Goal: Task Accomplishment & Management: Manage account settings

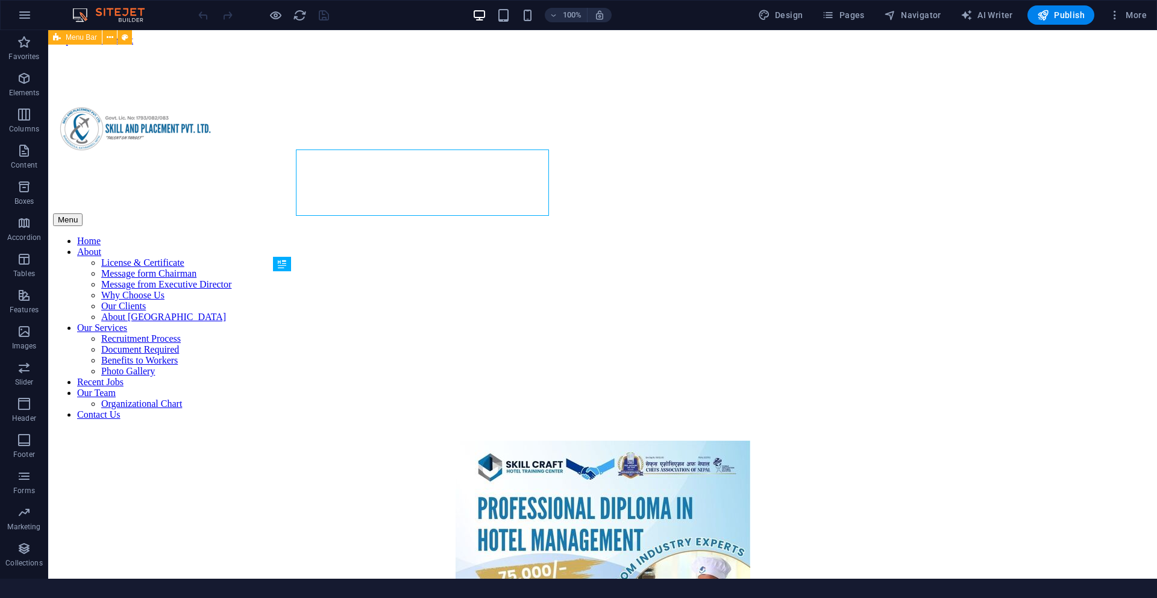
scroll to position [527, 0]
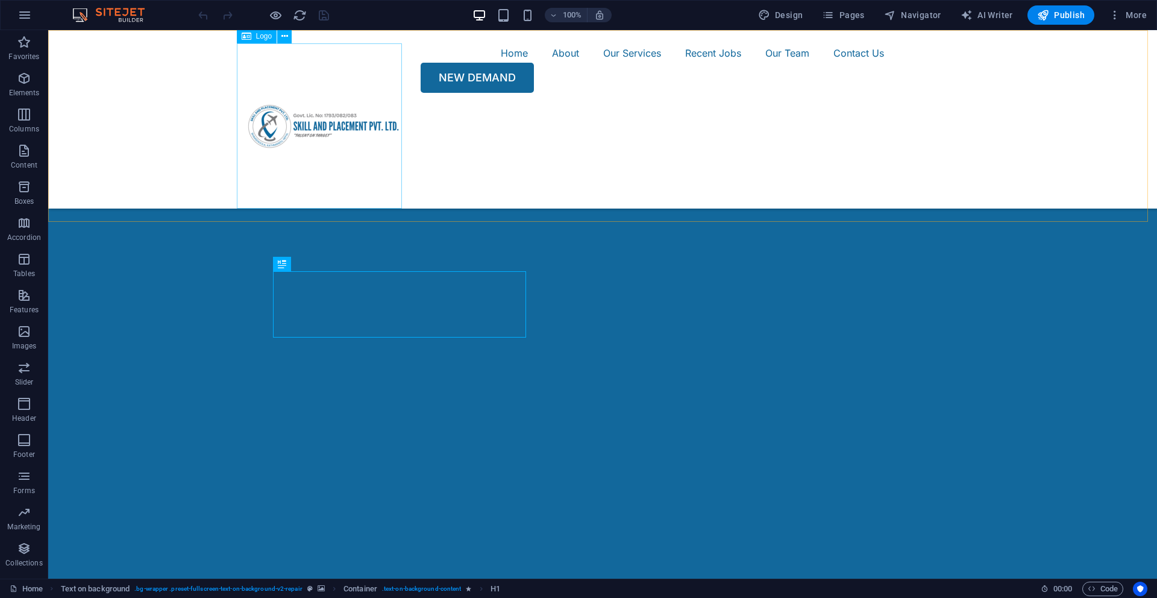
click at [294, 96] on div at bounding box center [323, 125] width 165 height 165
click at [300, 96] on div at bounding box center [323, 125] width 165 height 165
select select "px"
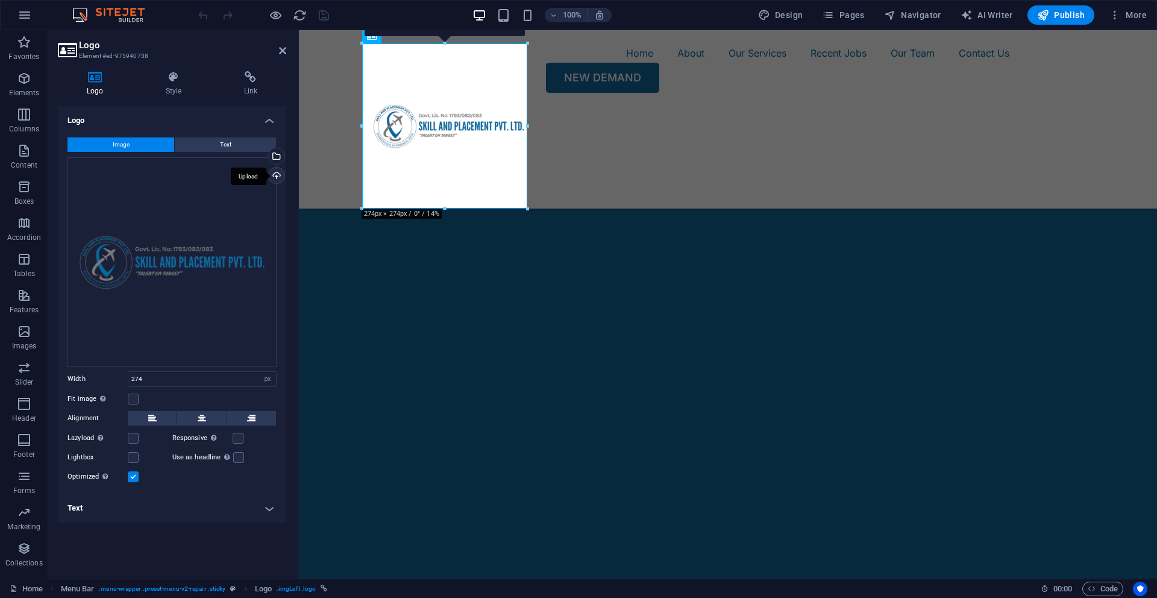
click at [278, 177] on div "Upload" at bounding box center [275, 177] width 18 height 18
click at [266, 157] on div "Select files from the file manager, stock photos, or upload file(s)" at bounding box center [227, 156] width 78 height 45
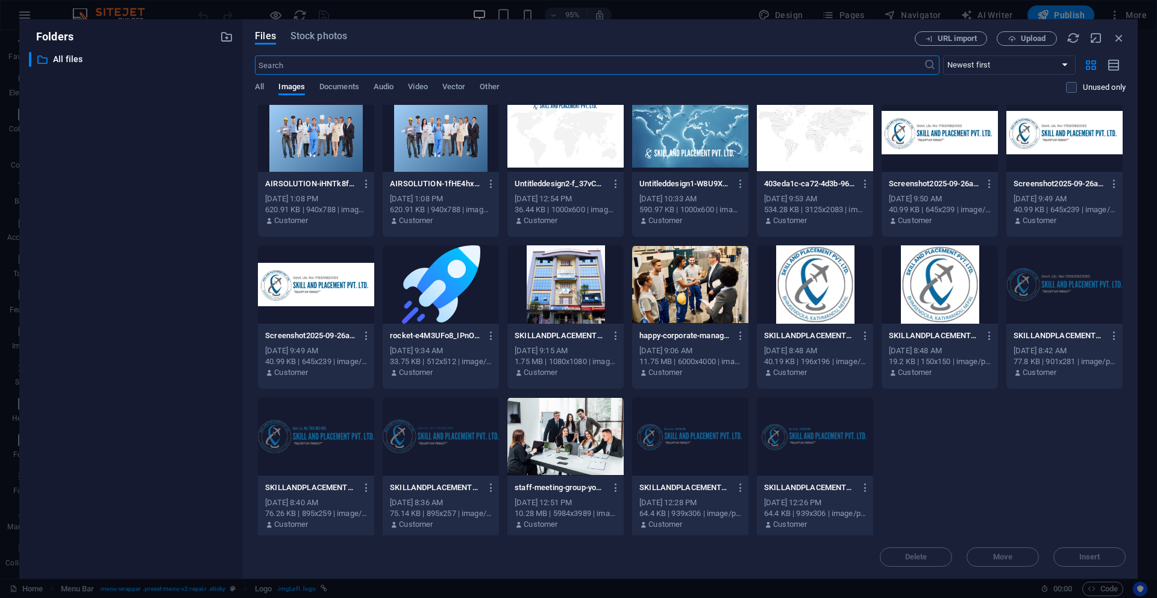
scroll to position [1537, 0]
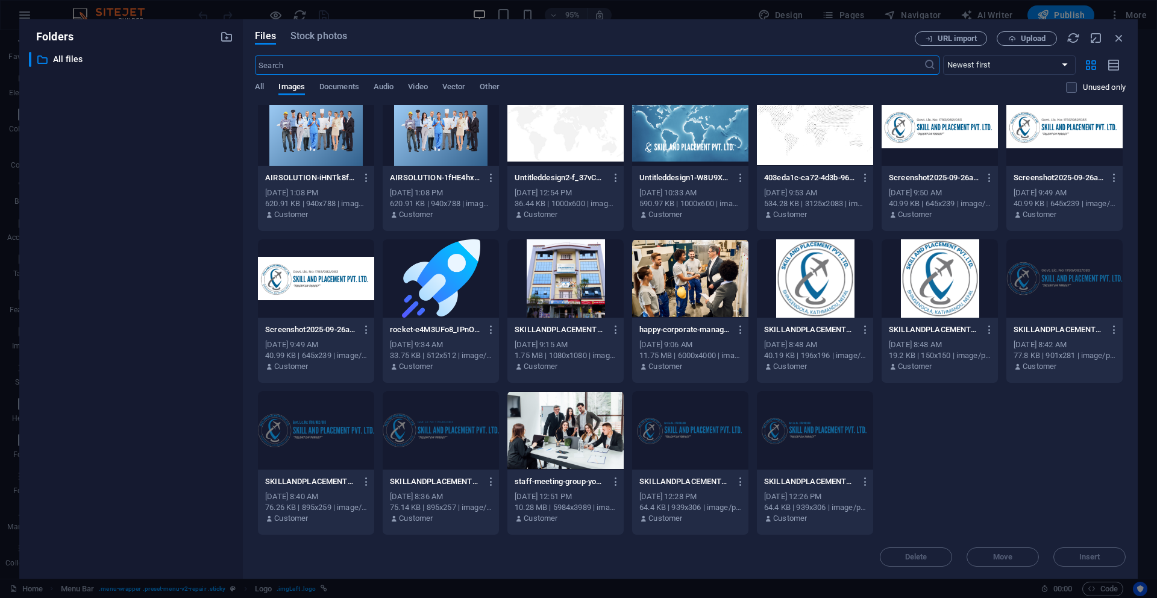
click at [1069, 289] on div at bounding box center [1065, 278] width 116 height 78
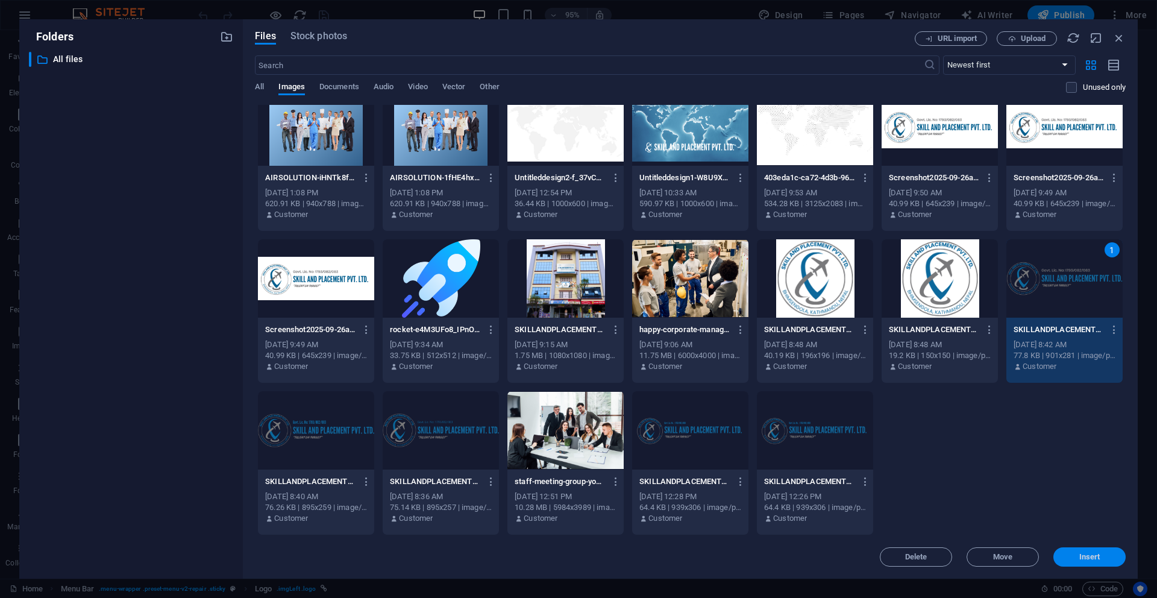
drag, startPoint x: 1090, startPoint y: 558, endPoint x: 792, endPoint y: 527, distance: 299.9
click at [1090, 558] on span "Insert" at bounding box center [1090, 556] width 21 height 7
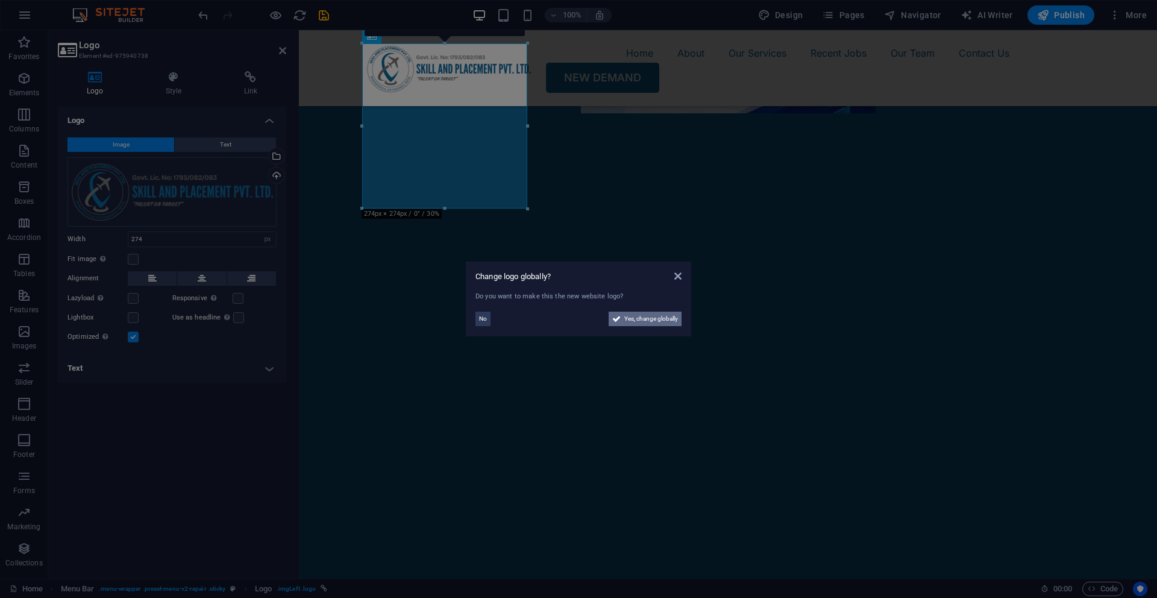
scroll to position [413, 0]
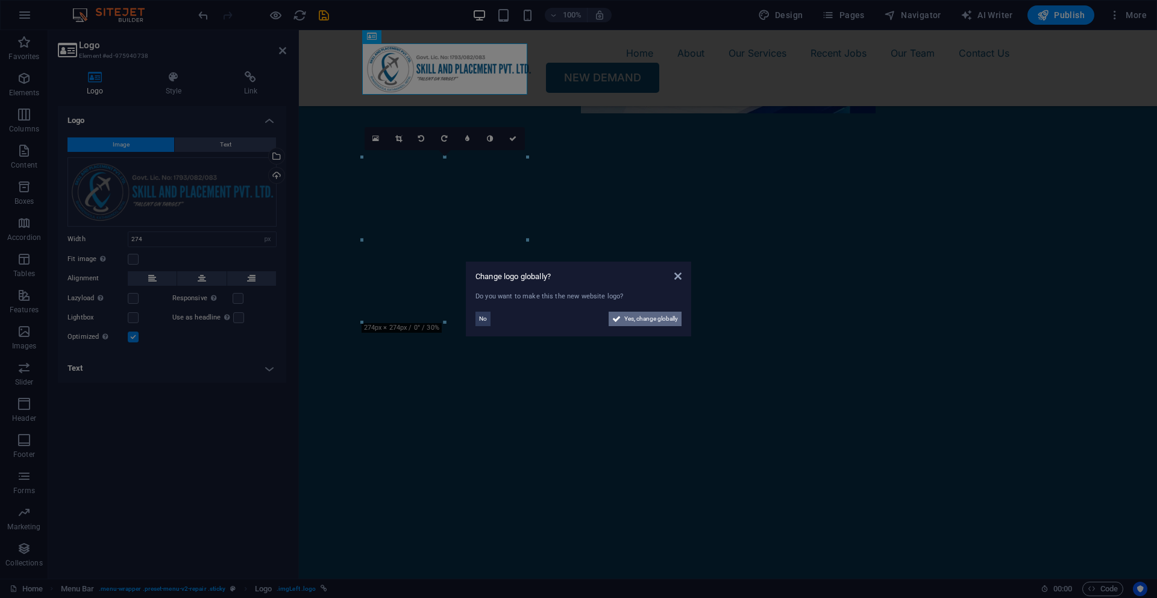
click at [633, 318] on span "Yes, change globally" at bounding box center [652, 319] width 54 height 14
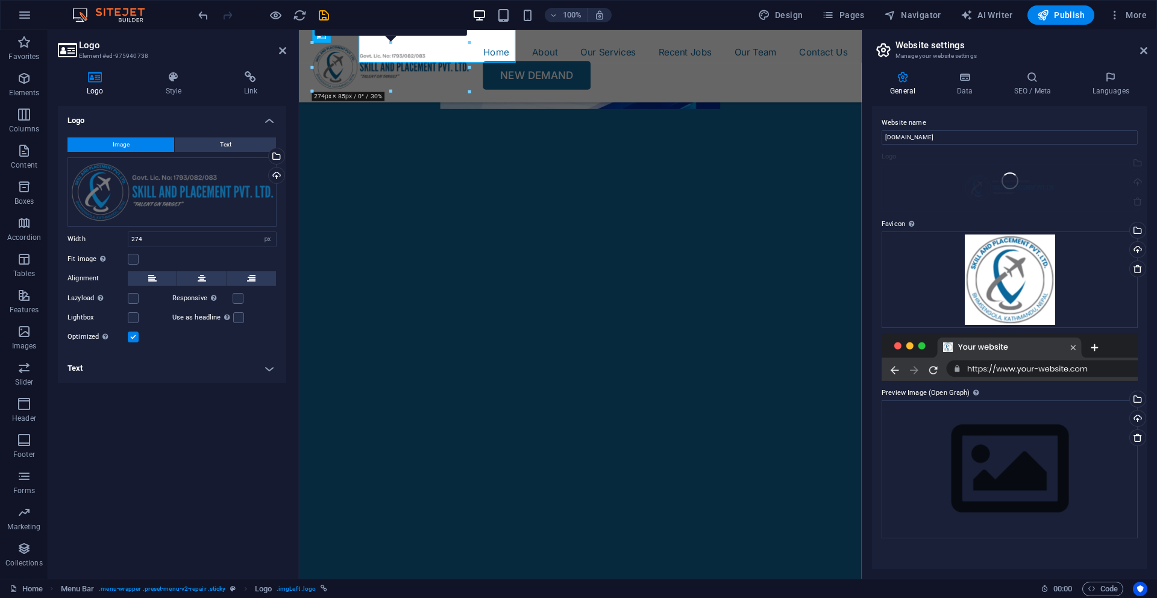
scroll to position [443, 0]
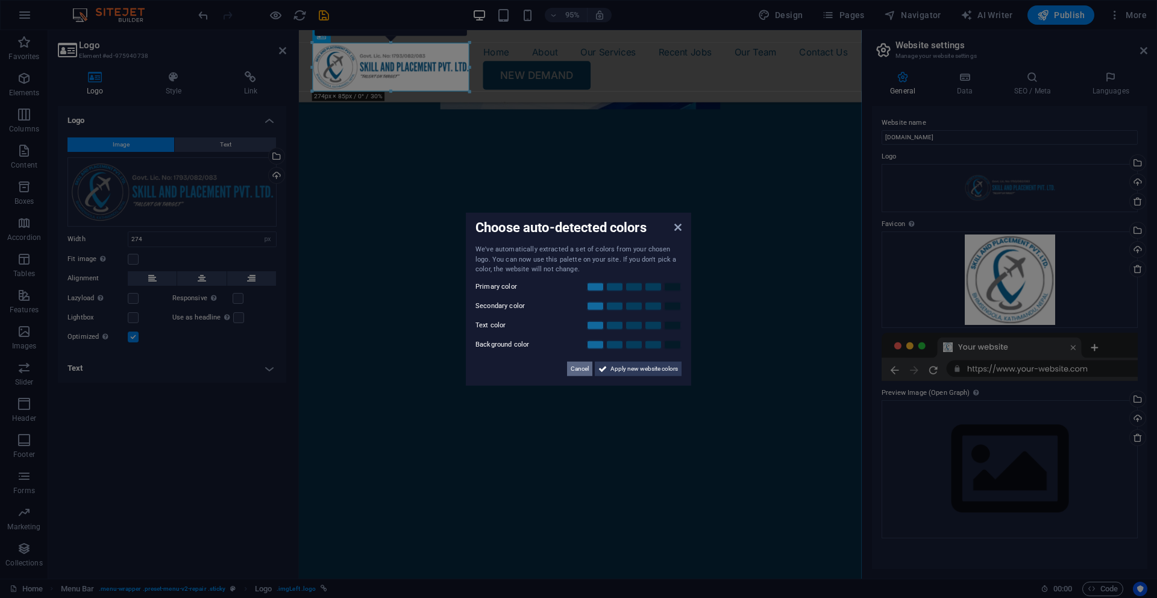
click at [575, 370] on span "Cancel" at bounding box center [580, 368] width 18 height 14
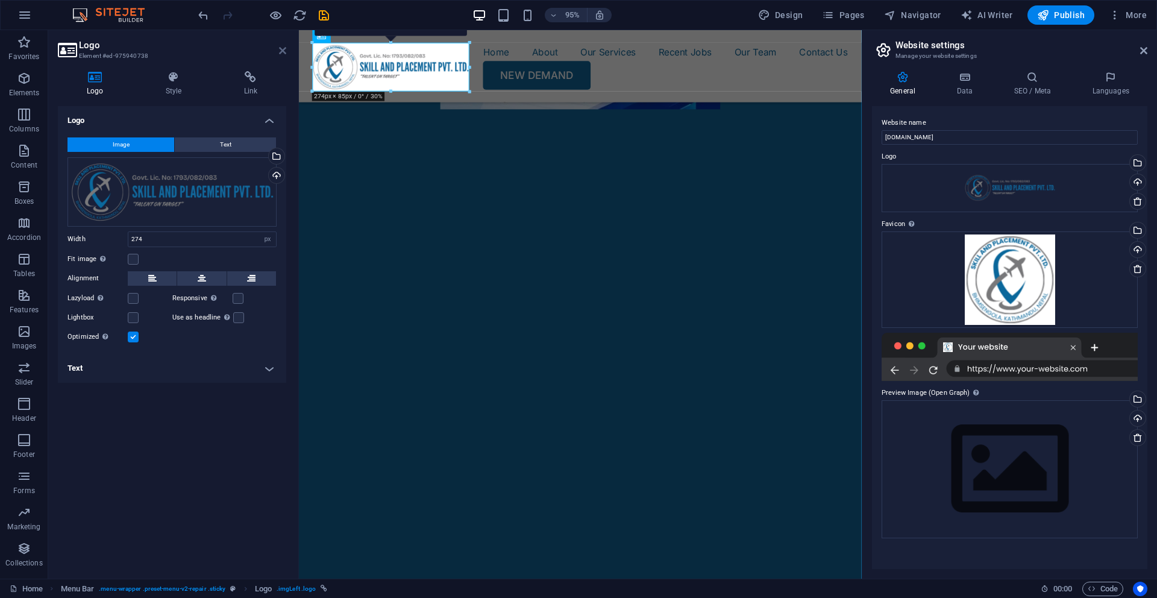
click at [284, 48] on icon at bounding box center [282, 51] width 7 height 10
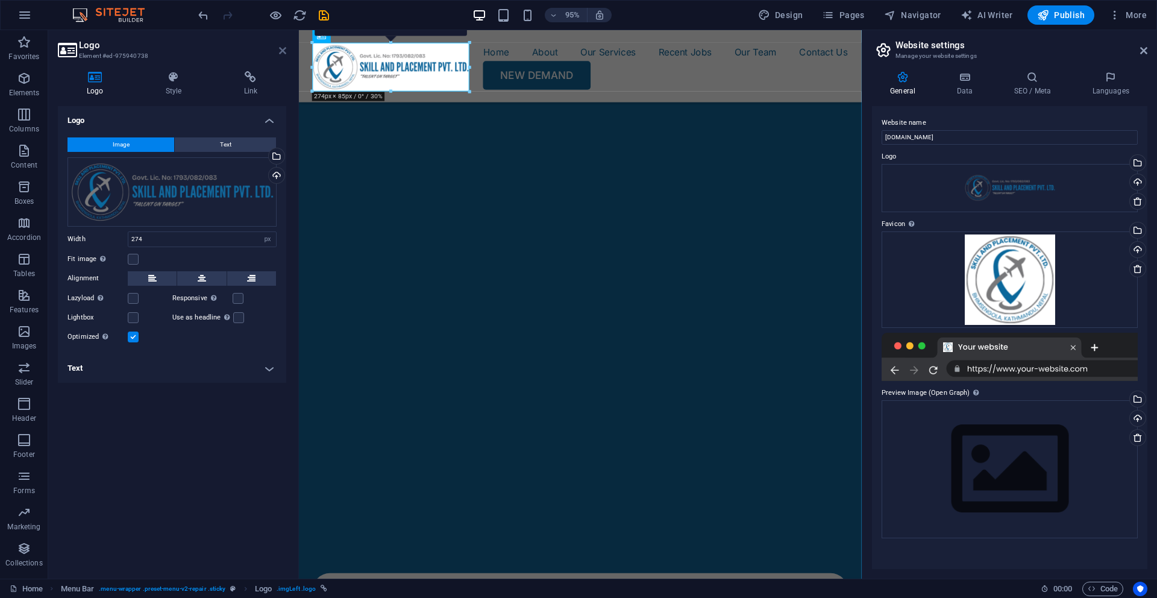
scroll to position [413, 0]
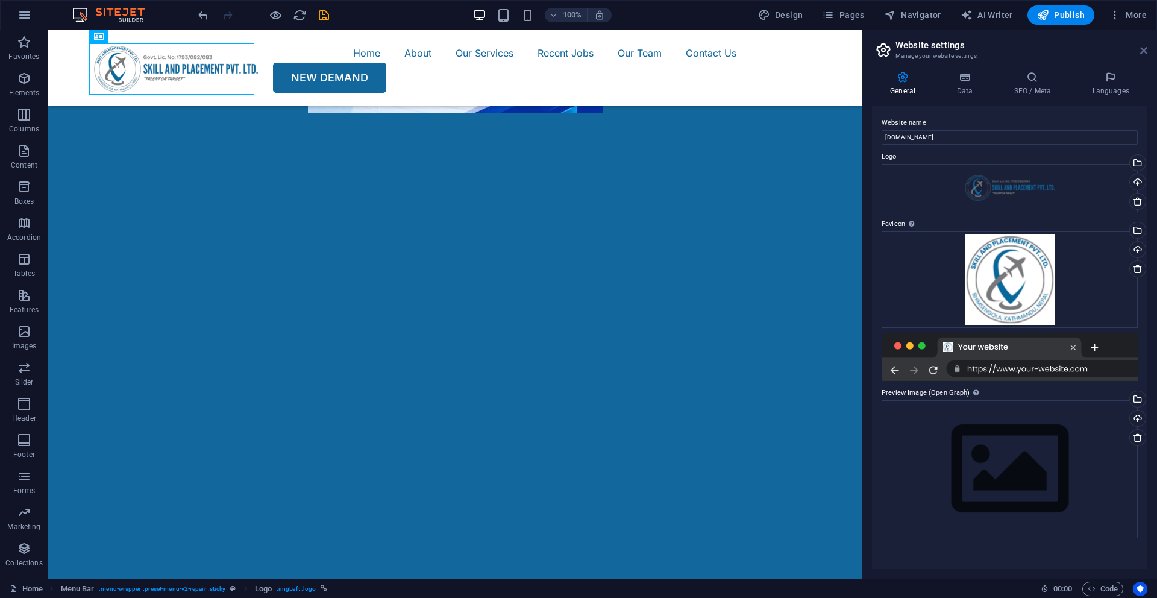
click at [1141, 50] on icon at bounding box center [1144, 51] width 7 height 10
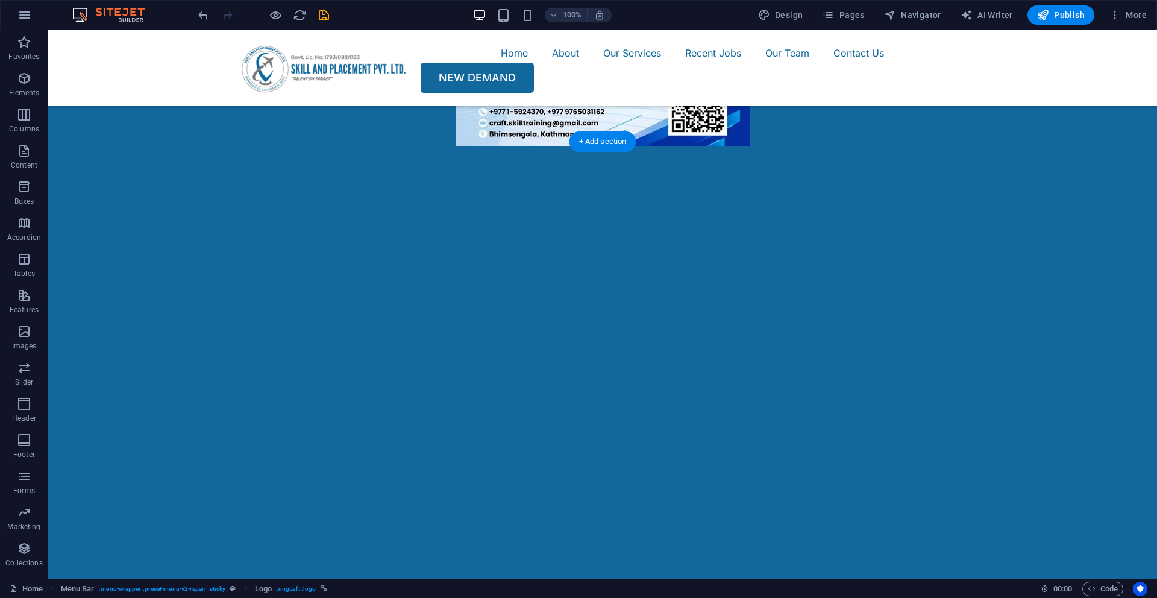
scroll to position [0, 0]
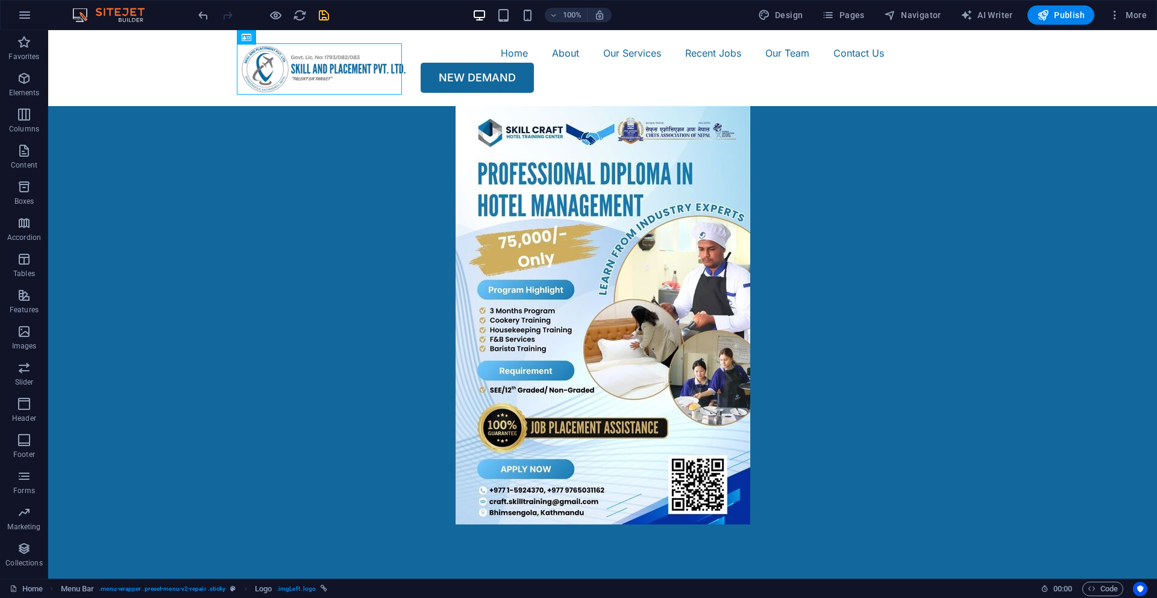
click at [328, 13] on icon "save" at bounding box center [324, 15] width 14 height 14
click at [858, 14] on span "Pages" at bounding box center [843, 15] width 42 height 12
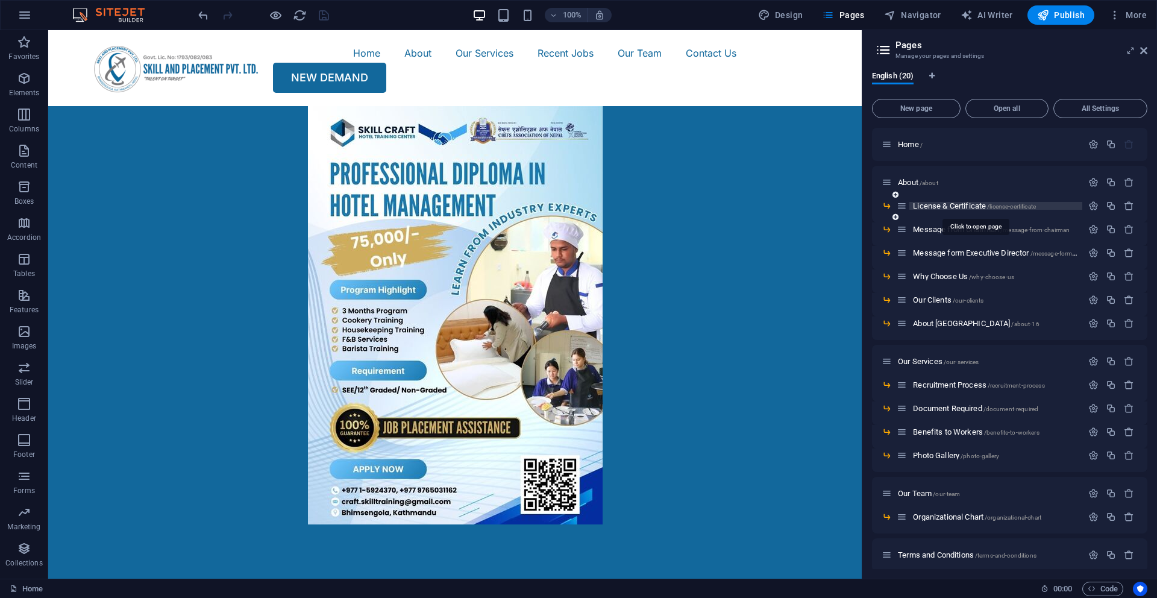
click at [925, 207] on span "License & Certificate /license-certificate" at bounding box center [974, 205] width 123 height 9
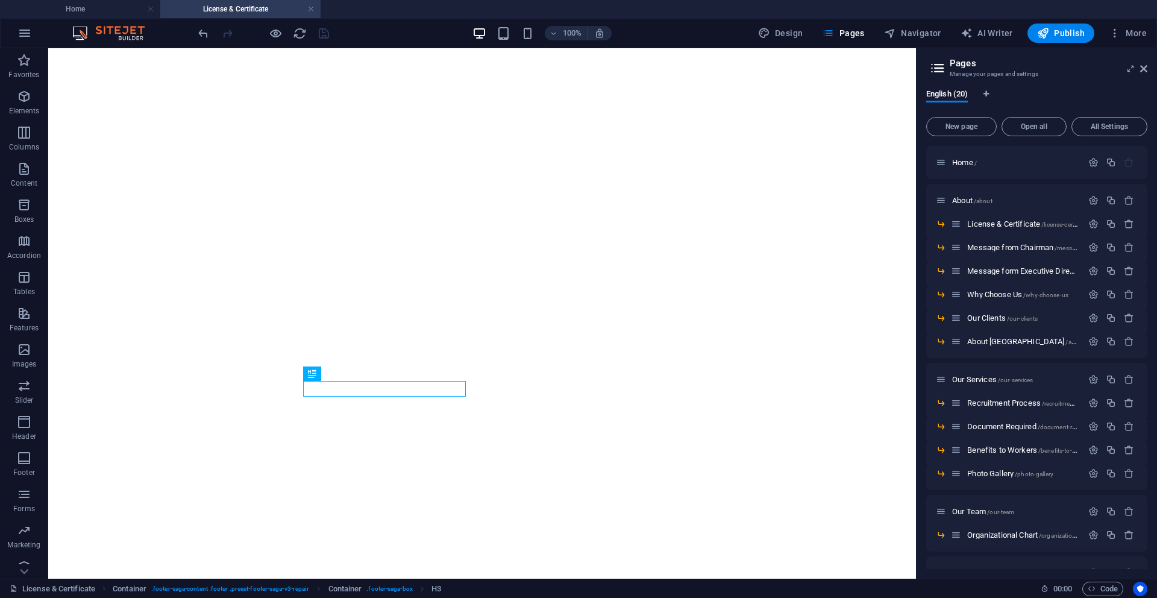
drag, startPoint x: 863, startPoint y: 180, endPoint x: 965, endPoint y: 180, distance: 101.9
click at [965, 180] on aside "Pages Manage your pages and settings English (20) New page Open all All Setting…" at bounding box center [1036, 313] width 241 height 531
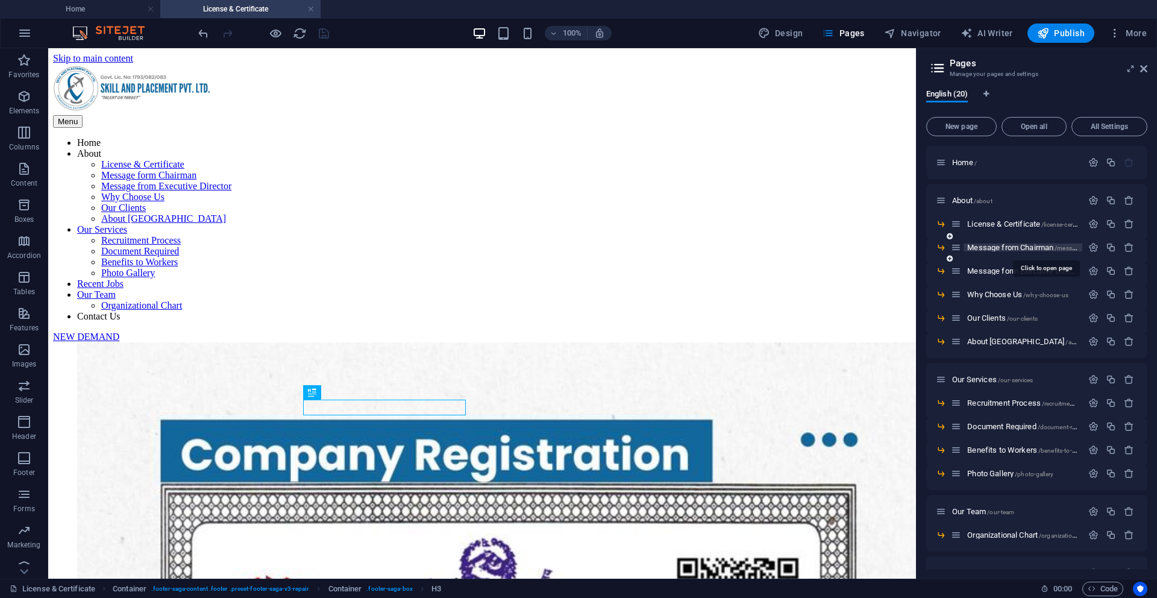
click at [980, 244] on span "Message from Chairman /message-from-chairman" at bounding box center [1046, 247] width 157 height 9
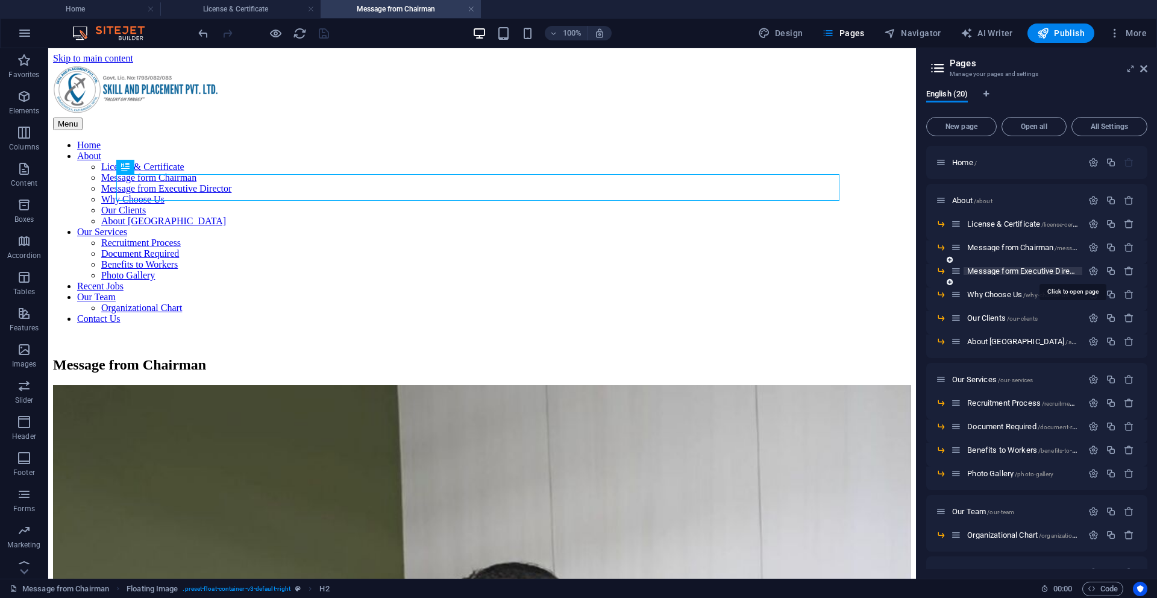
click at [986, 272] on span "Message form Executive Director /message-form-executive-director" at bounding box center [1072, 270] width 209 height 9
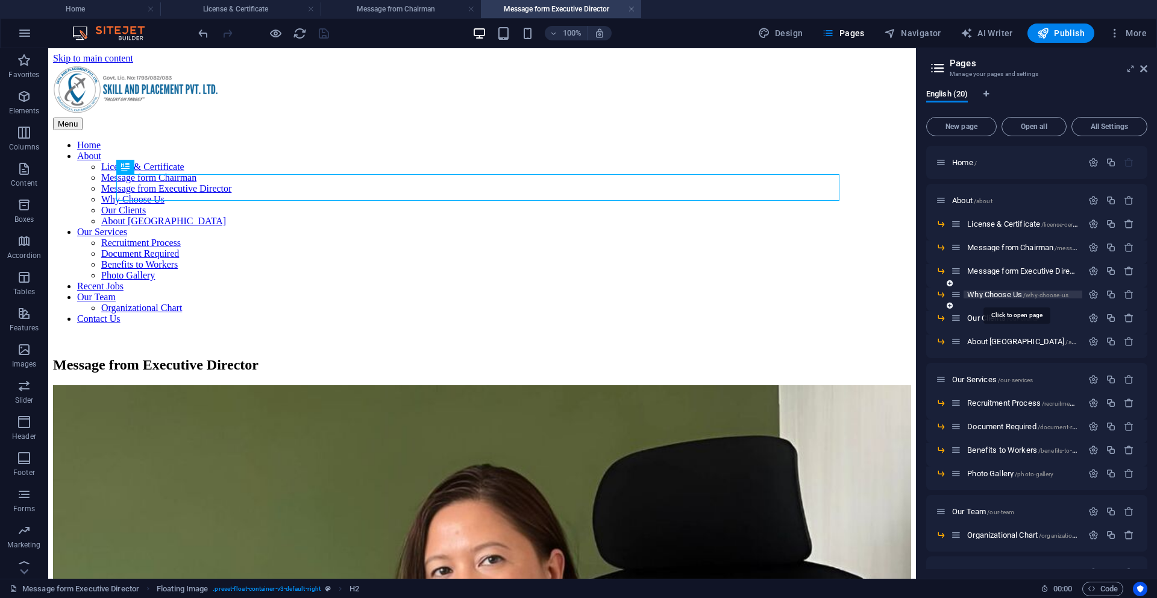
click at [1005, 296] on span "Why Choose Us /why-choose-us" at bounding box center [1018, 294] width 101 height 9
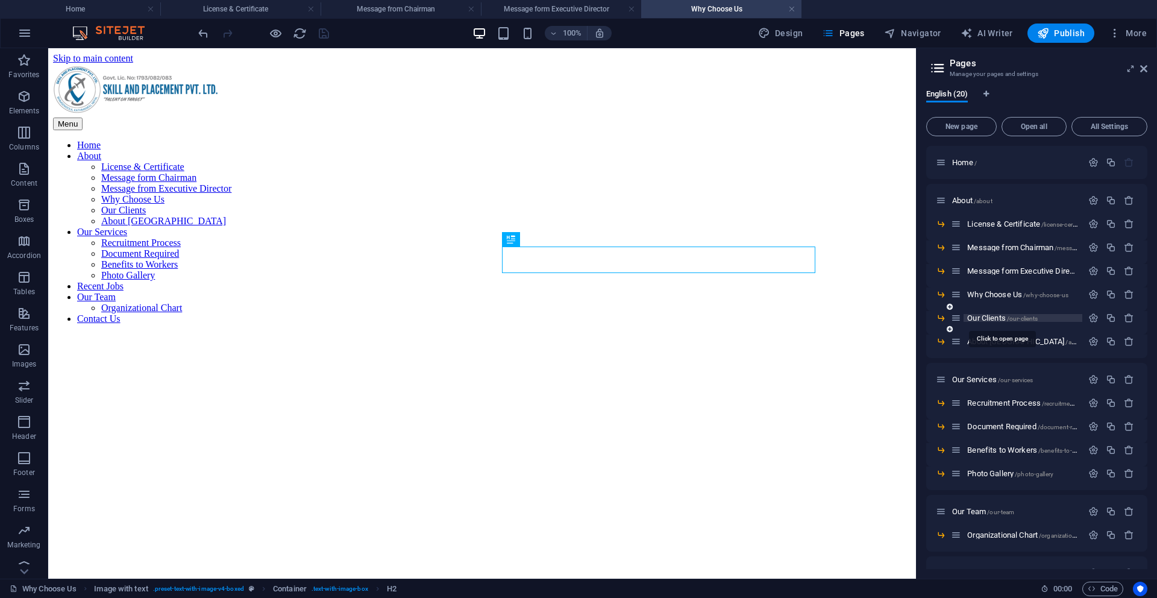
click at [1005, 318] on span "Our Clients /our-clients" at bounding box center [1003, 317] width 71 height 9
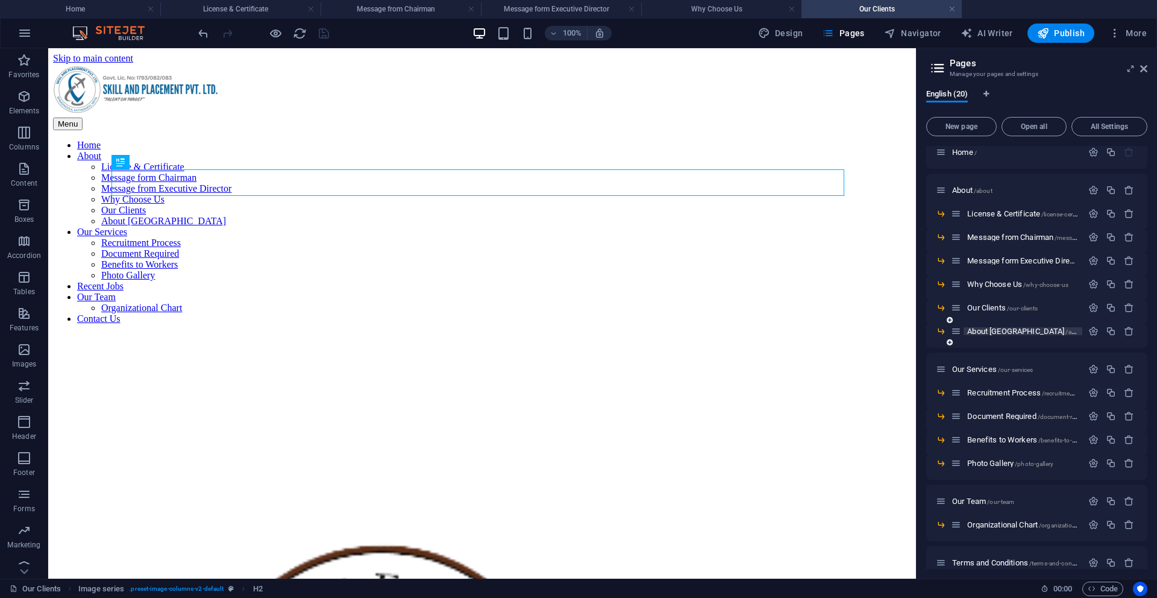
scroll to position [21, 0]
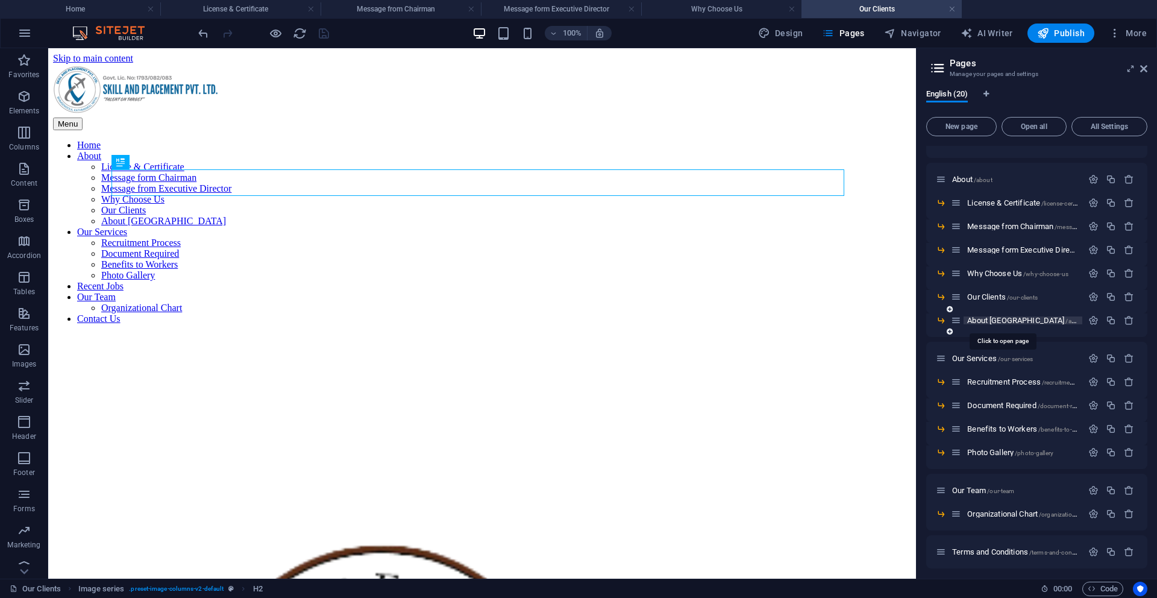
click at [990, 316] on span "About Nepal /about-16" at bounding box center [1031, 320] width 126 height 9
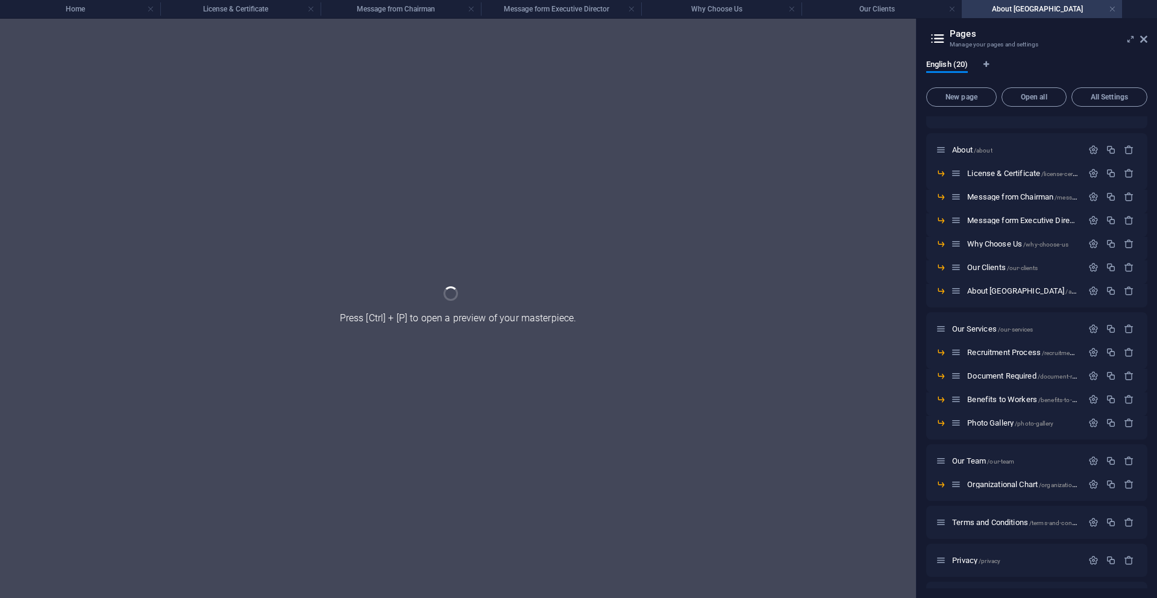
scroll to position [0, 0]
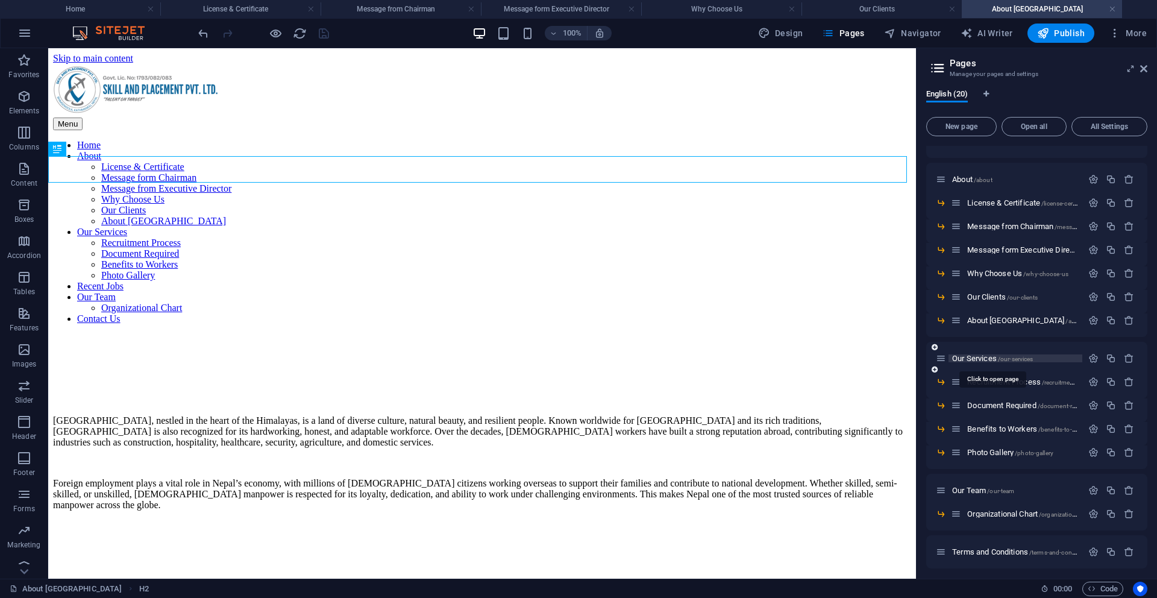
click at [989, 356] on span "Our Services /our-services" at bounding box center [993, 358] width 81 height 9
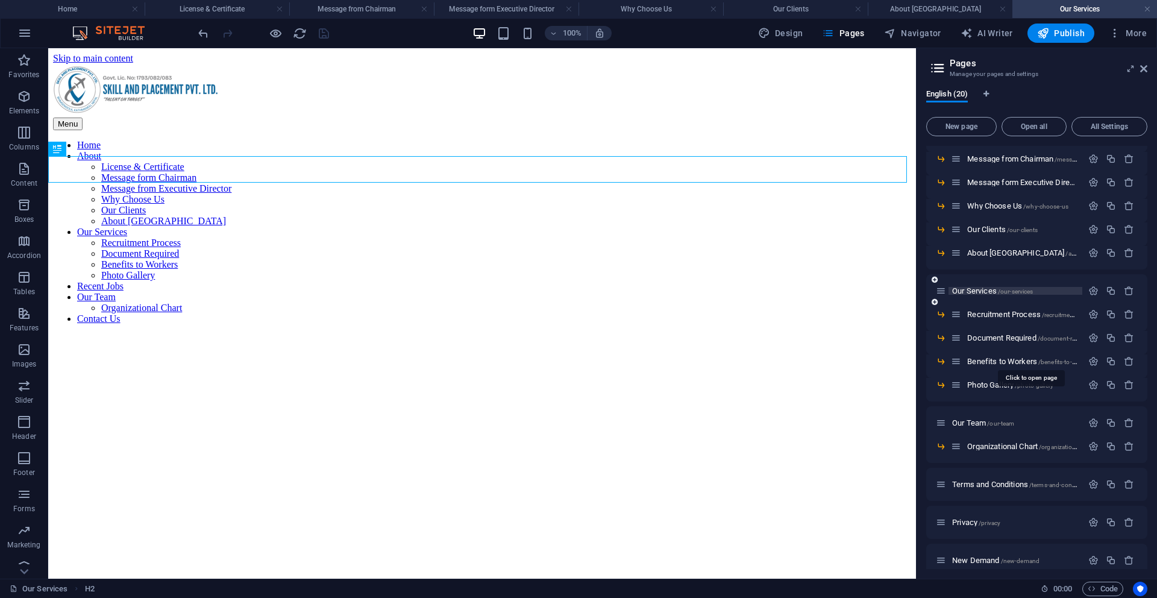
scroll to position [100, 0]
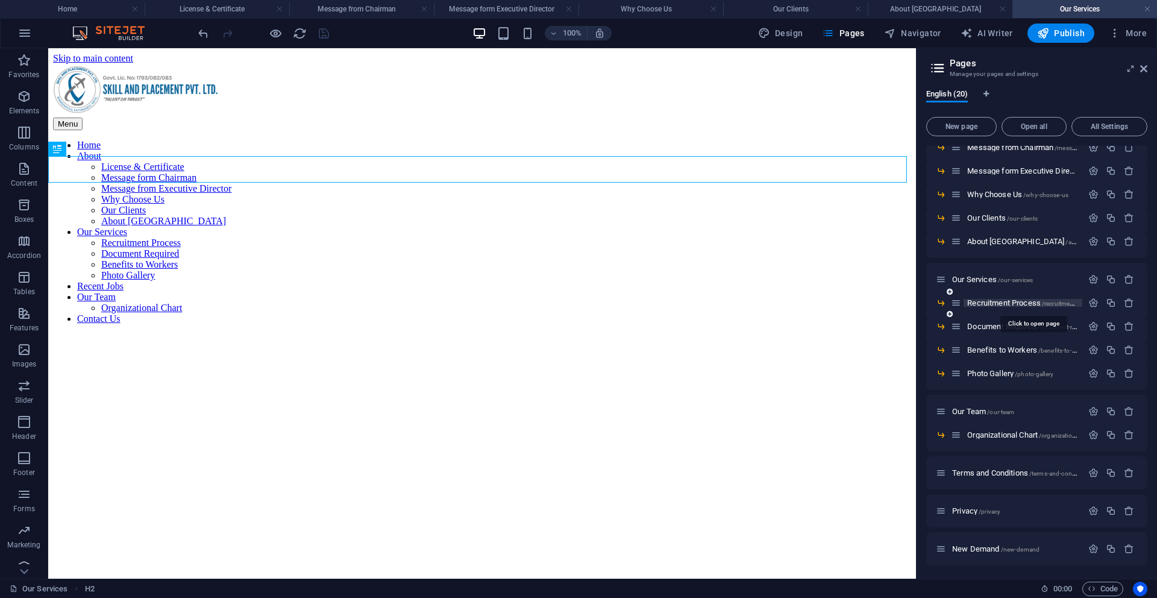
click at [988, 300] on span "Recruitment Process /recruitment-process" at bounding box center [1033, 302] width 131 height 9
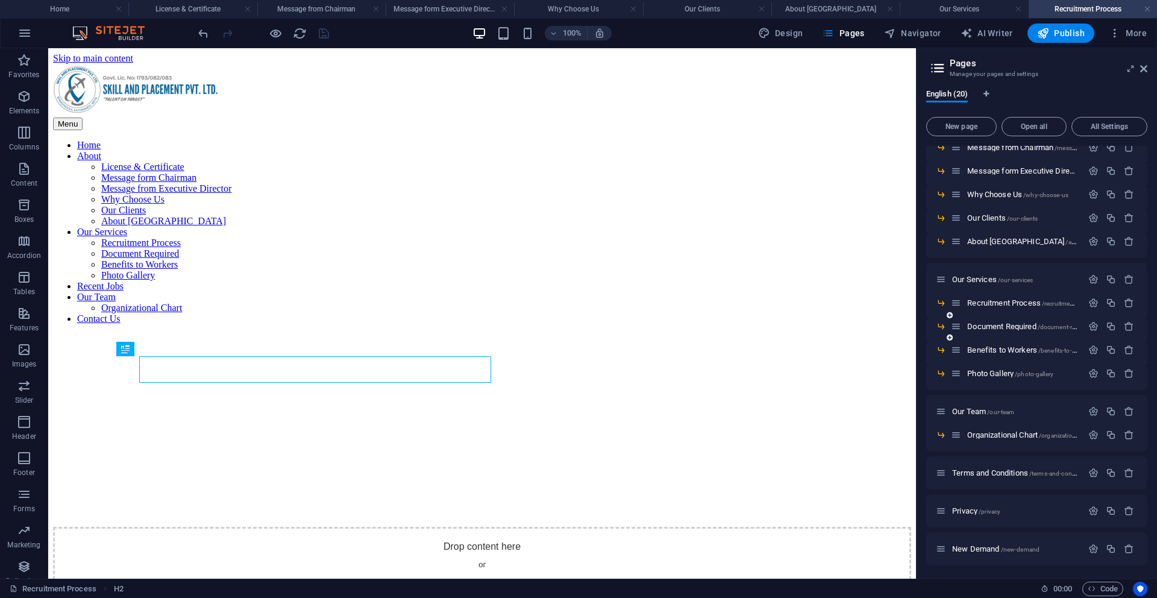
scroll to position [0, 0]
click at [985, 326] on span "Document Required /document-required" at bounding box center [1030, 326] width 125 height 9
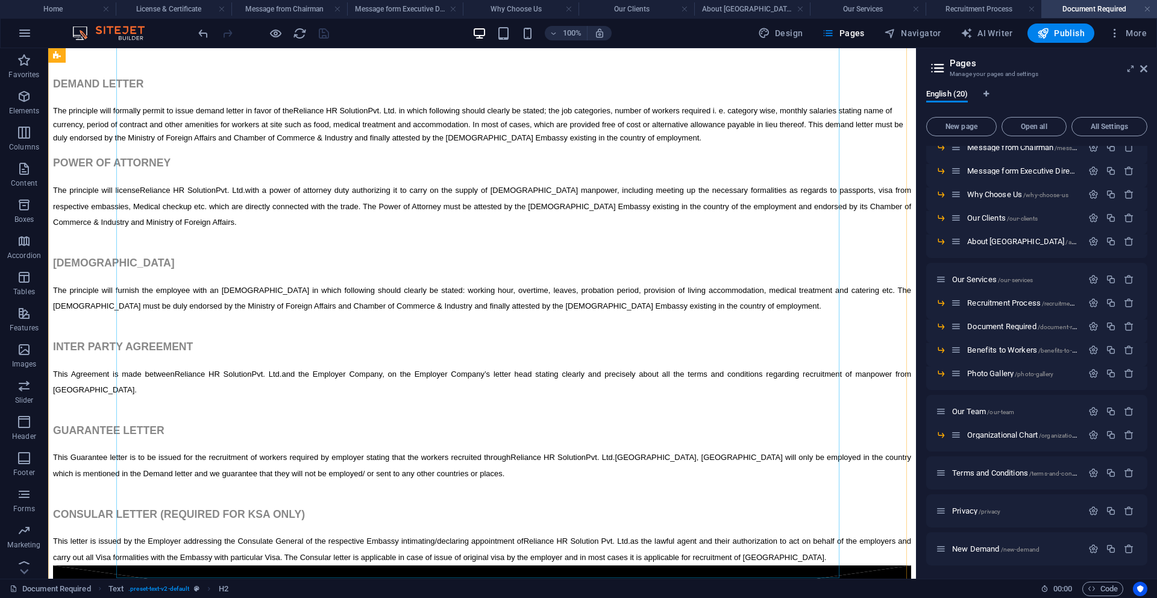
scroll to position [375, 0]
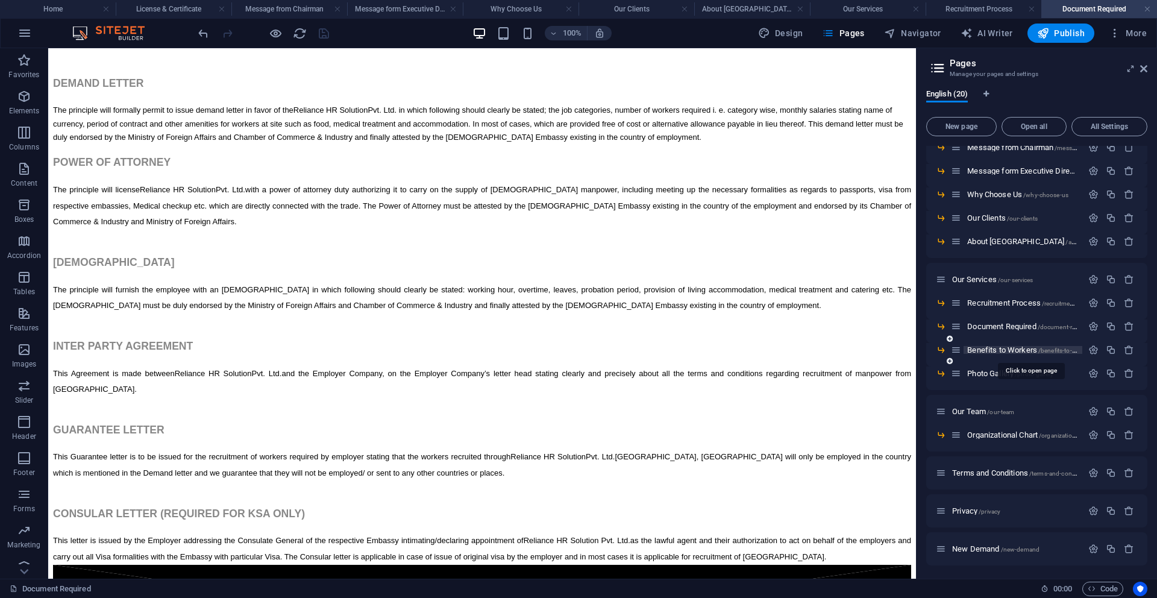
click at [993, 353] on span "Benefits to Workers /benefits-to-workers" at bounding box center [1031, 349] width 126 height 9
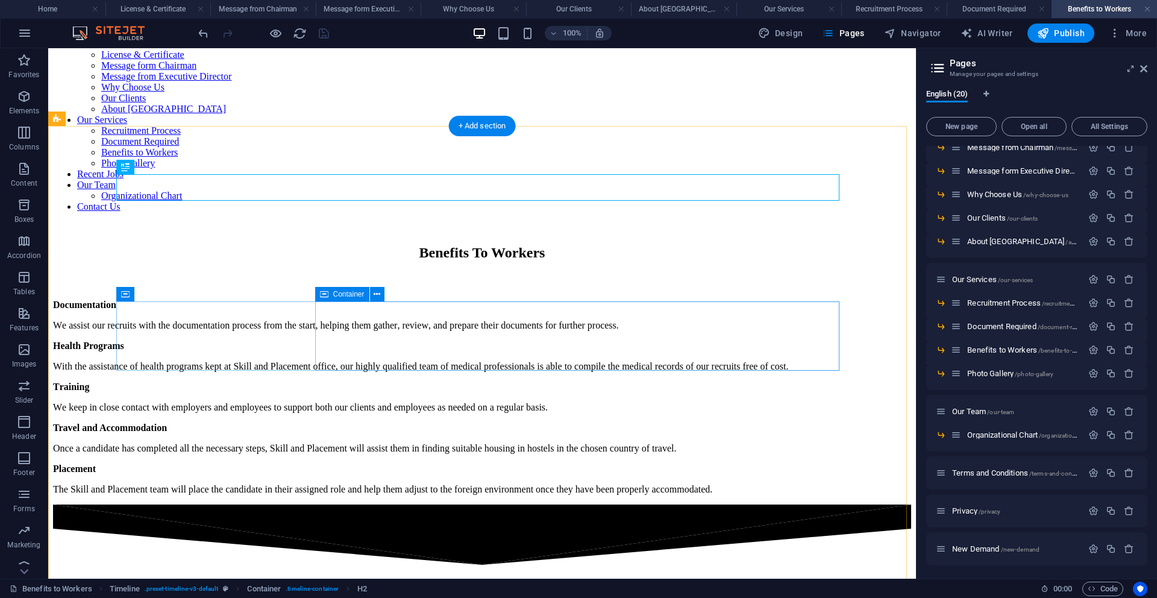
scroll to position [247, 0]
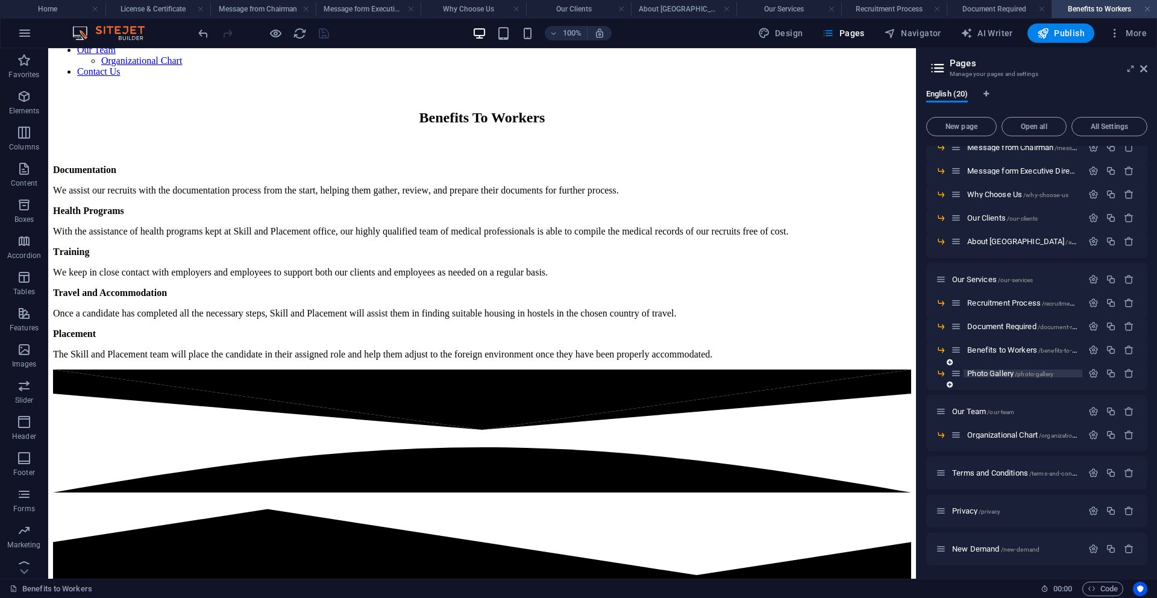
click at [980, 371] on span "Photo Gallery /photo-gallery" at bounding box center [1011, 373] width 86 height 9
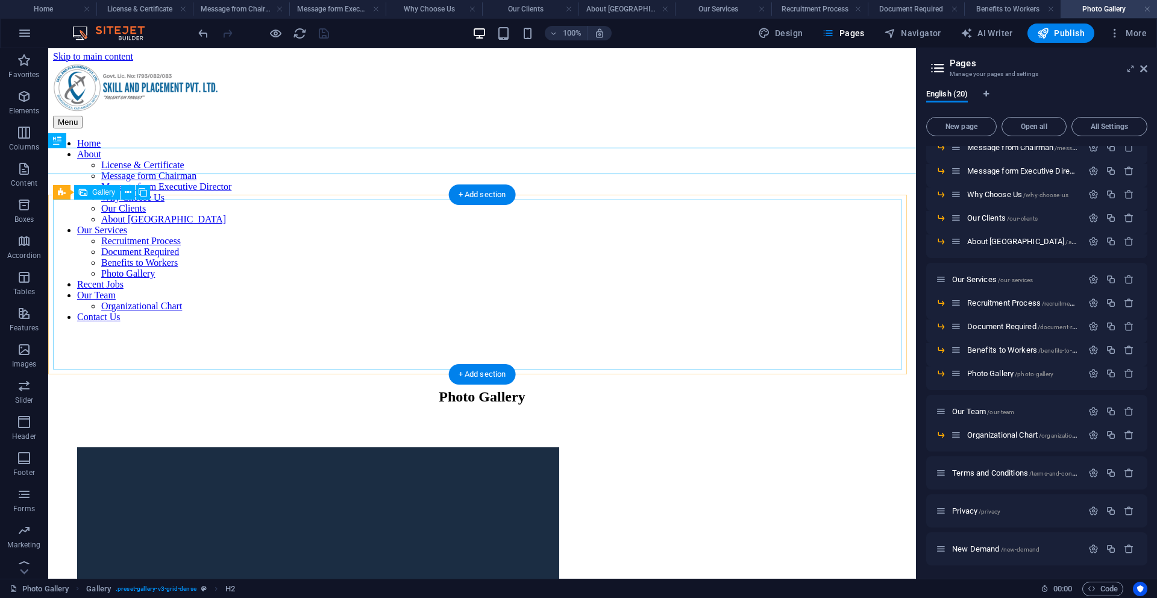
scroll to position [2, 0]
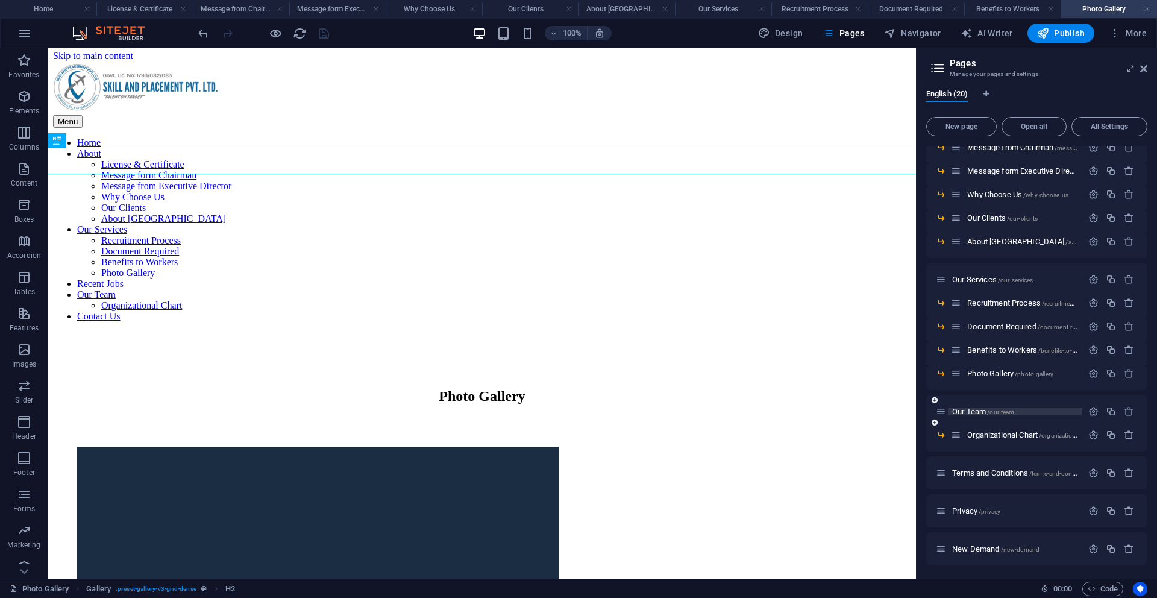
click at [982, 412] on span "Our Team /our-team" at bounding box center [984, 411] width 62 height 9
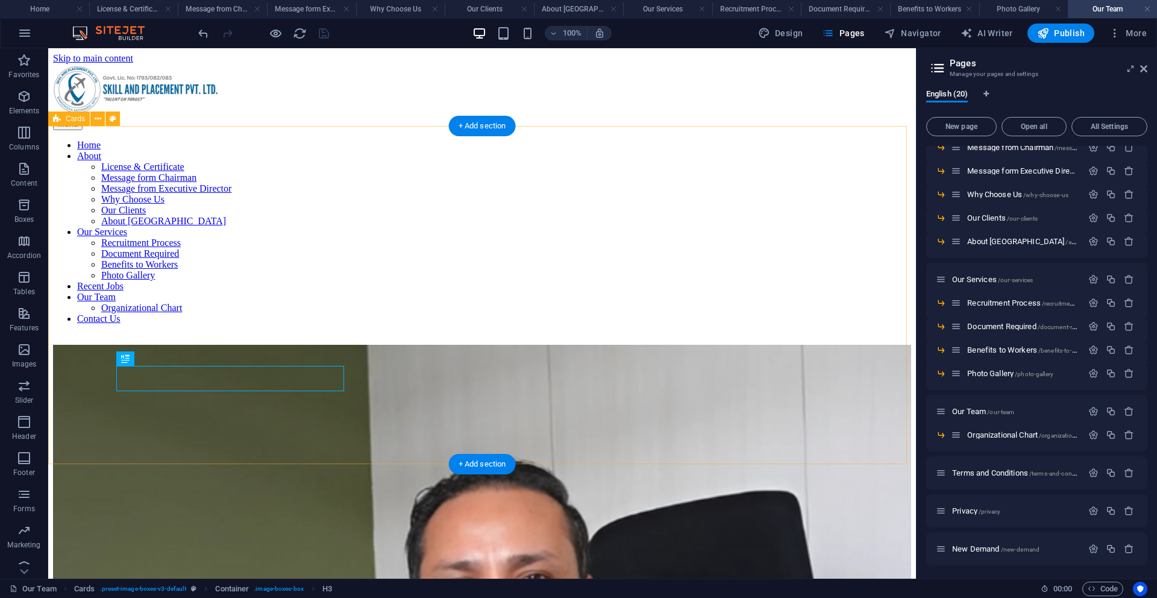
scroll to position [238, 0]
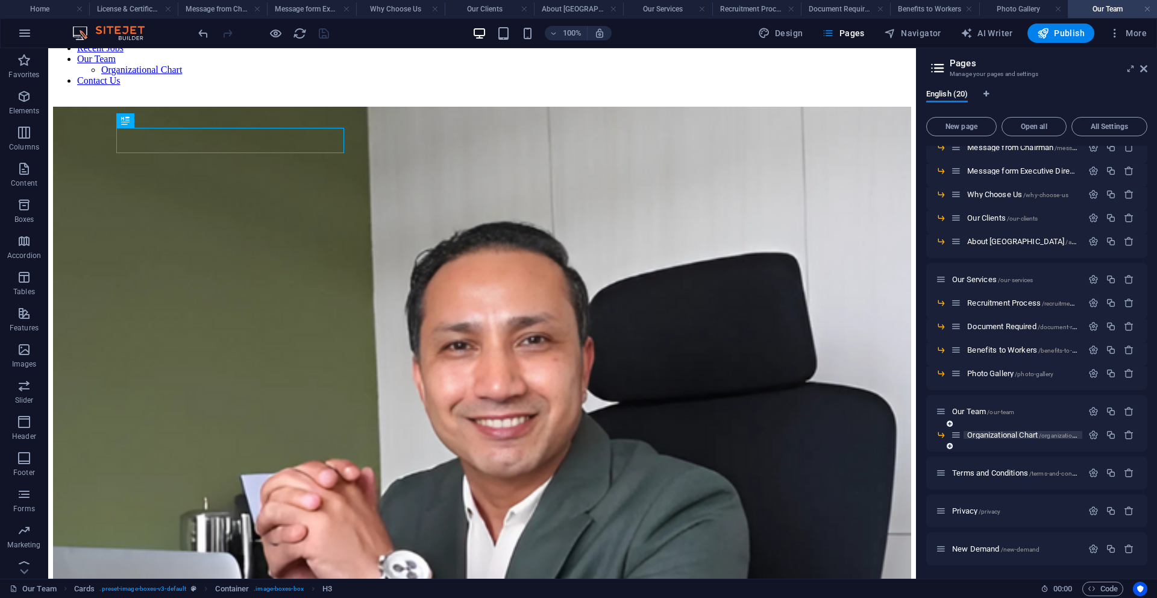
click at [1002, 436] on span "Organizational Chart /organizational-chart" at bounding box center [1032, 434] width 128 height 9
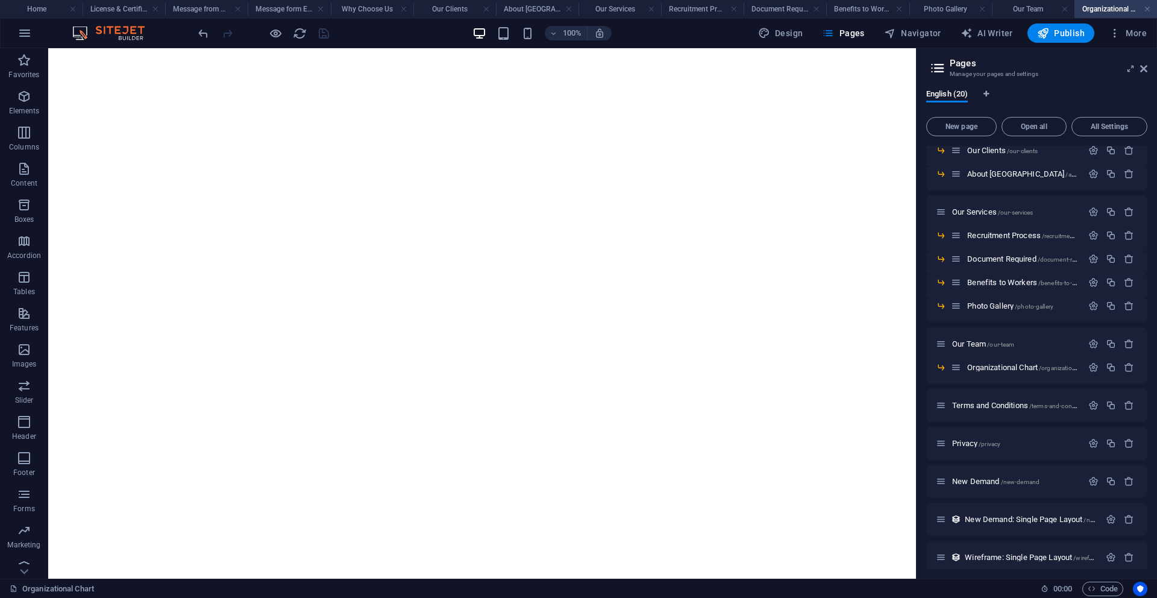
scroll to position [177, 0]
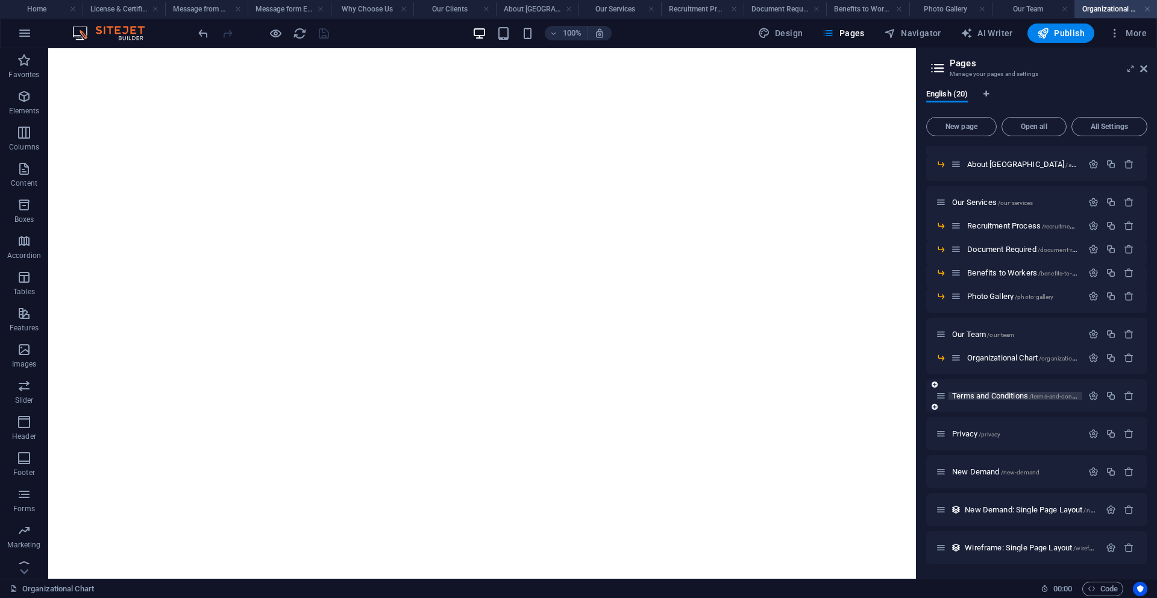
click at [990, 395] on span "Terms and Conditions /terms-and-conditions" at bounding box center [1022, 395] width 139 height 9
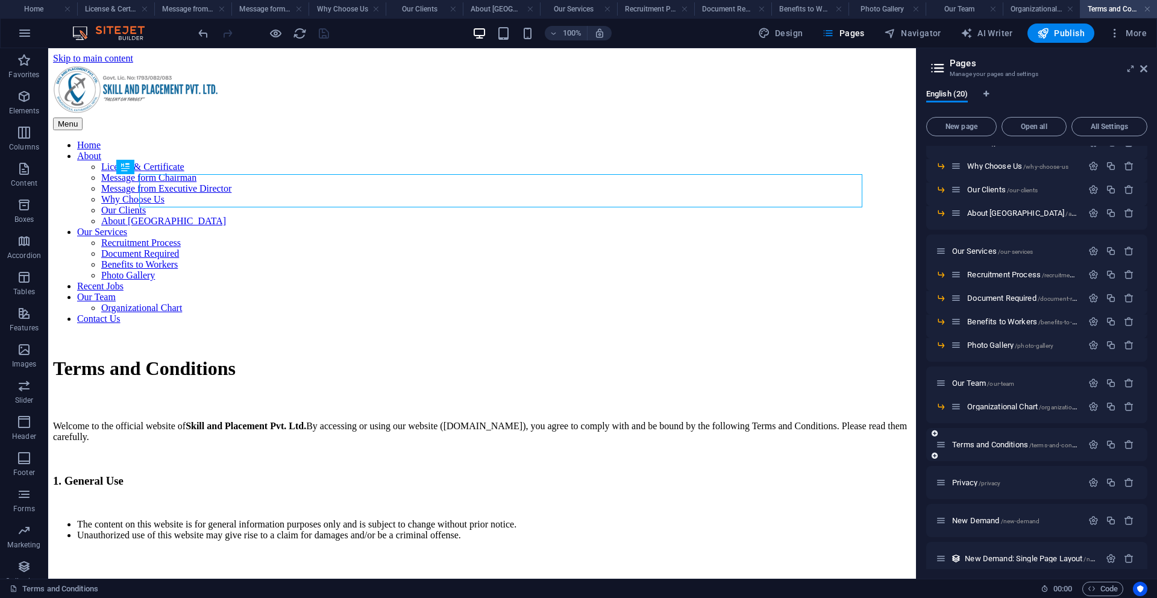
scroll to position [0, 0]
click at [969, 483] on span "Privacy /privacy" at bounding box center [977, 482] width 48 height 9
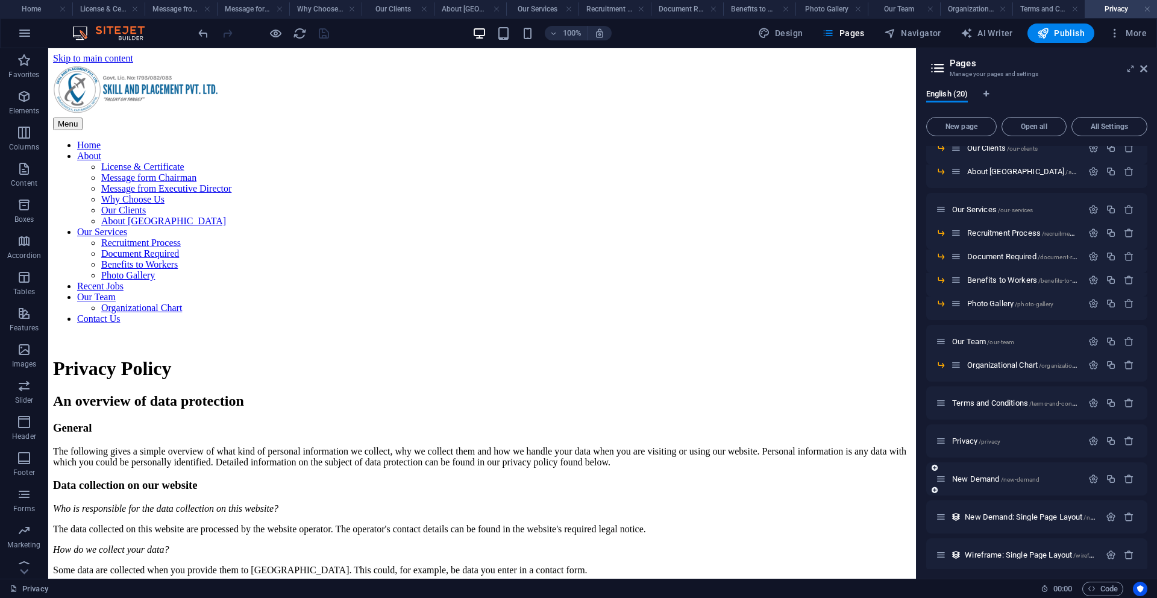
scroll to position [177, 0]
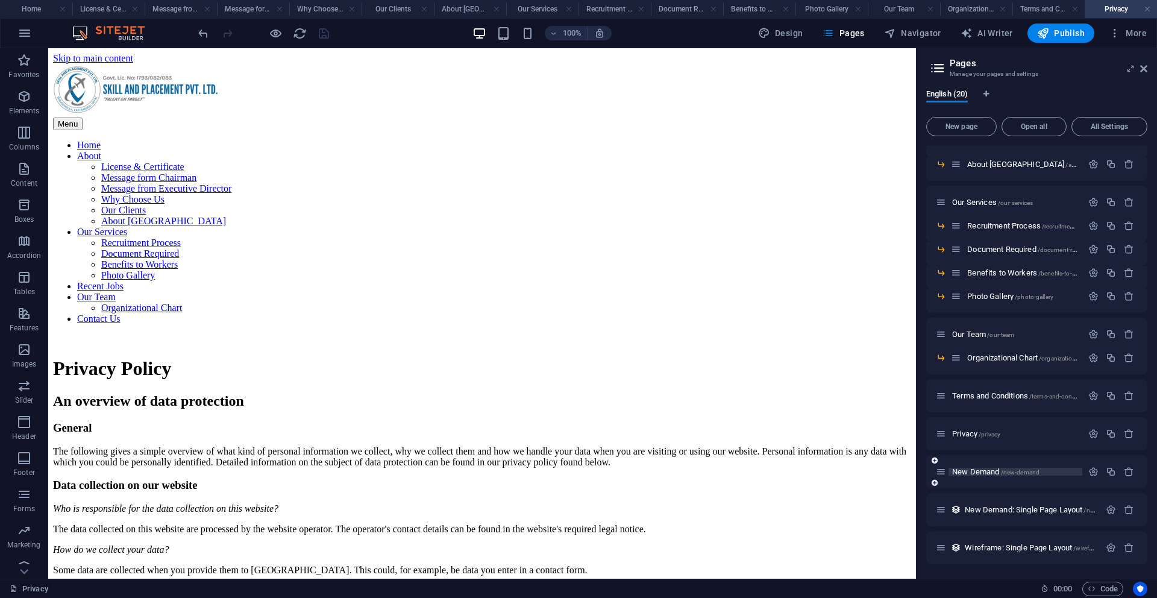
click at [974, 467] on span "New Demand /new-demand" at bounding box center [996, 471] width 87 height 9
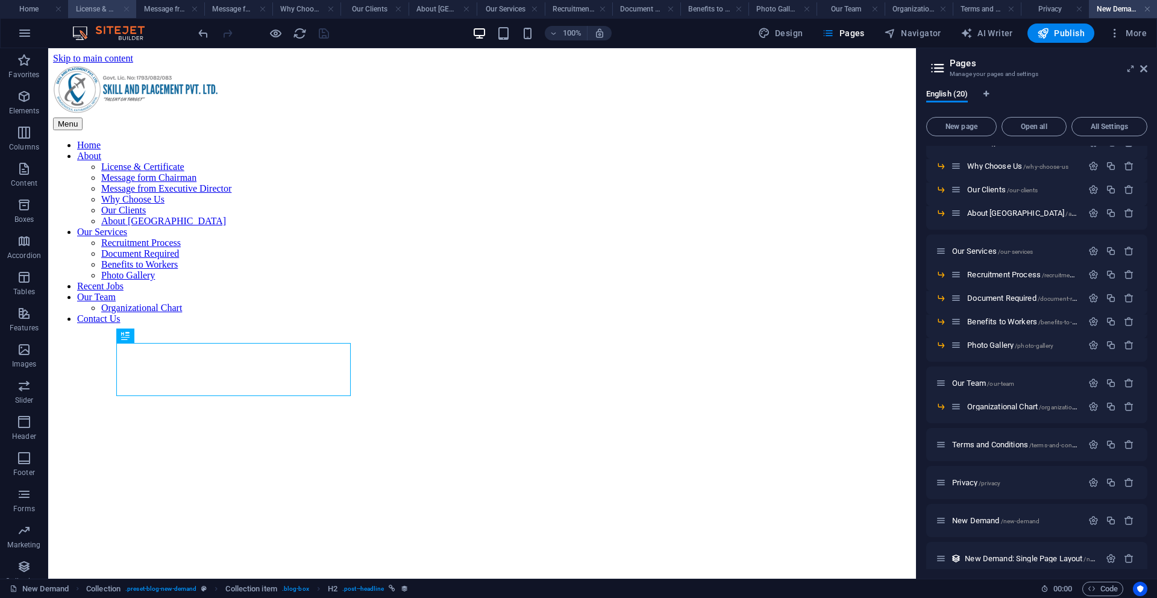
scroll to position [0, 0]
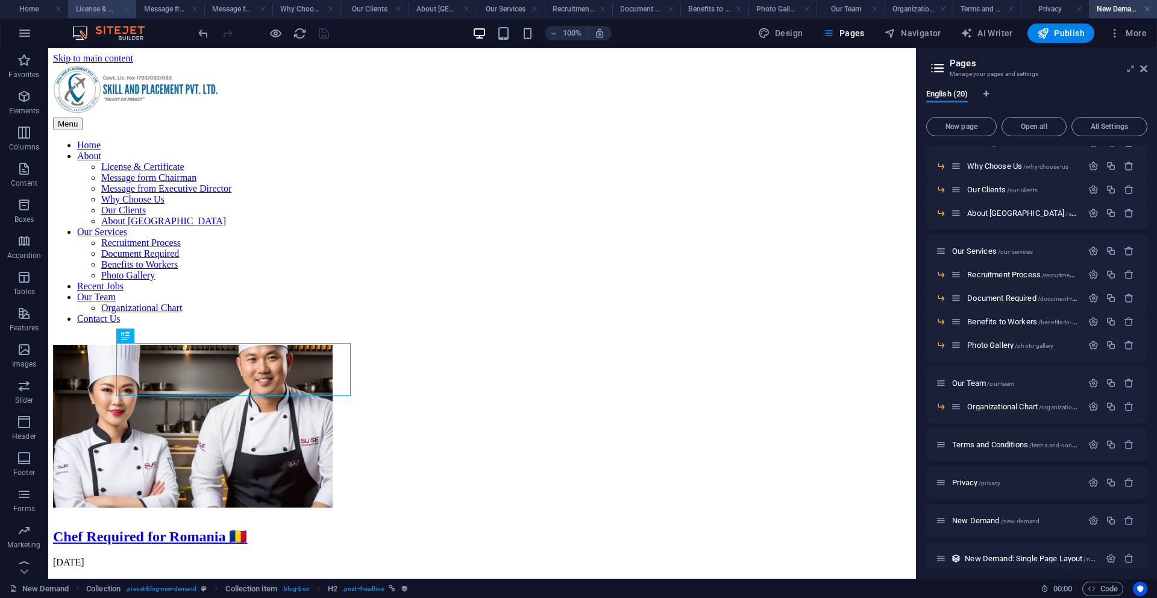
click at [127, 8] on link at bounding box center [126, 9] width 7 height 11
click at [136, 8] on link at bounding box center [134, 9] width 7 height 11
click at [141, 8] on link at bounding box center [144, 9] width 7 height 11
click at [151, 8] on h4 "Why Choose Us" at bounding box center [124, 8] width 83 height 13
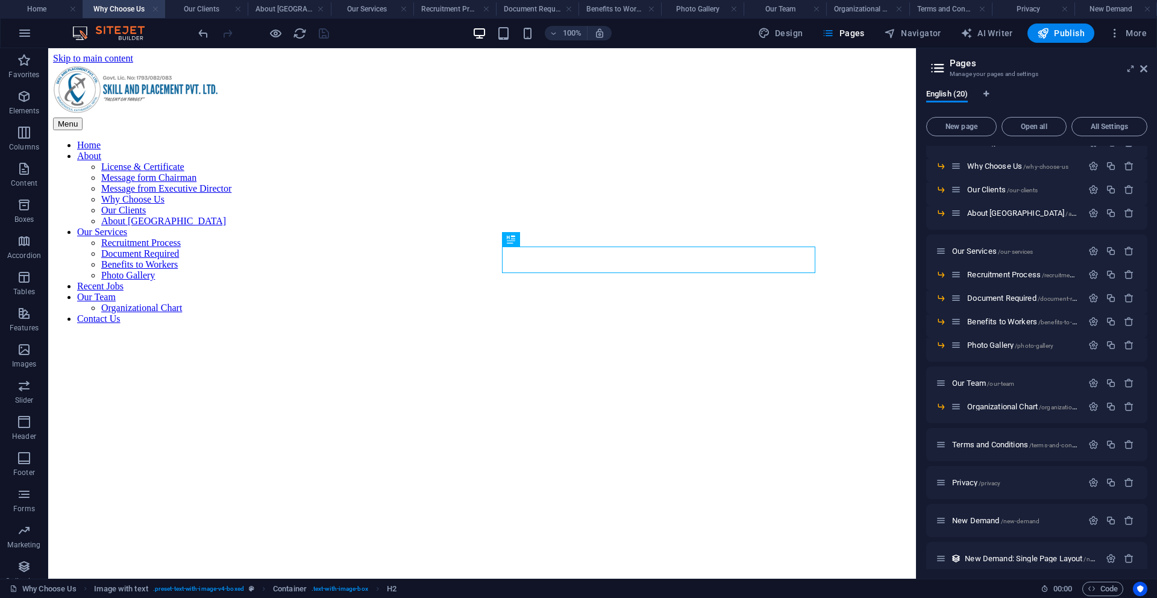
click at [156, 8] on link at bounding box center [155, 9] width 7 height 11
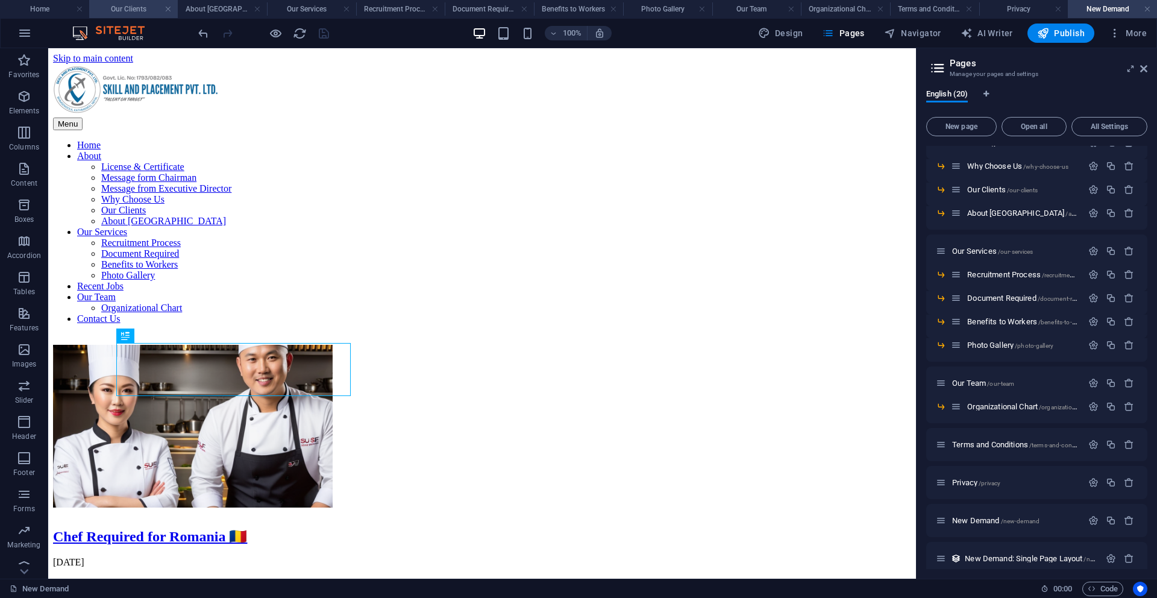
click at [172, 9] on h4 "Our Clients" at bounding box center [133, 8] width 89 height 13
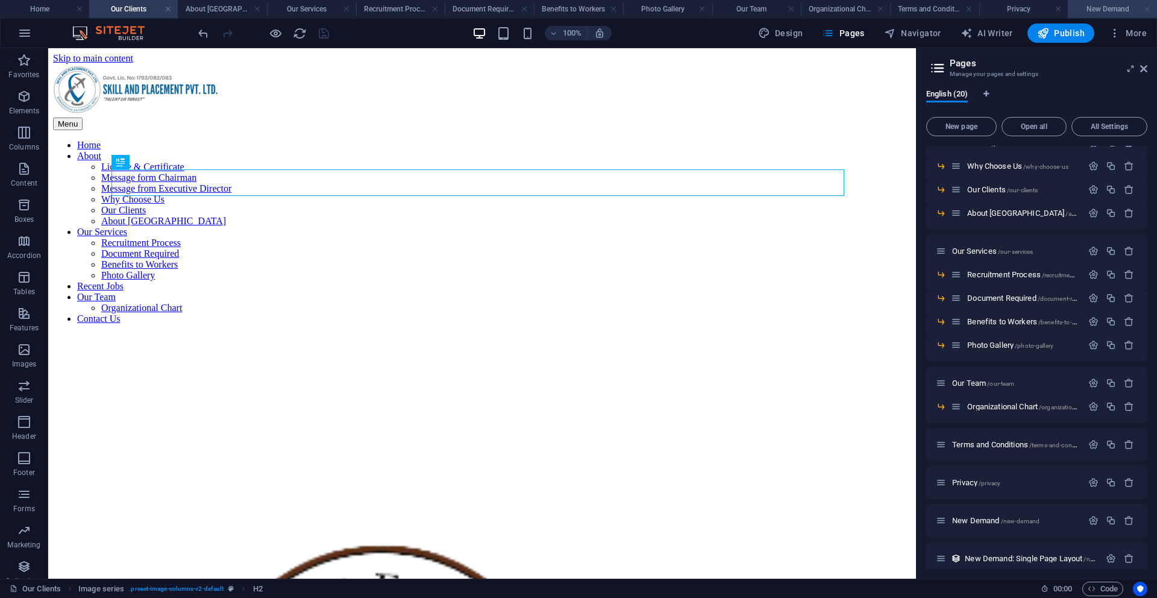
click at [1149, 8] on link at bounding box center [1147, 9] width 7 height 11
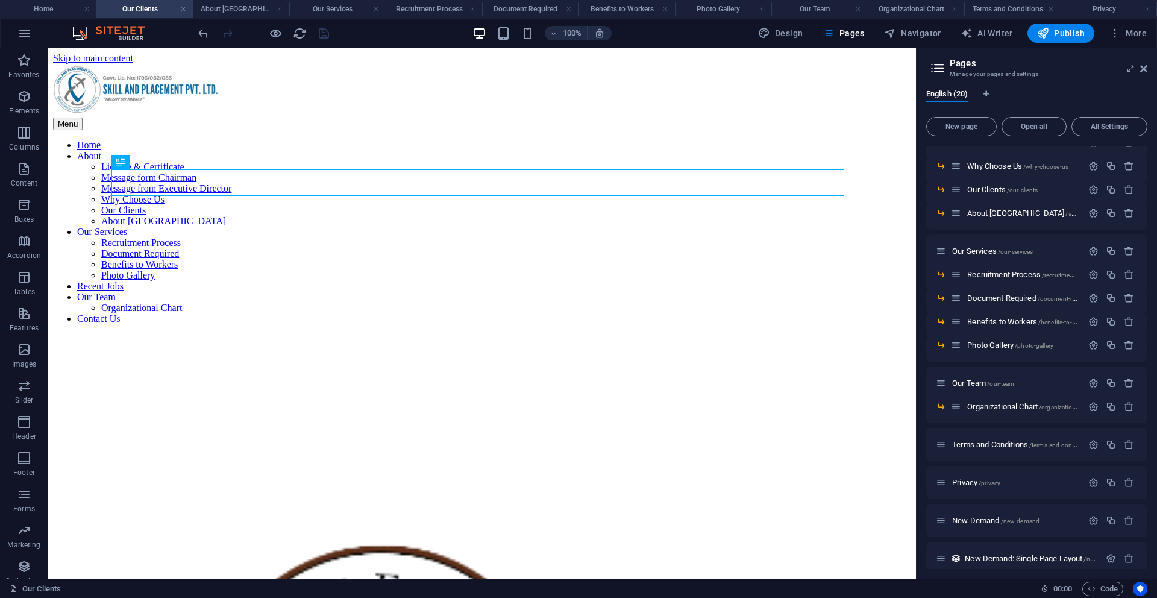
click at [1149, 8] on link at bounding box center [1147, 9] width 7 height 11
click at [1146, 8] on link at bounding box center [1147, 9] width 7 height 11
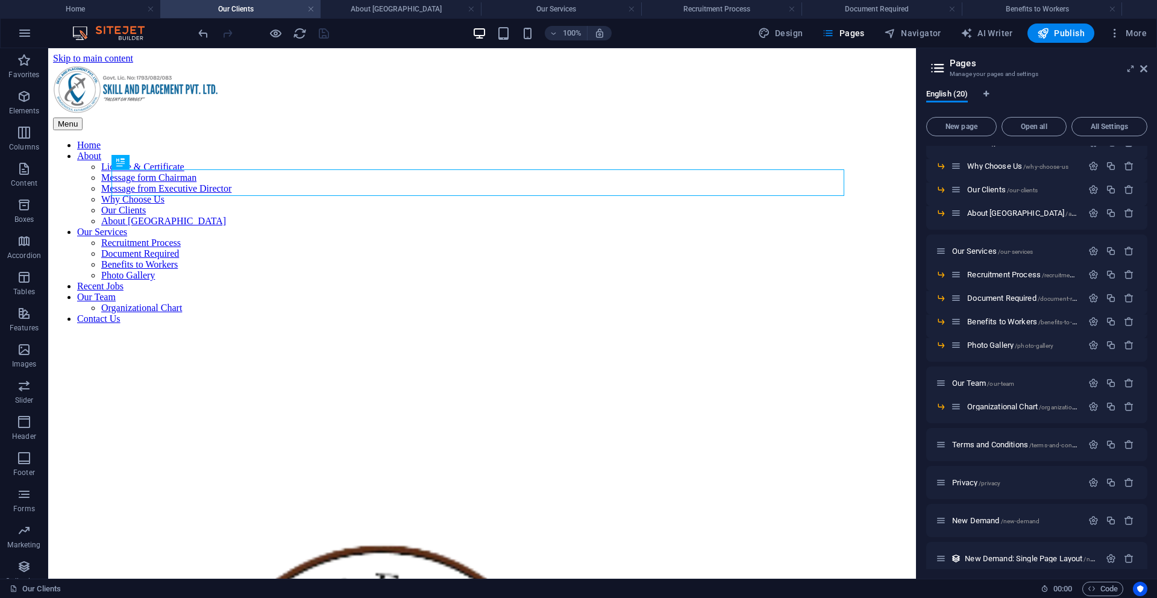
click at [1146, 8] on ul "Home Our Clients About Nepal Our Services Recruitment Process Document Required…" at bounding box center [578, 9] width 1157 height 18
click at [1112, 11] on link at bounding box center [1112, 9] width 7 height 11
click at [953, 10] on link at bounding box center [952, 9] width 7 height 11
click at [792, 8] on link at bounding box center [792, 9] width 7 height 11
click at [632, 13] on link at bounding box center [631, 9] width 7 height 11
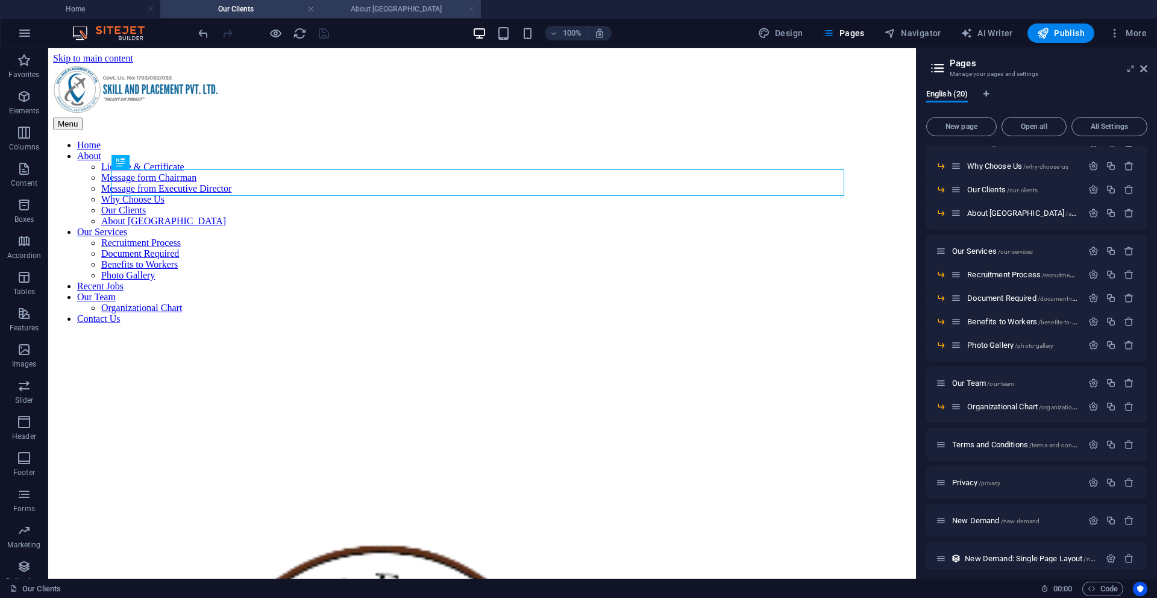
click at [471, 7] on link at bounding box center [471, 9] width 7 height 11
click at [312, 9] on link at bounding box center [310, 9] width 7 height 11
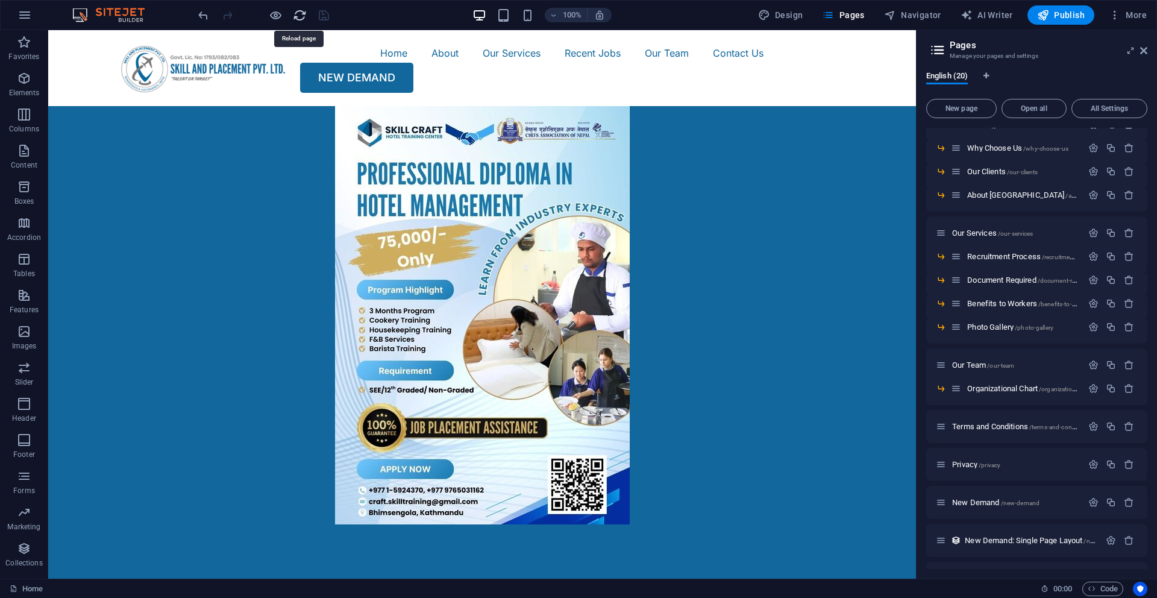
click at [301, 17] on icon "reload" at bounding box center [300, 15] width 14 height 14
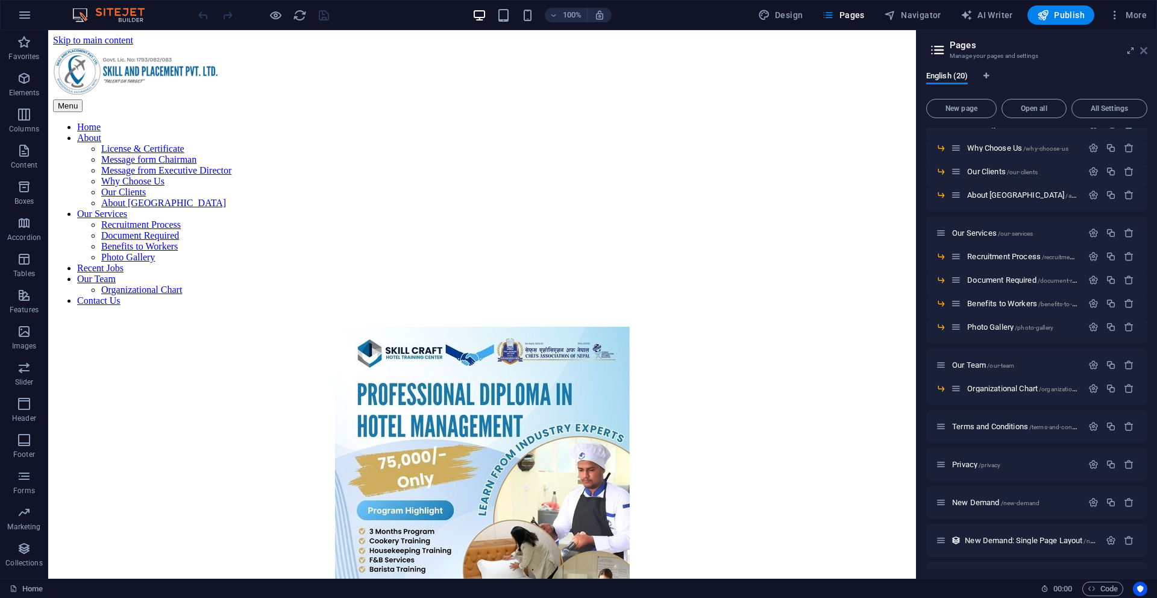
click at [1142, 51] on icon at bounding box center [1144, 51] width 7 height 10
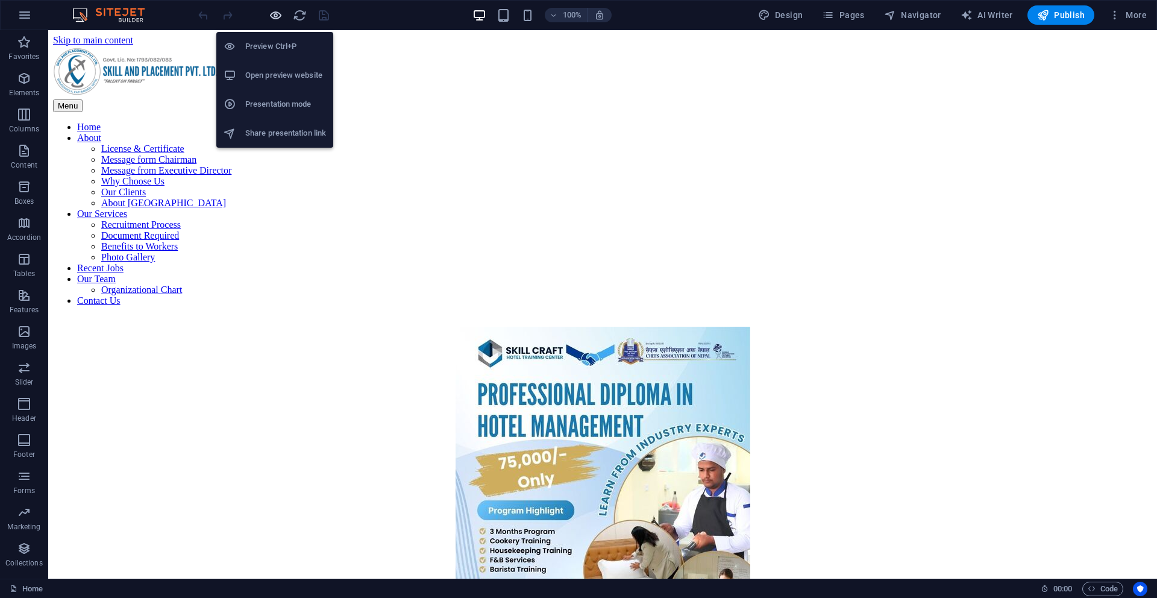
click at [273, 16] on icon "button" at bounding box center [276, 15] width 14 height 14
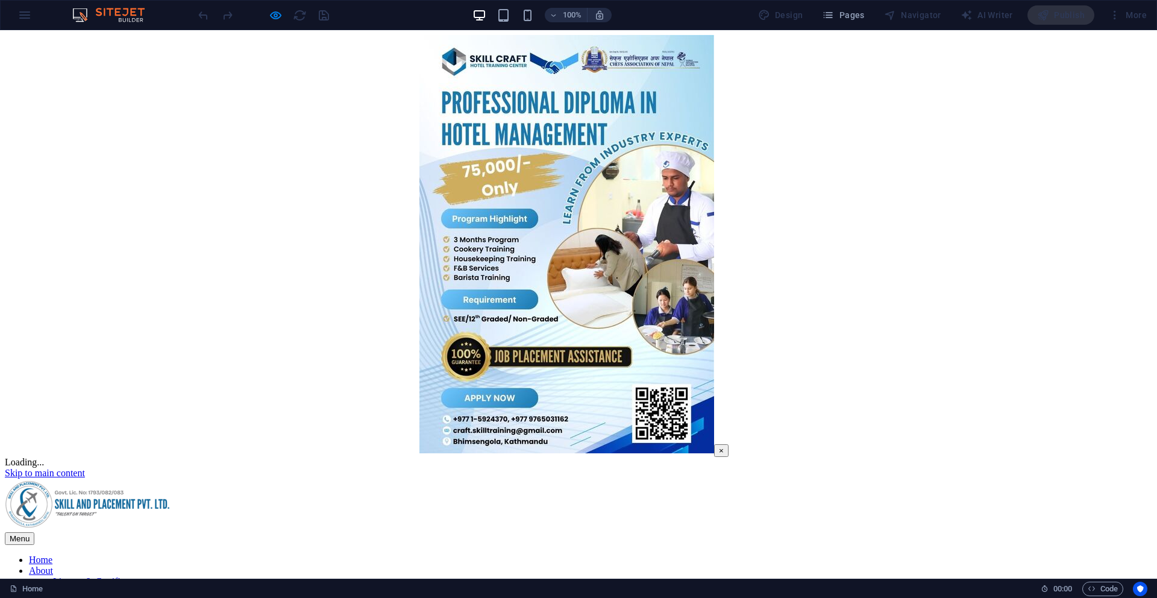
click at [714, 444] on button "×" at bounding box center [721, 450] width 14 height 13
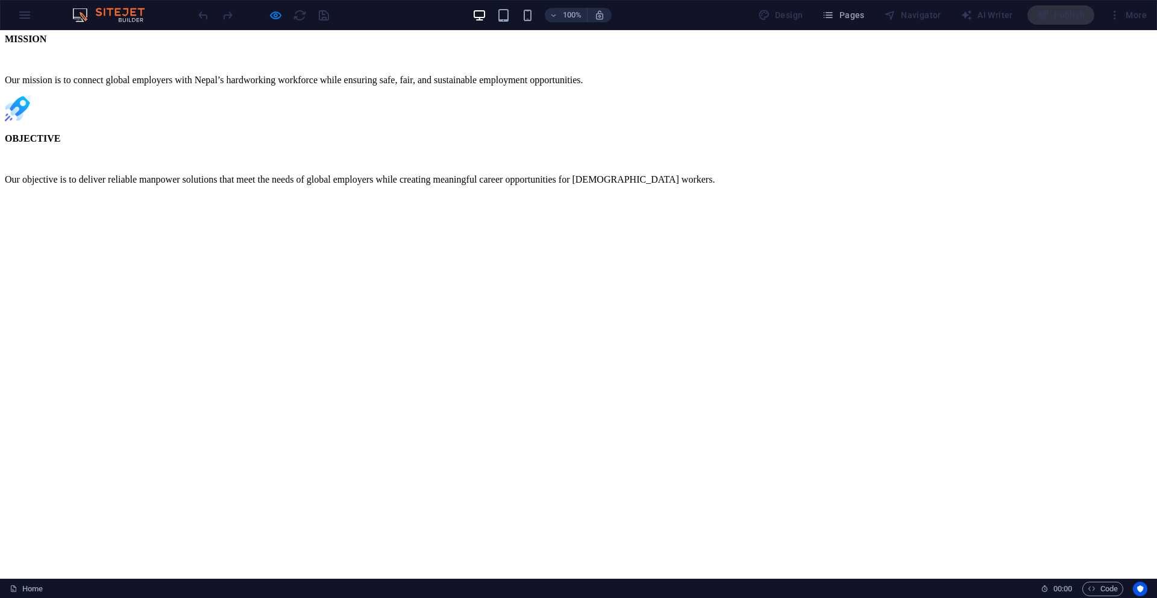
scroll to position [2059, 0]
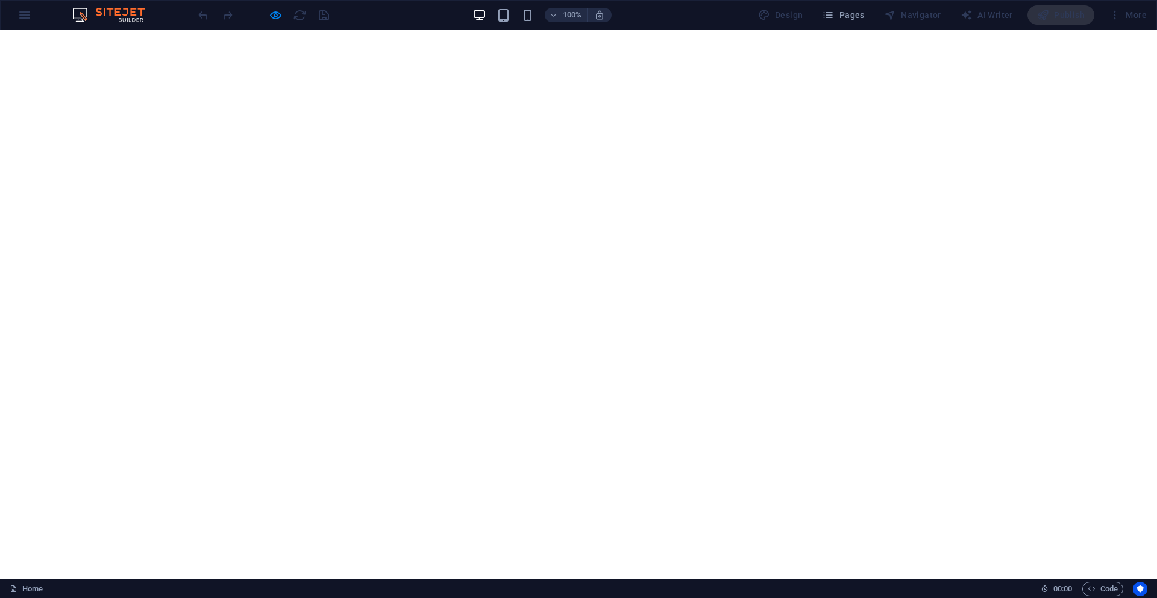
scroll to position [0, 0]
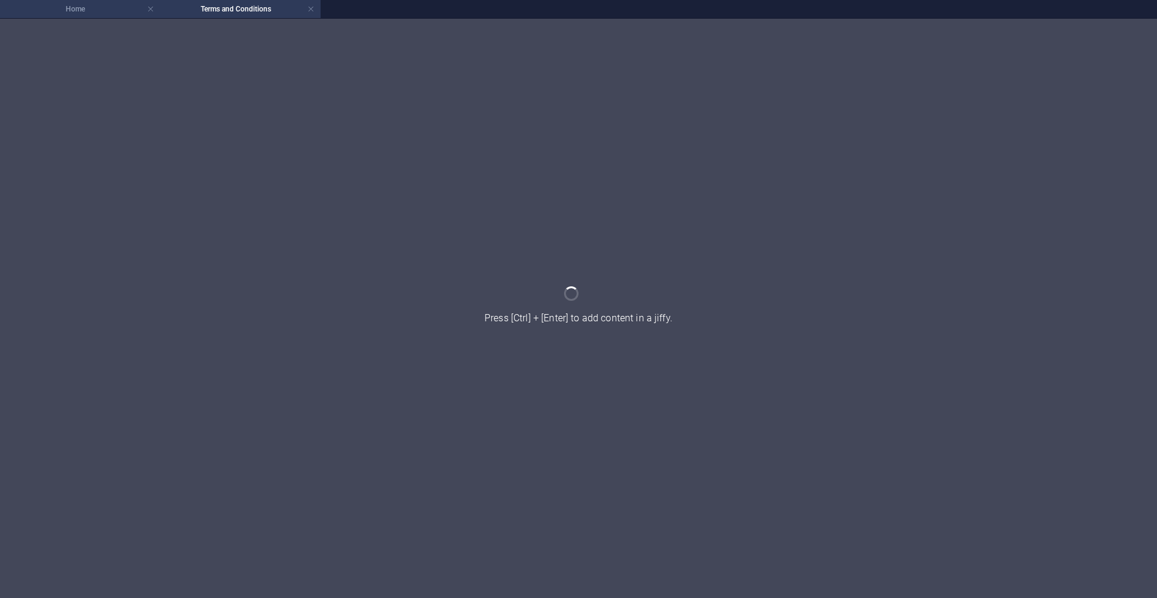
click at [65, 9] on h4 "Home" at bounding box center [80, 8] width 160 height 13
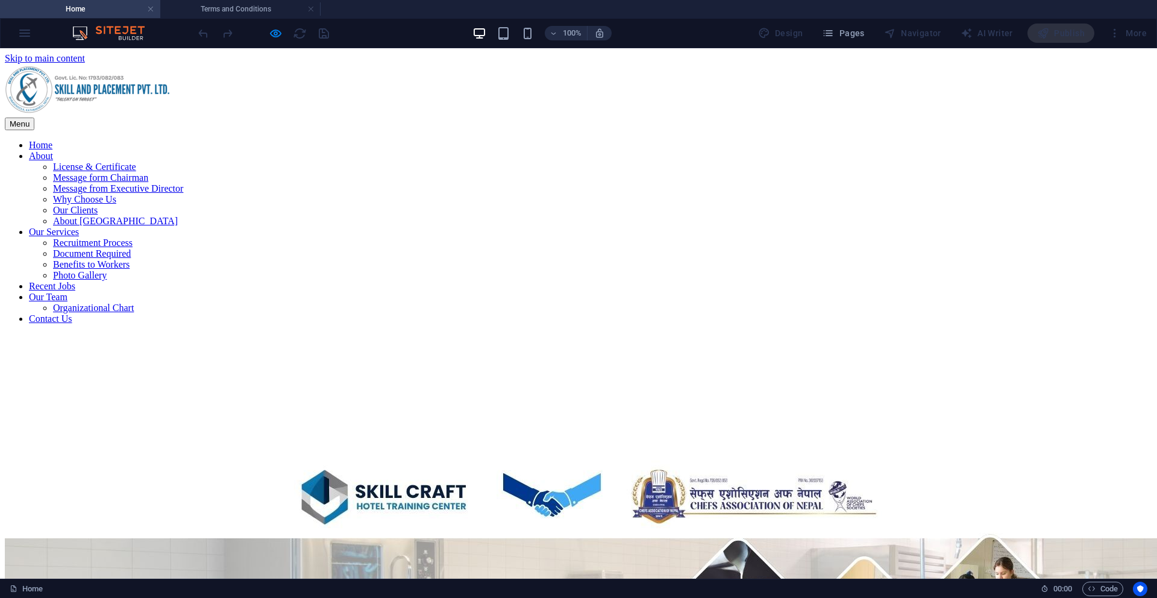
scroll to position [2057, 0]
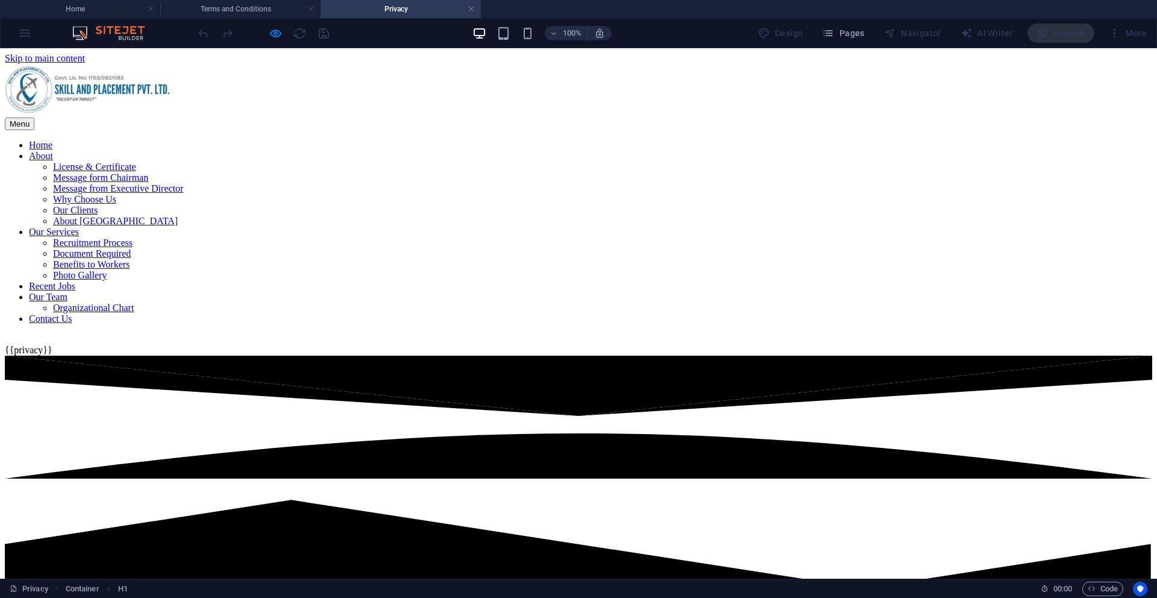
scroll to position [0, 0]
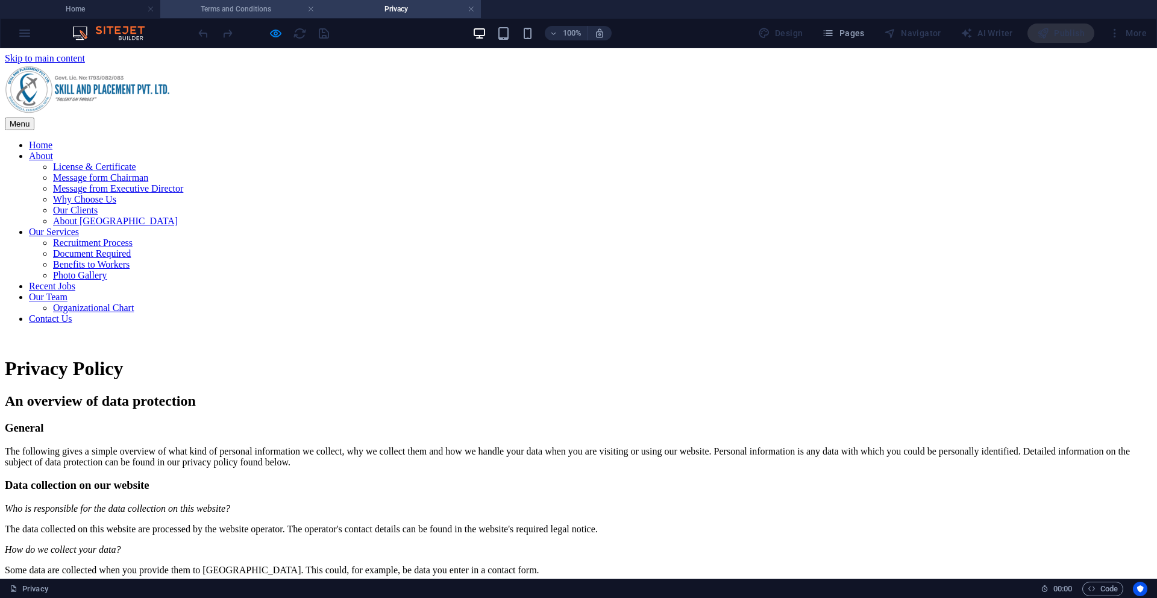
click at [263, 10] on h4 "Terms and Conditions" at bounding box center [240, 8] width 160 height 13
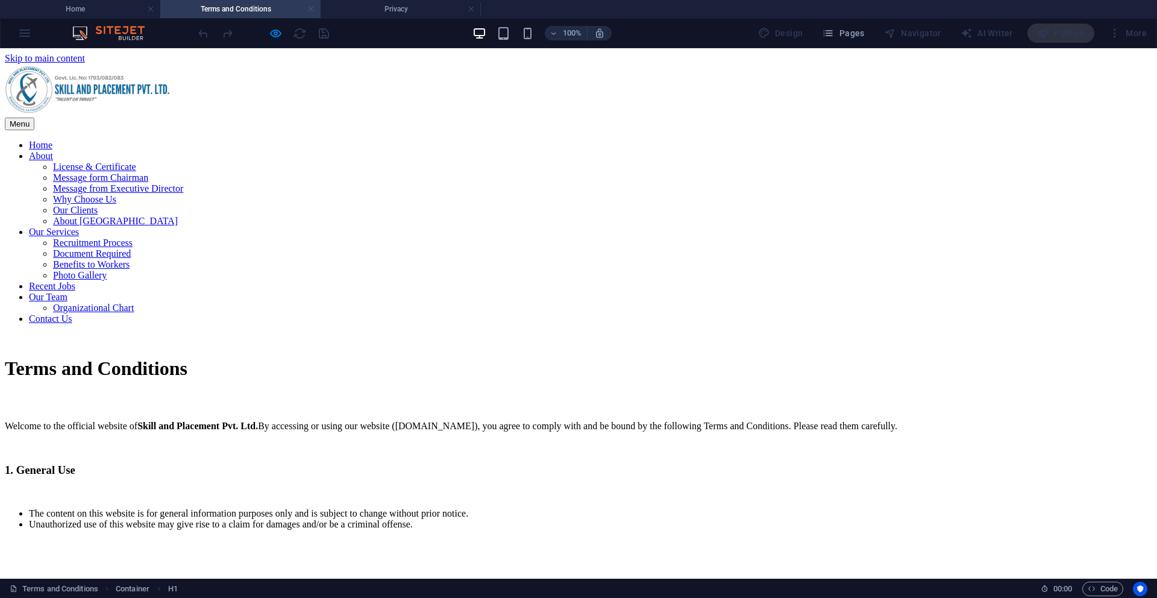
click at [310, 12] on link at bounding box center [310, 9] width 7 height 11
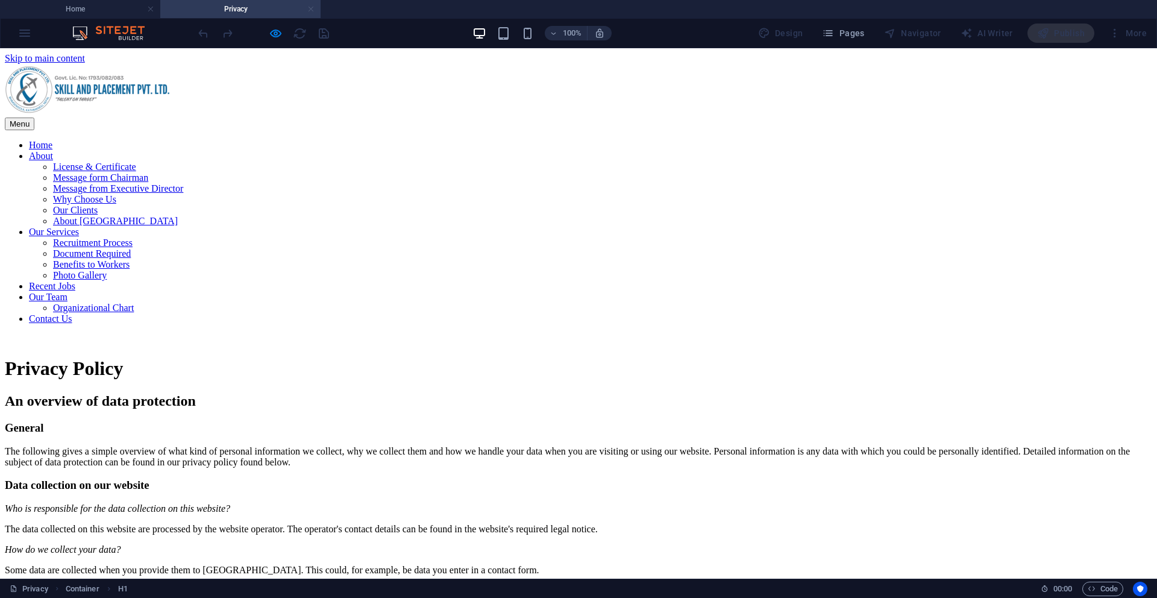
click at [314, 10] on link at bounding box center [310, 9] width 7 height 11
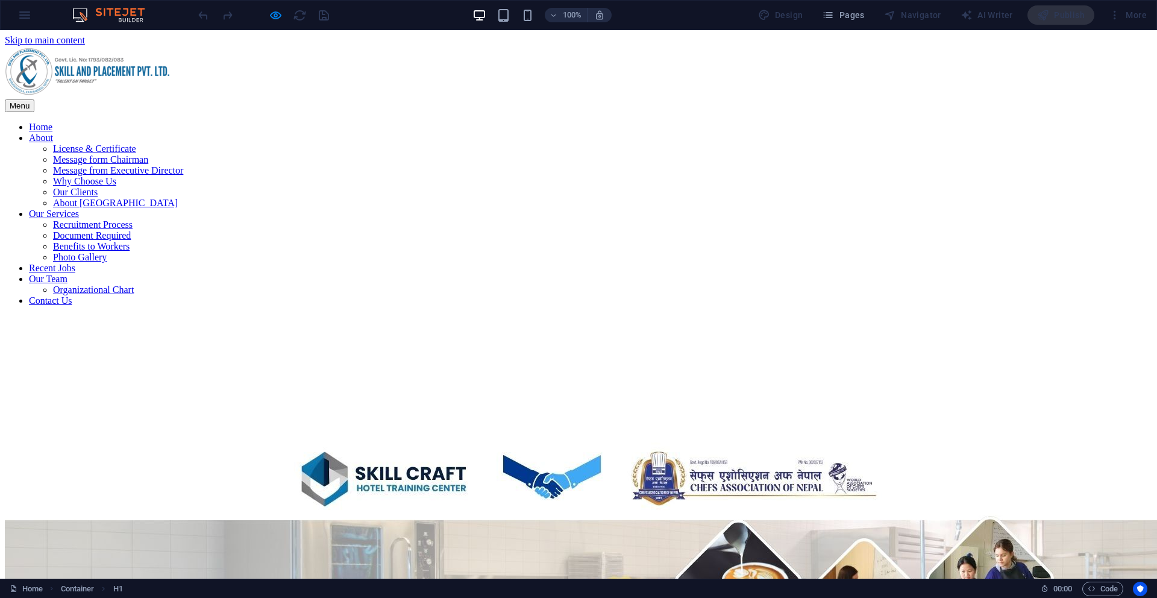
scroll to position [2057, 0]
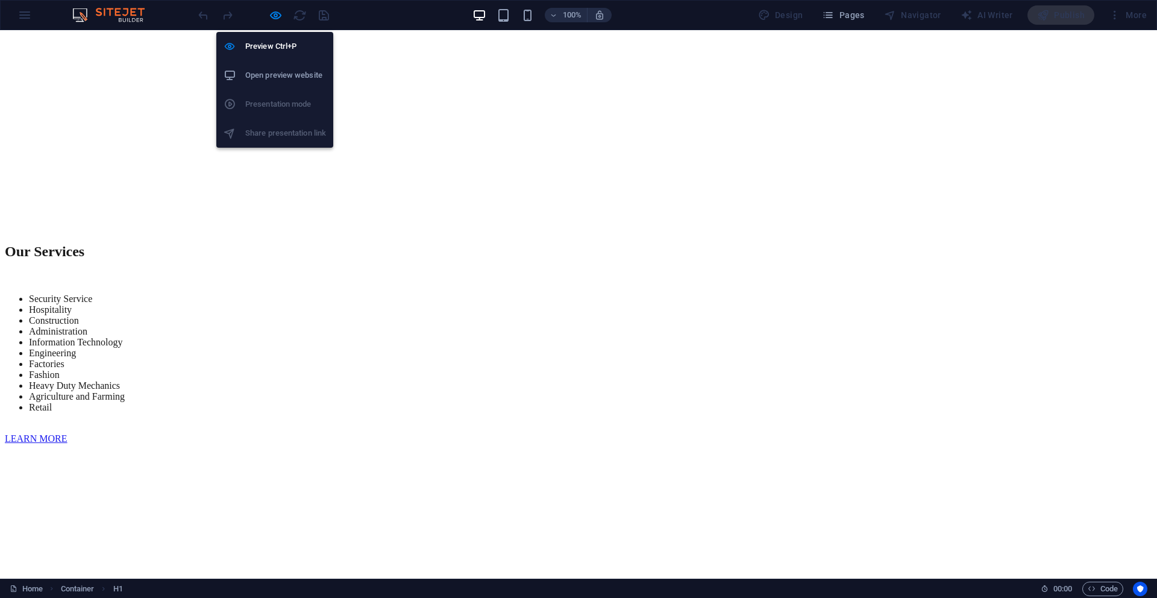
click at [273, 79] on h6 "Open preview website" at bounding box center [285, 75] width 81 height 14
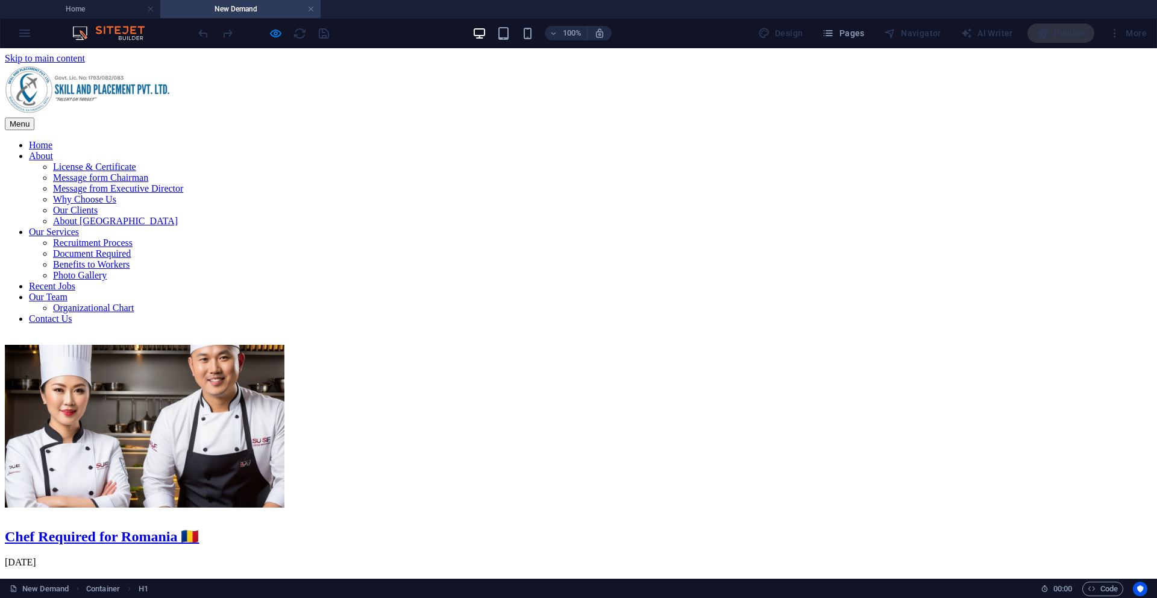
scroll to position [0, 0]
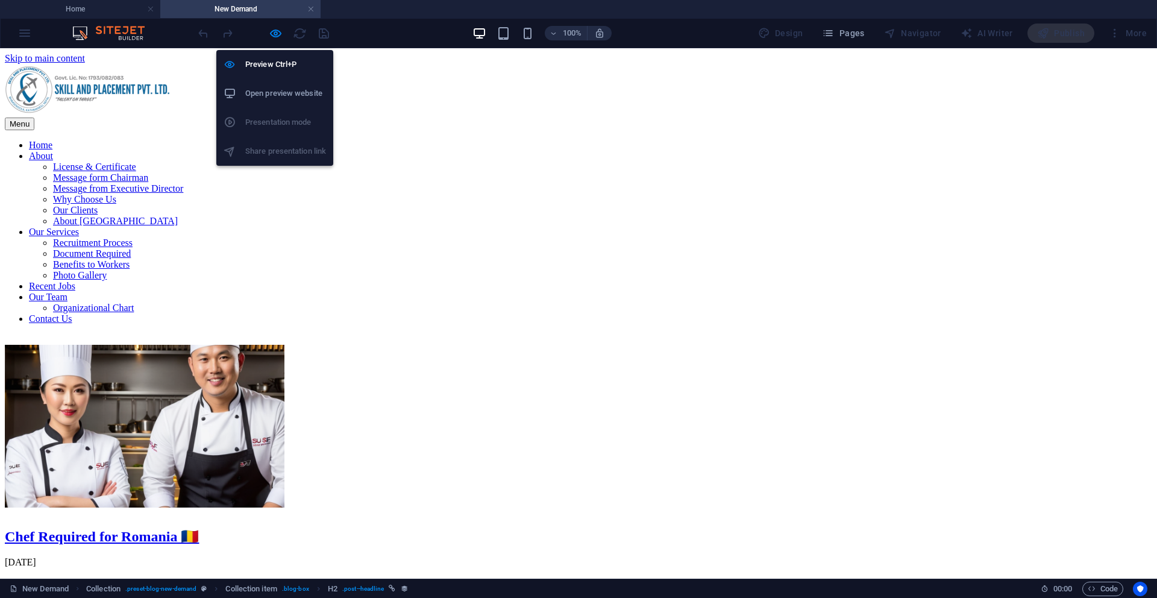
click at [289, 99] on h6 "Open preview website" at bounding box center [285, 93] width 81 height 14
click at [275, 33] on icon "button" at bounding box center [276, 34] width 14 height 14
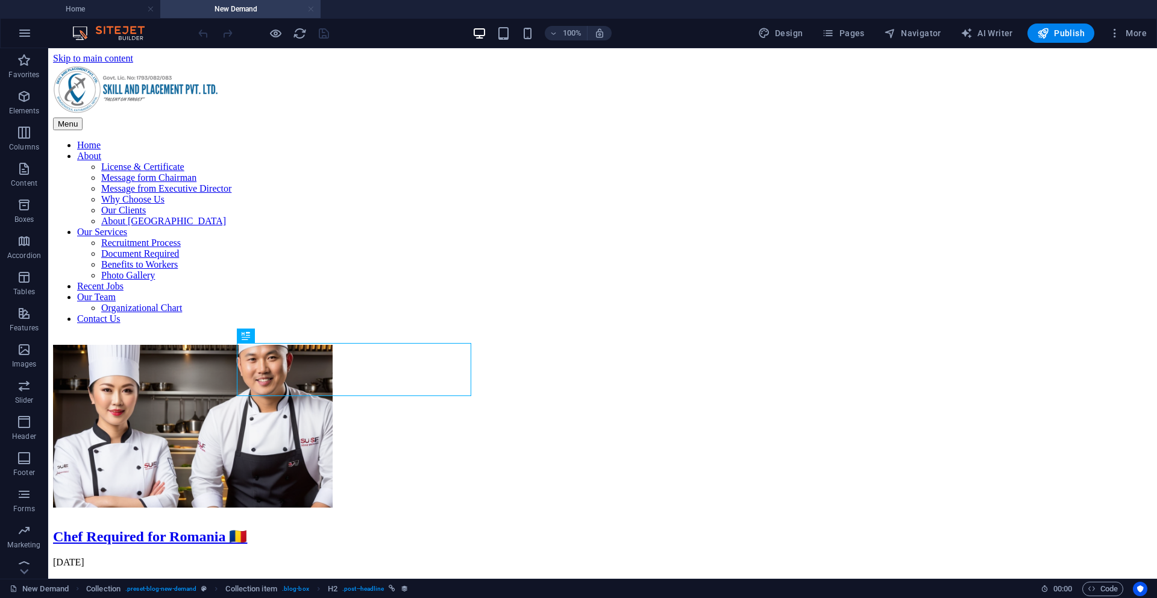
click at [309, 7] on link at bounding box center [310, 9] width 7 height 11
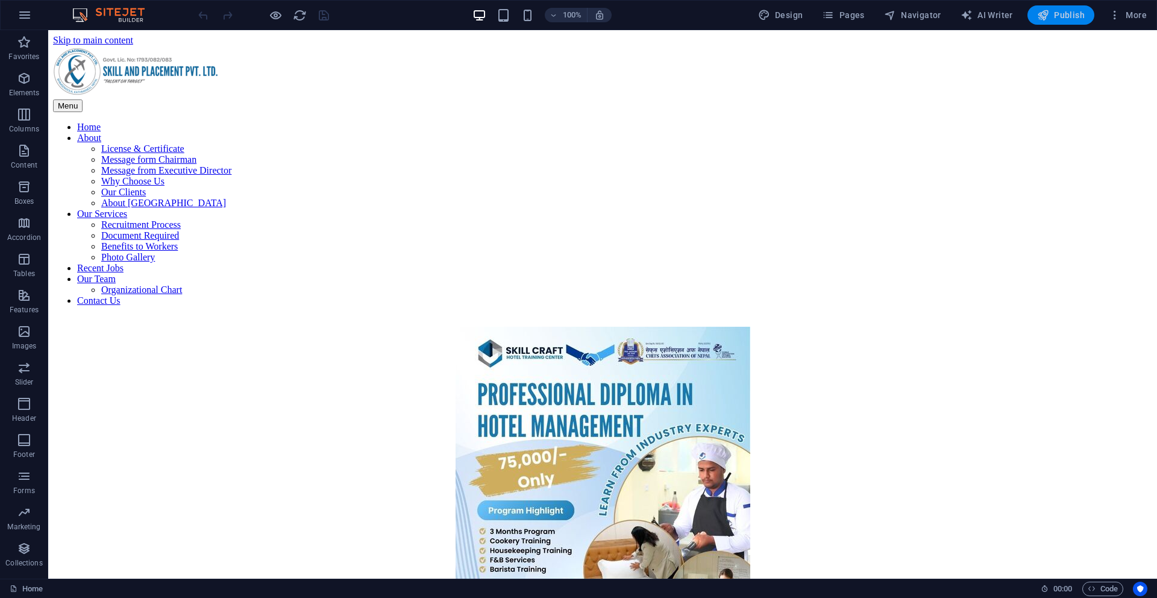
click at [1048, 17] on icon "button" at bounding box center [1044, 15] width 12 height 12
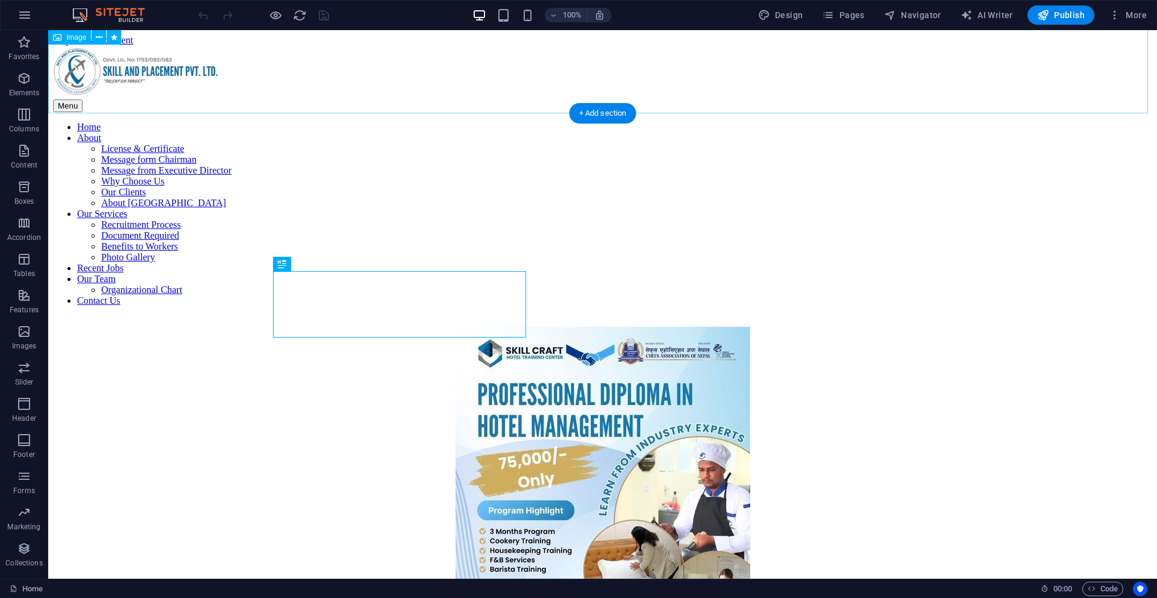
scroll to position [413, 0]
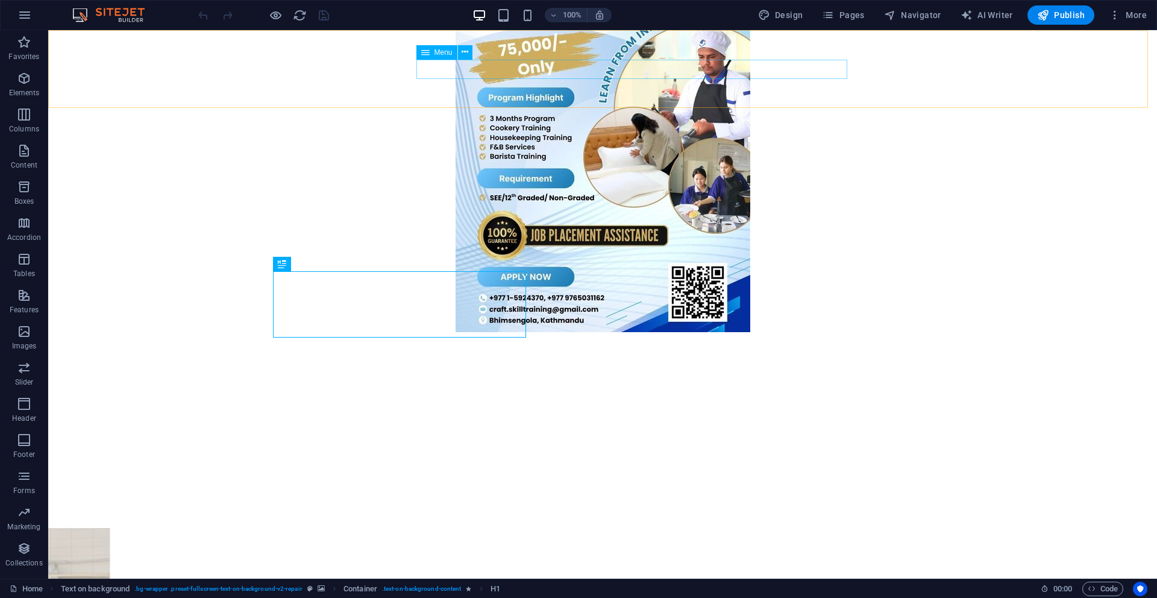
select select
select select "2"
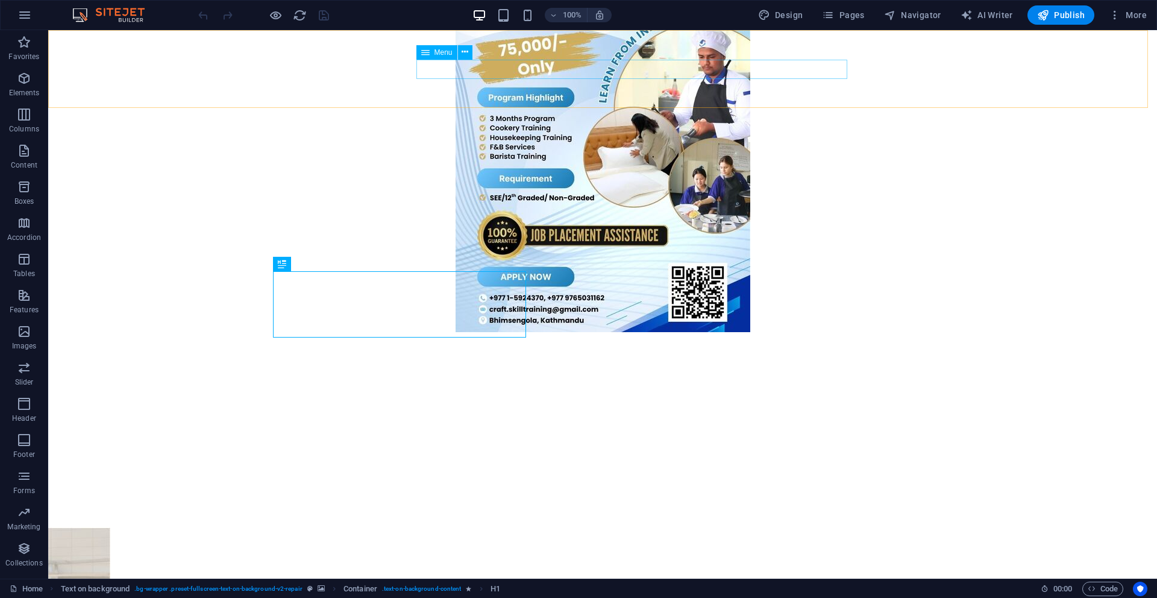
select select
select select "3"
select select
select select "4"
select select
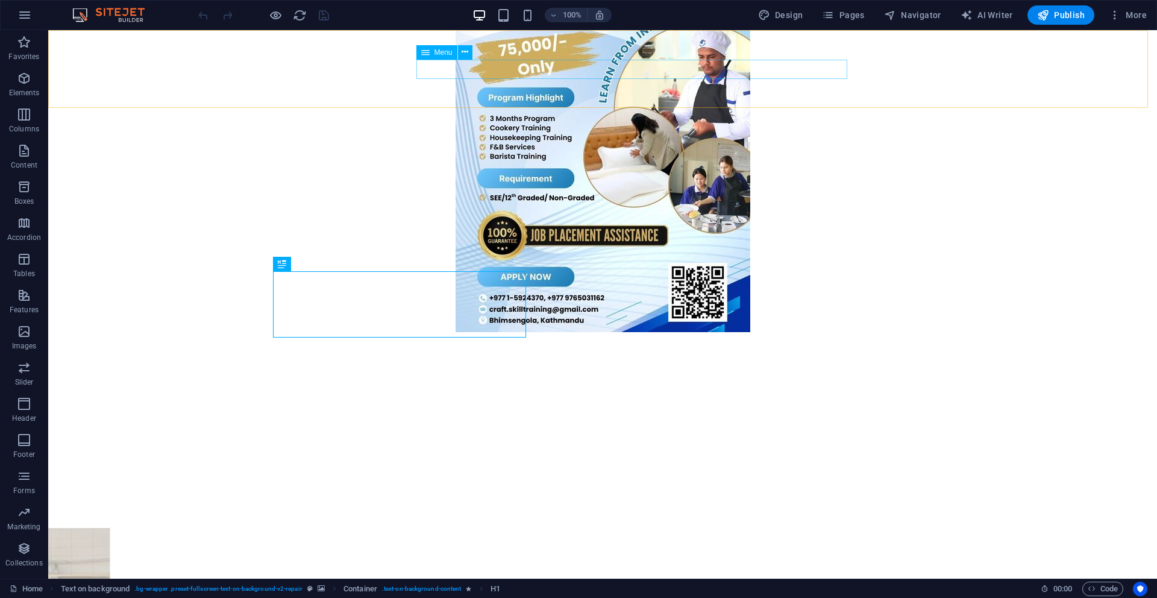
select select "5"
select select
select select "6"
select select
select select "7"
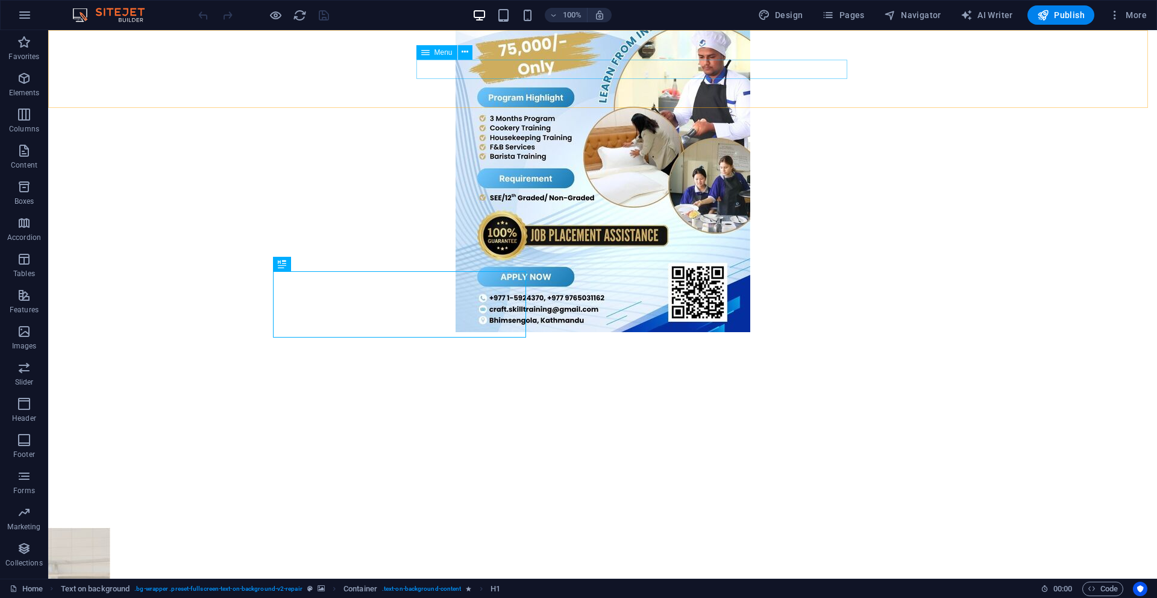
select select
select select "8"
select select
select select "9"
select select
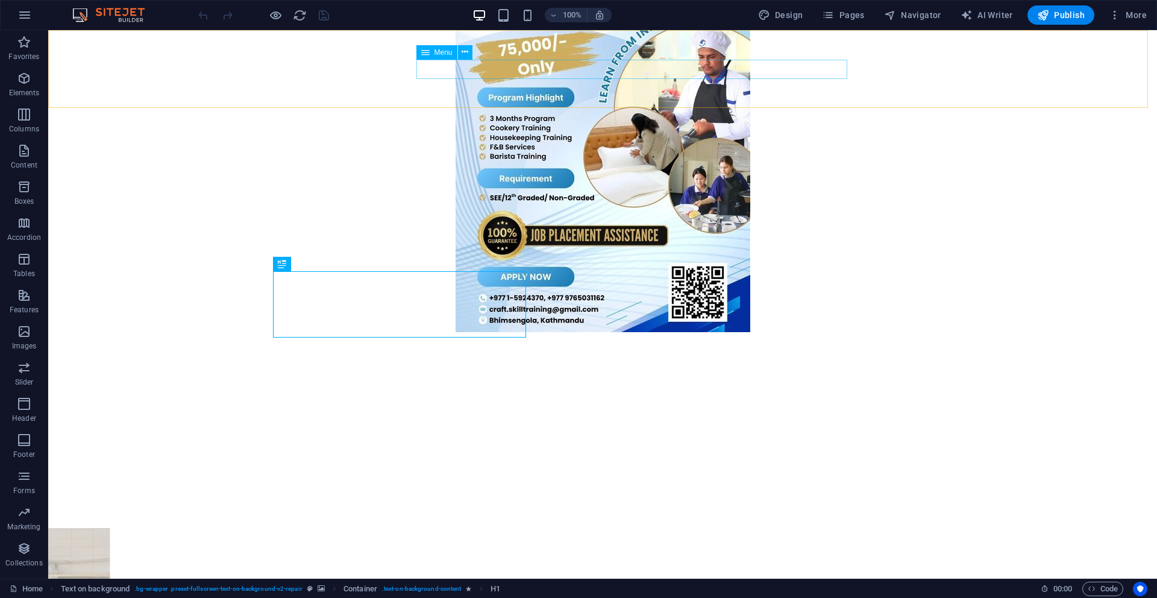
select select "10"
select select
select select "11"
select select
select select "12"
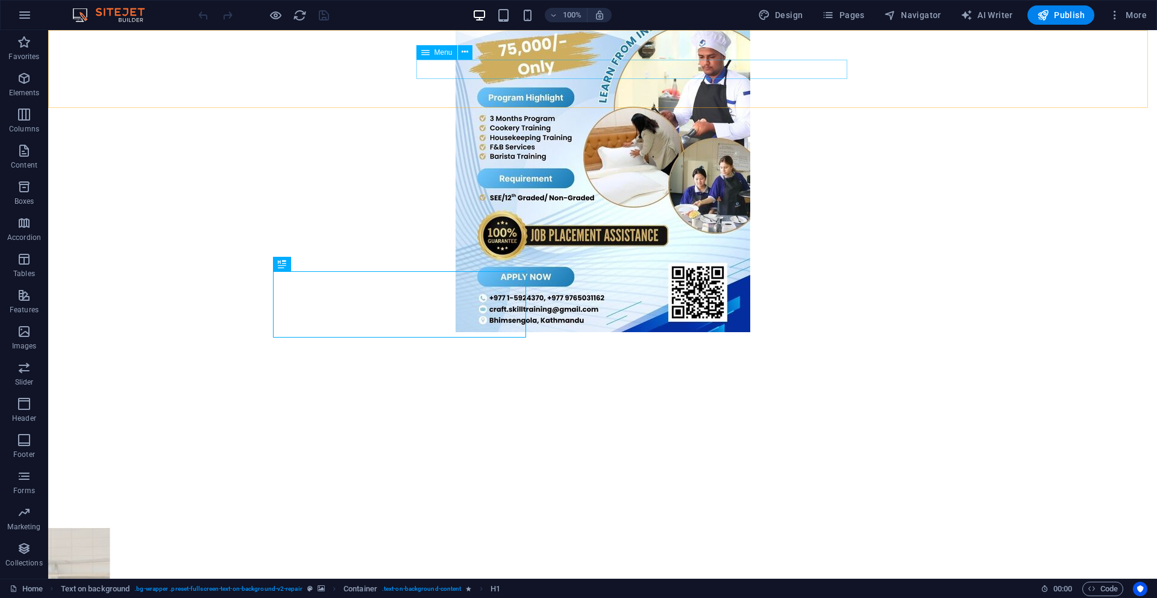
select select
select select "17"
select select
select select "13"
select select
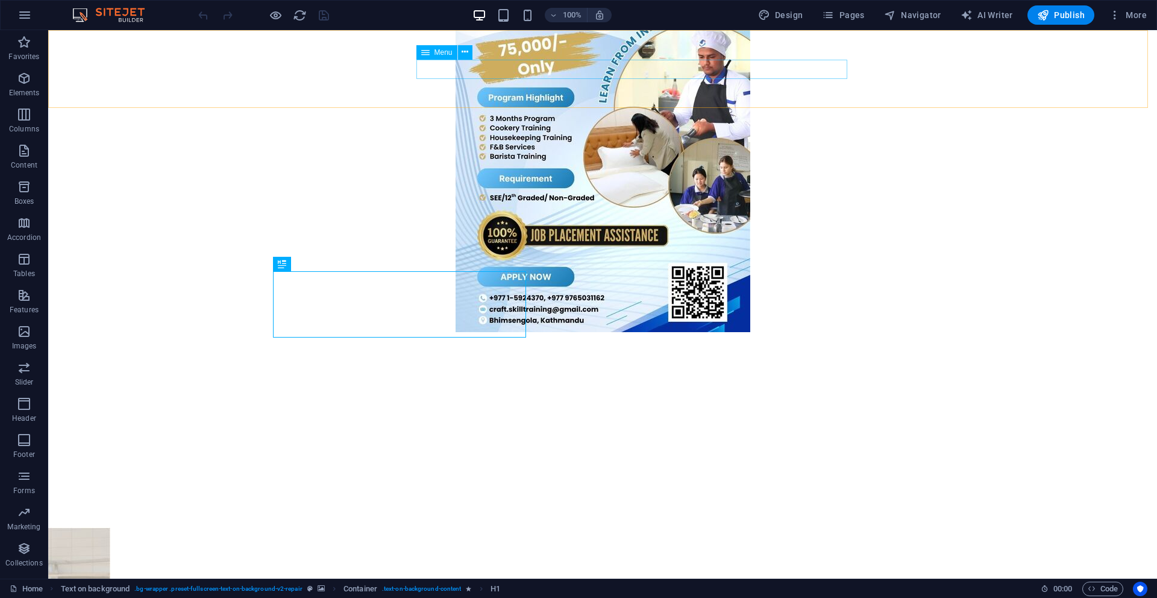
select select "14"
select select
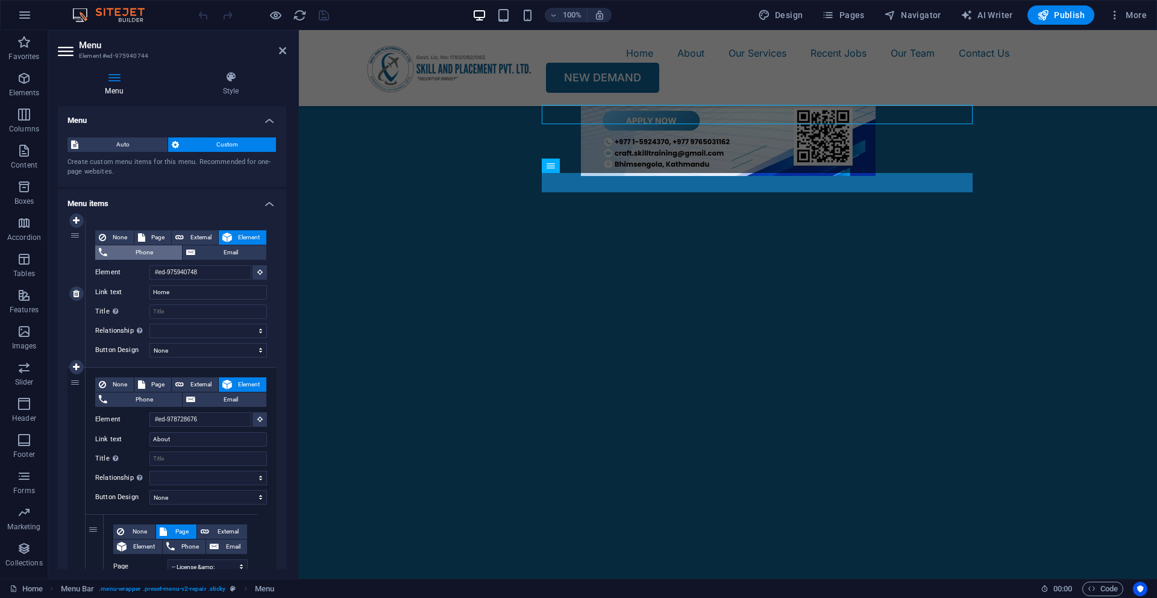
scroll to position [335, 0]
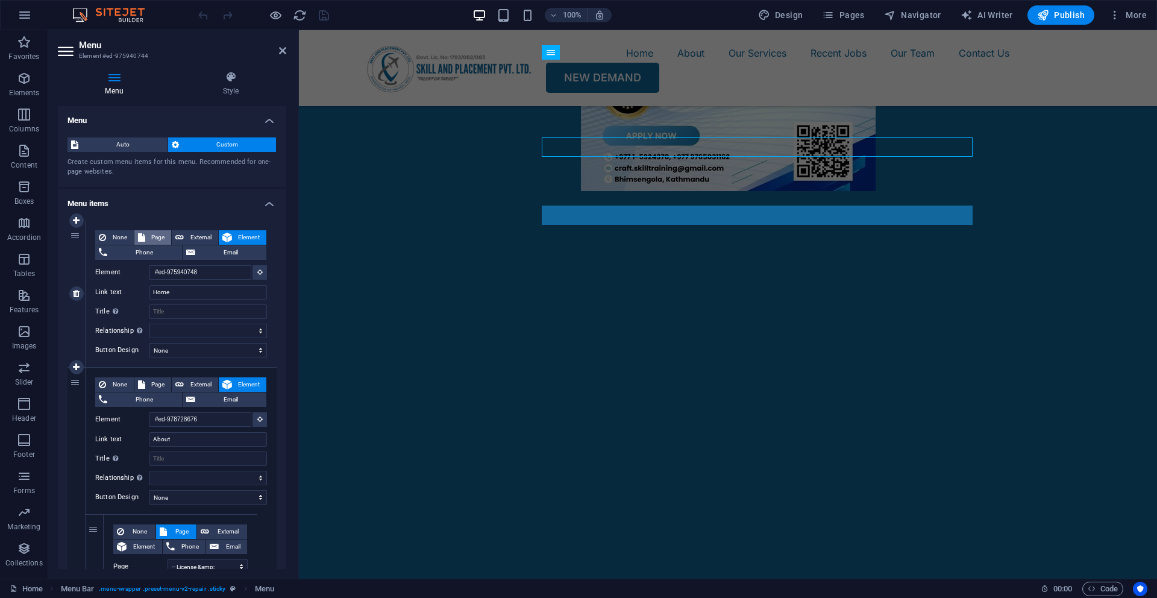
click at [159, 238] on span "Page" at bounding box center [158, 237] width 19 height 14
select select
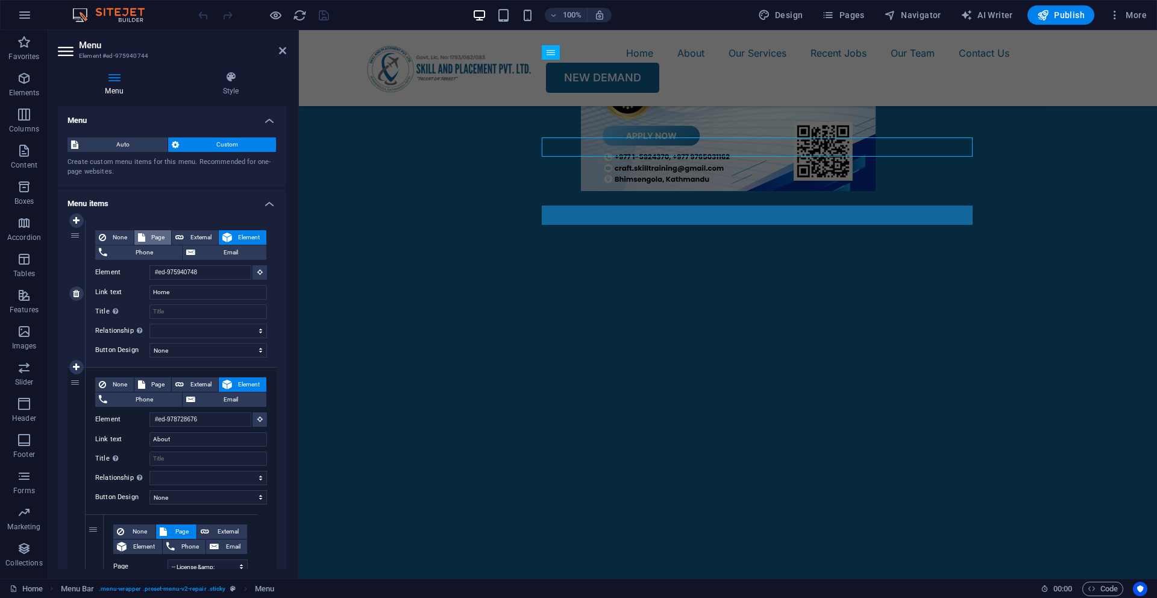
select select
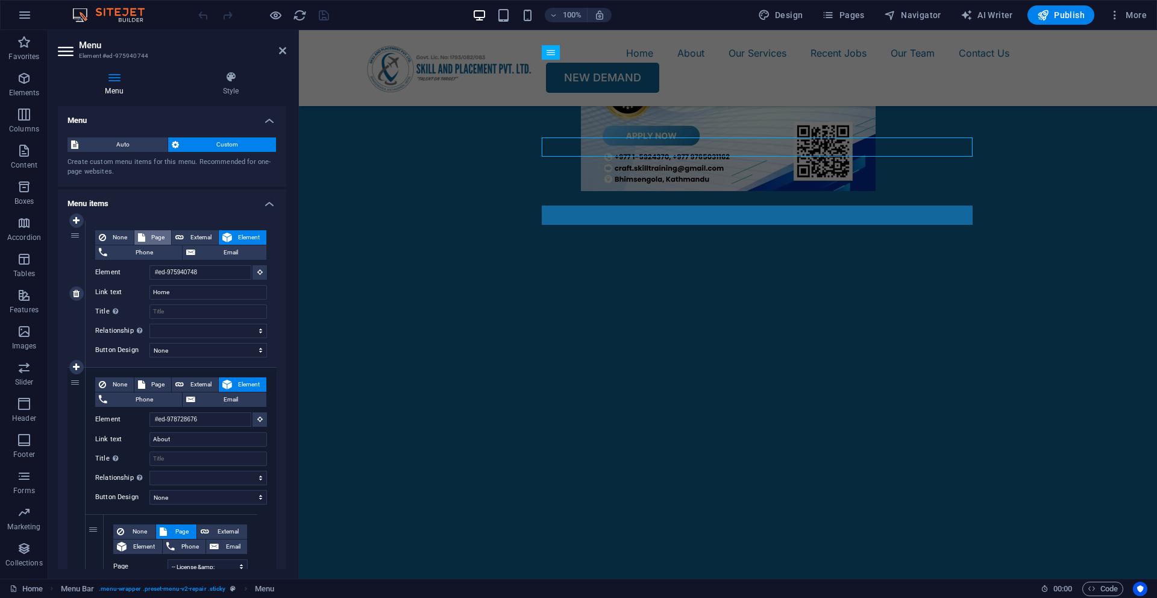
select select
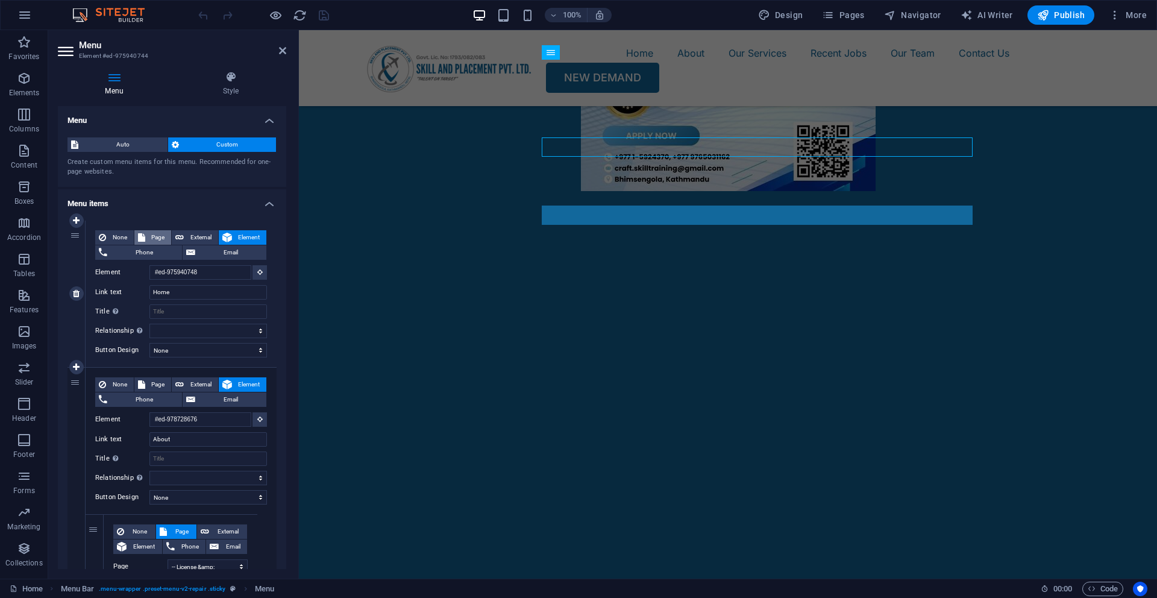
select select
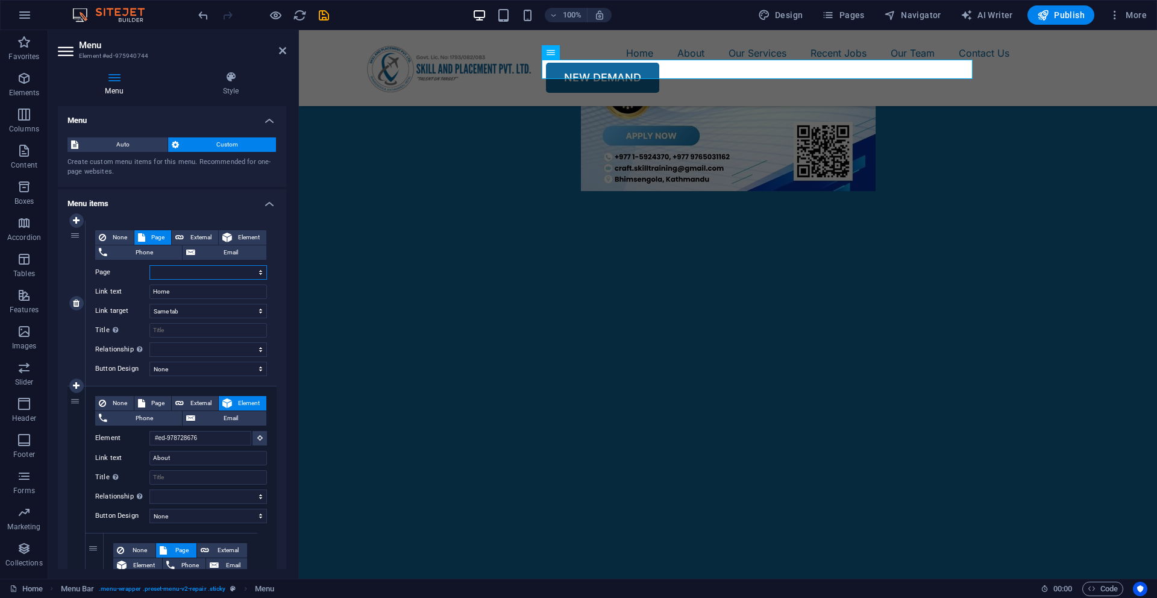
click at [191, 274] on select "Home About -- License &amp; Certificate -- Message from Chairman -- Message for…" at bounding box center [209, 272] width 118 height 14
select select "0"
click at [150, 265] on select "Home About -- License &amp; Certificate -- Message from Chairman -- Message for…" at bounding box center [209, 272] width 118 height 14
select select
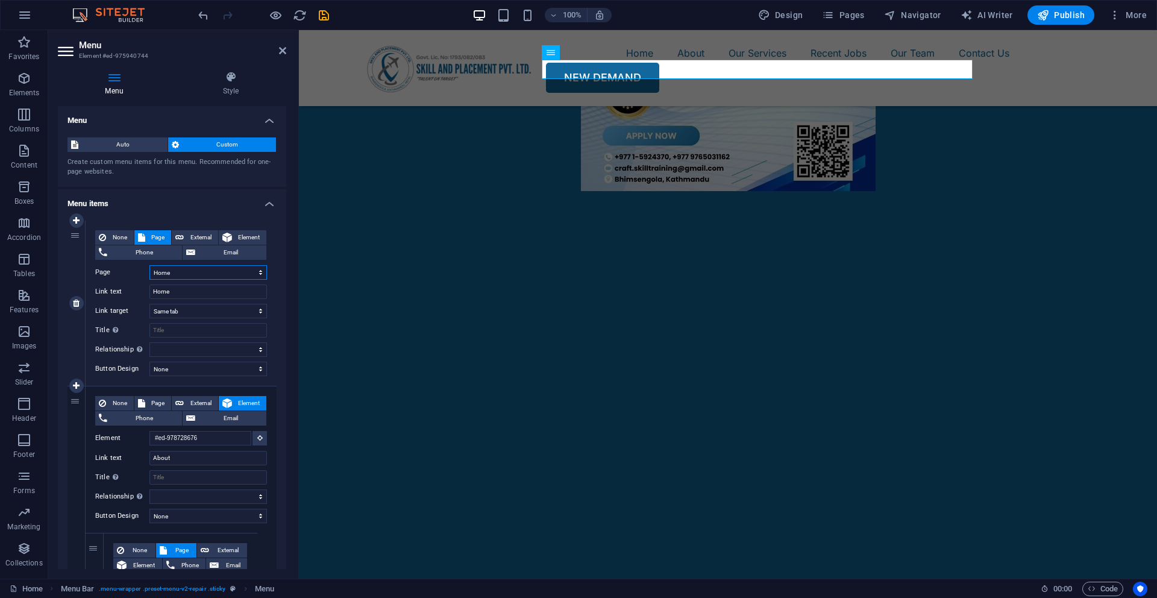
select select
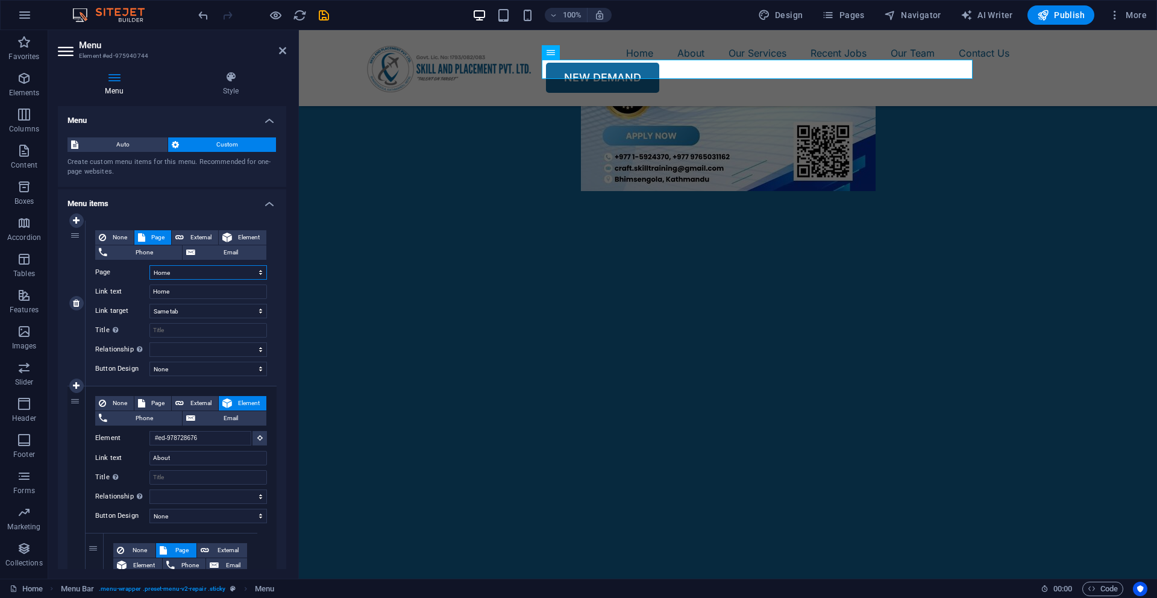
select select
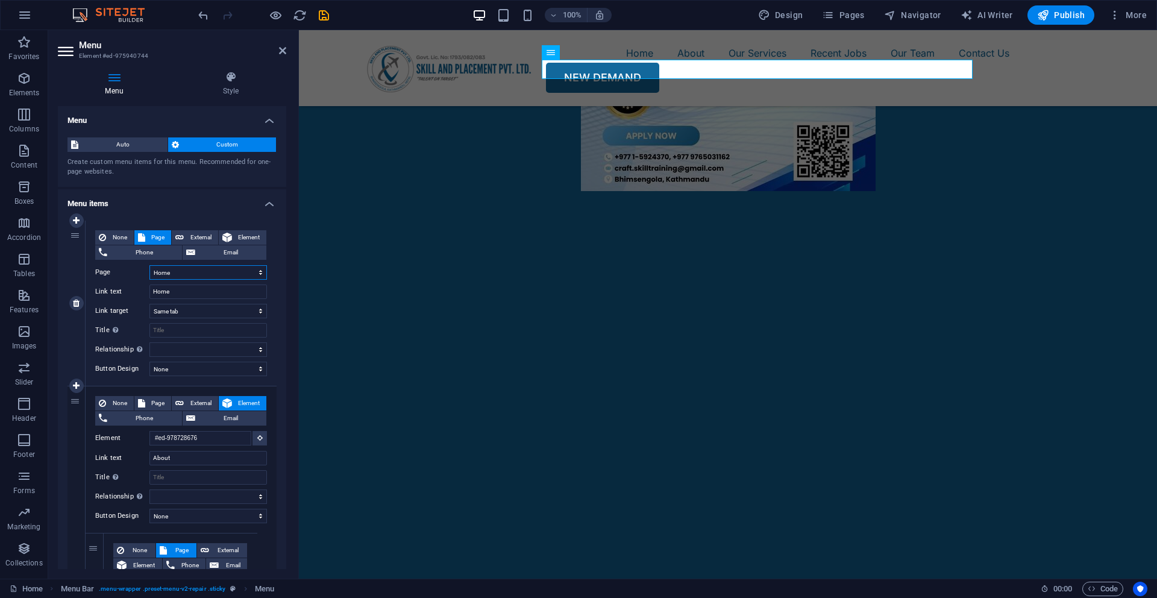
select select
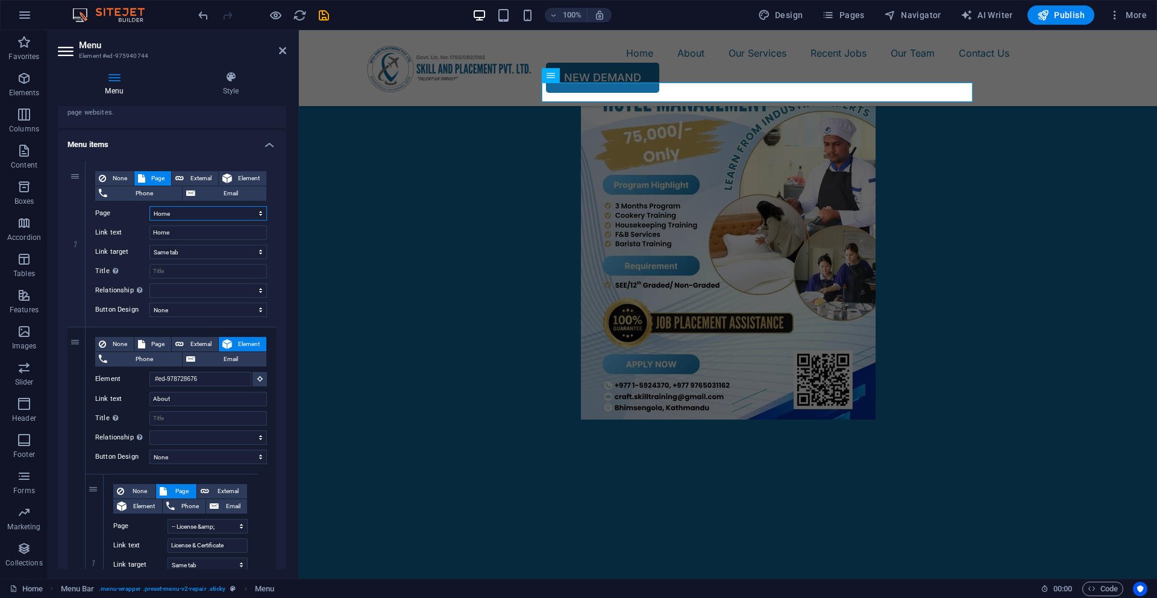
scroll to position [102, 0]
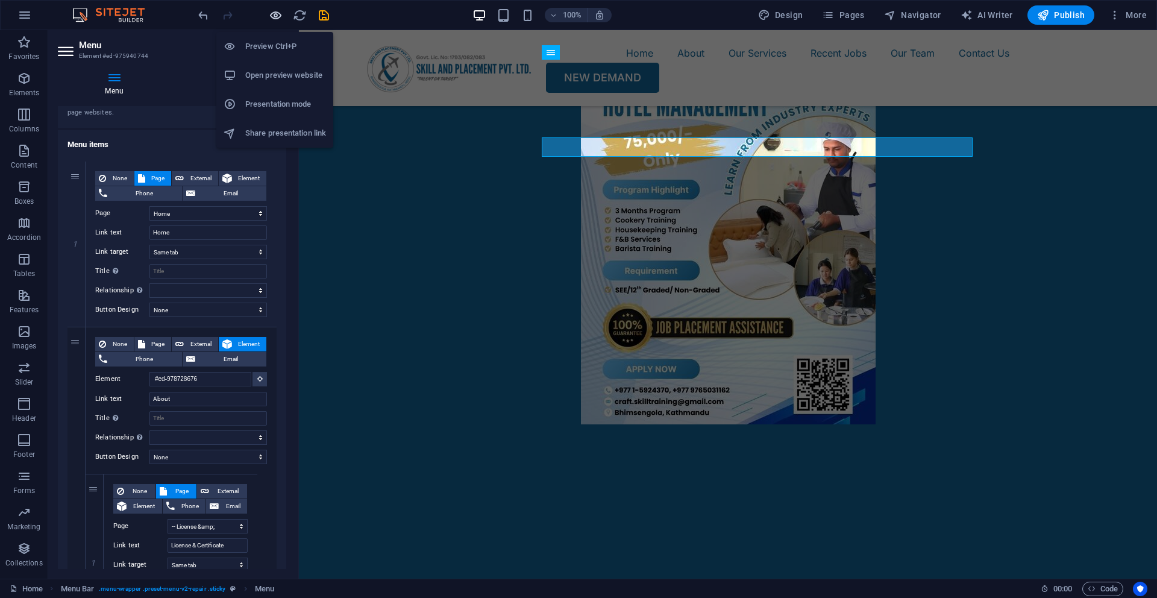
click at [276, 17] on icon "button" at bounding box center [276, 15] width 14 height 14
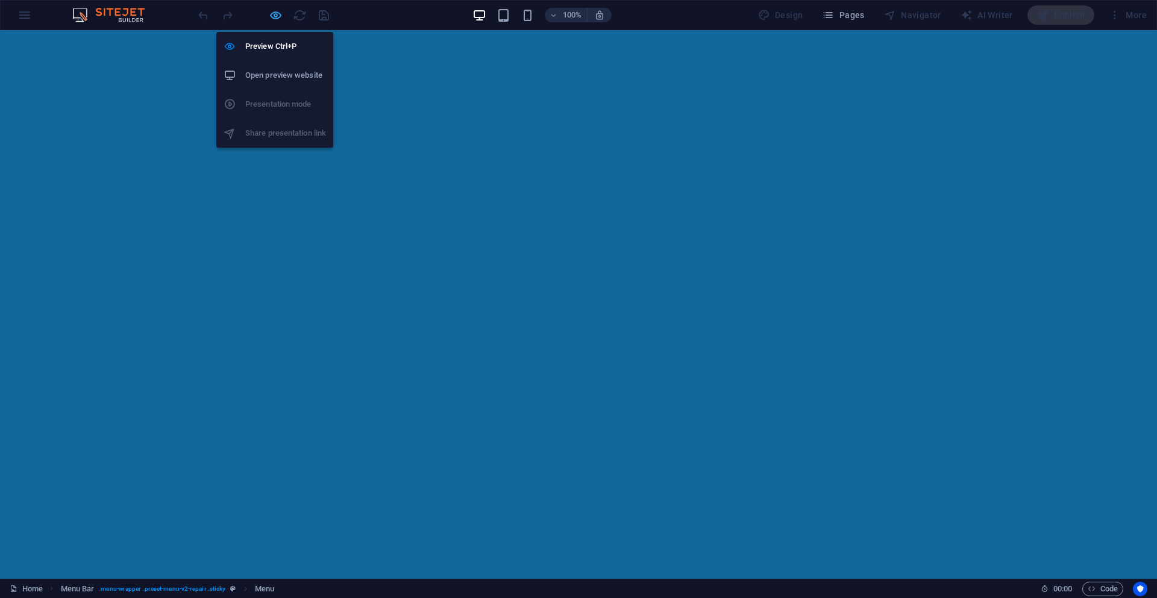
scroll to position [0, 0]
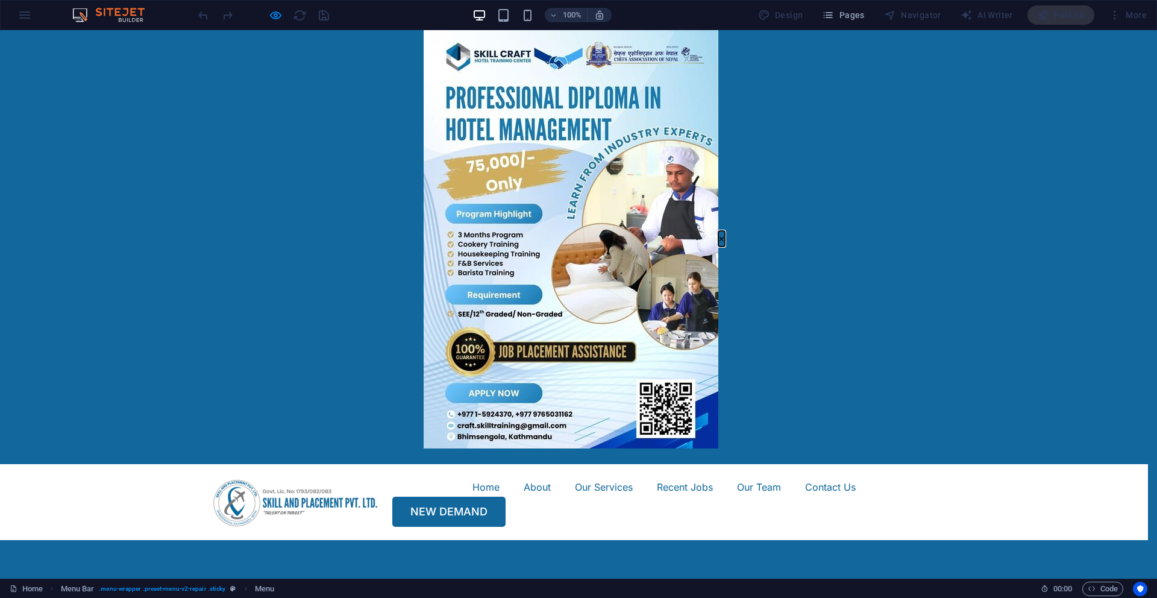
click at [719, 231] on button "×" at bounding box center [722, 239] width 7 height 16
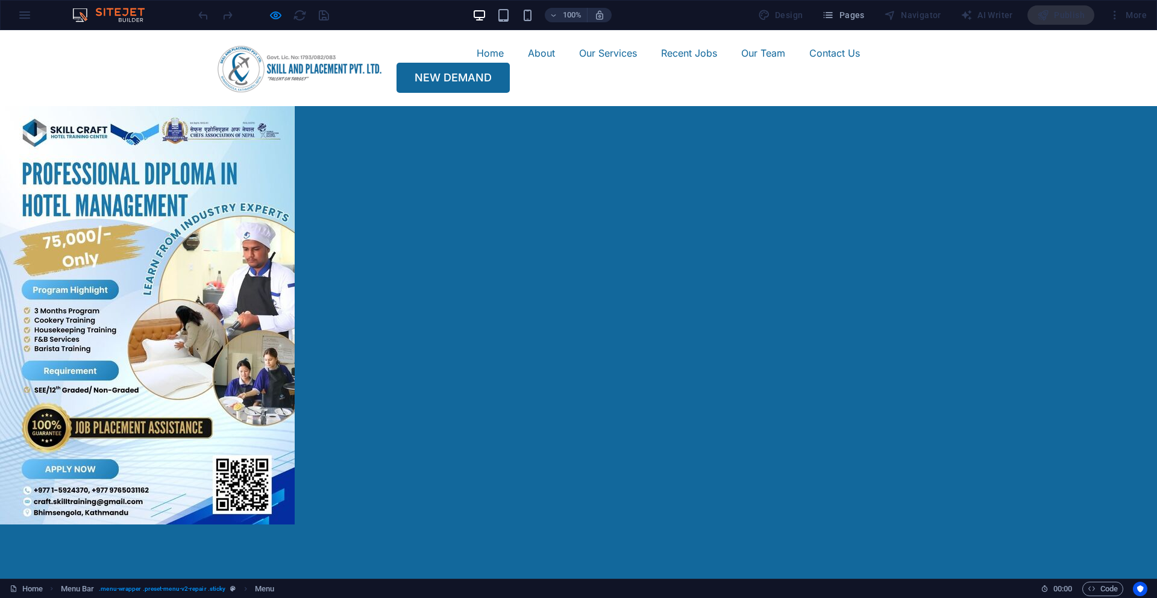
click at [477, 63] on link "Home" at bounding box center [490, 52] width 27 height 19
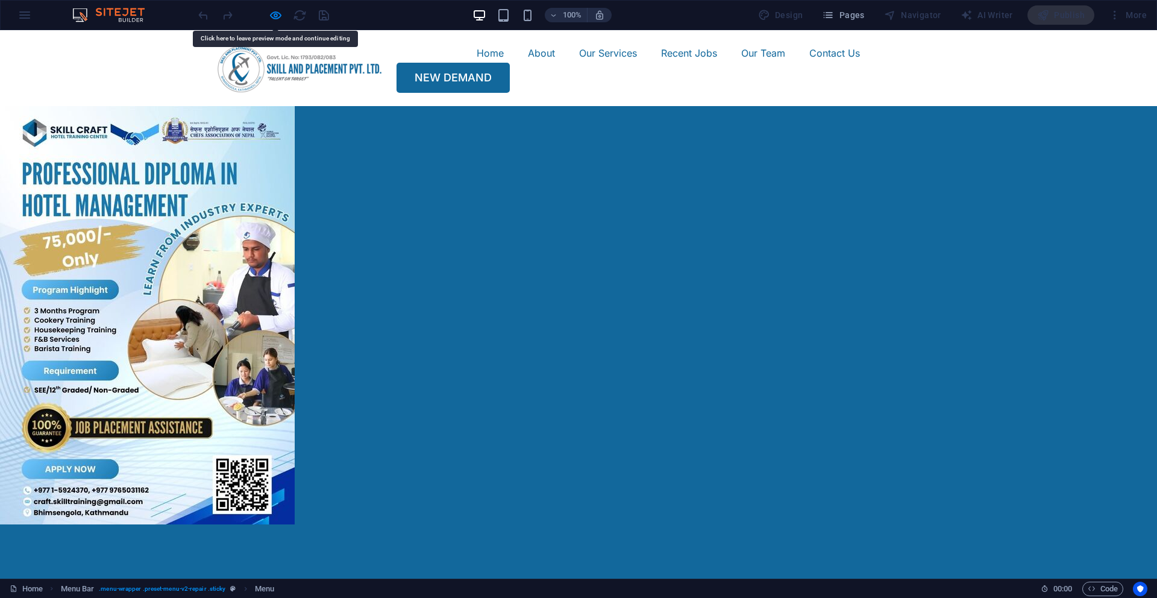
click at [477, 63] on link "Home" at bounding box center [490, 52] width 27 height 19
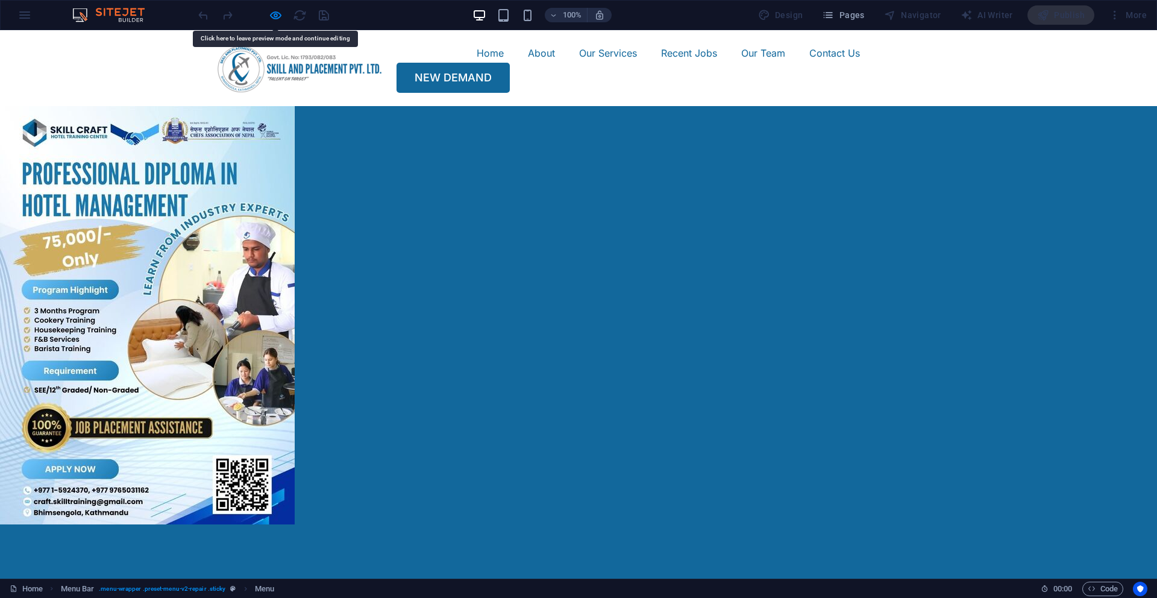
click at [477, 63] on link "Home" at bounding box center [490, 52] width 27 height 19
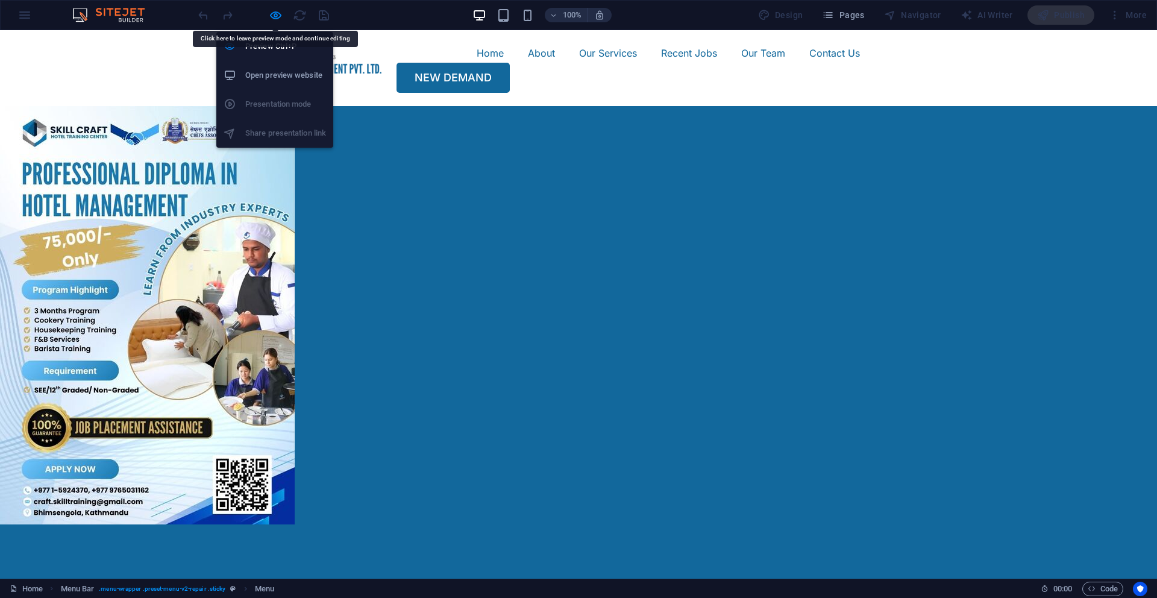
click at [264, 72] on h6 "Open preview website" at bounding box center [285, 75] width 81 height 14
click at [268, 16] on span "button" at bounding box center [275, 15] width 14 height 14
select select
select select "2"
select select
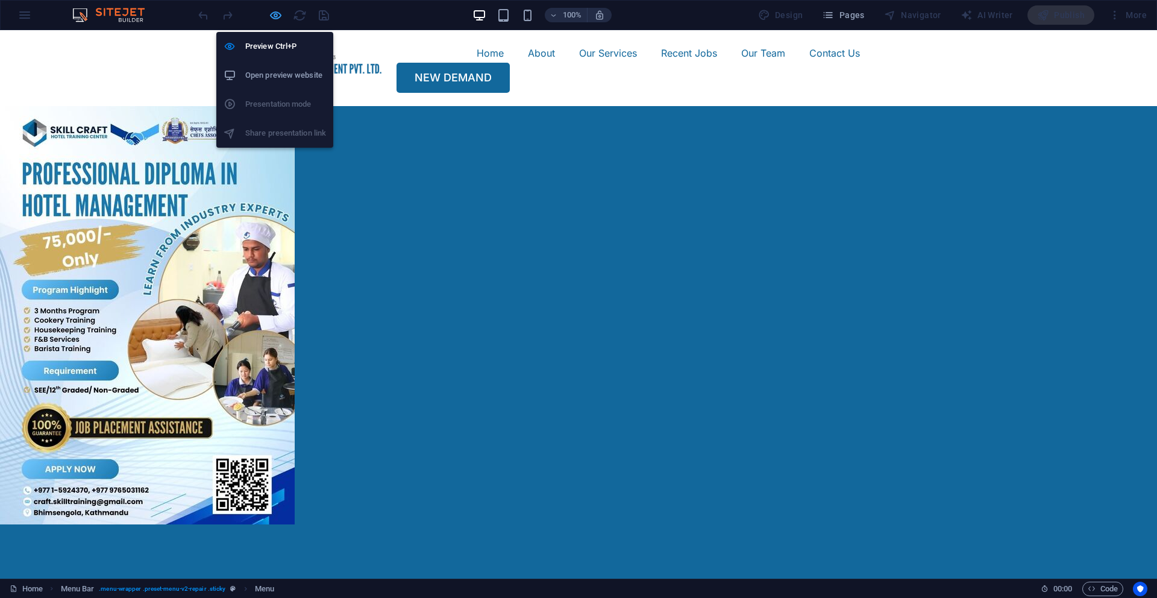
select select "3"
select select
select select "4"
select select
select select "5"
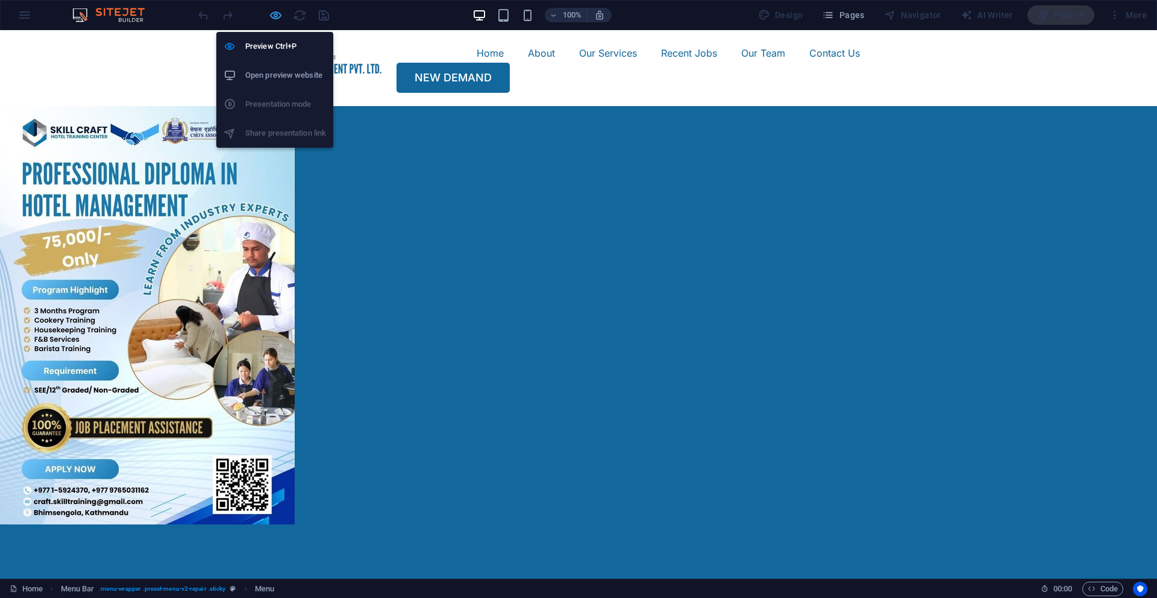
select select
select select "6"
select select
select select "7"
select select
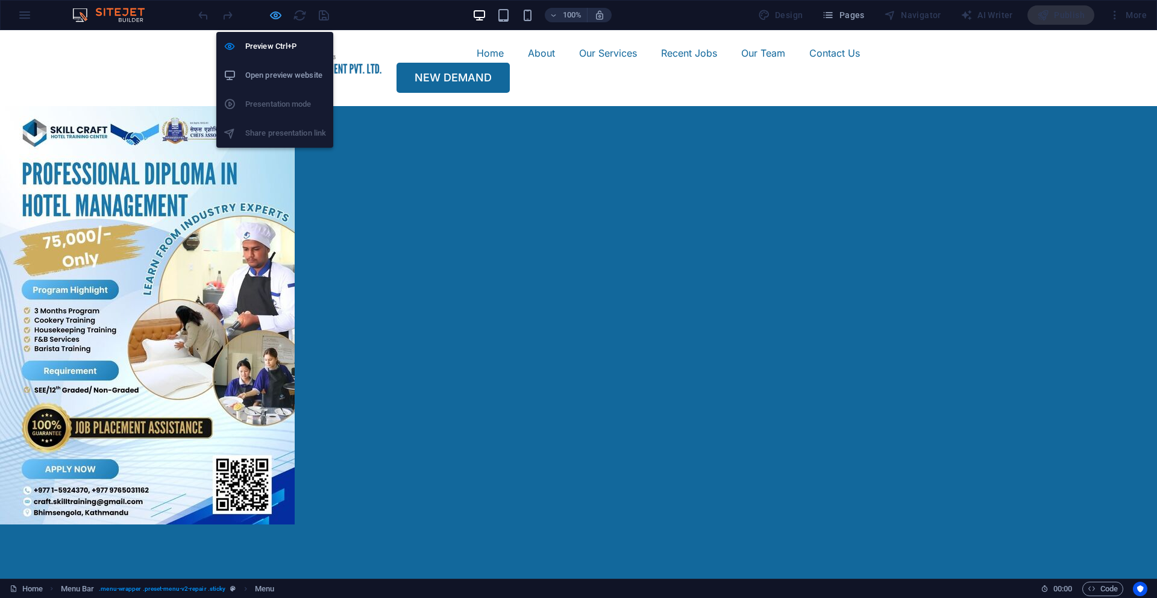
select select "8"
select select
select select "9"
select select
select select "10"
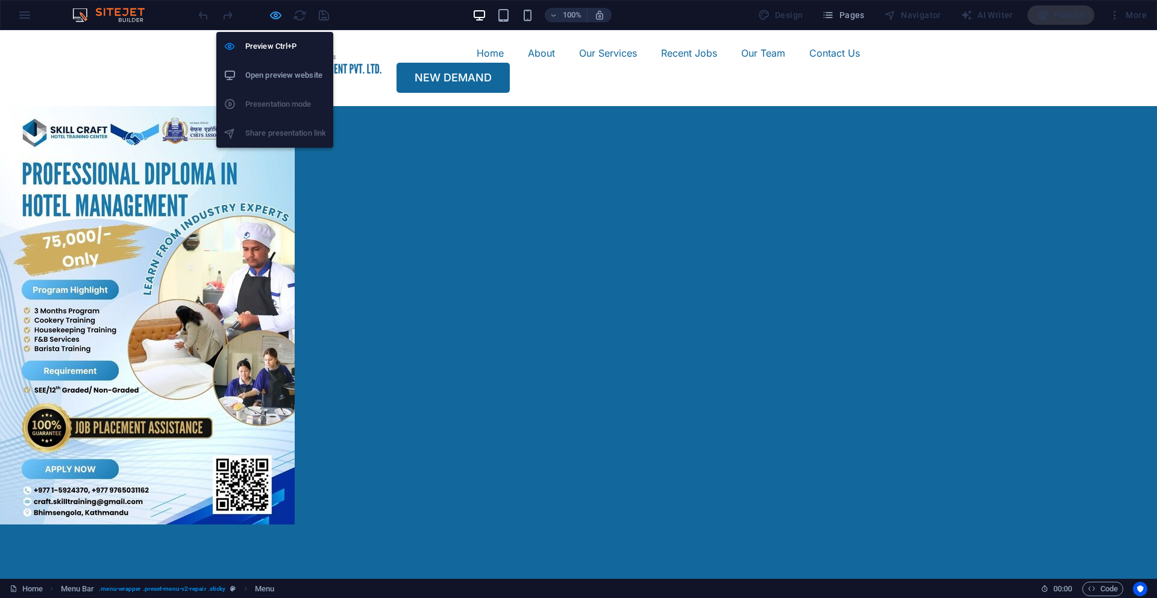
select select
select select "11"
select select
select select "12"
select select
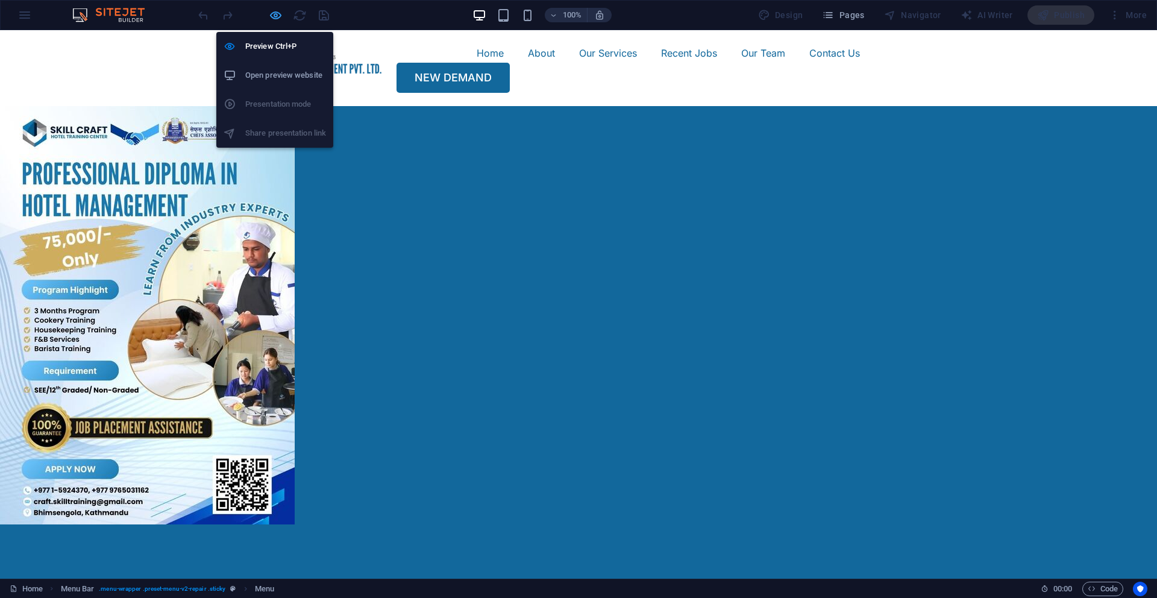
select select "17"
select select
select select "13"
select select
select select "14"
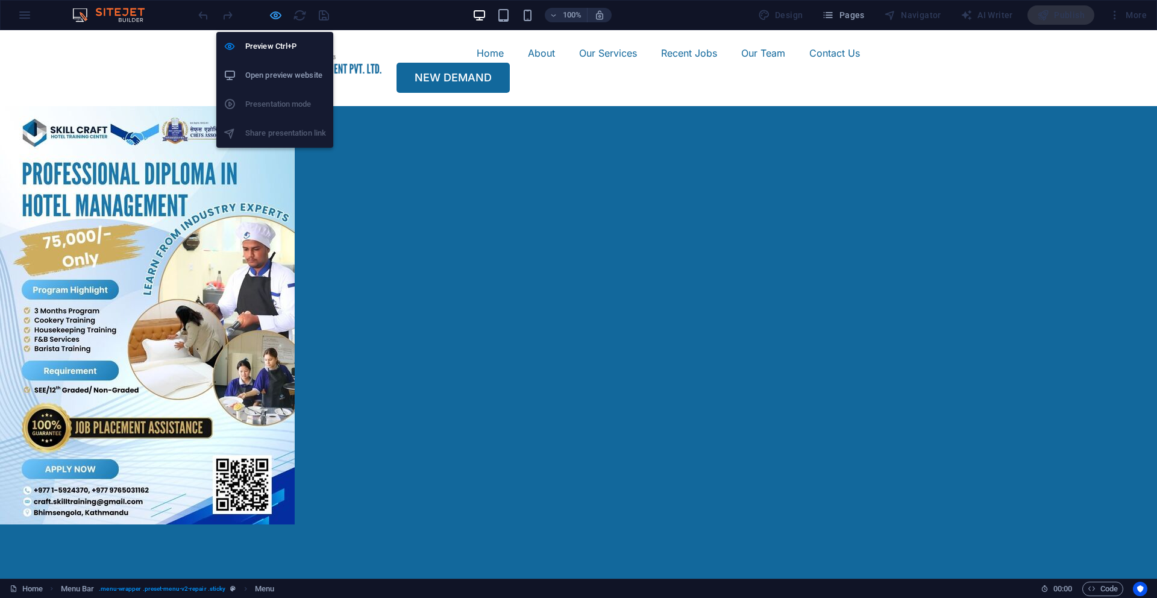
select select
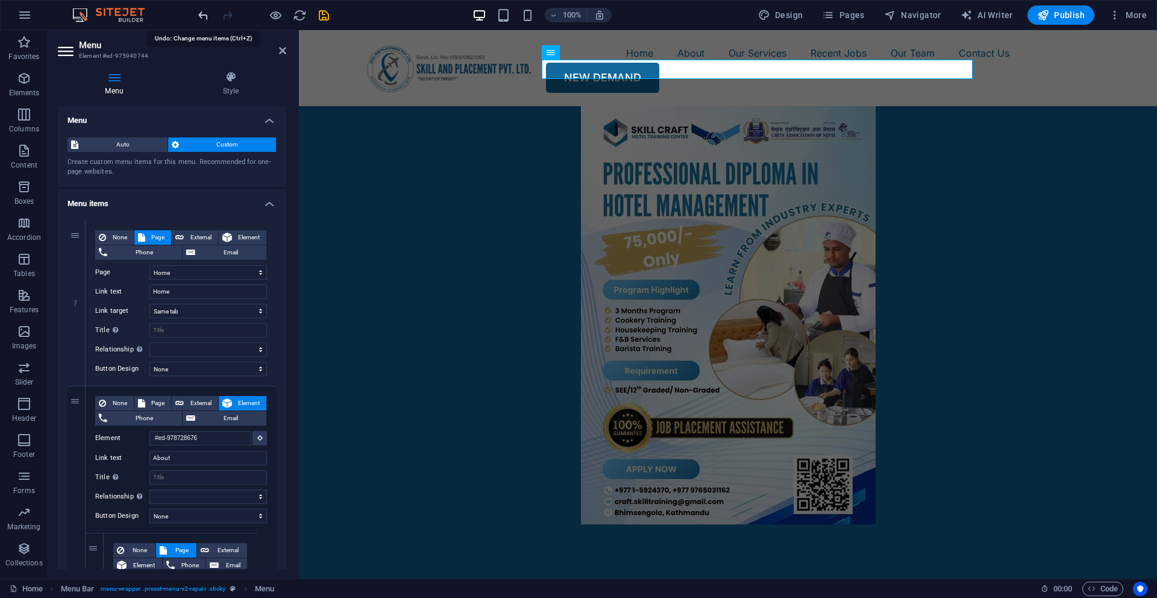
click at [198, 12] on icon "undo" at bounding box center [204, 15] width 14 height 14
select select
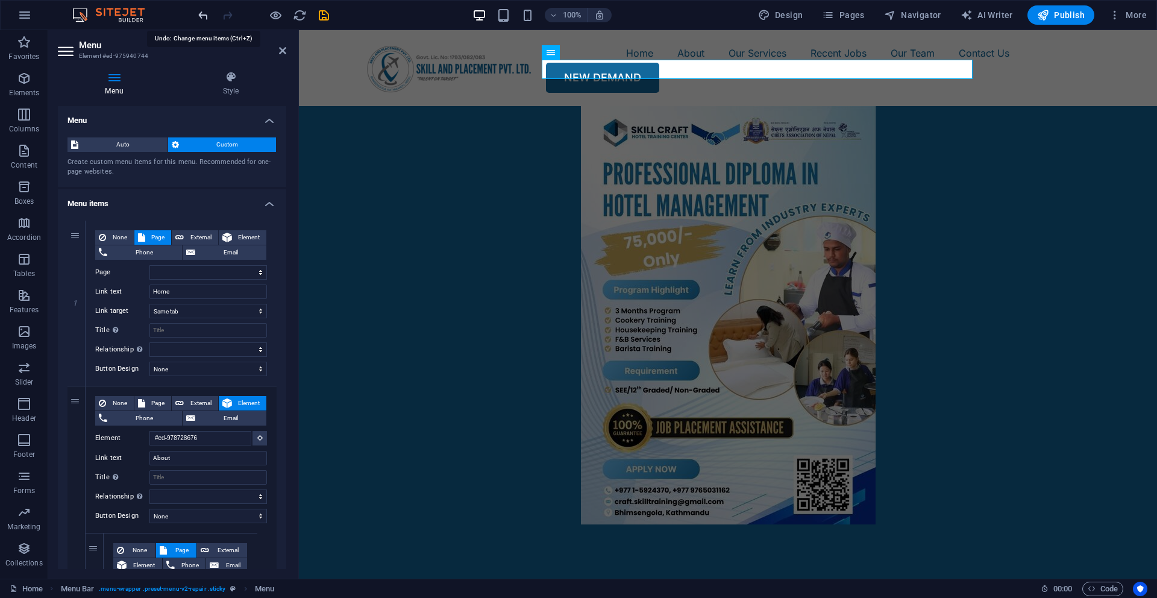
select select
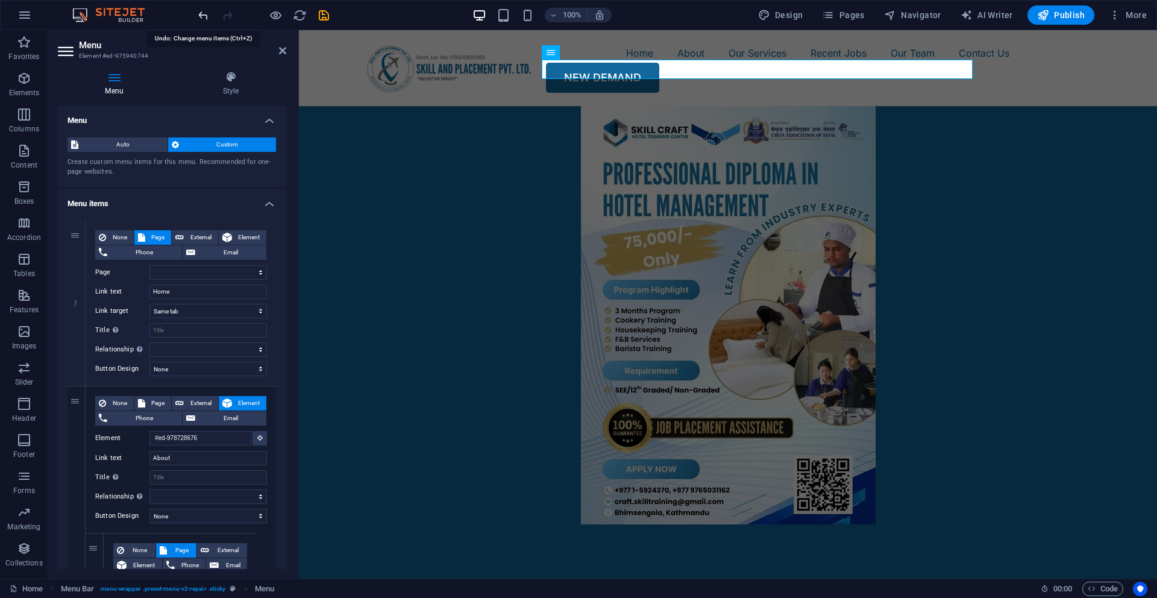
select select
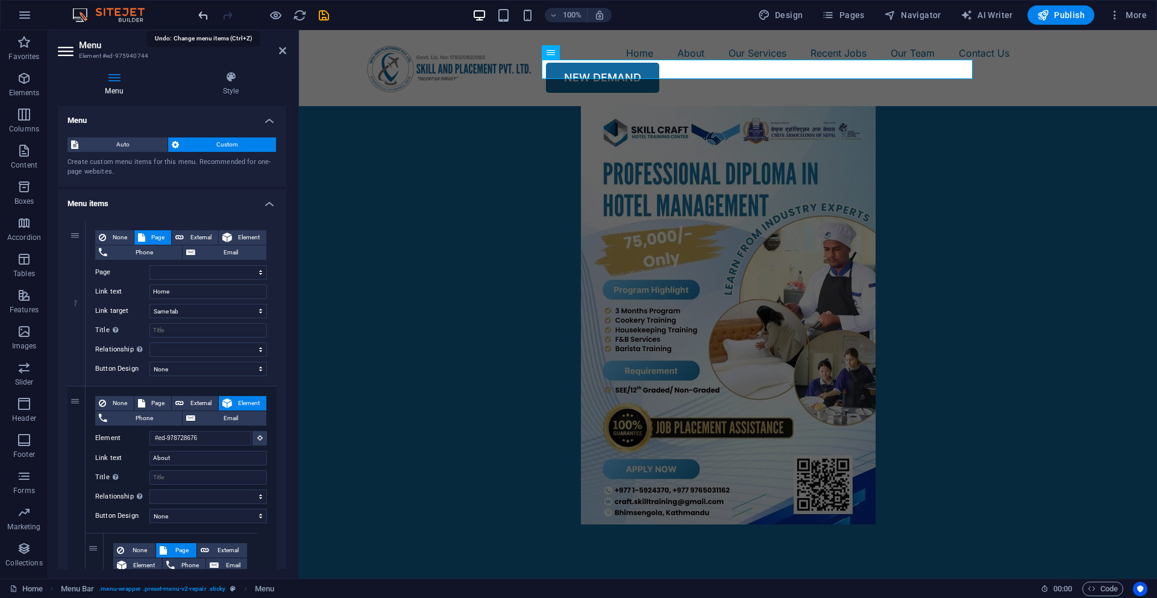
select select
click at [206, 14] on icon "undo" at bounding box center [204, 15] width 14 height 14
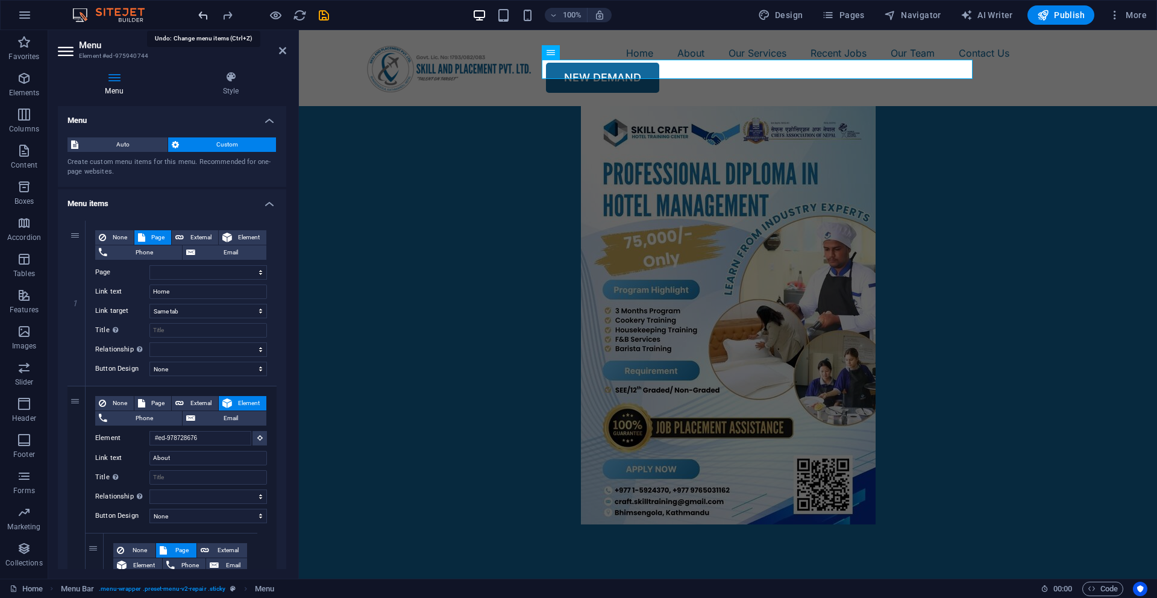
select select
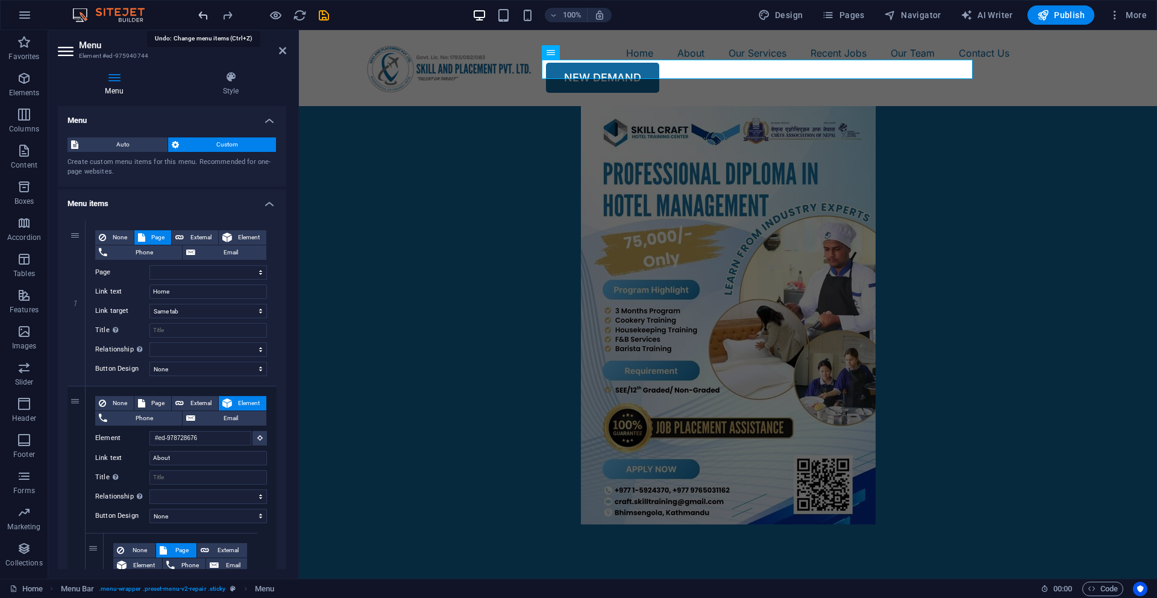
select select
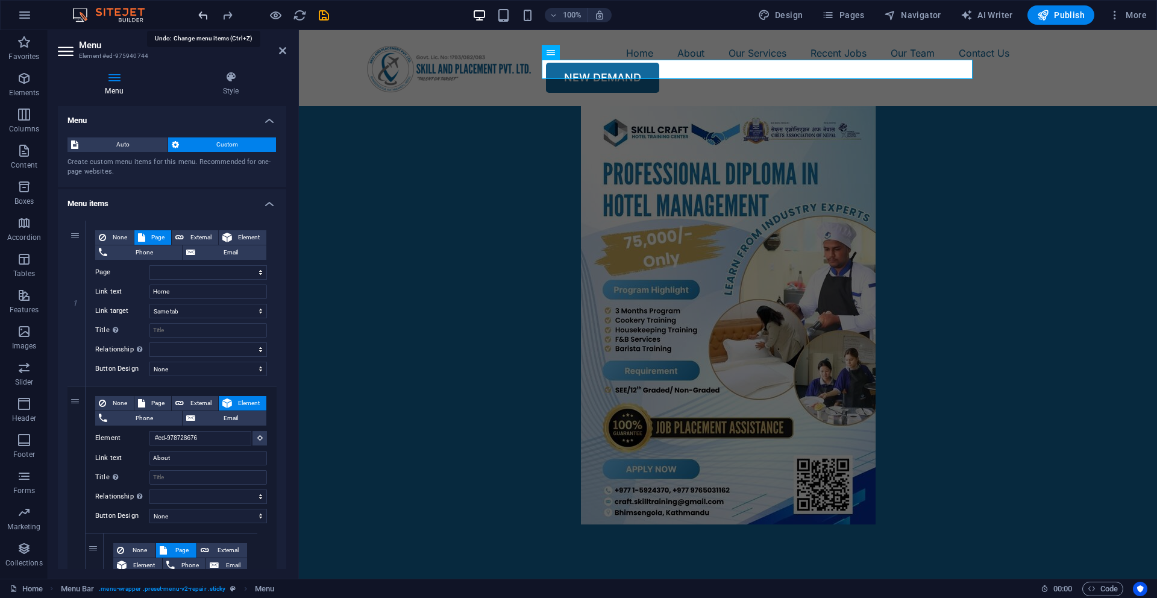
select select
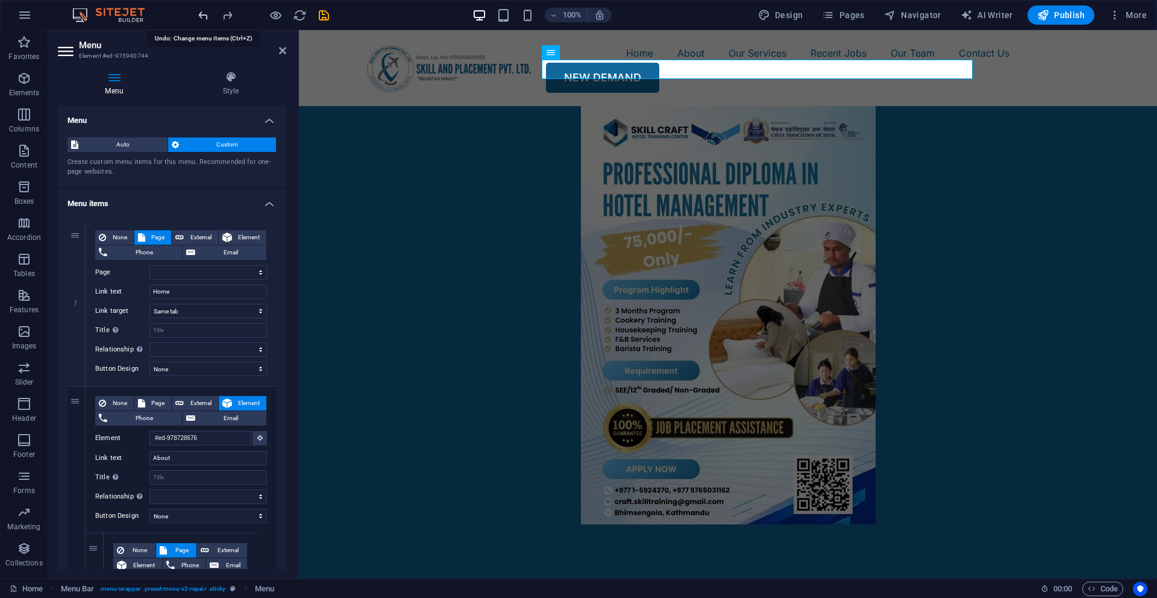
select select
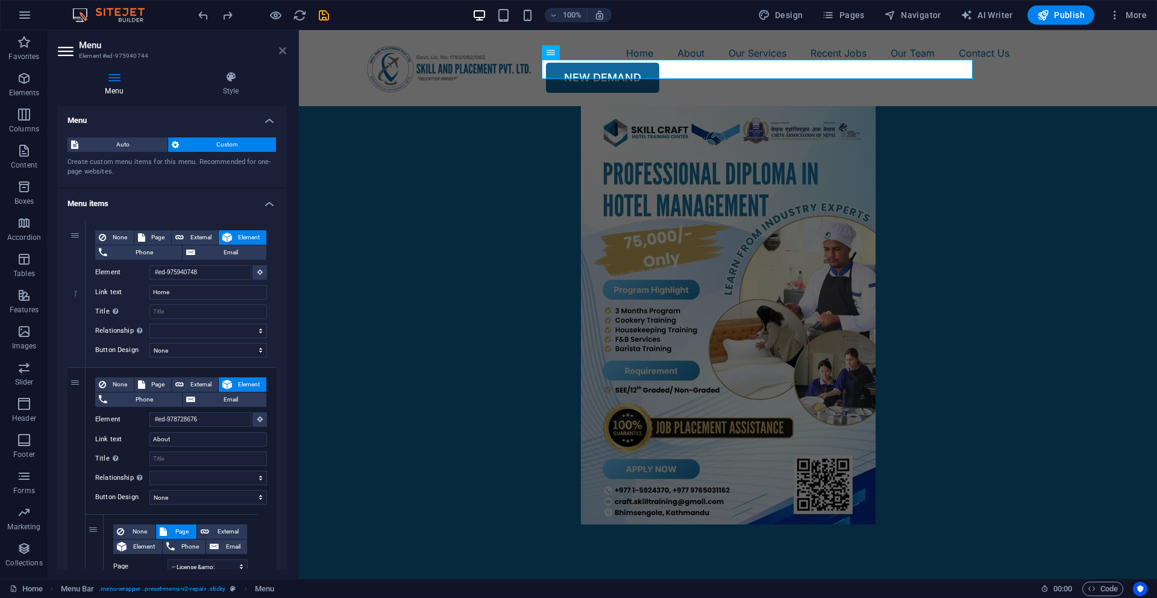
click at [285, 52] on icon at bounding box center [282, 51] width 7 height 10
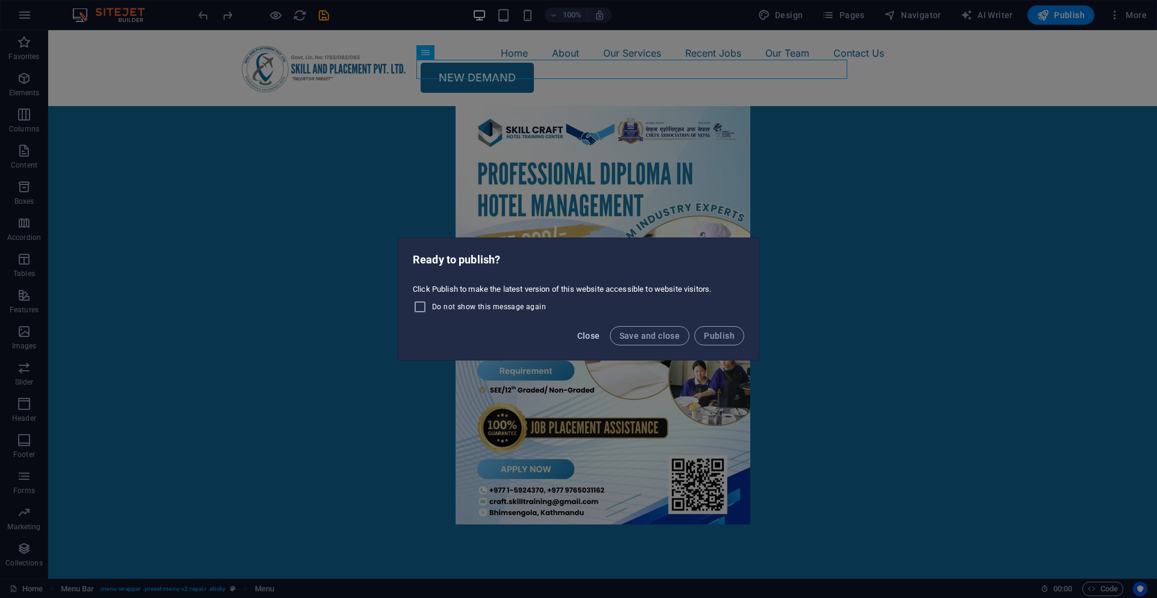
click at [592, 343] on button "Close" at bounding box center [589, 335] width 33 height 19
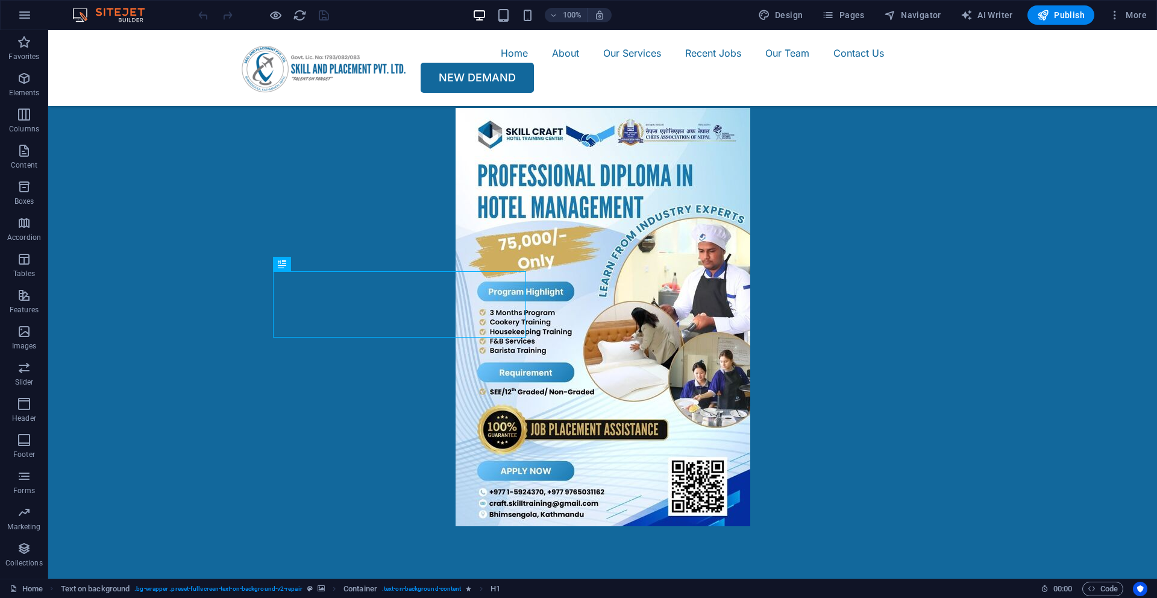
scroll to position [413, 0]
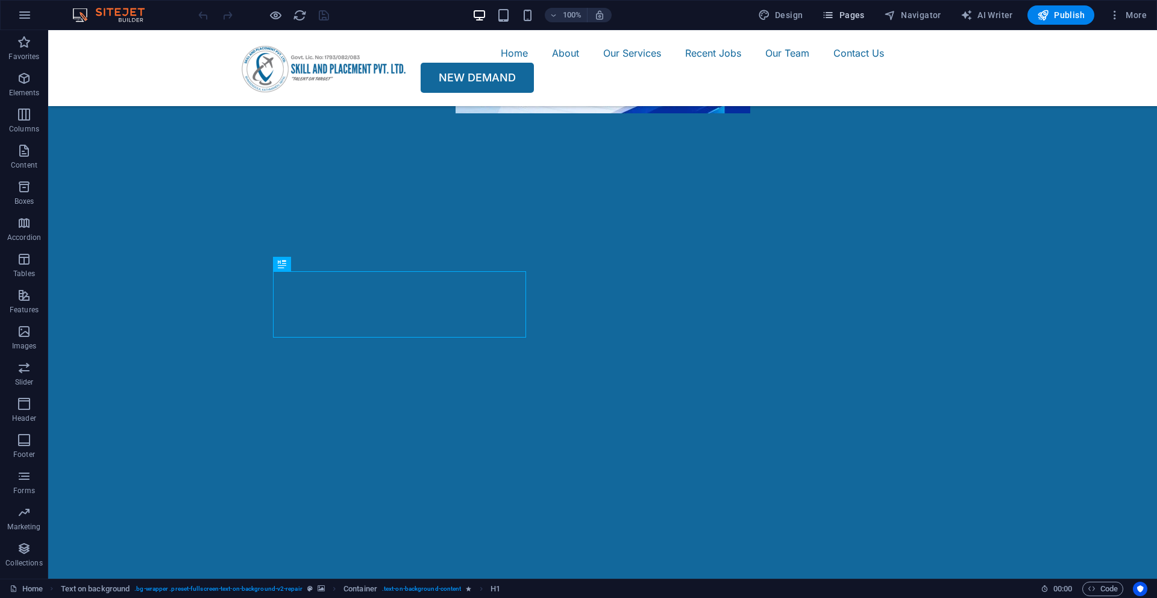
click at [852, 17] on span "Pages" at bounding box center [843, 15] width 42 height 12
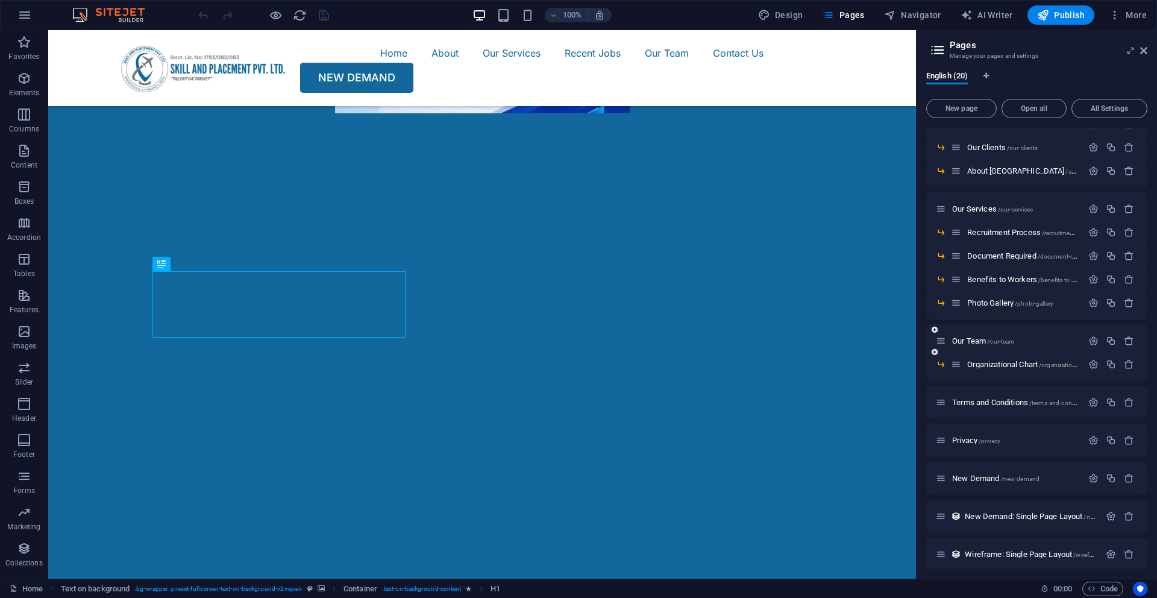
scroll to position [159, 0]
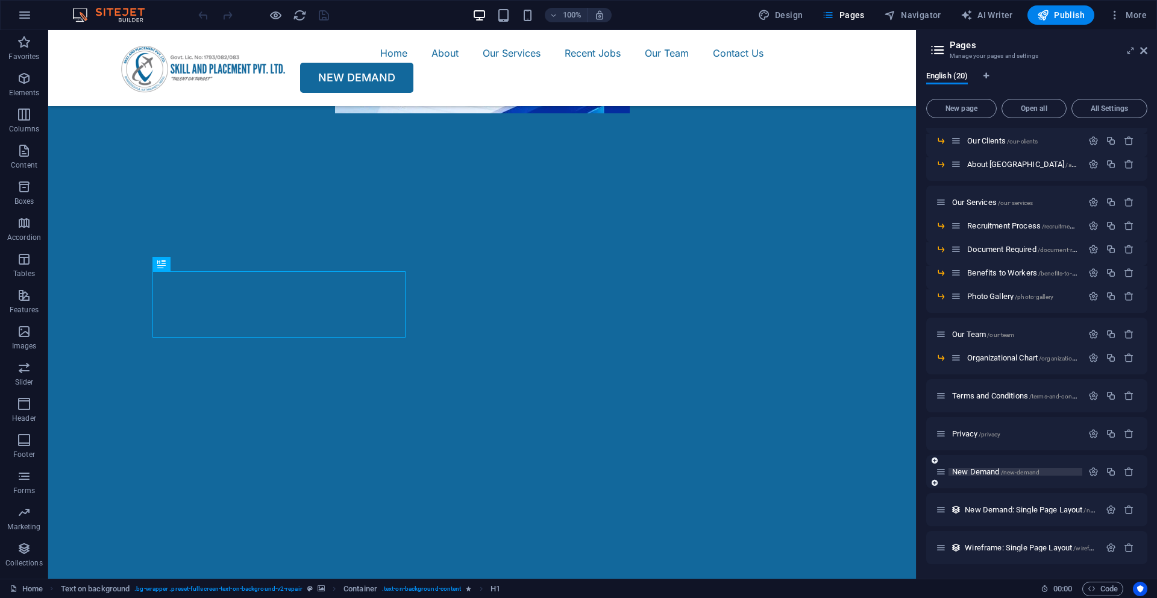
click at [984, 469] on span "New Demand /new-demand" at bounding box center [996, 471] width 87 height 9
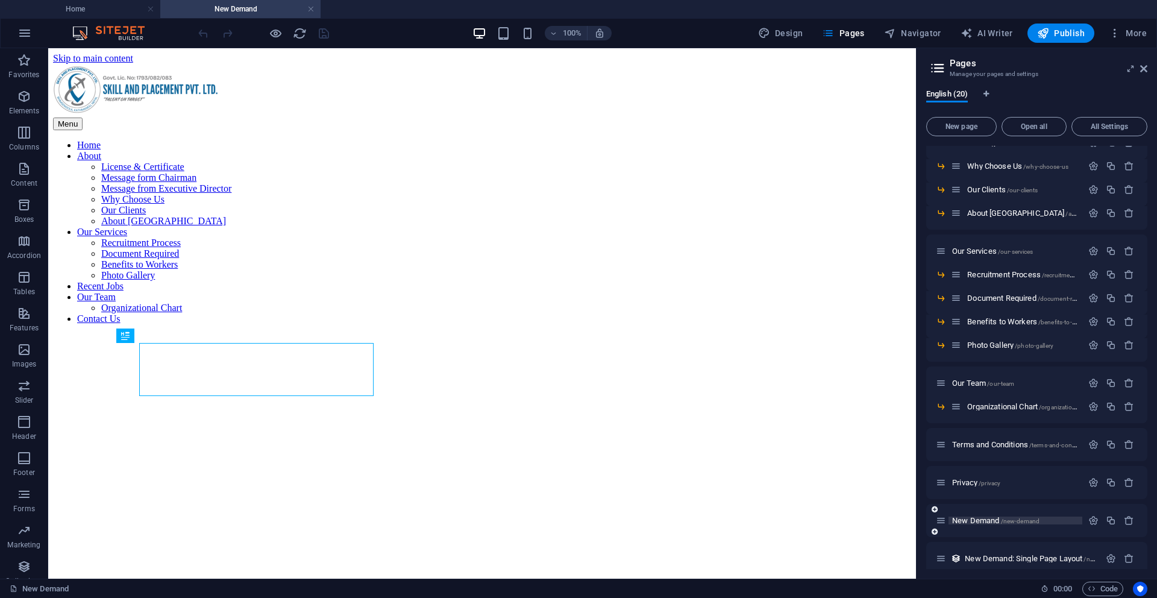
scroll to position [0, 0]
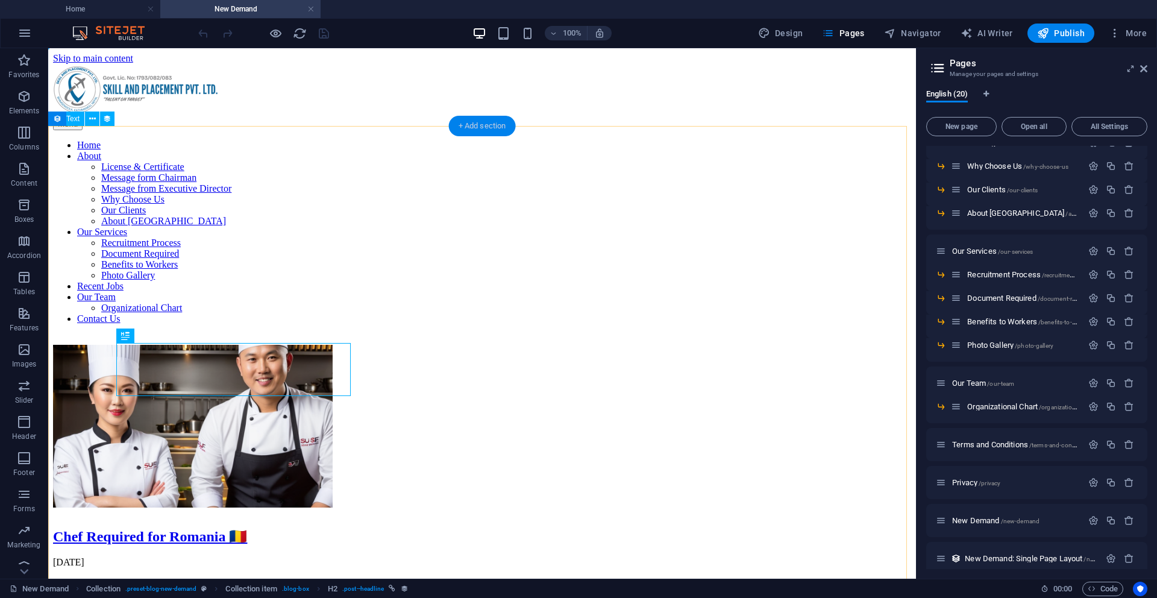
click at [479, 124] on div "+ Add section" at bounding box center [482, 126] width 67 height 20
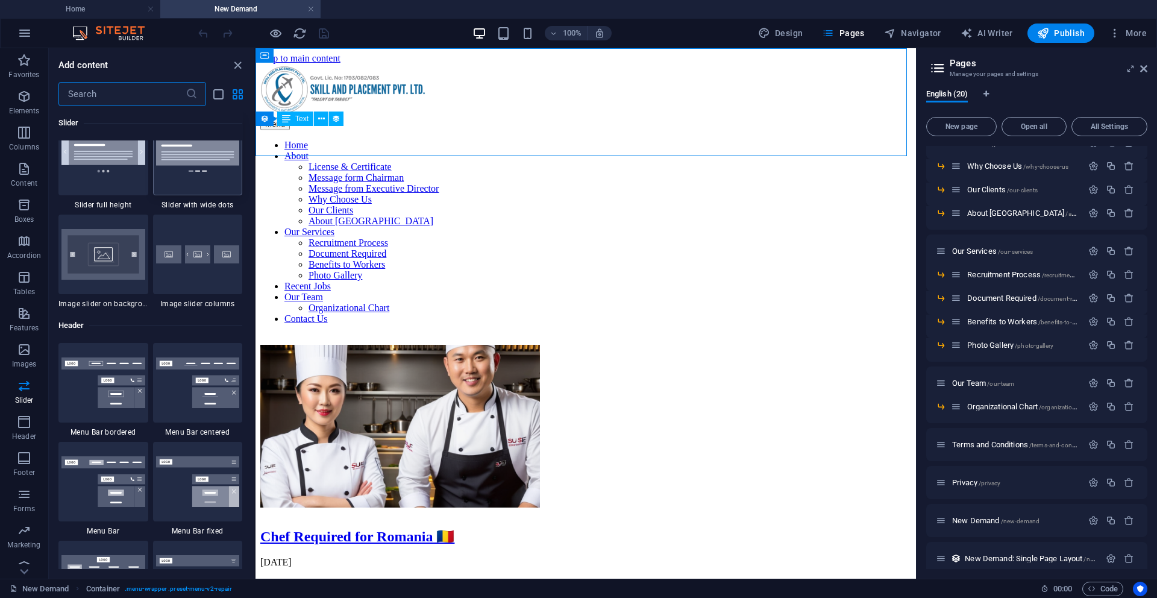
scroll to position [6815, 0]
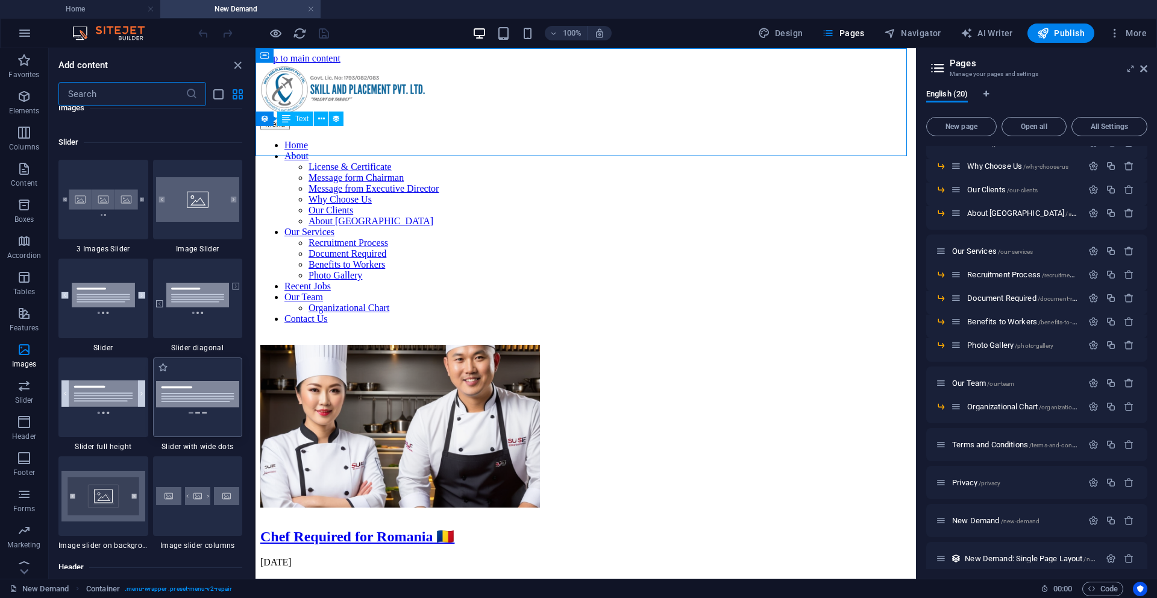
click at [210, 397] on img at bounding box center [198, 397] width 84 height 32
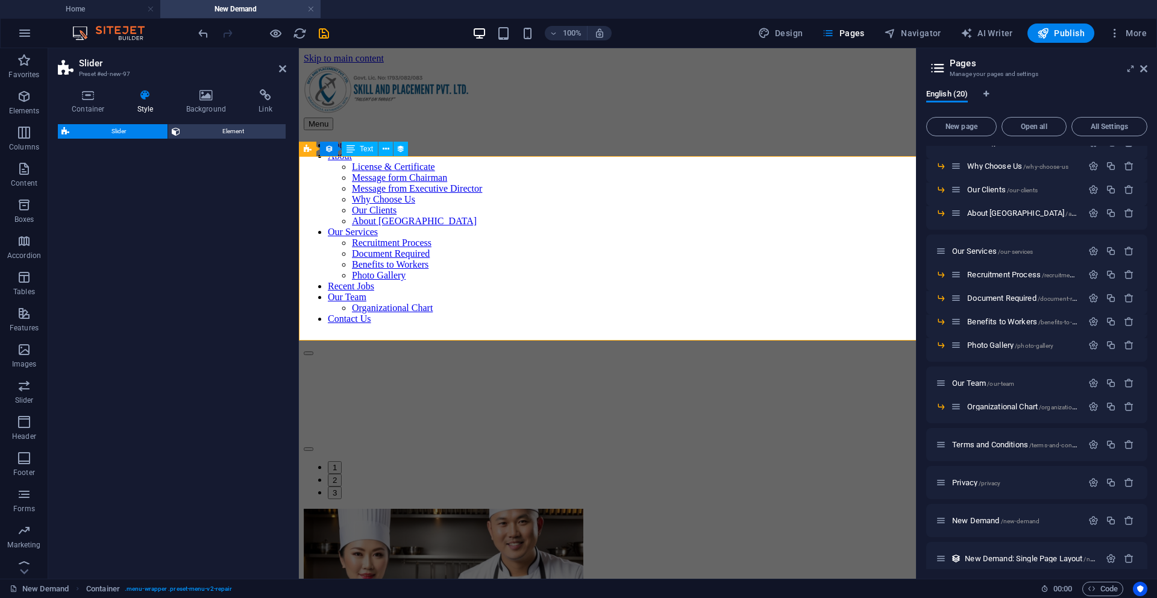
select select "rem"
select select "px"
select select "preset-slider-content-v3-wide-dots"
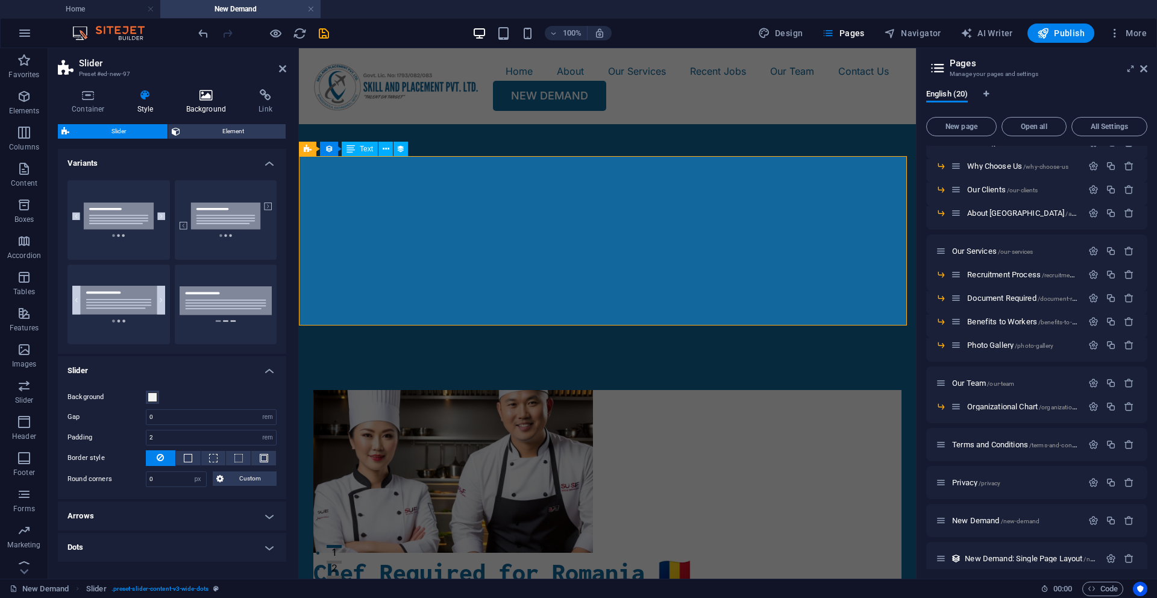
click at [204, 105] on h4 "Background" at bounding box center [208, 101] width 73 height 25
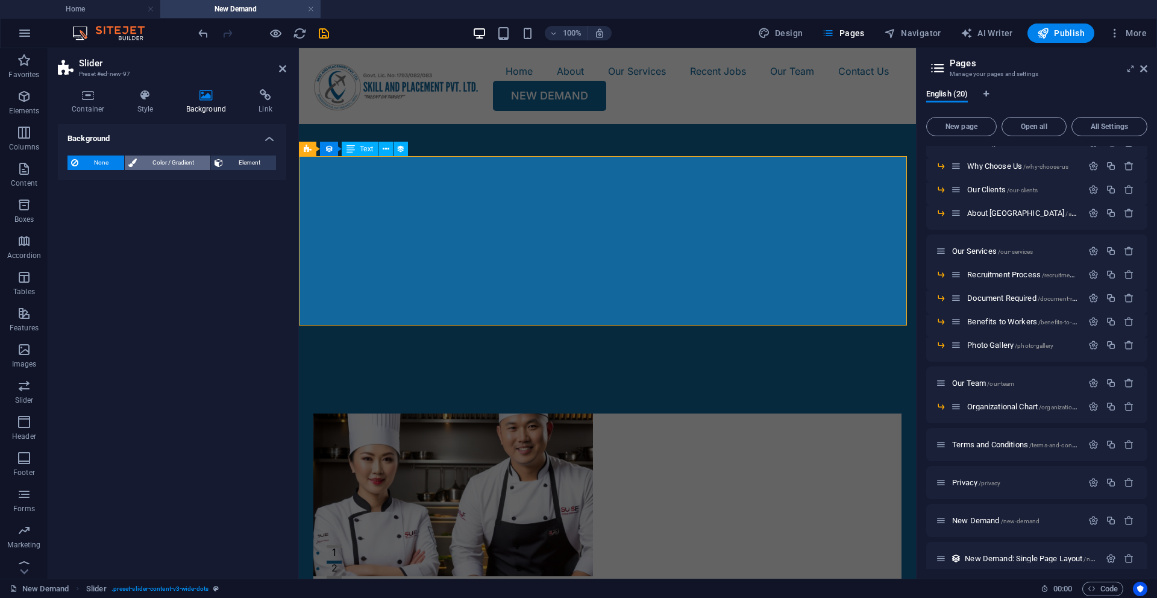
click at [181, 163] on span "Color / Gradient" at bounding box center [173, 163] width 66 height 14
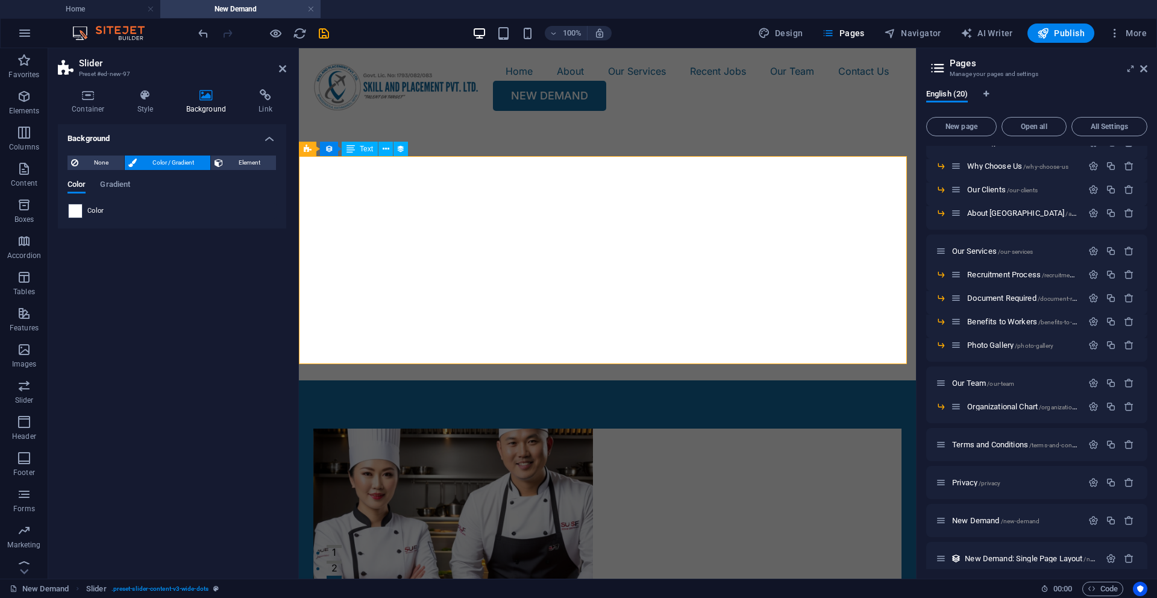
click at [80, 215] on span at bounding box center [75, 210] width 13 height 13
type input "#ffffff"
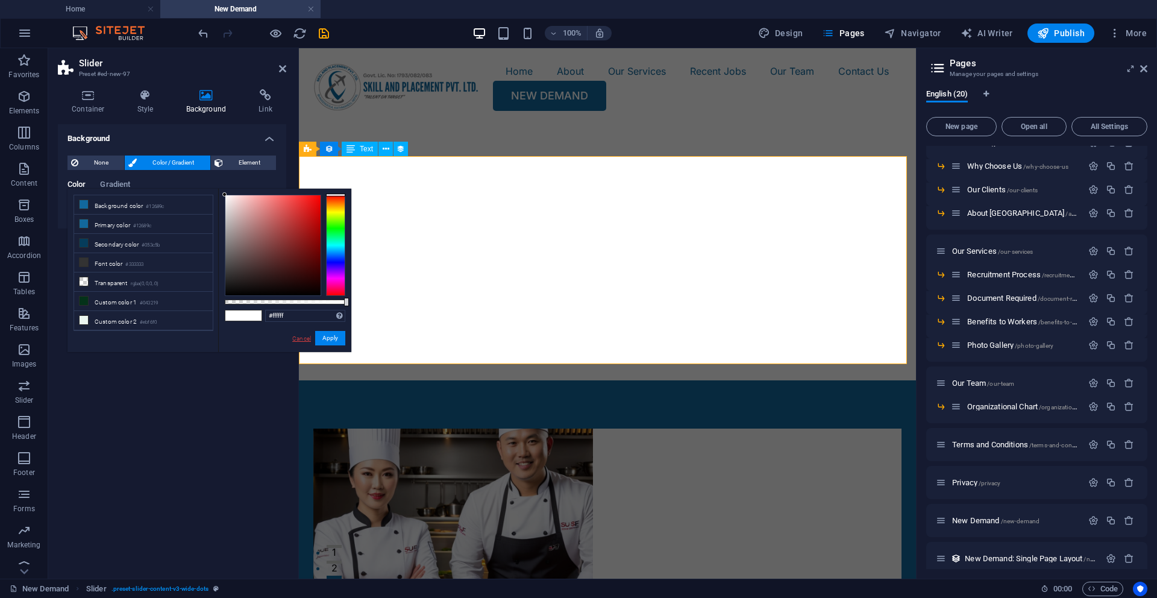
click at [301, 339] on link "Cancel" at bounding box center [301, 338] width 21 height 9
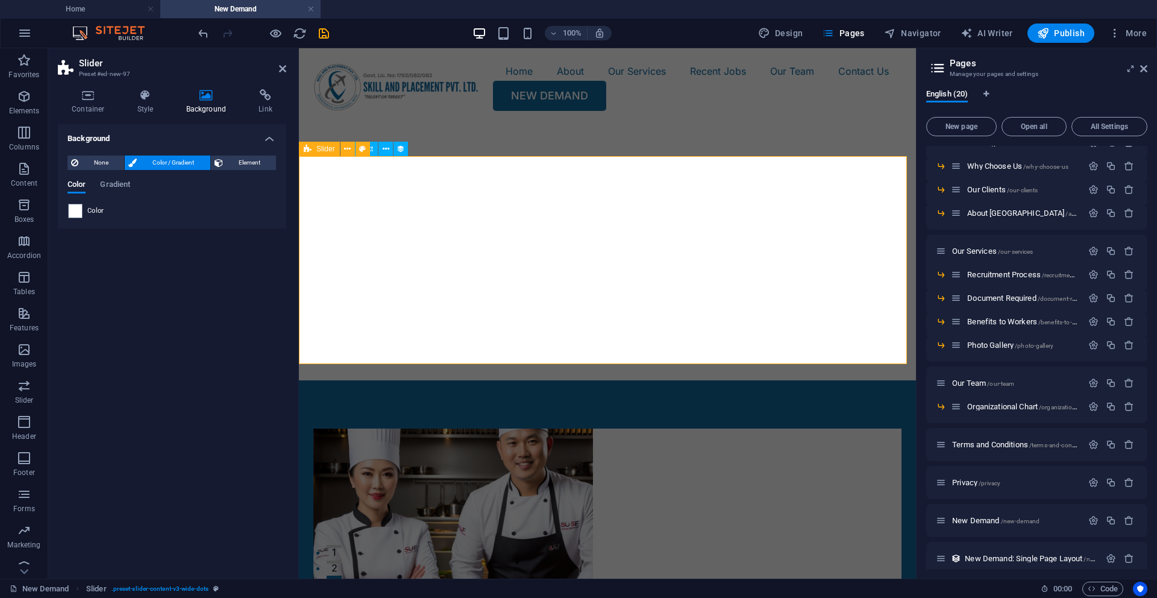
click at [488, 180] on div "Slide 3 Lorem ipsum dolor sit amet, consectetur adipisicing elit. Id, ipsum, qu…" at bounding box center [607, 252] width 617 height 256
click at [531, 207] on div "Slide 3 Lorem ipsum dolor sit amet, consectetur adipisicing elit. Id, ipsum, qu…" at bounding box center [607, 252] width 617 height 160
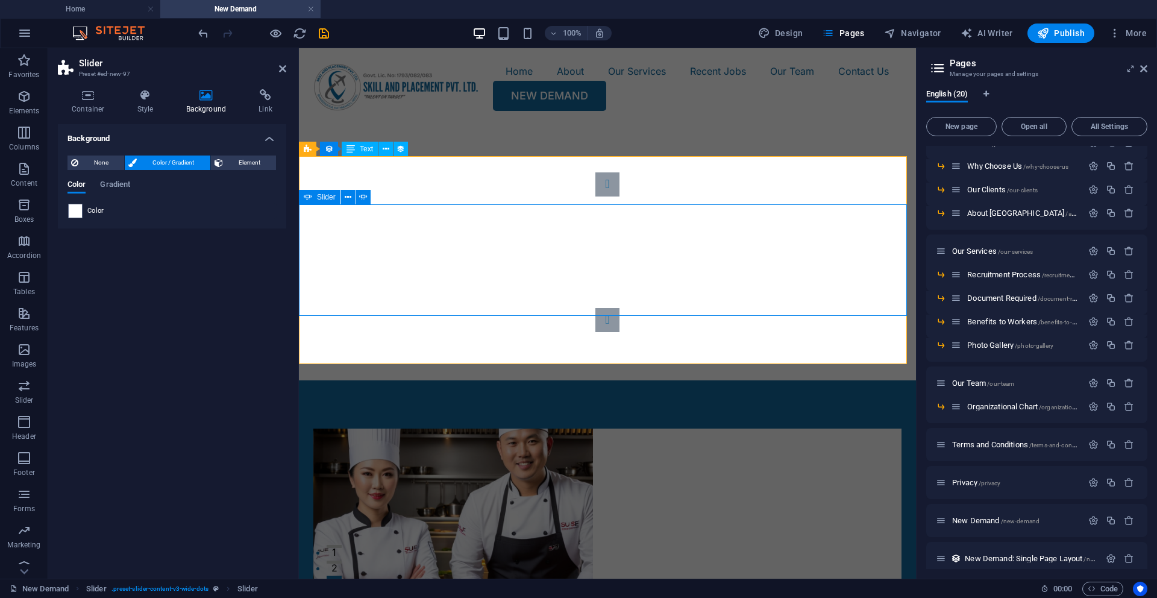
click at [520, 217] on div "Slide 3 Lorem ipsum dolor sit amet, consectetur adipisicing elit. Id, ipsum, qu…" at bounding box center [607, 252] width 617 height 160
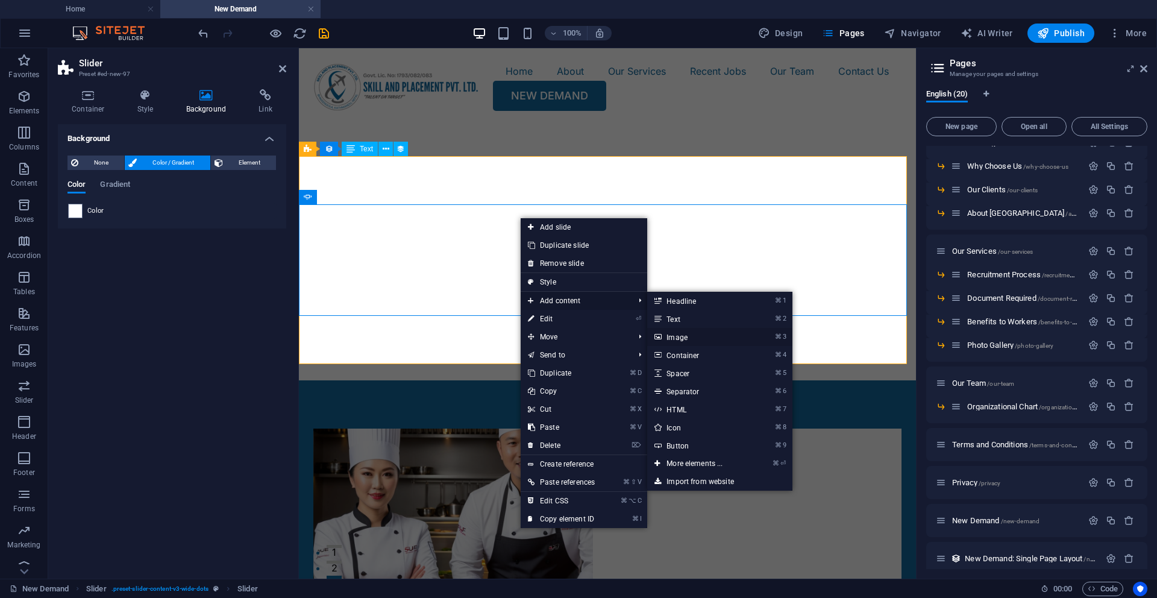
drag, startPoint x: 679, startPoint y: 339, endPoint x: 294, endPoint y: 278, distance: 390.1
click at [679, 339] on link "⌘ 3 Image" at bounding box center [696, 337] width 99 height 18
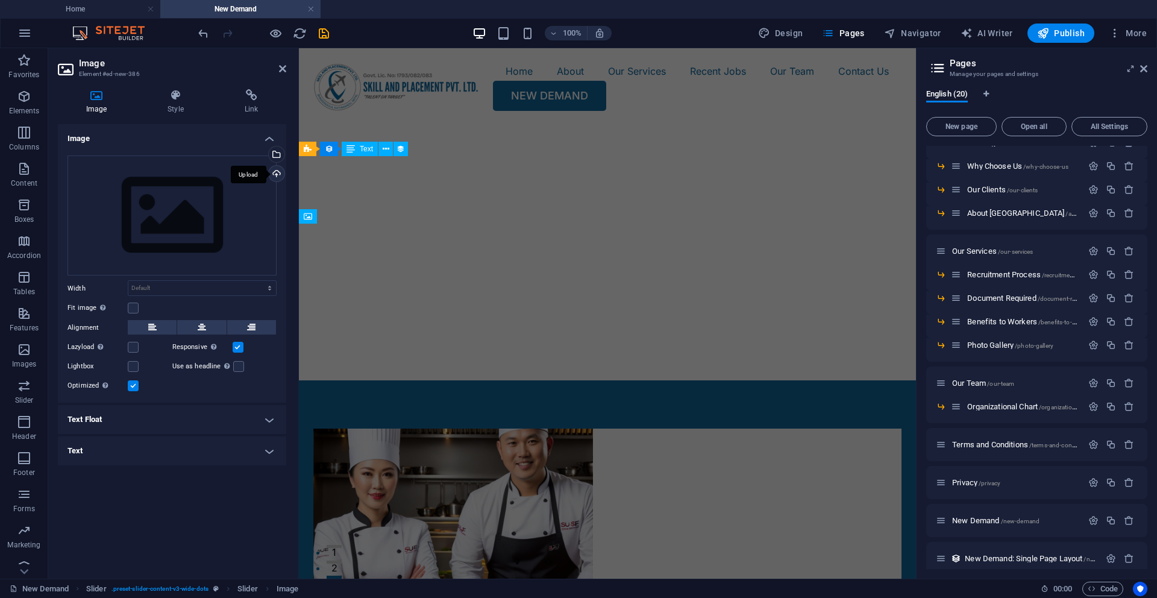
click at [283, 171] on div "Upload" at bounding box center [275, 175] width 18 height 18
click at [266, 156] on div "Select files from the file manager, stock photos, or upload file(s)" at bounding box center [227, 155] width 78 height 45
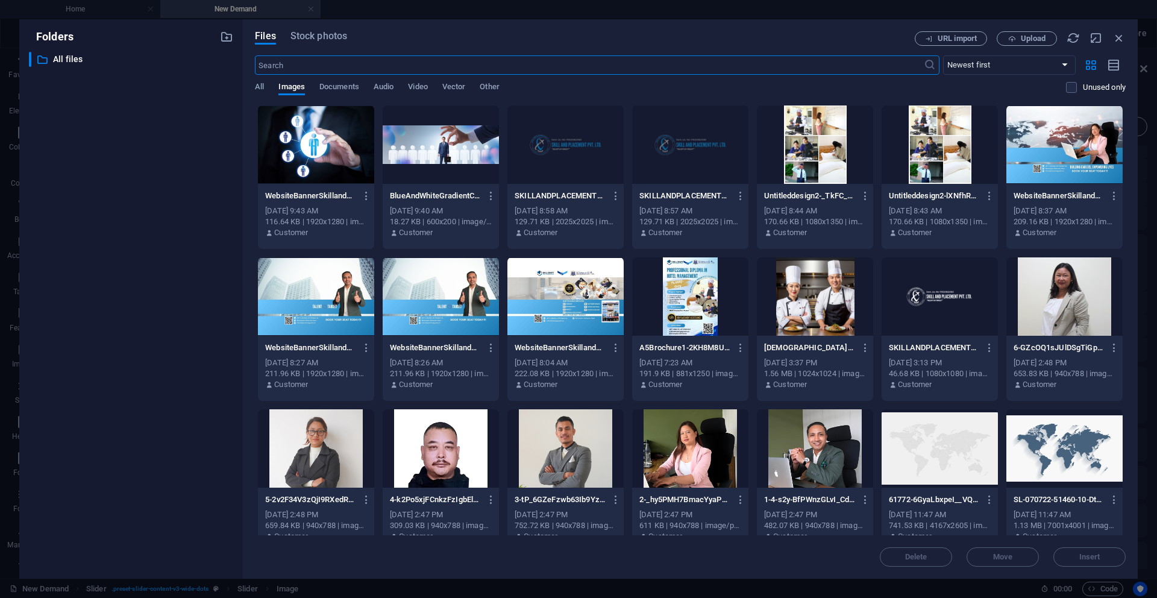
click at [795, 301] on div at bounding box center [815, 296] width 116 height 78
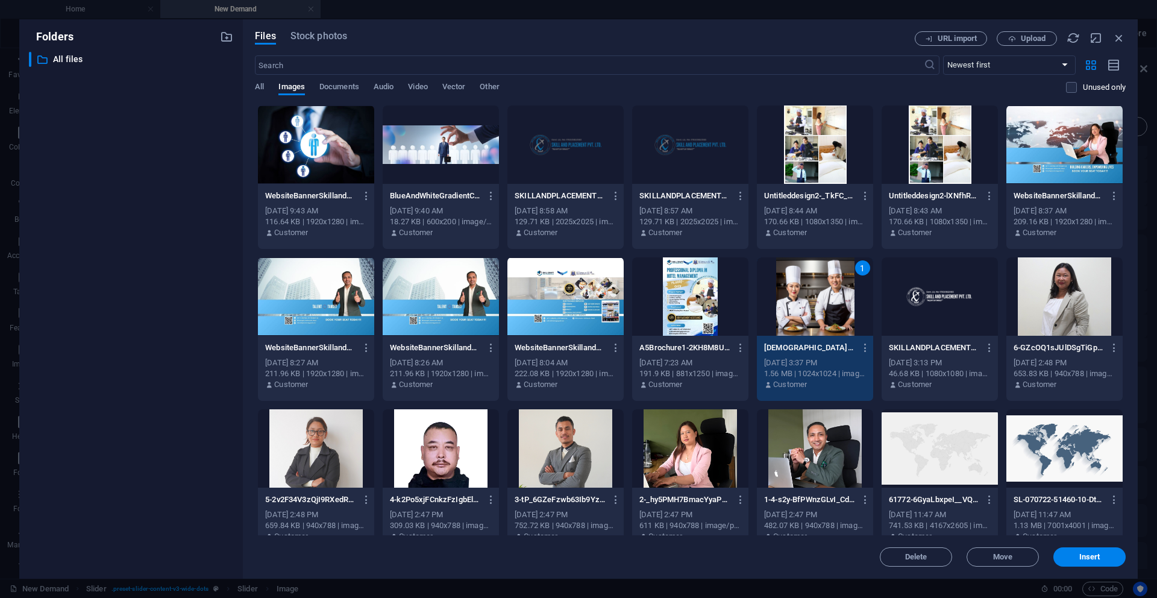
click at [795, 301] on div "1" at bounding box center [815, 296] width 116 height 78
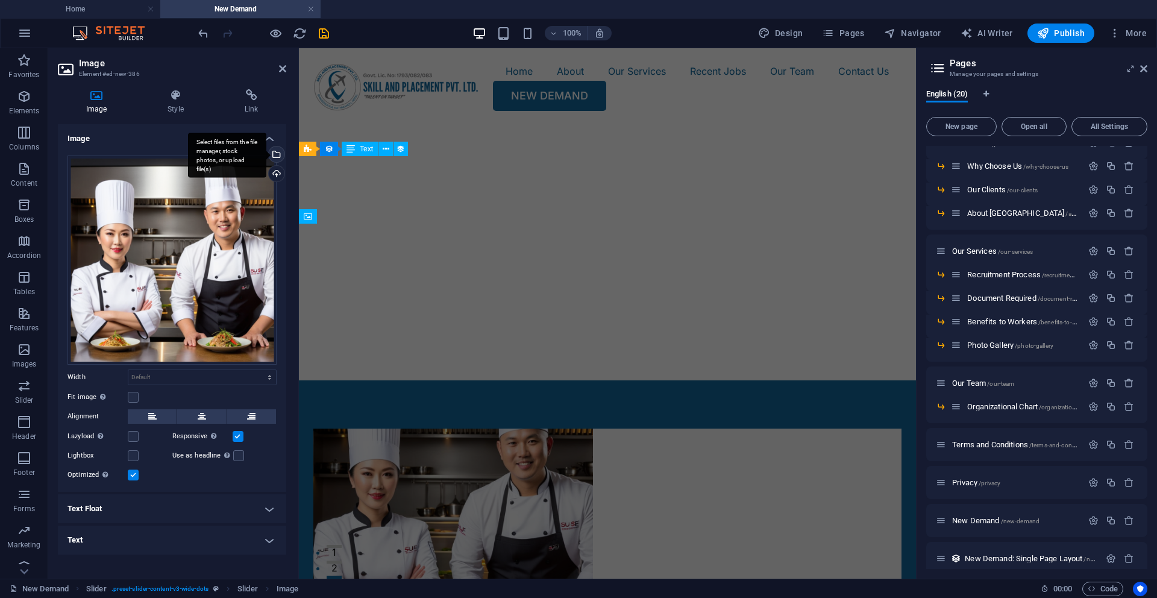
click at [279, 158] on div "Select files from the file manager, stock photos, or upload file(s)" at bounding box center [275, 155] width 18 height 18
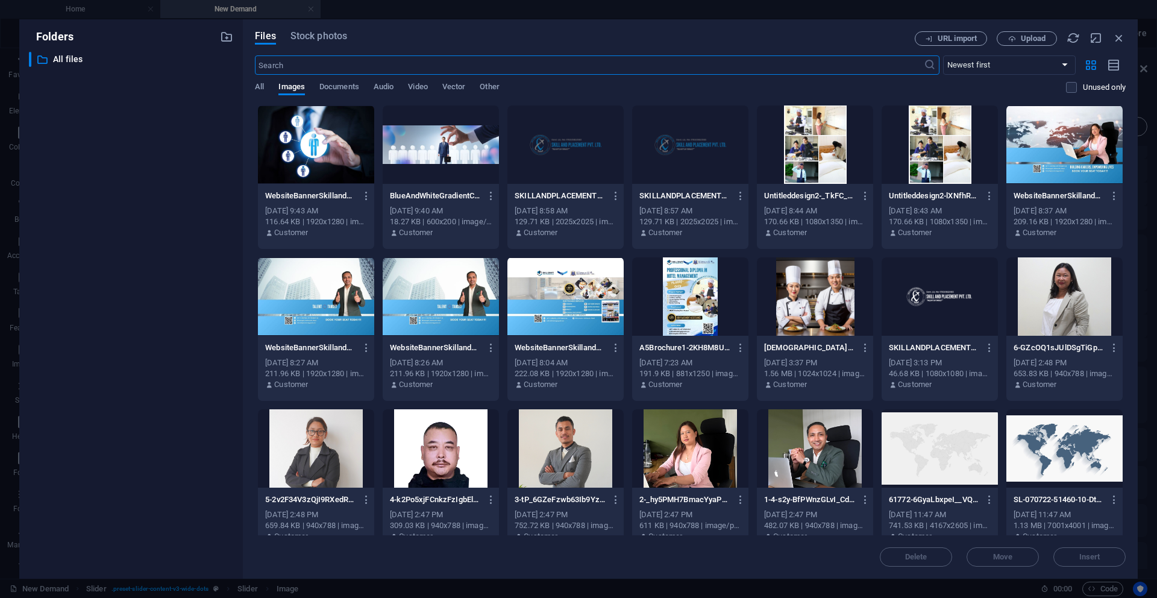
click at [790, 297] on div at bounding box center [815, 296] width 116 height 78
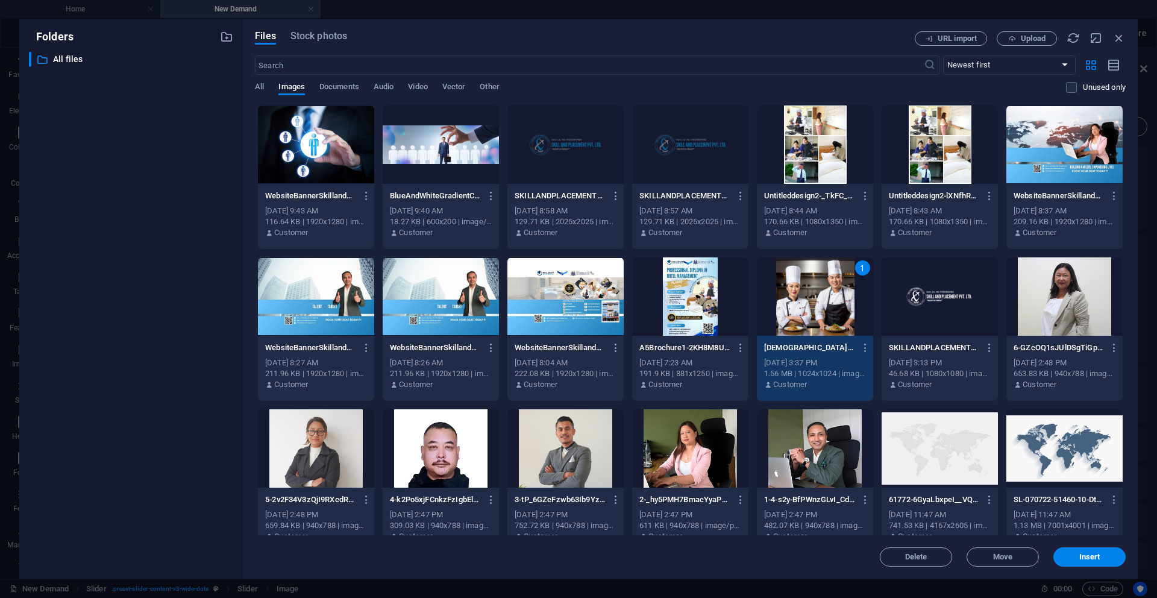
click at [790, 297] on div "1" at bounding box center [815, 296] width 116 height 78
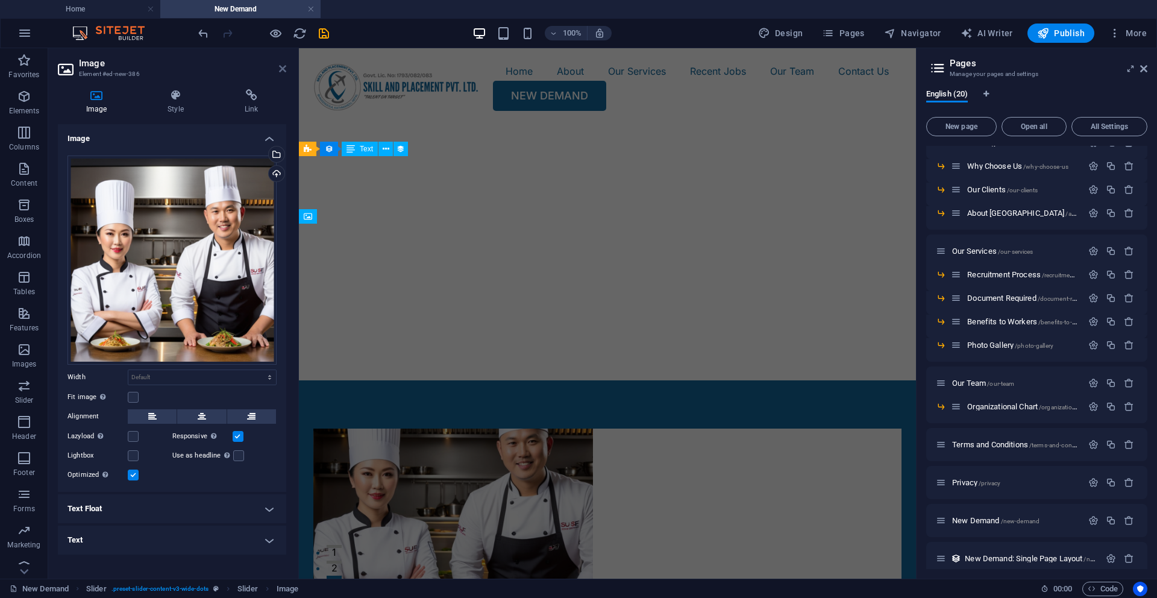
drag, startPoint x: 283, startPoint y: 66, endPoint x: 235, endPoint y: 22, distance: 65.7
click at [283, 66] on icon at bounding box center [282, 69] width 7 height 10
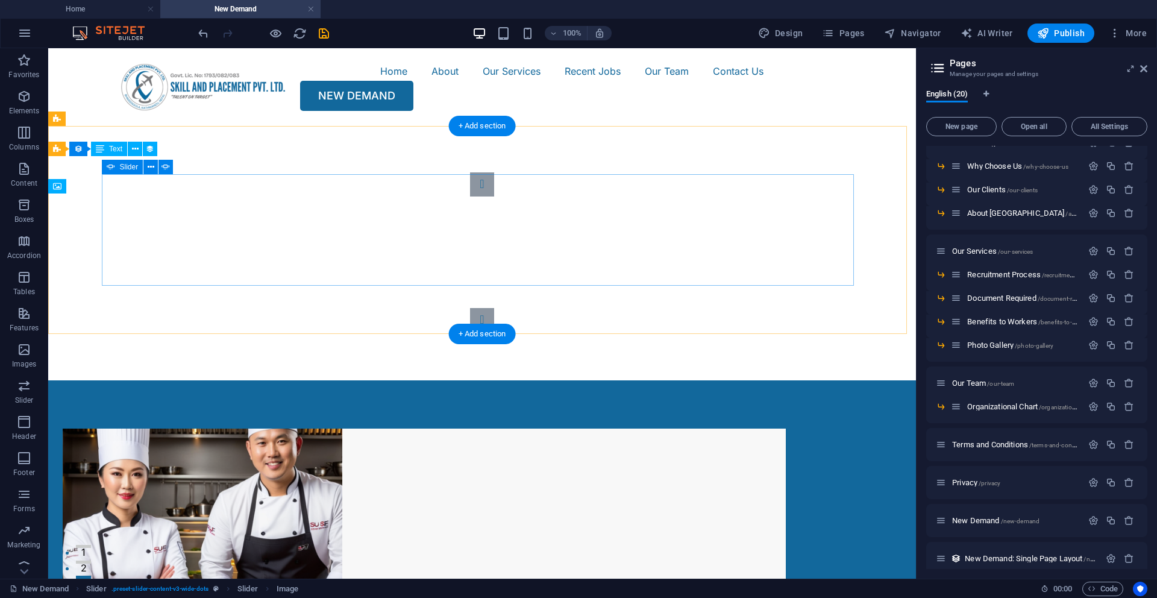
click at [494, 308] on button "Content Slider" at bounding box center [482, 320] width 24 height 24
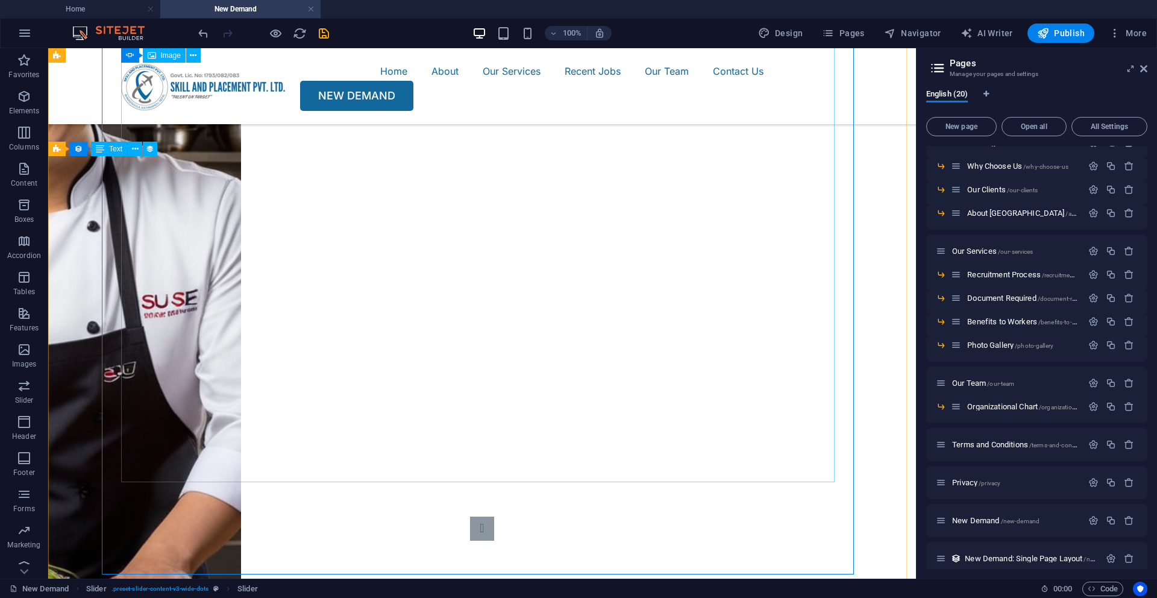
scroll to position [508, 0]
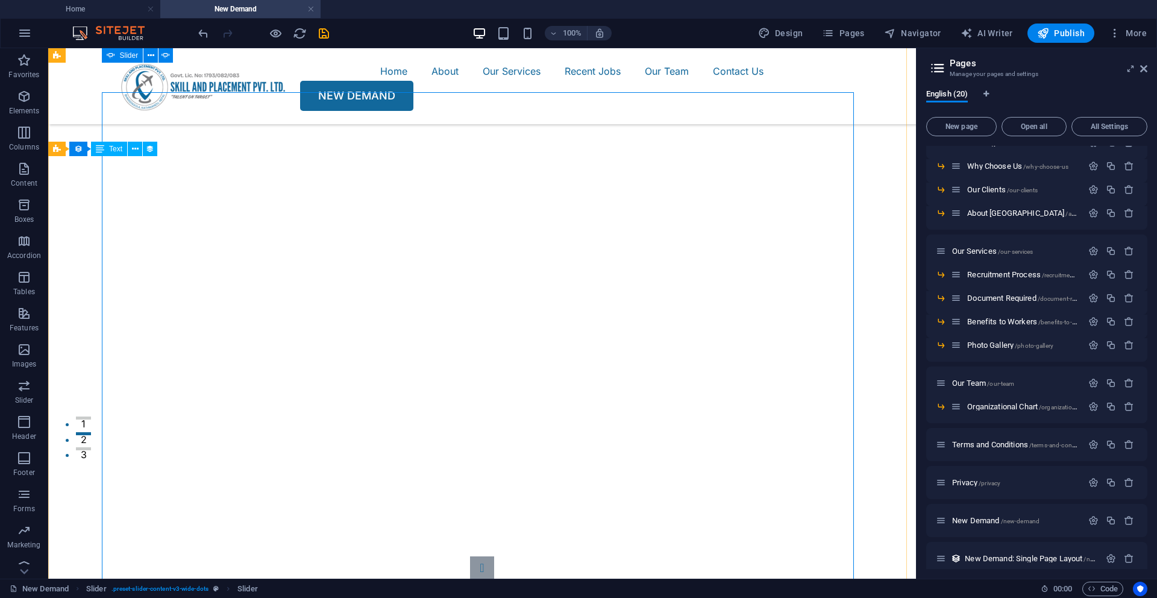
scroll to position [73, 0]
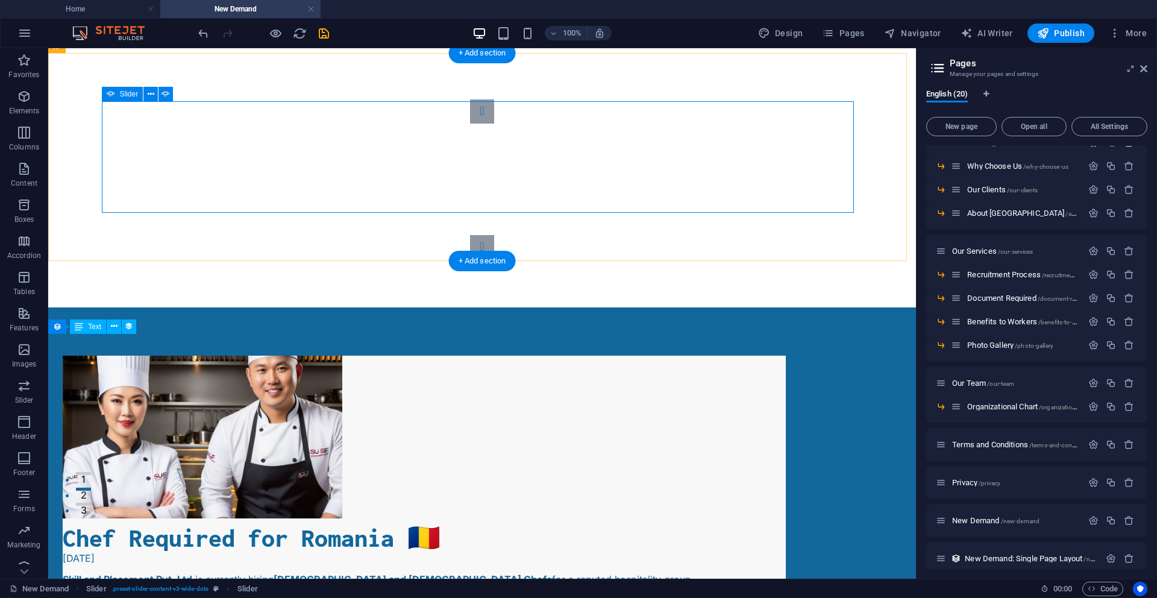
click at [470, 124] on button "Content Slider" at bounding box center [482, 111] width 24 height 24
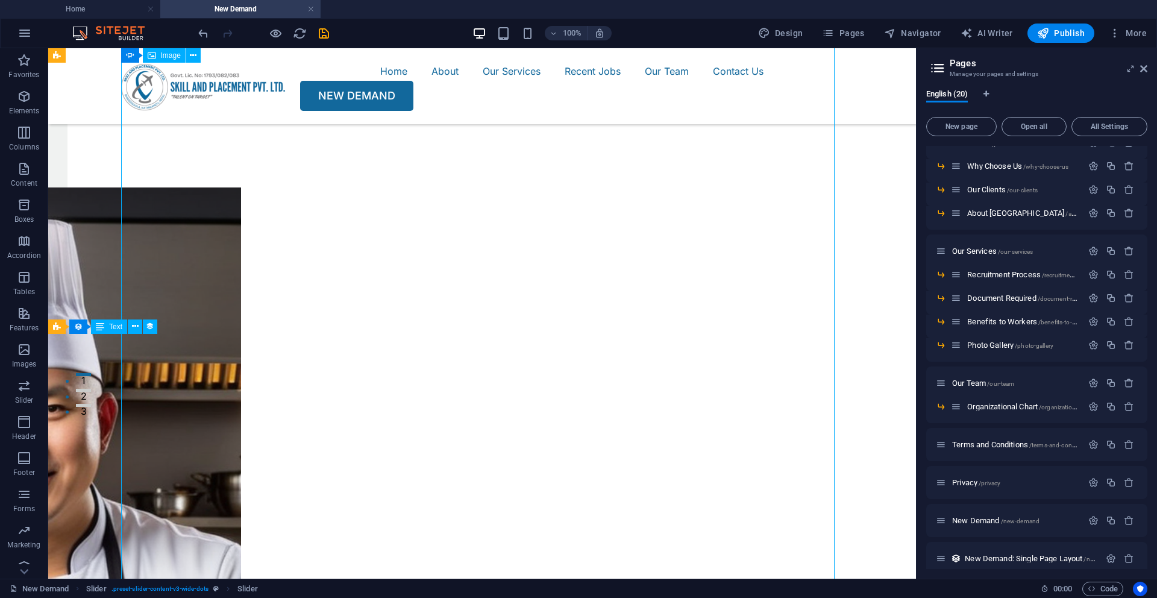
scroll to position [130, 0]
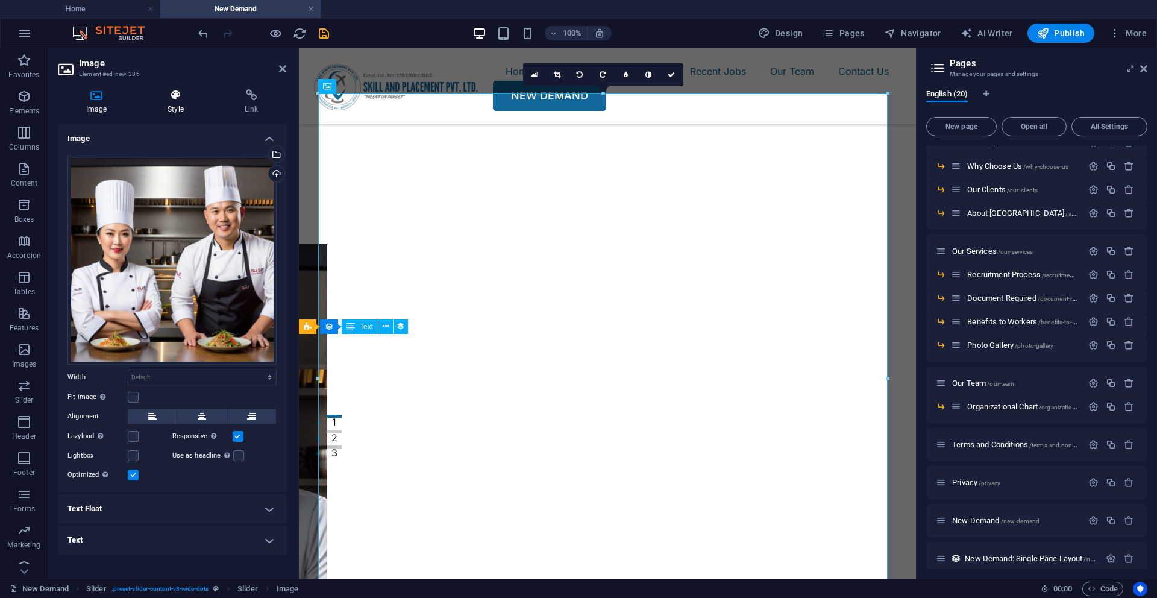
click at [182, 112] on h4 "Style" at bounding box center [178, 101] width 77 height 25
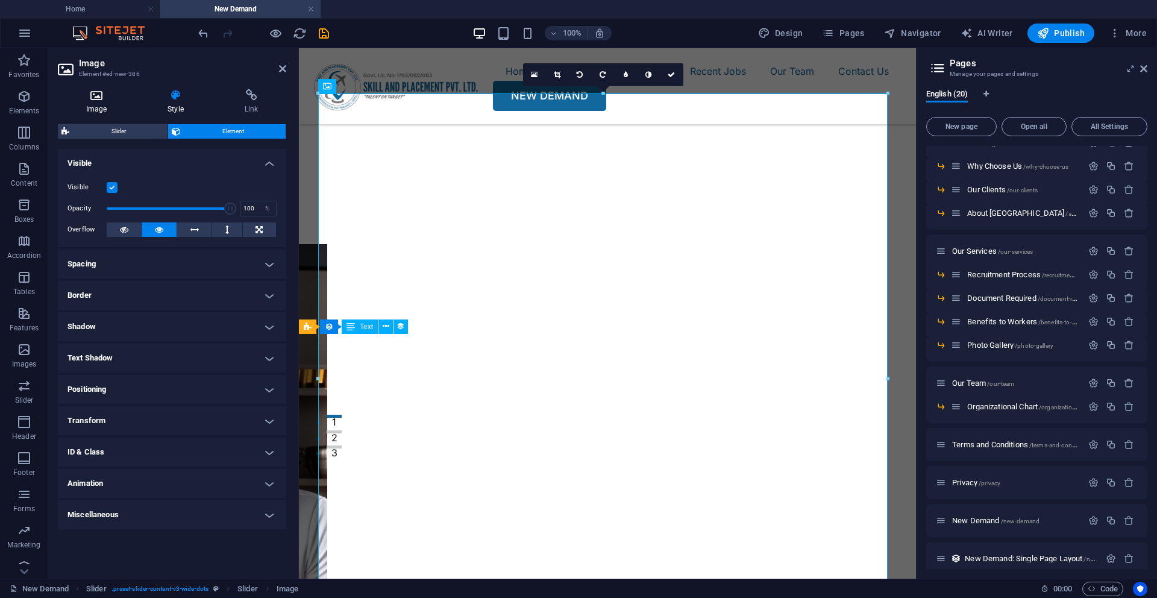
click at [104, 95] on icon at bounding box center [96, 95] width 77 height 12
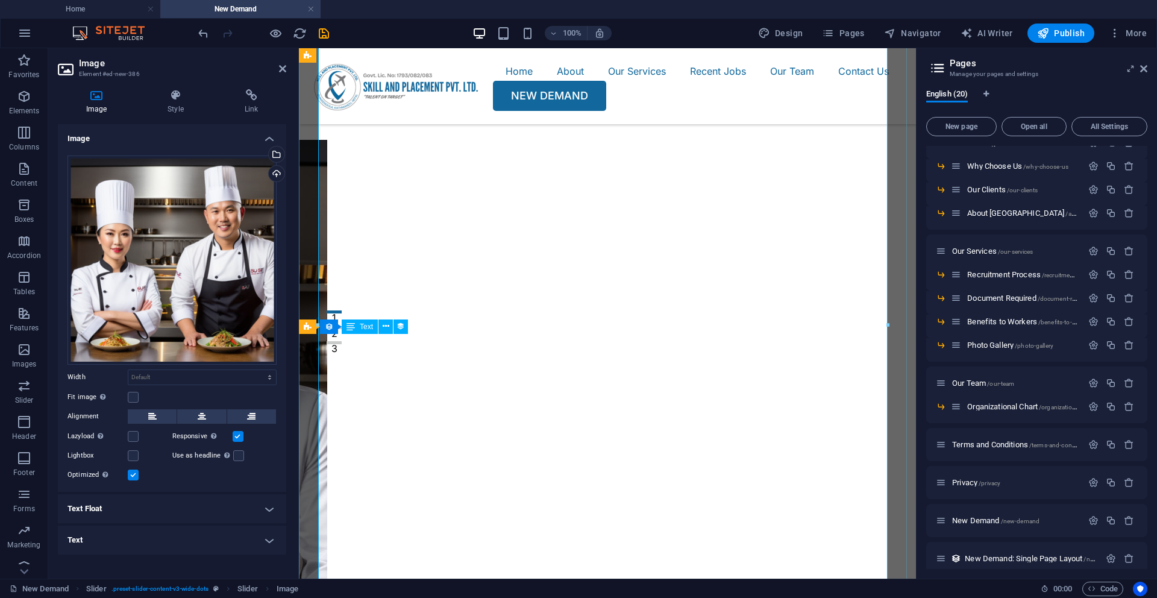
scroll to position [248, 0]
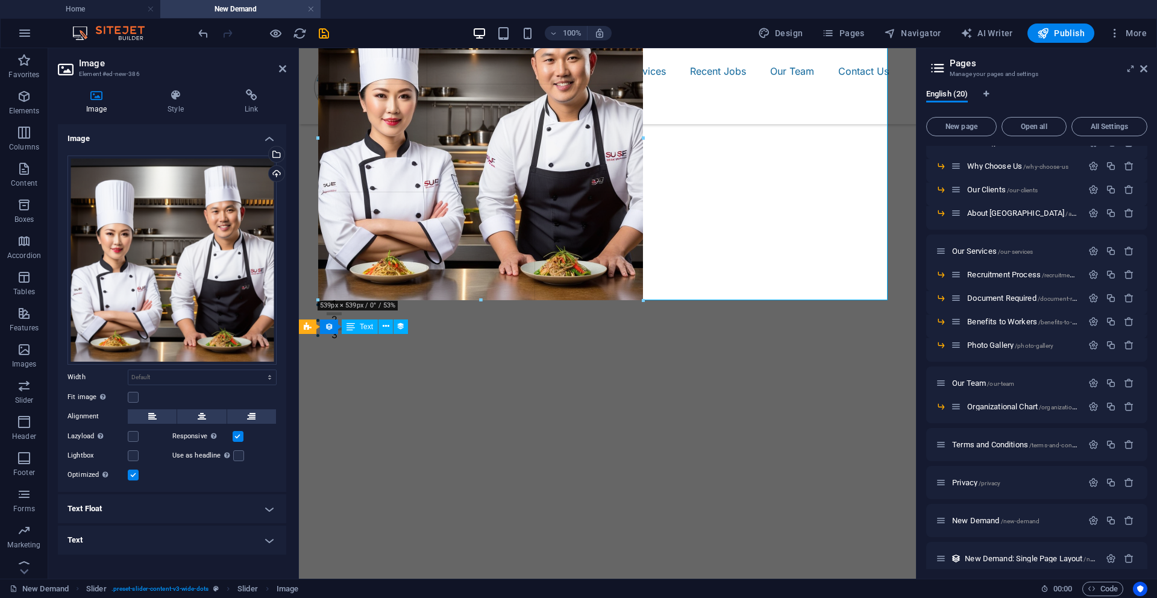
drag, startPoint x: 317, startPoint y: 543, endPoint x: 562, endPoint y: 195, distance: 425.3
type input "539"
select select "px"
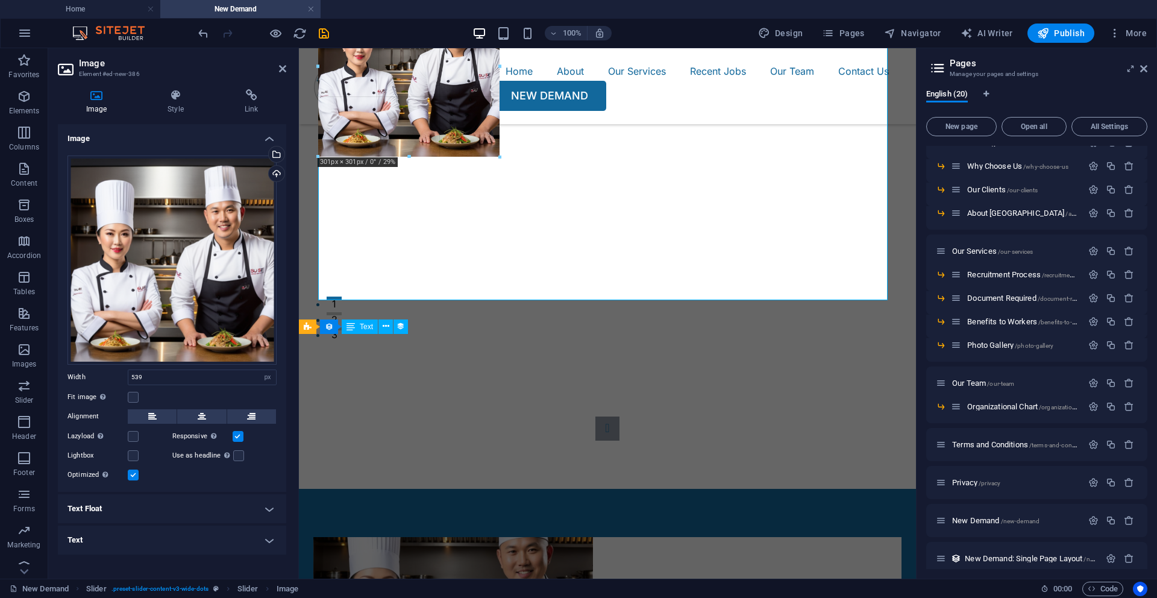
drag, startPoint x: 641, startPoint y: 299, endPoint x: 498, endPoint y: 151, distance: 206.3
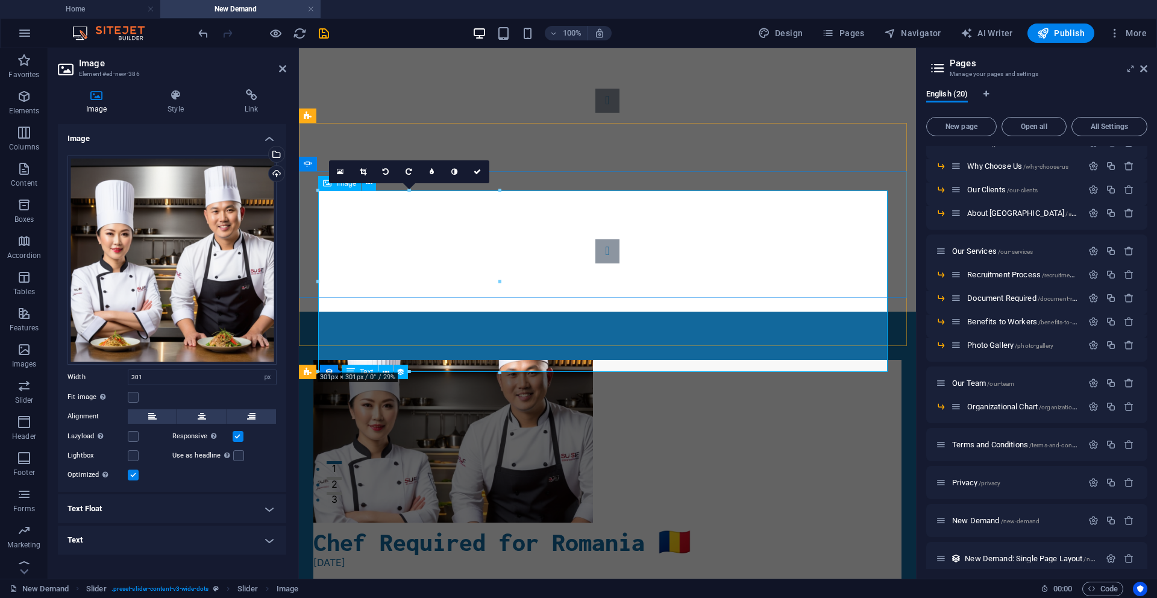
scroll to position [11, 0]
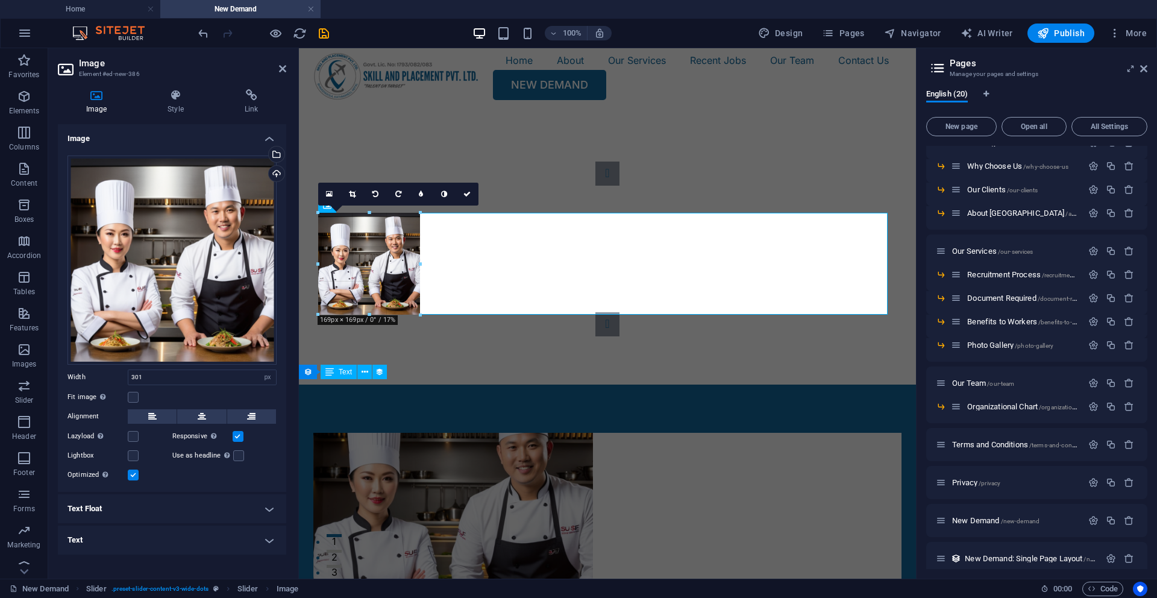
drag, startPoint x: 331, startPoint y: 384, endPoint x: 485, endPoint y: 311, distance: 170.7
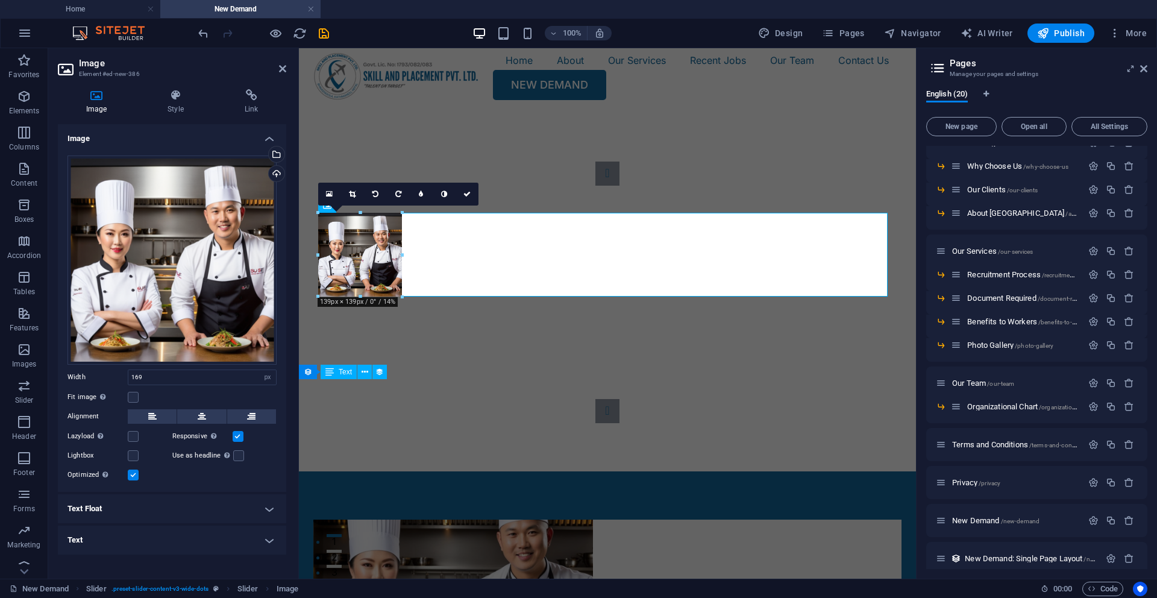
drag, startPoint x: 420, startPoint y: 315, endPoint x: 398, endPoint y: 291, distance: 32.0
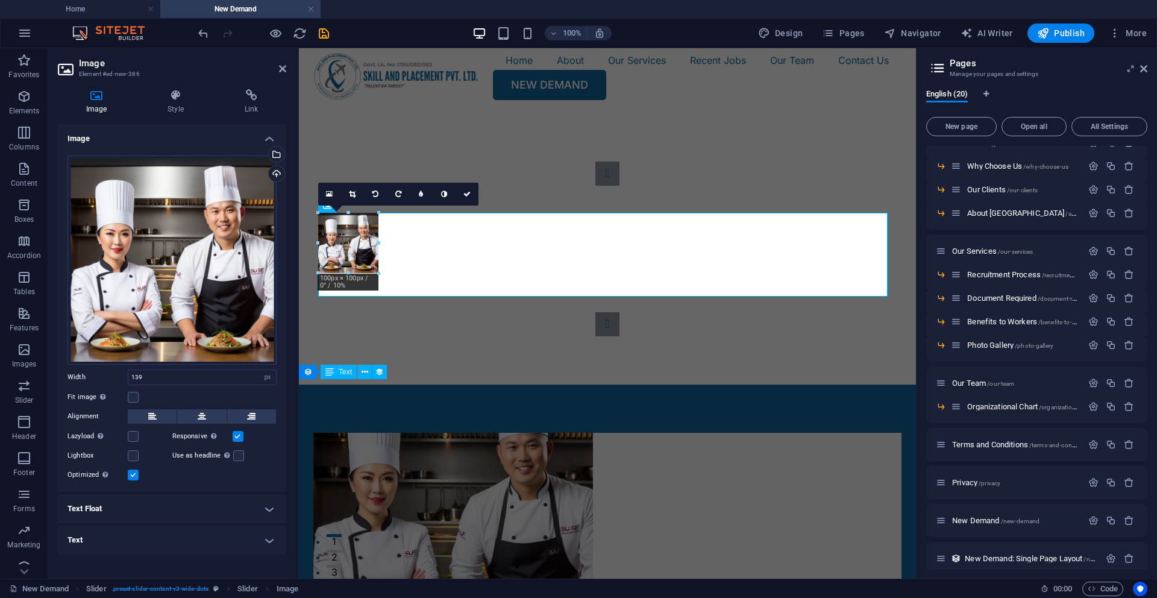
drag, startPoint x: 318, startPoint y: 295, endPoint x: 353, endPoint y: 270, distance: 42.8
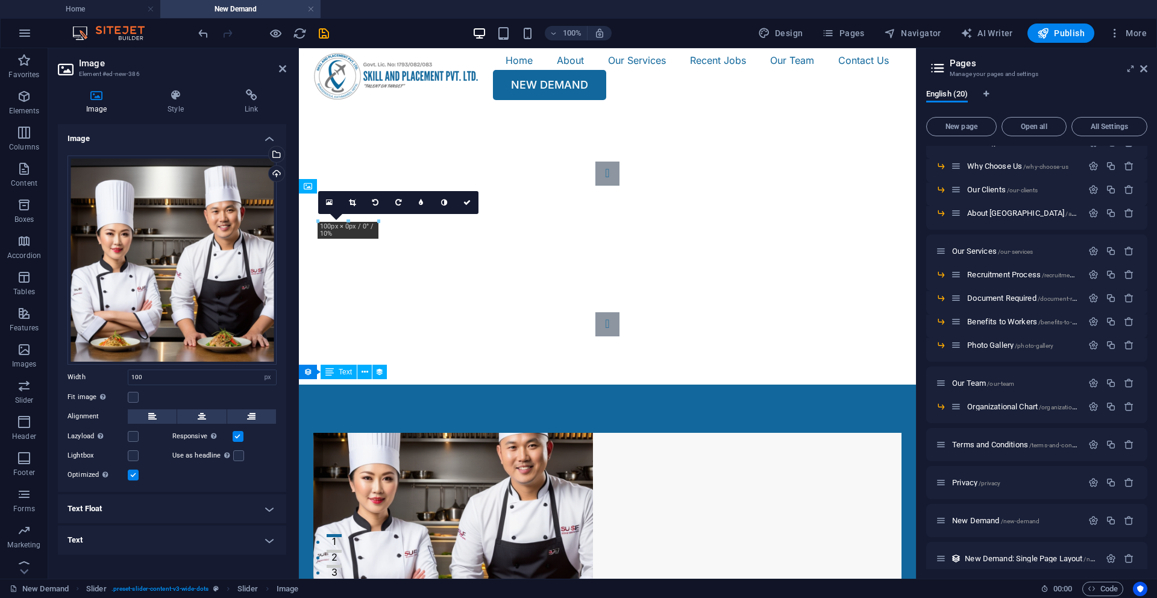
drag, startPoint x: 347, startPoint y: 242, endPoint x: 606, endPoint y: 257, distance: 259.7
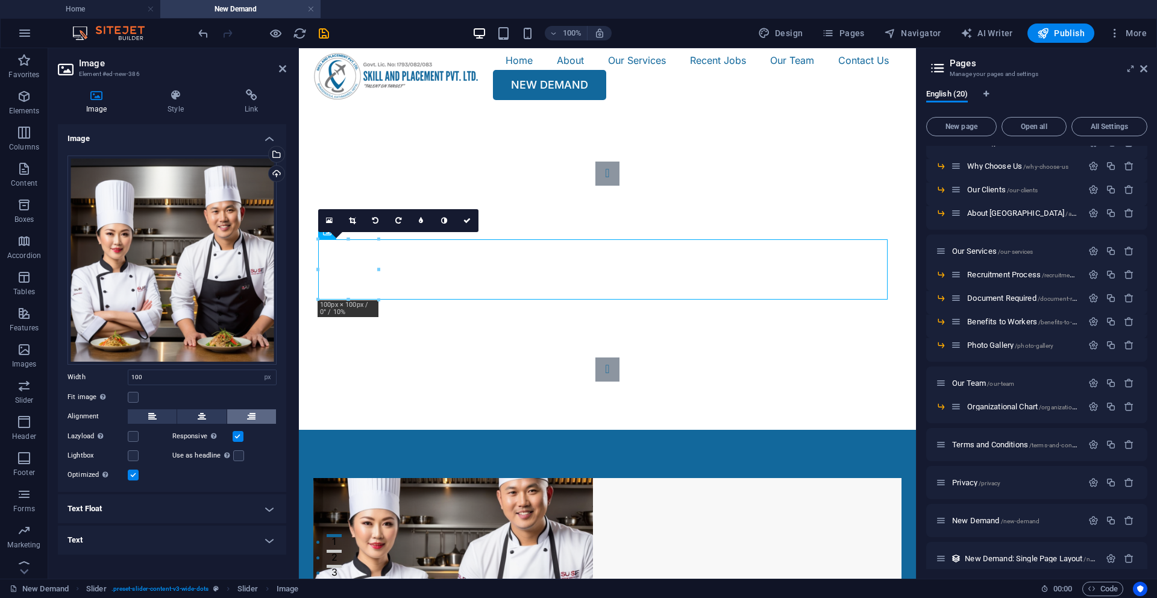
click at [255, 420] on icon at bounding box center [251, 416] width 8 height 14
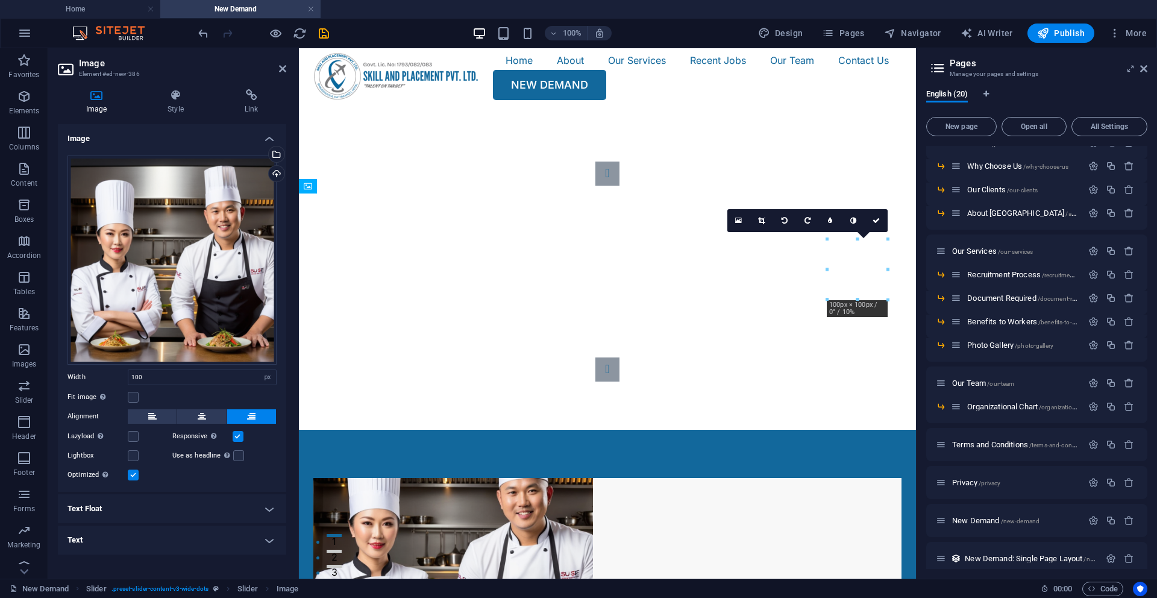
drag, startPoint x: 851, startPoint y: 275, endPoint x: 861, endPoint y: 238, distance: 38.2
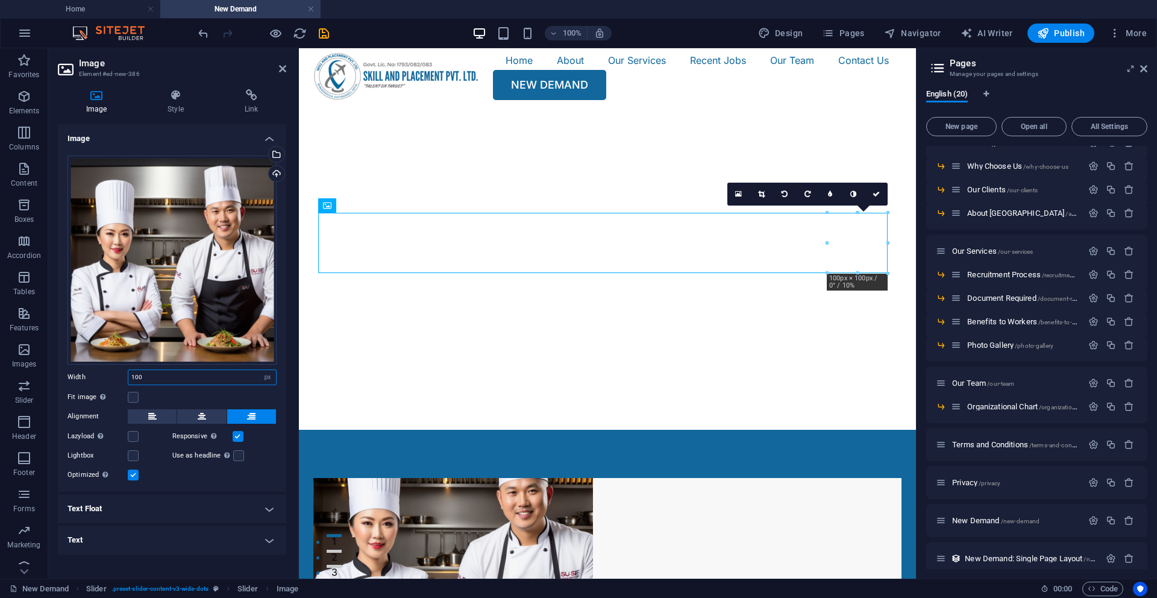
click at [222, 381] on input "100" at bounding box center [202, 377] width 148 height 14
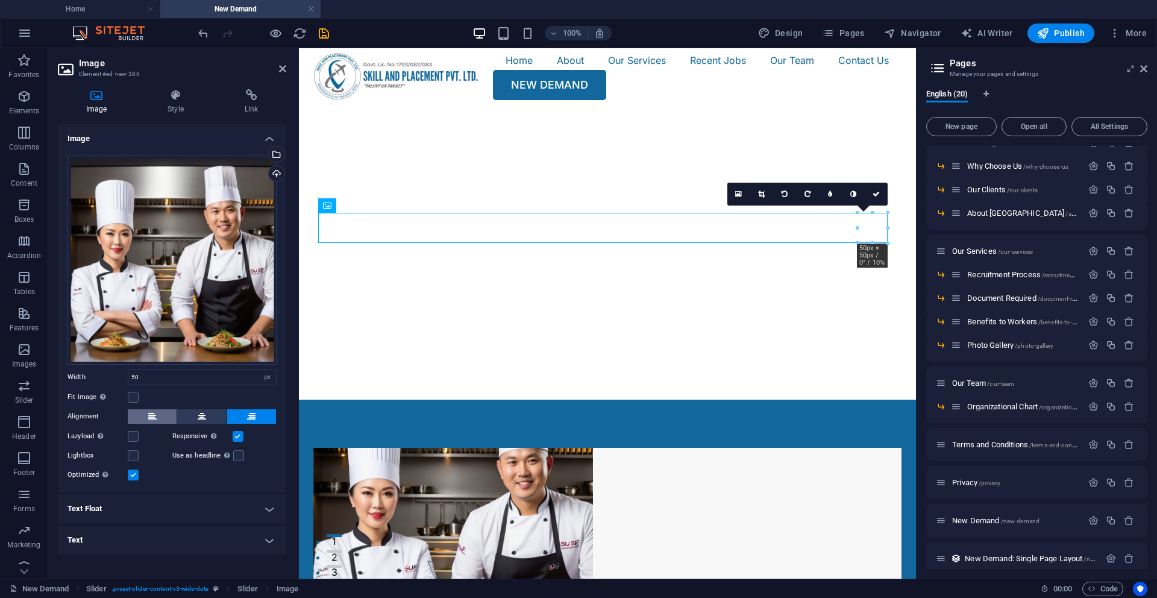
click at [146, 417] on button at bounding box center [152, 416] width 49 height 14
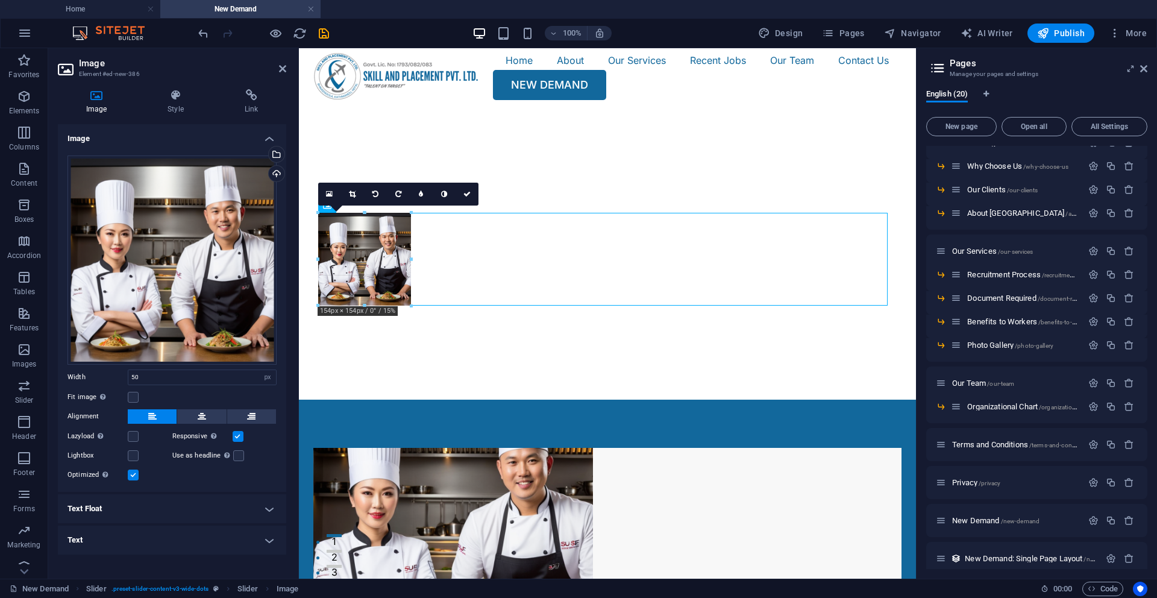
drag, startPoint x: 348, startPoint y: 227, endPoint x: 408, endPoint y: 234, distance: 60.0
type input "154"
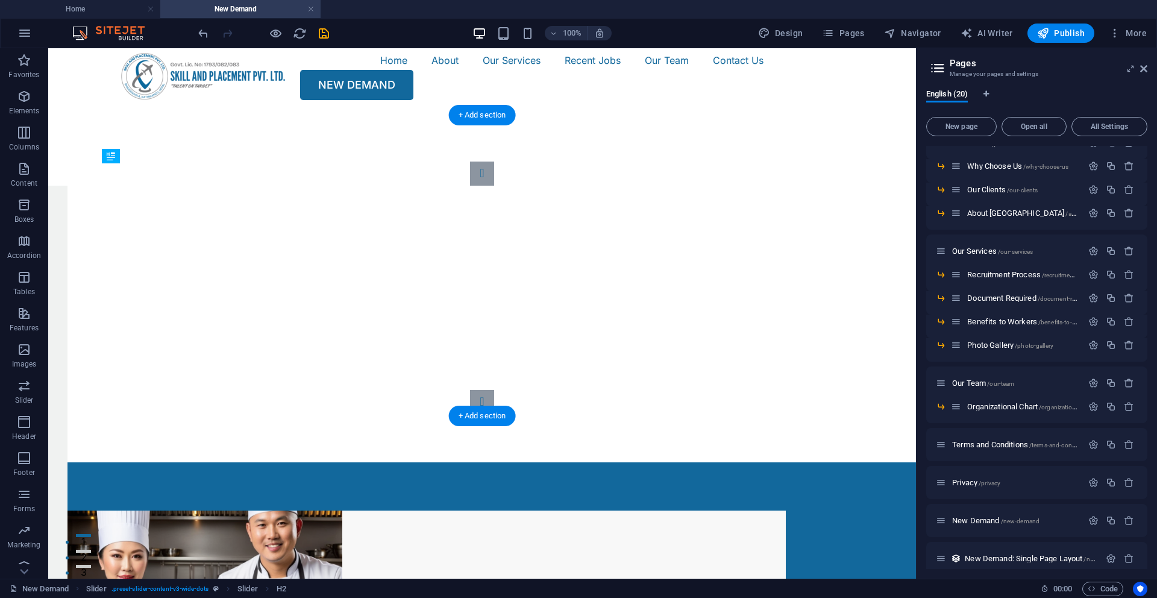
drag, startPoint x: 195, startPoint y: 293, endPoint x: 209, endPoint y: 283, distance: 16.8
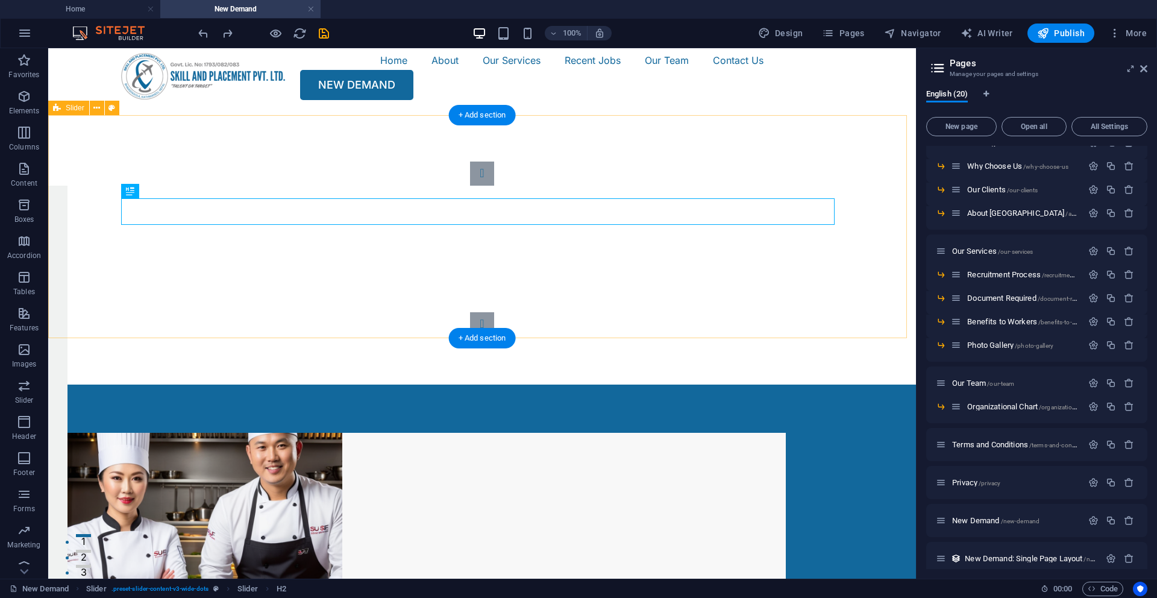
click at [282, 300] on div "Slide 3 Lorem ipsum dolor sit amet, consectetur adipisicing elit. Id, ipsum, qu…" at bounding box center [482, 248] width 868 height 271
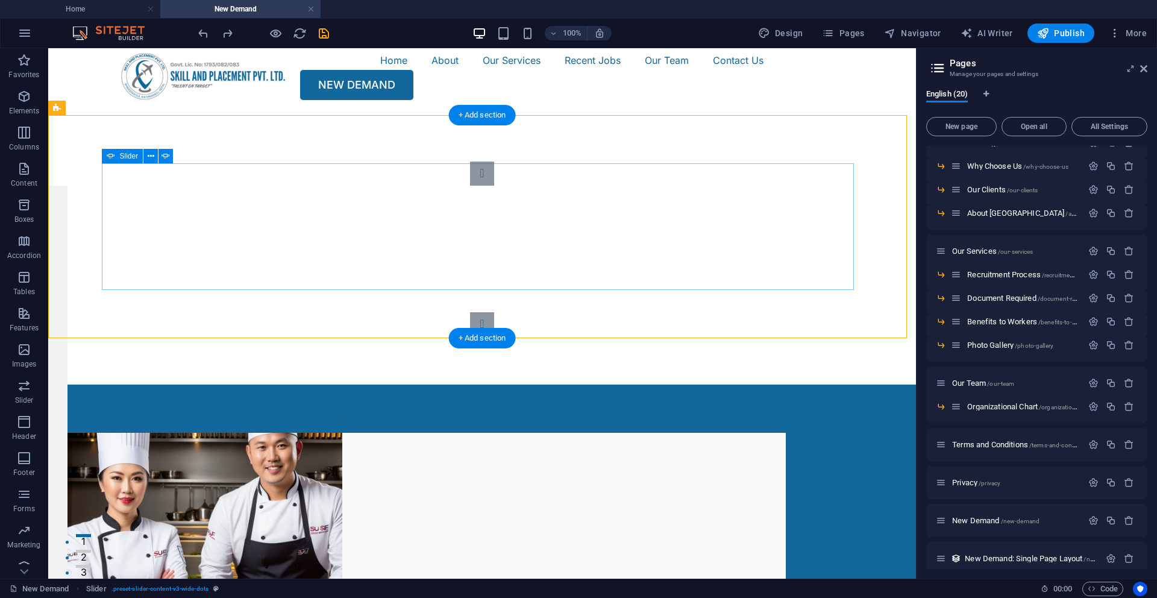
click at [494, 312] on button "Content Slider" at bounding box center [482, 324] width 24 height 24
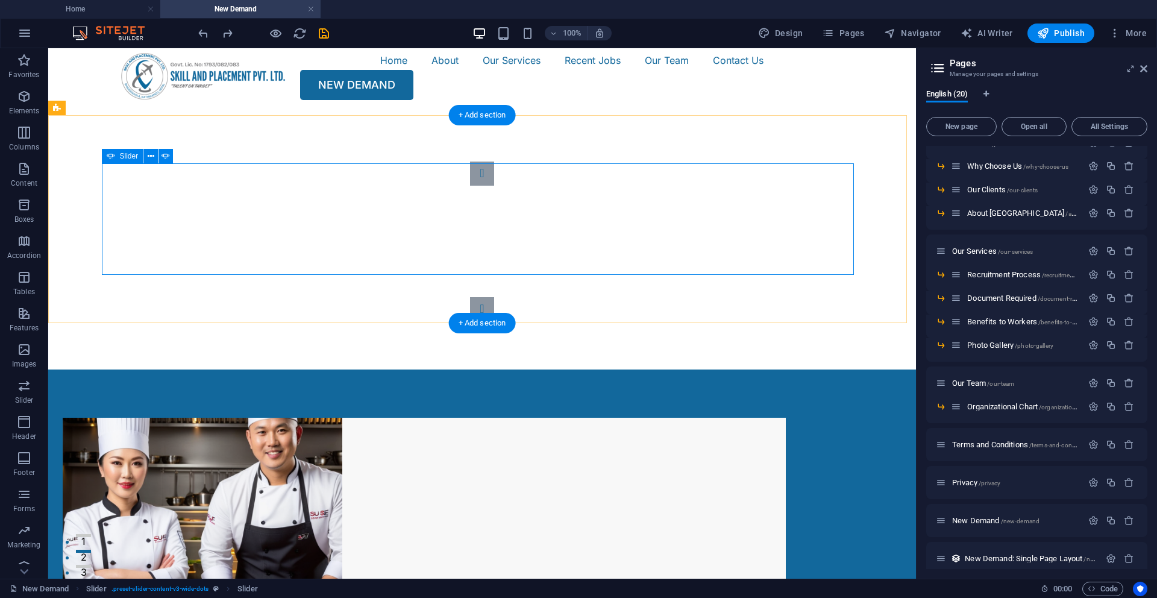
click at [470, 186] on button "Content Slider" at bounding box center [482, 174] width 24 height 24
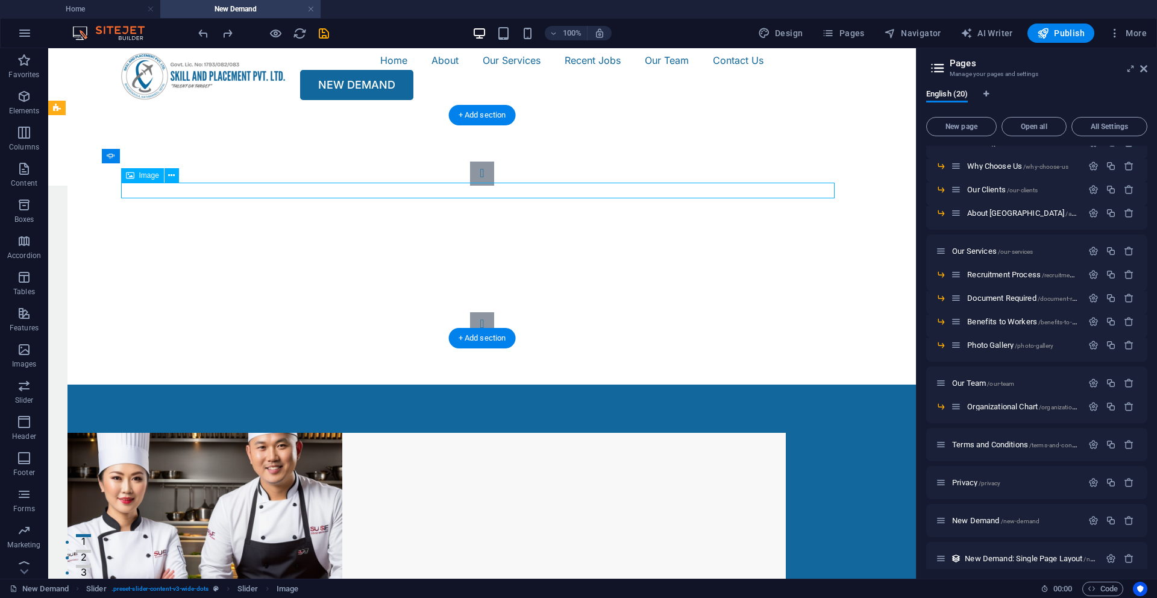
select select "px"
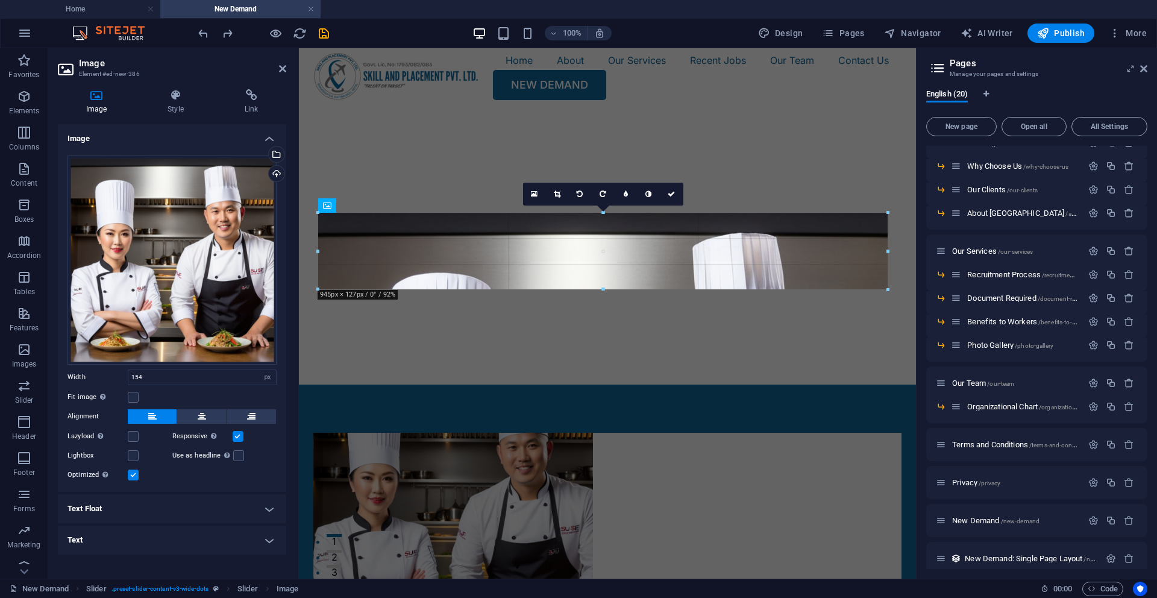
drag, startPoint x: 412, startPoint y: 223, endPoint x: 180, endPoint y: 101, distance: 262.1
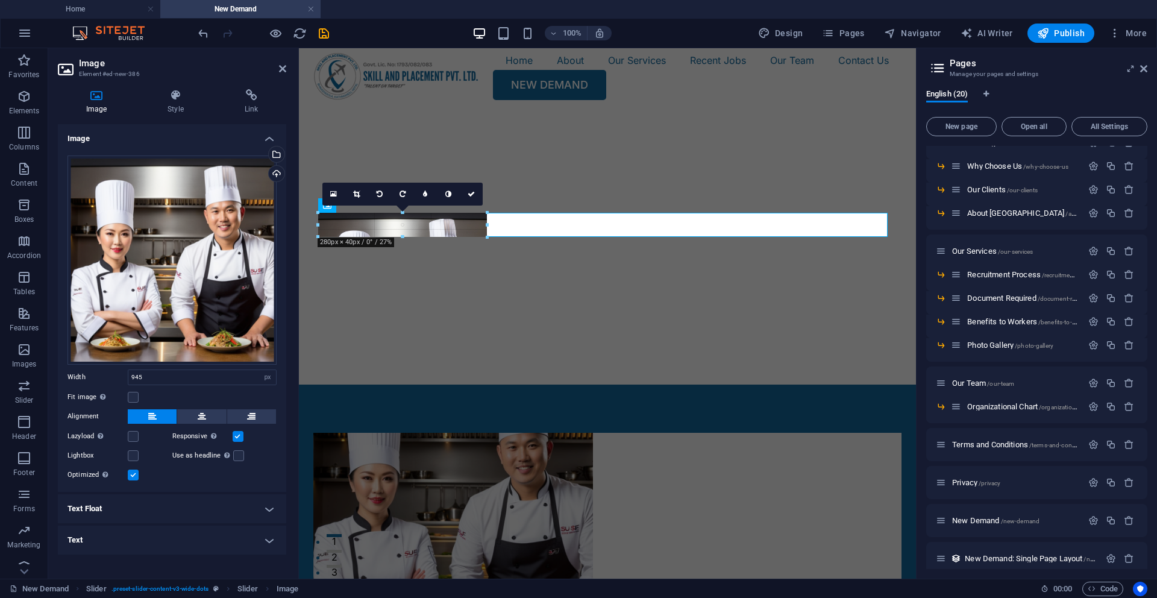
drag, startPoint x: 887, startPoint y: 288, endPoint x: 485, endPoint y: 220, distance: 407.8
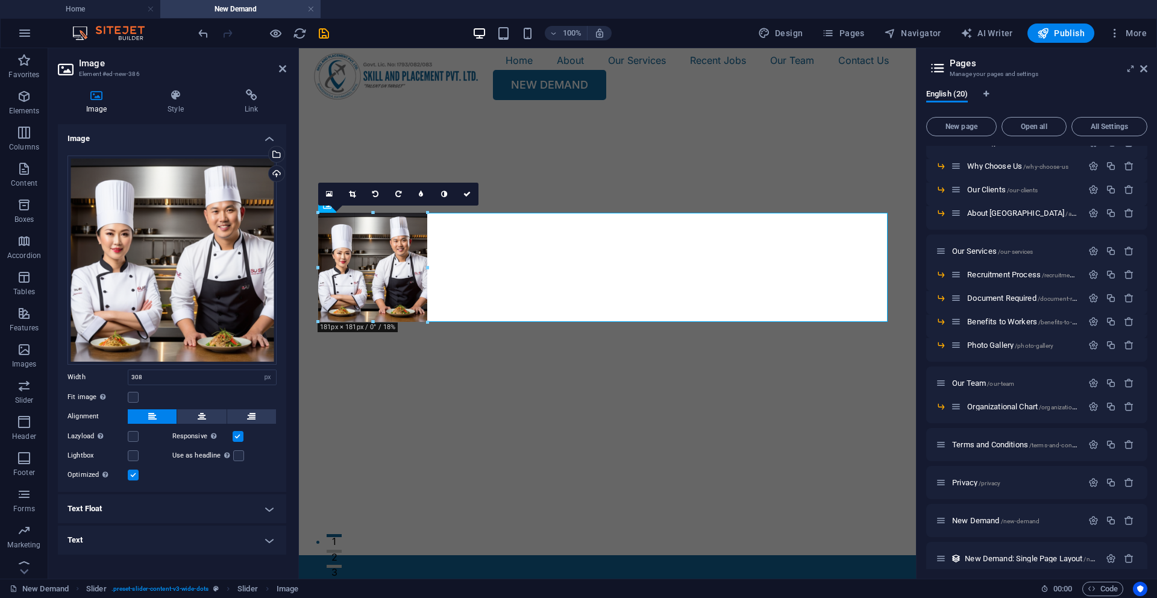
drag, startPoint x: 502, startPoint y: 399, endPoint x: 424, endPoint y: 321, distance: 110.4
type input "181"
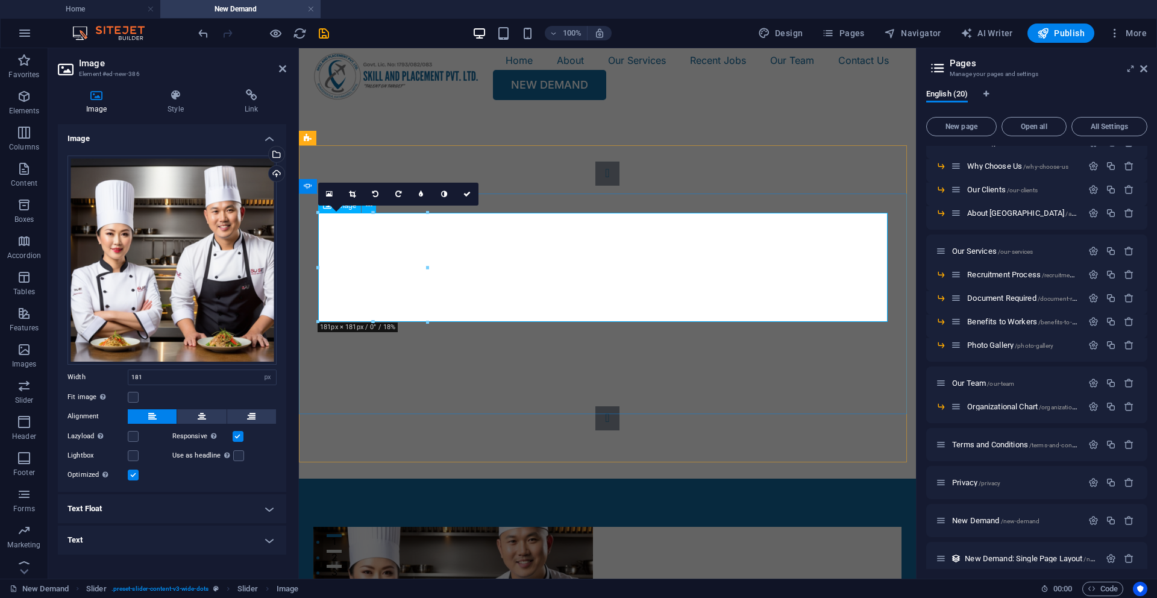
click at [237, 505] on h4 "Text Float" at bounding box center [172, 508] width 228 height 29
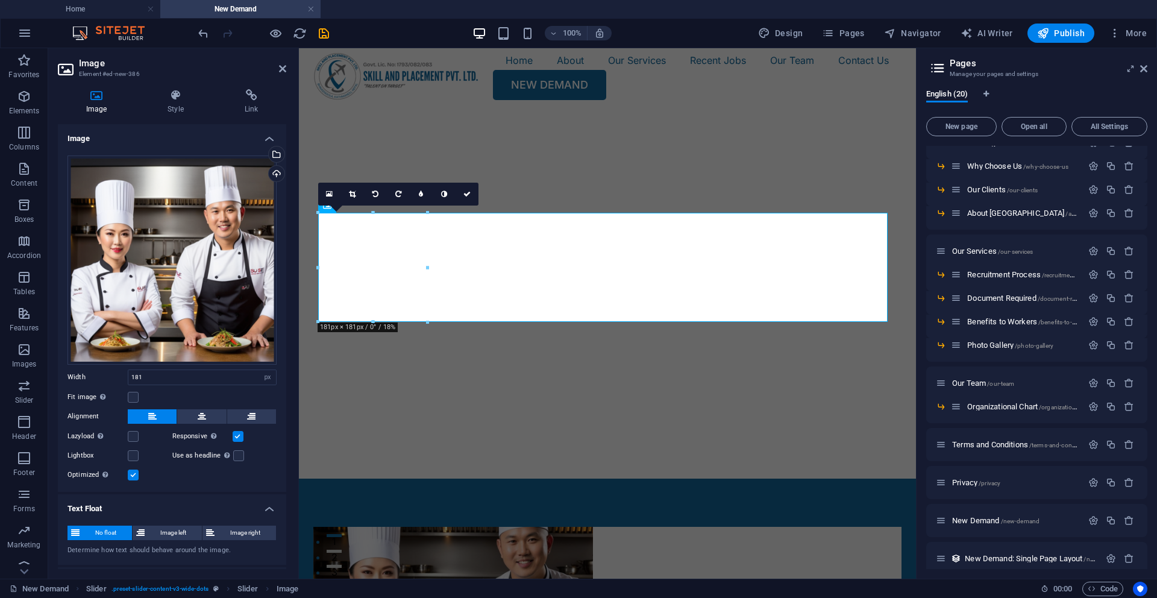
click at [237, 505] on h4 "Text Float" at bounding box center [172, 505] width 228 height 22
click at [218, 529] on h4 "Text" at bounding box center [172, 540] width 228 height 29
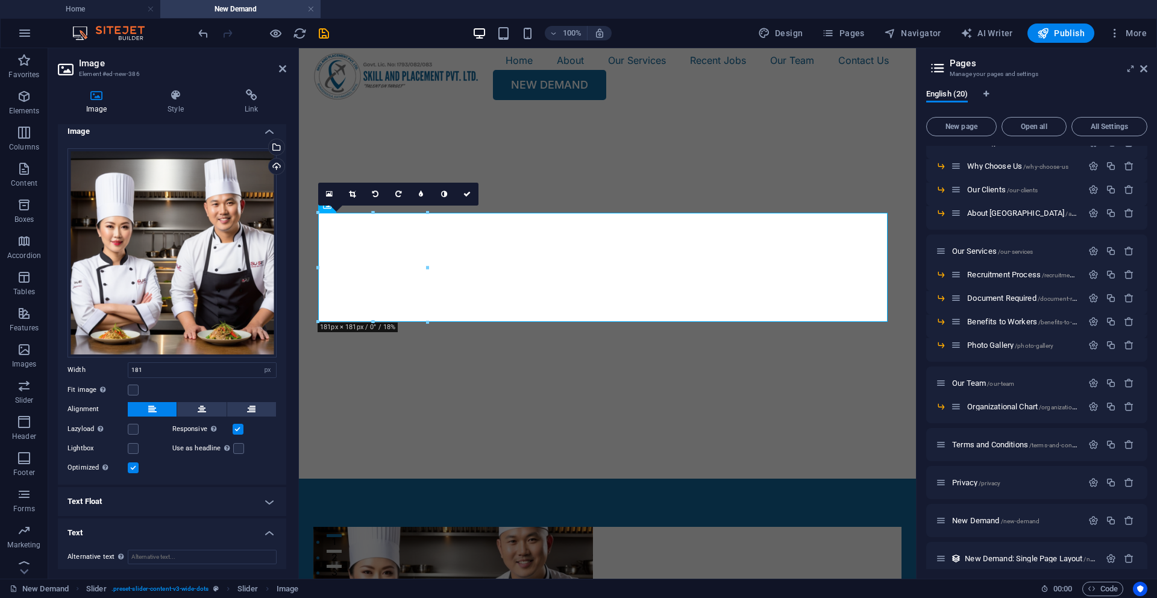
scroll to position [0, 0]
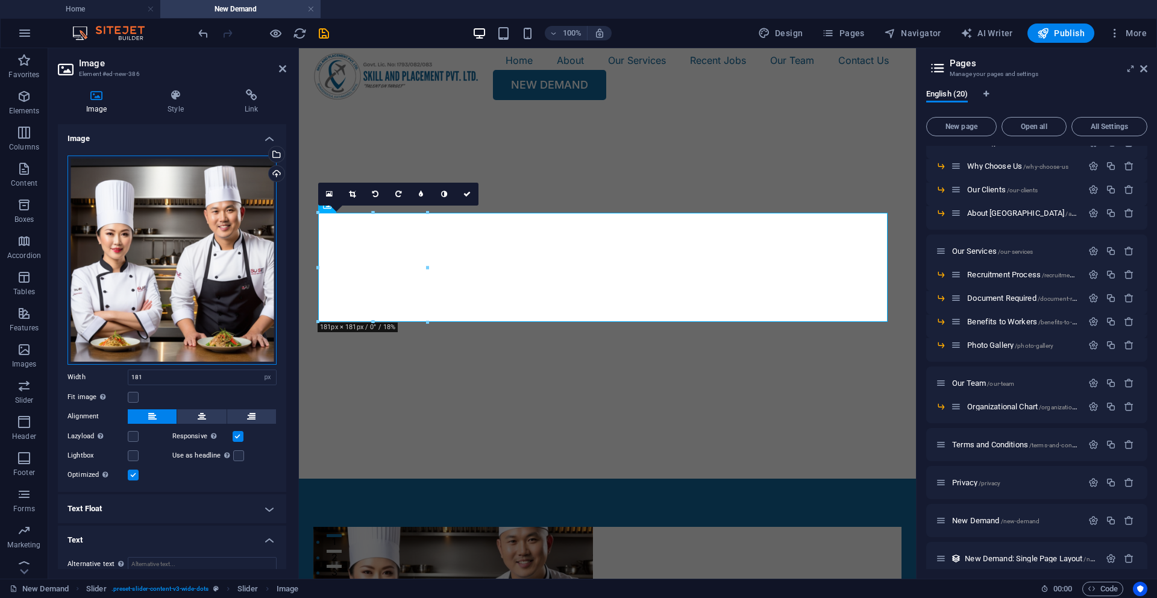
click at [183, 224] on div "Drag files here, click to choose files or select files from Files or our free s…" at bounding box center [172, 260] width 209 height 209
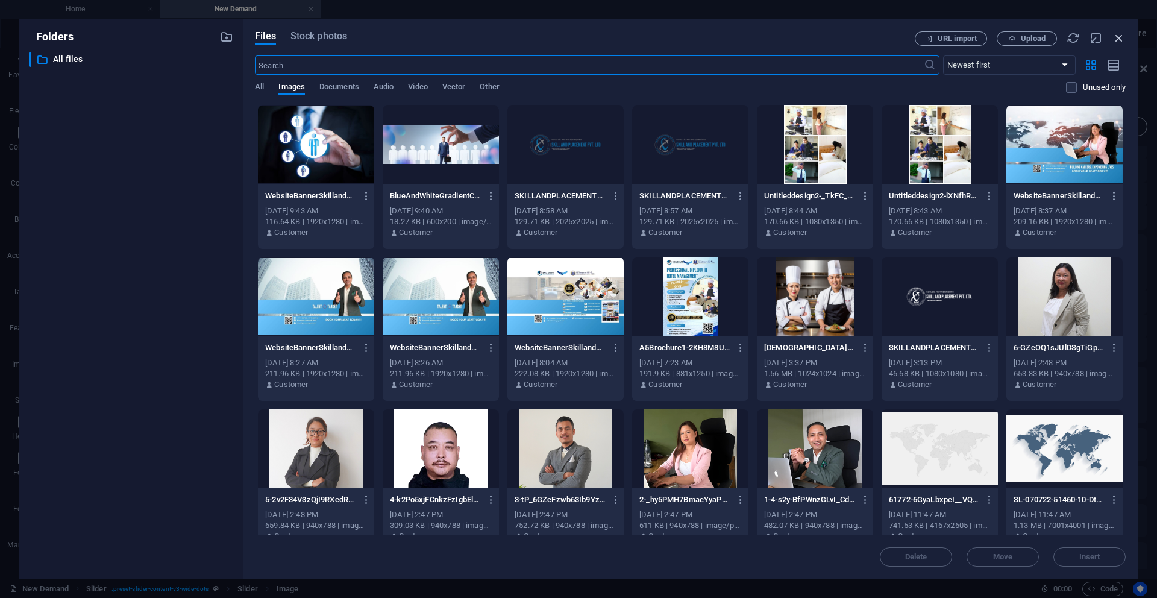
click at [1118, 40] on icon "button" at bounding box center [1119, 37] width 13 height 13
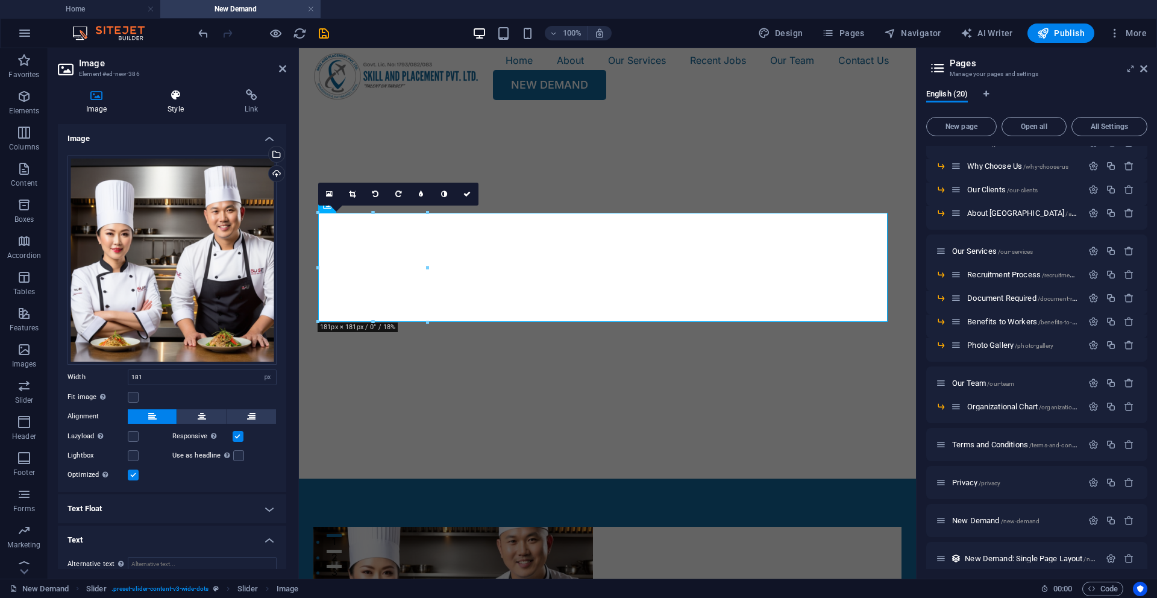
click at [178, 104] on h4 "Style" at bounding box center [178, 101] width 77 height 25
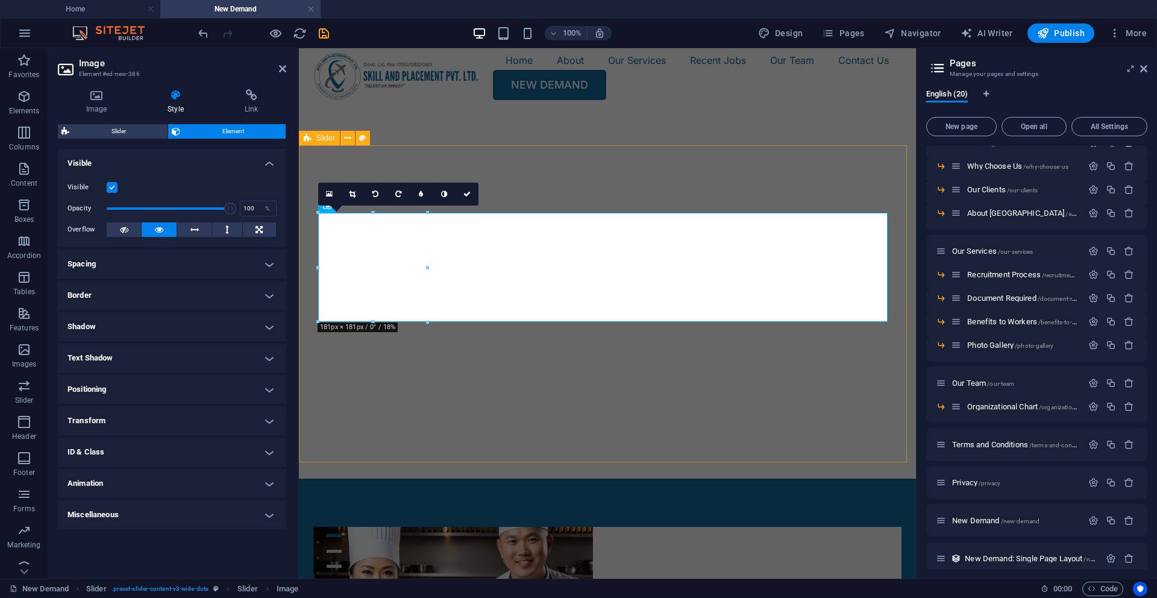
click at [531, 168] on div "Slide 3 Lorem ipsum dolor sit amet, consectetur adipisicing elit. Id, ipsum, qu…" at bounding box center [607, 295] width 617 height 365
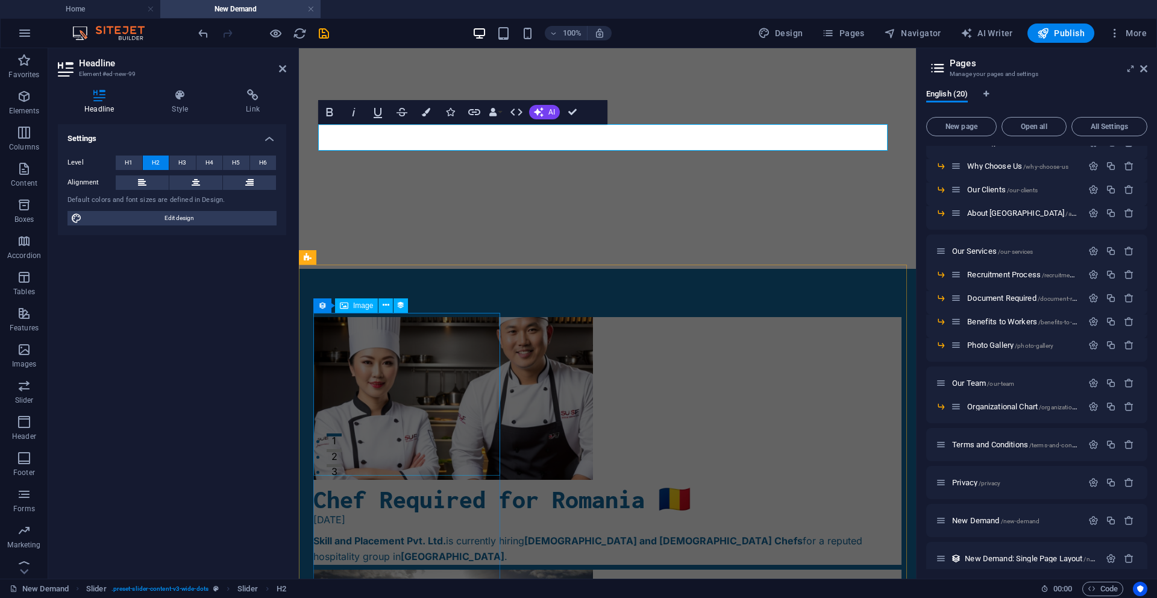
scroll to position [115, 0]
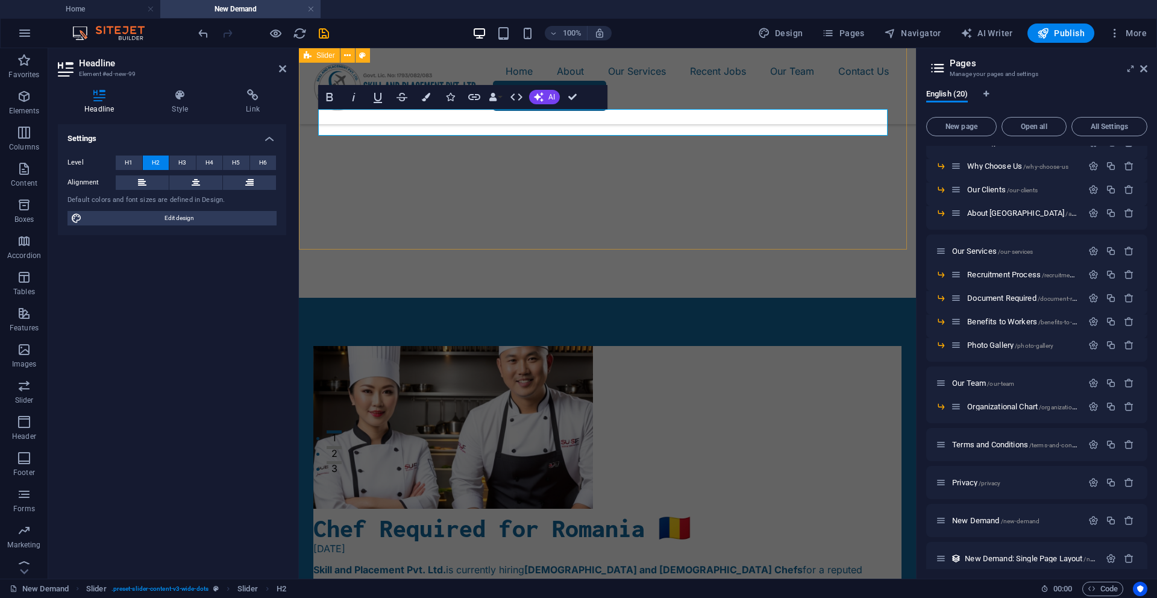
click at [509, 238] on div "Slide 3 Lorem ipsum dolor sit amet, consectetur adipisicing elit. Id, ipsum, qu…" at bounding box center [607, 116] width 617 height 364
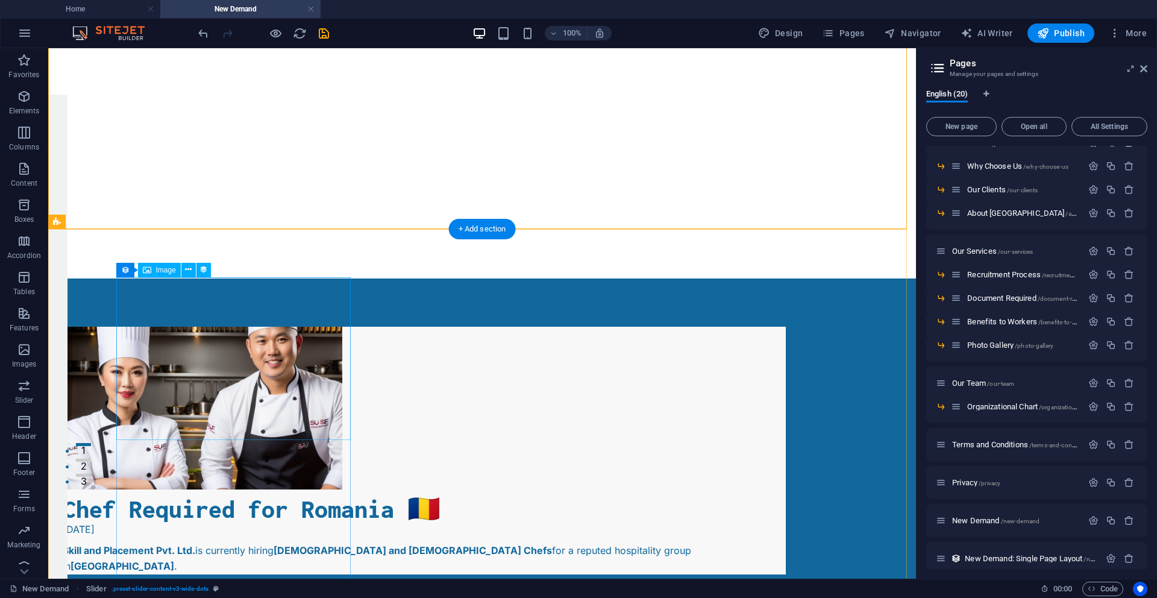
scroll to position [105, 0]
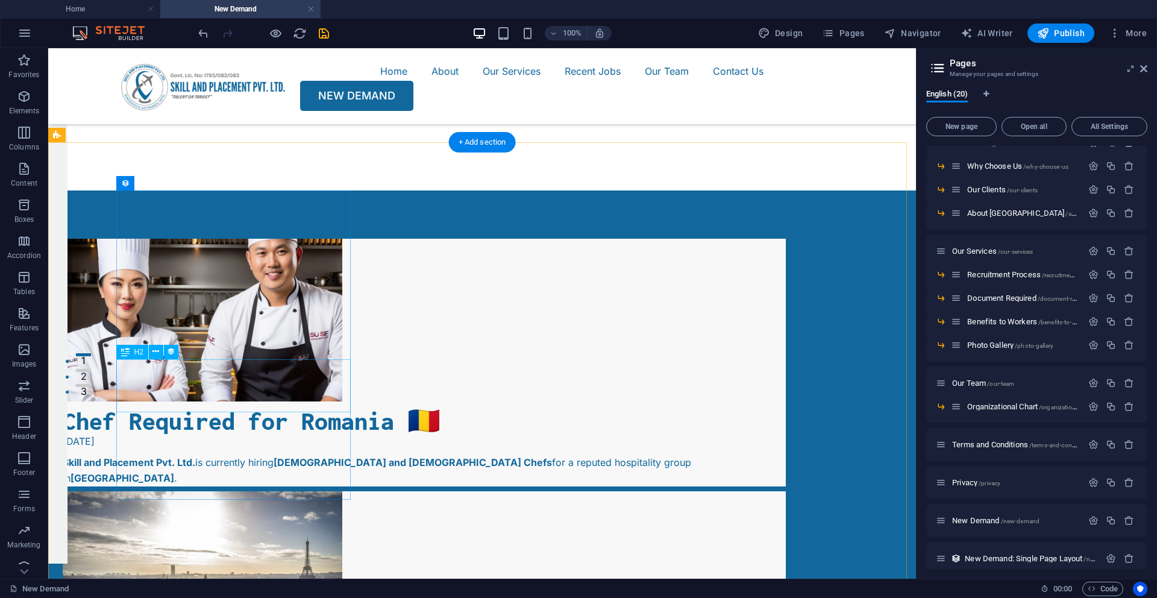
click at [218, 408] on div "Chef Required for Romania 🇷🇴" at bounding box center [424, 421] width 723 height 27
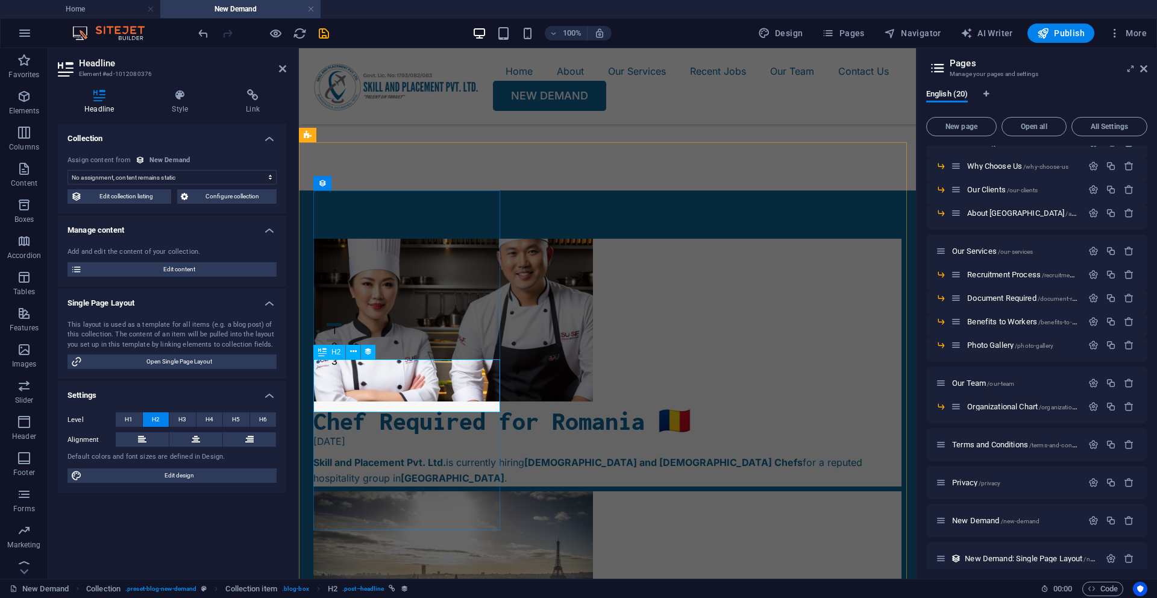
select select "name"
click at [477, 408] on div "Chef Required for Romania 🇷🇴" at bounding box center [607, 421] width 588 height 27
click at [467, 408] on div "Chef Required for Romania 🇷🇴" at bounding box center [607, 421] width 588 height 27
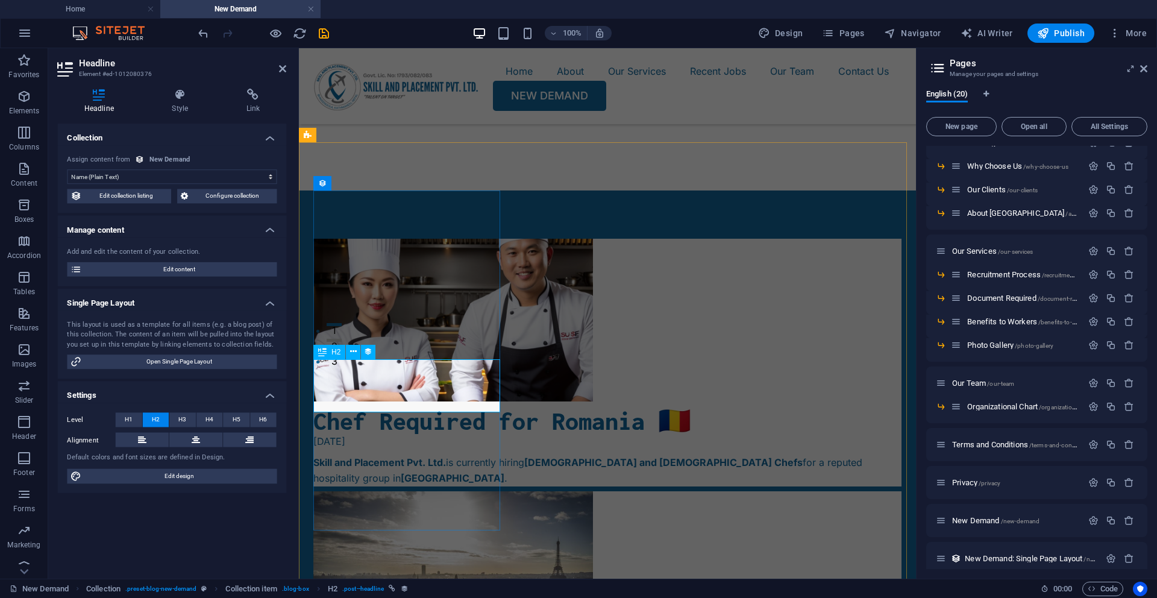
click at [473, 408] on div "Chef Required for Romania 🇷🇴" at bounding box center [607, 421] width 588 height 27
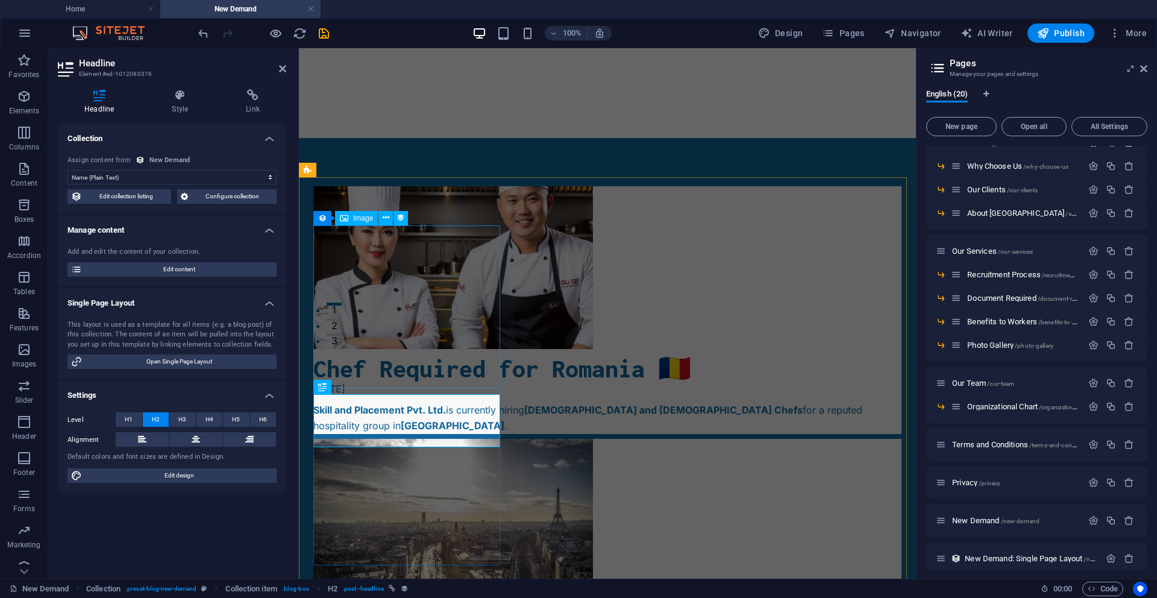
scroll to position [243, 0]
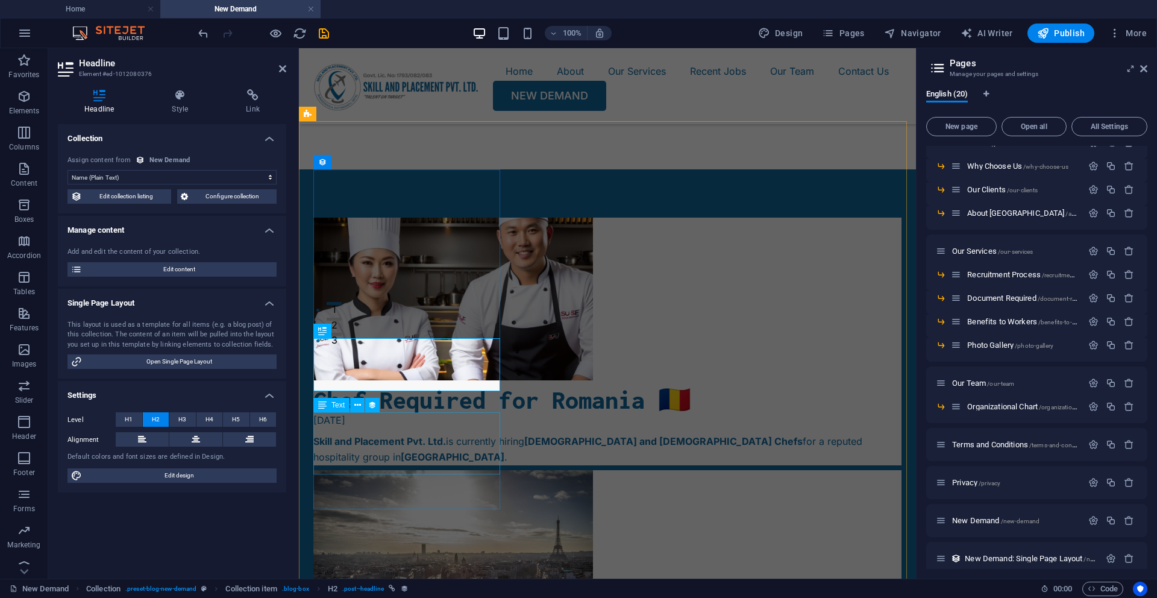
click at [382, 437] on div "Skill and Placement Pvt. Ltd. is currently hiring [DEMOGRAPHIC_DATA] and [DEMOG…" at bounding box center [607, 449] width 588 height 31
select select "description"
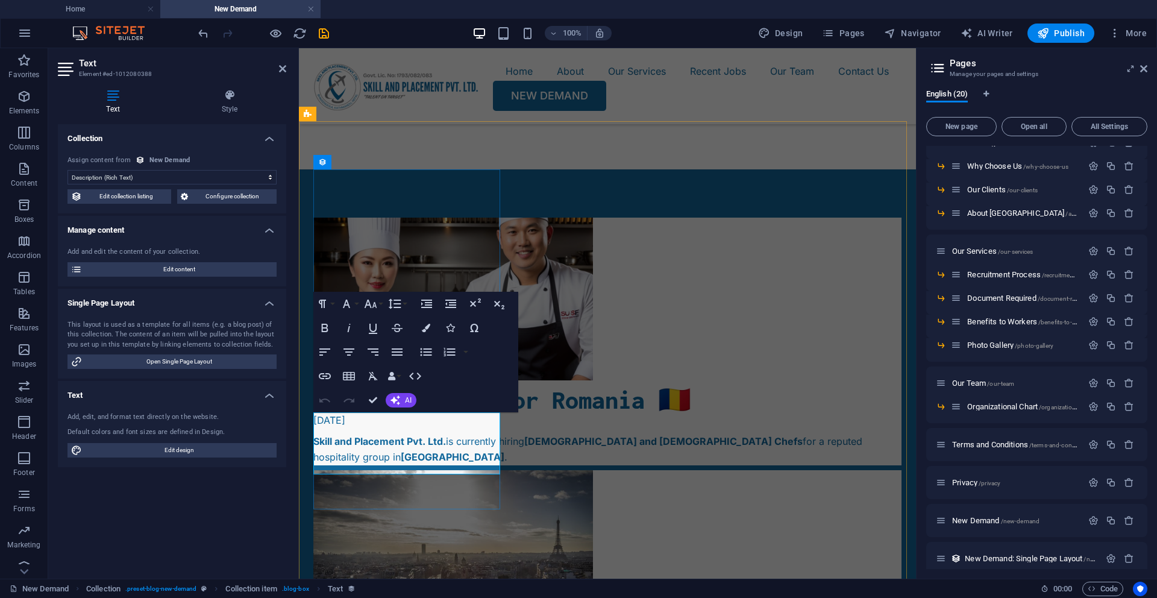
click at [382, 437] on div "Skill and Placement Pvt. Ltd. is currently hiring [DEMOGRAPHIC_DATA] and [DEMOG…" at bounding box center [607, 449] width 588 height 31
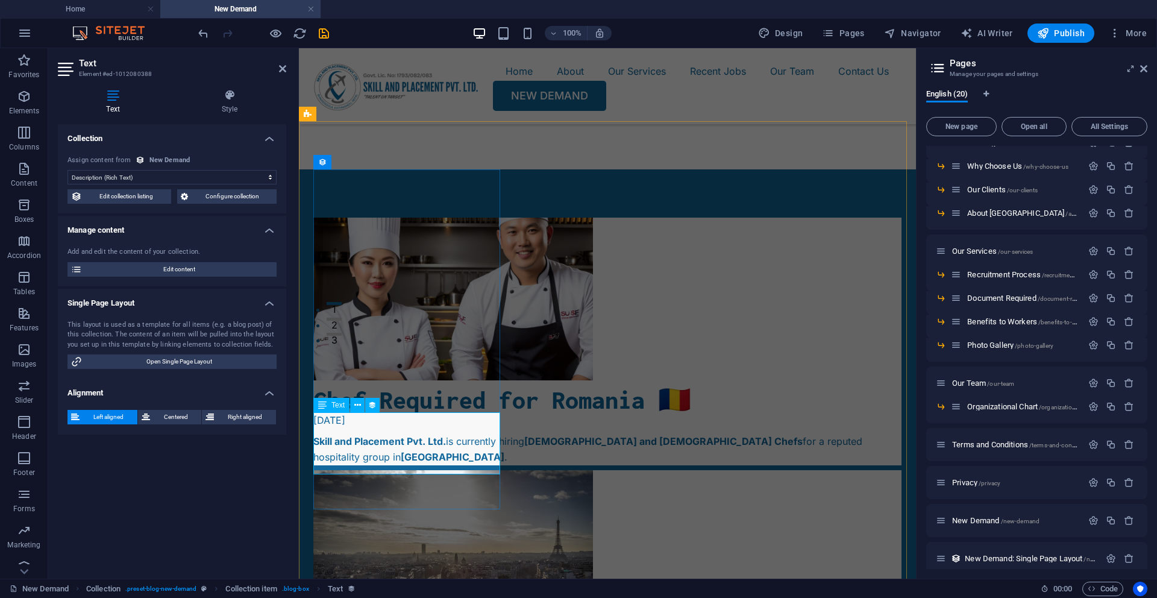
click at [368, 459] on div "Skill and Placement Pvt. Ltd. is currently hiring [DEMOGRAPHIC_DATA] and [DEMOG…" at bounding box center [607, 449] width 588 height 31
click at [206, 268] on span "Edit content" at bounding box center [179, 269] width 187 height 14
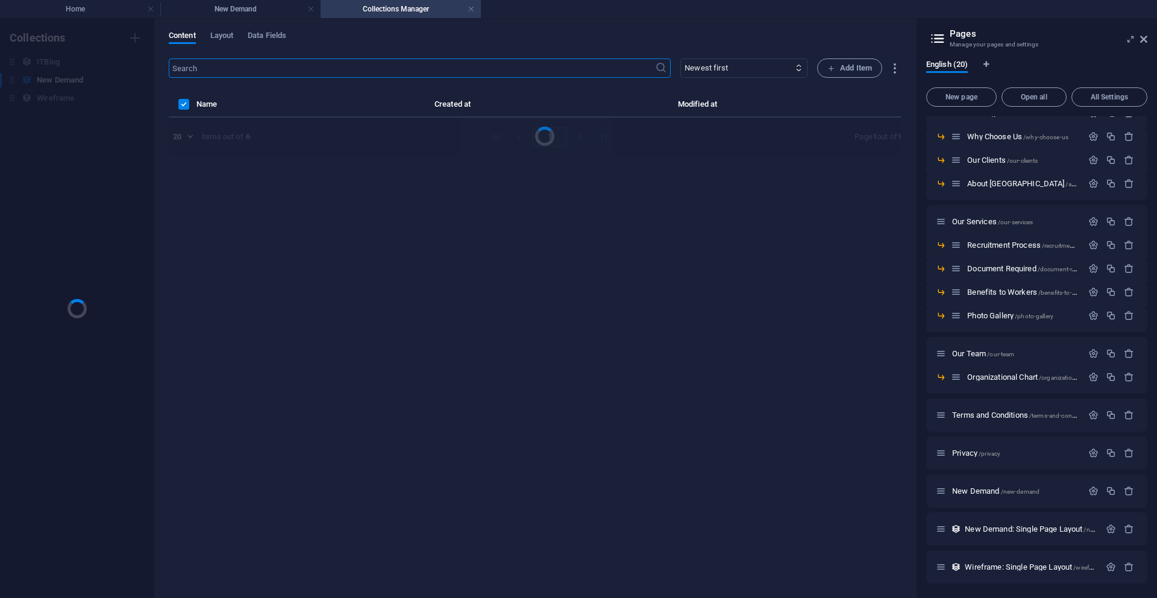
scroll to position [0, 0]
select select "Category 1"
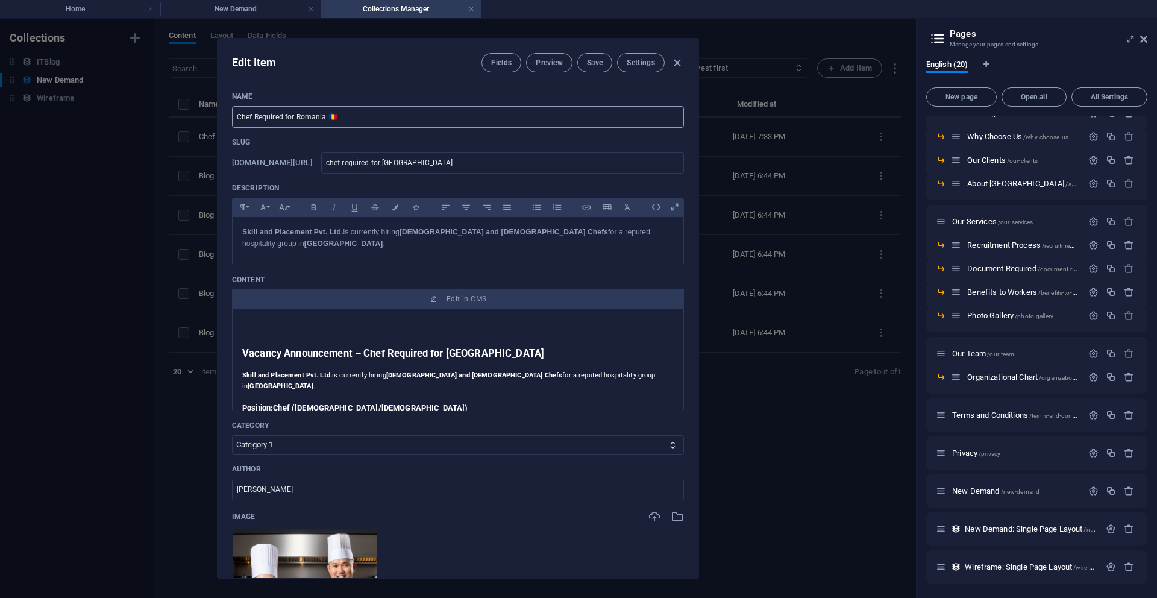
click at [334, 115] on input "Chef Required for Romania 🇷🇴" at bounding box center [458, 117] width 452 height 22
click at [254, 16] on li "New Demand" at bounding box center [240, 9] width 160 height 18
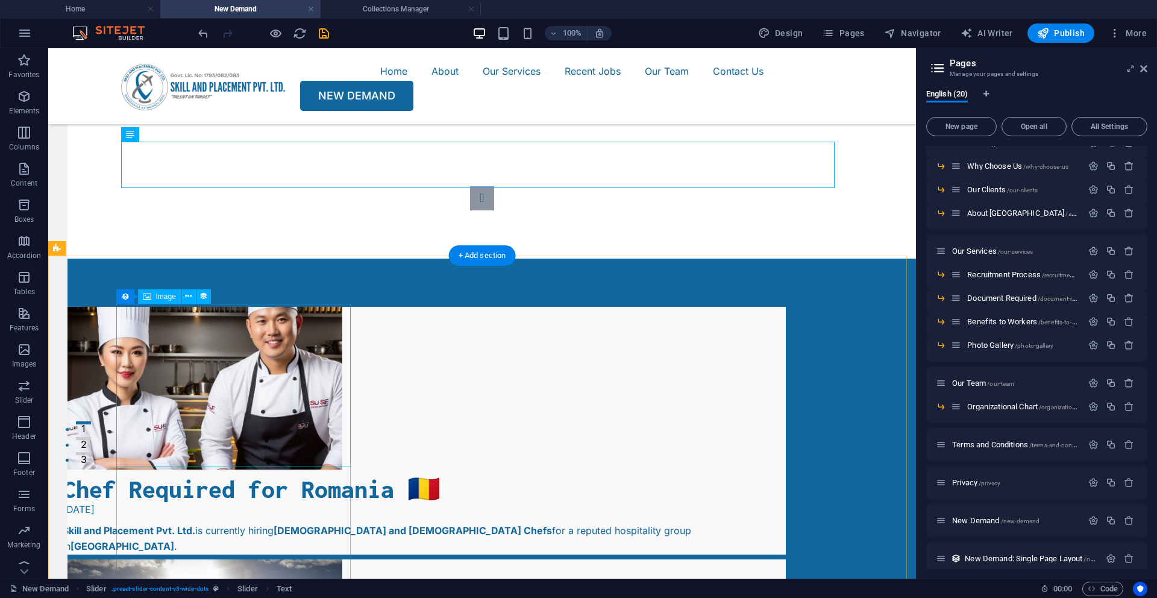
scroll to position [294, 0]
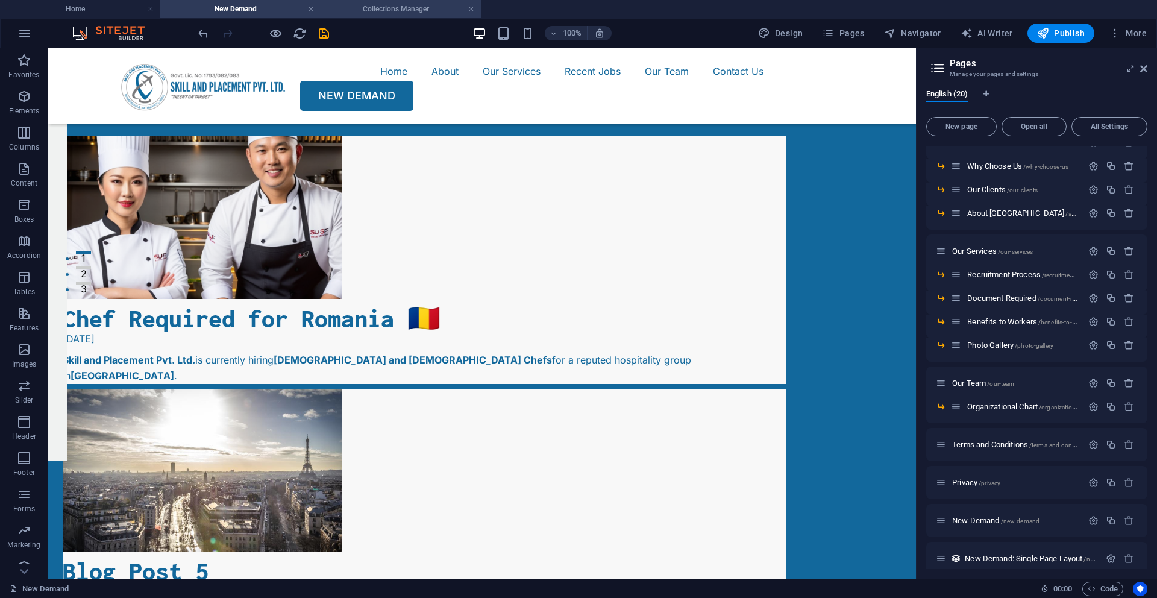
click at [367, 13] on h4 "Collections Manager" at bounding box center [401, 8] width 160 height 13
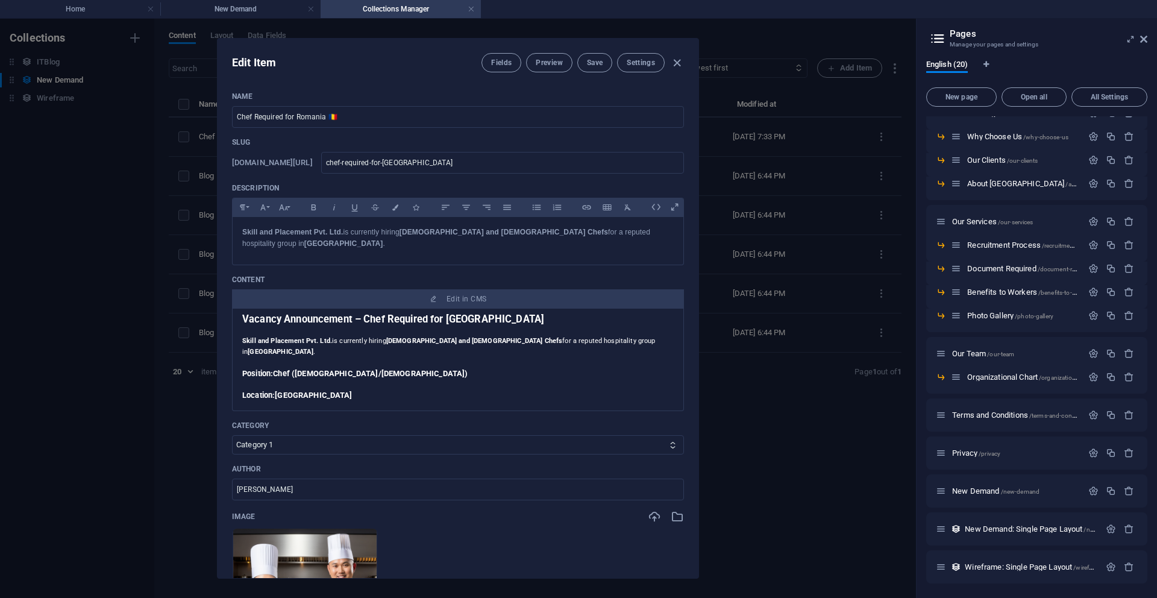
scroll to position [0, 0]
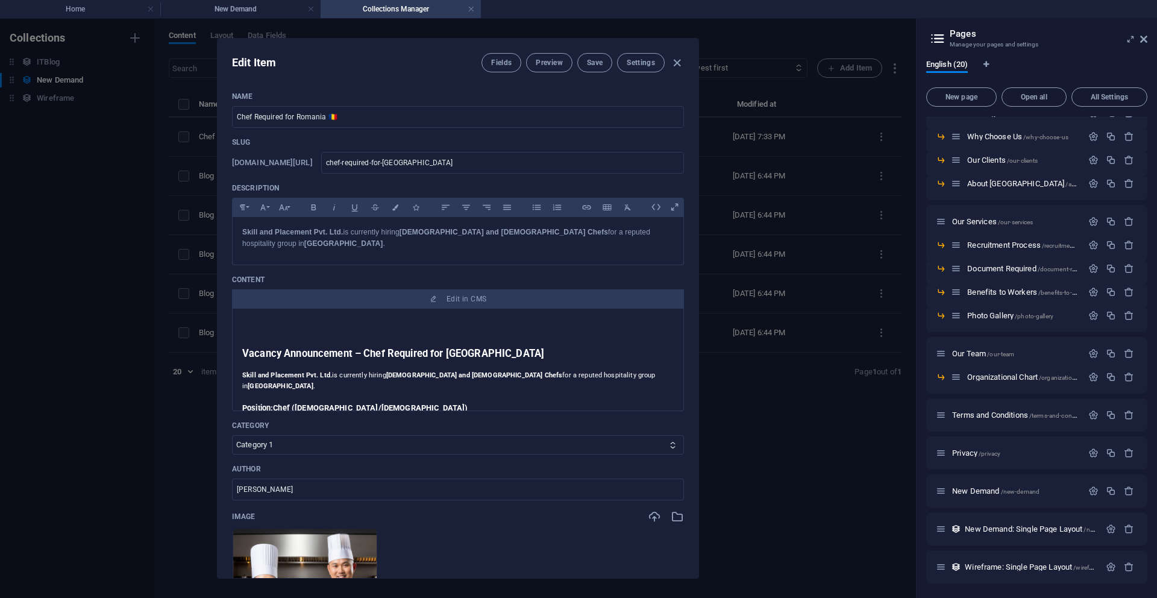
click at [241, 345] on div "Vacancy Announcement – Chef Required for [GEOGRAPHIC_DATA] Skill and Placement …" at bounding box center [458, 360] width 452 height 102
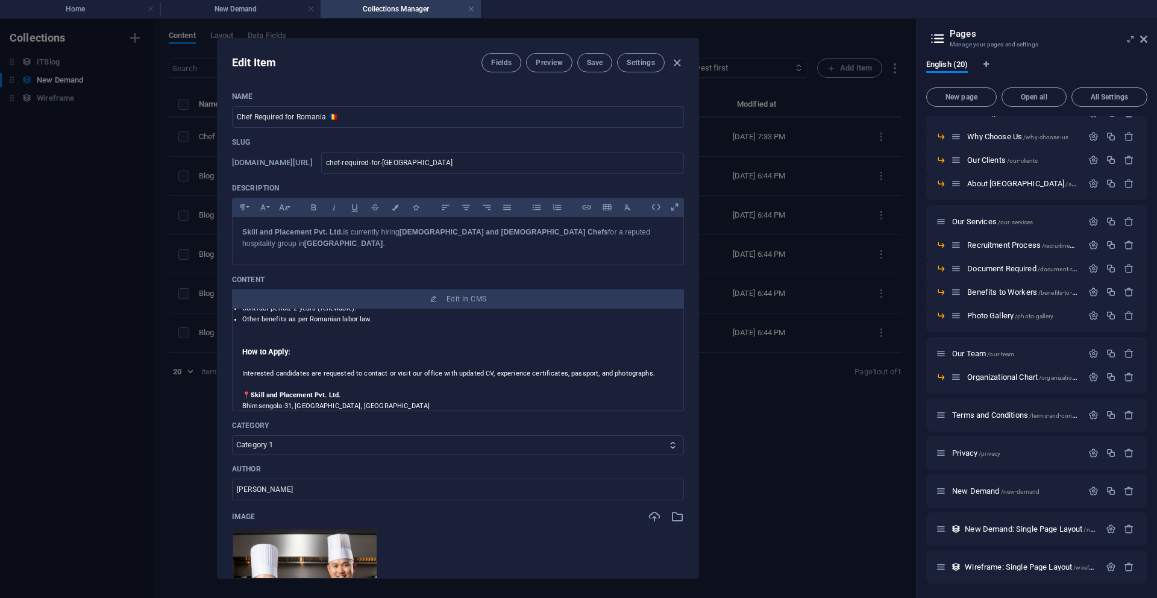
scroll to position [338, 0]
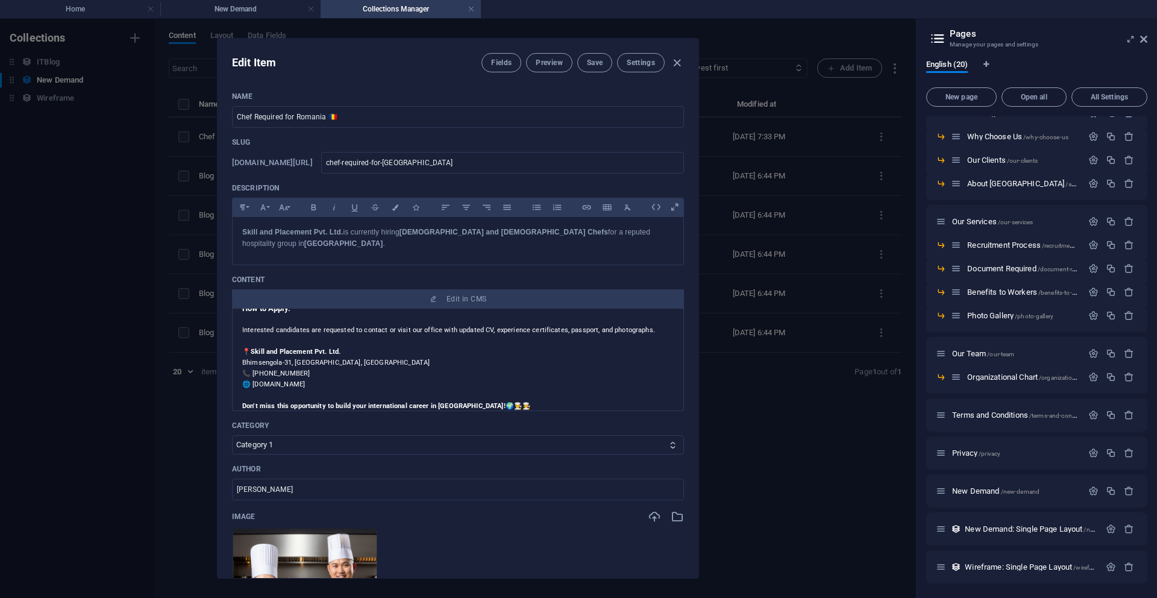
drag, startPoint x: 243, startPoint y: 346, endPoint x: 500, endPoint y: 386, distance: 259.9
click at [500, 386] on div "Vacancy Announcement – Chef Required for [GEOGRAPHIC_DATA] Skill and Placement …" at bounding box center [458, 196] width 432 height 432
copy div "Loremip Dolorsitamet – Cons Adipisci eli Seddoei Tempo inc Utlaboree Dol. Mag. …"
click at [256, 11] on h4 "New Demand" at bounding box center [240, 8] width 160 height 13
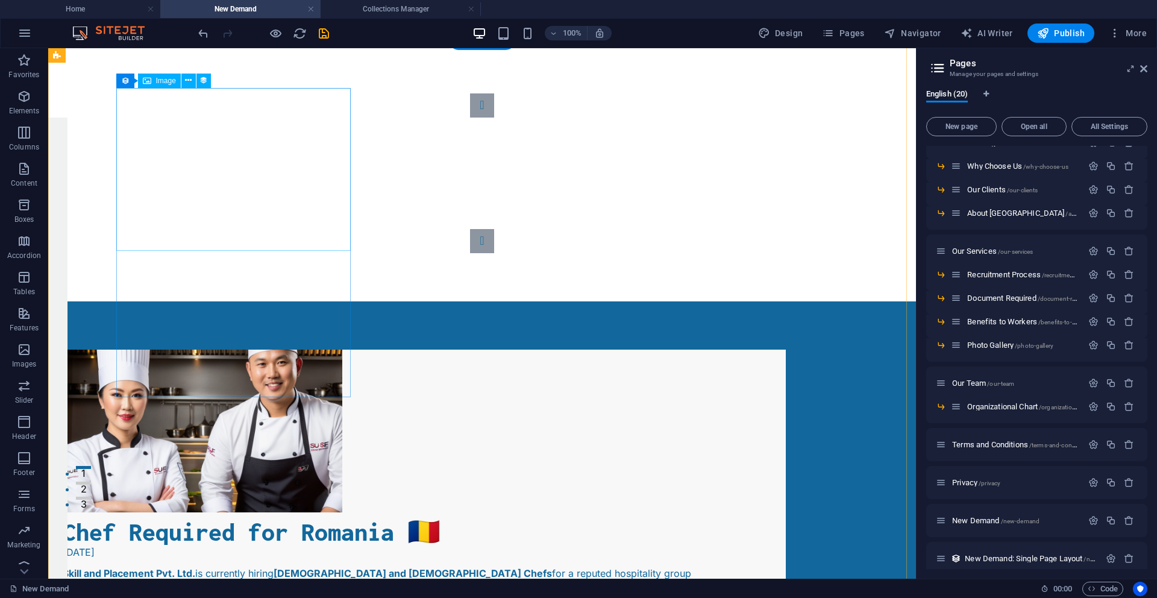
scroll to position [0, 0]
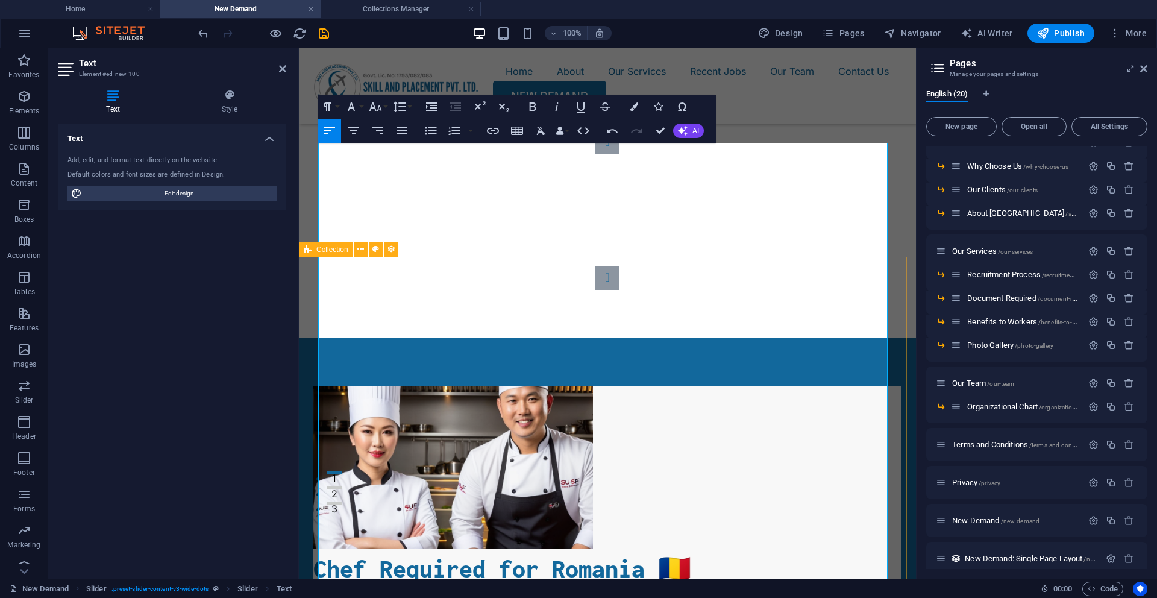
scroll to position [59, 0]
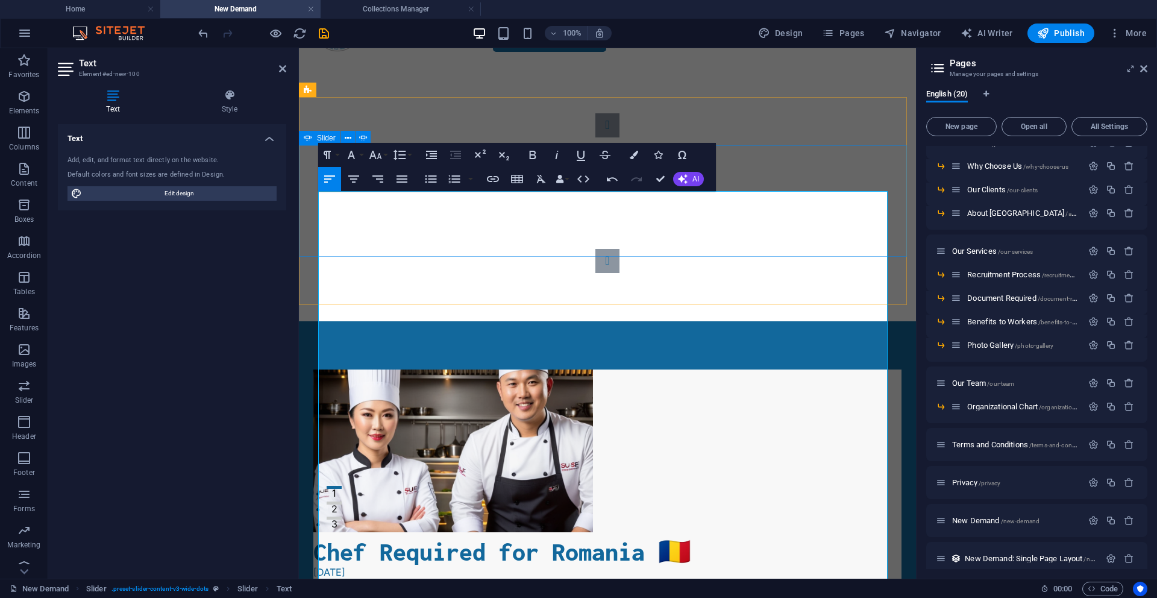
click at [778, 157] on div "Slide 3 Lorem ipsum dolor sit amet, consectetur adipisicing elit. Id, ipsum, qu…" at bounding box center [607, 193] width 617 height 160
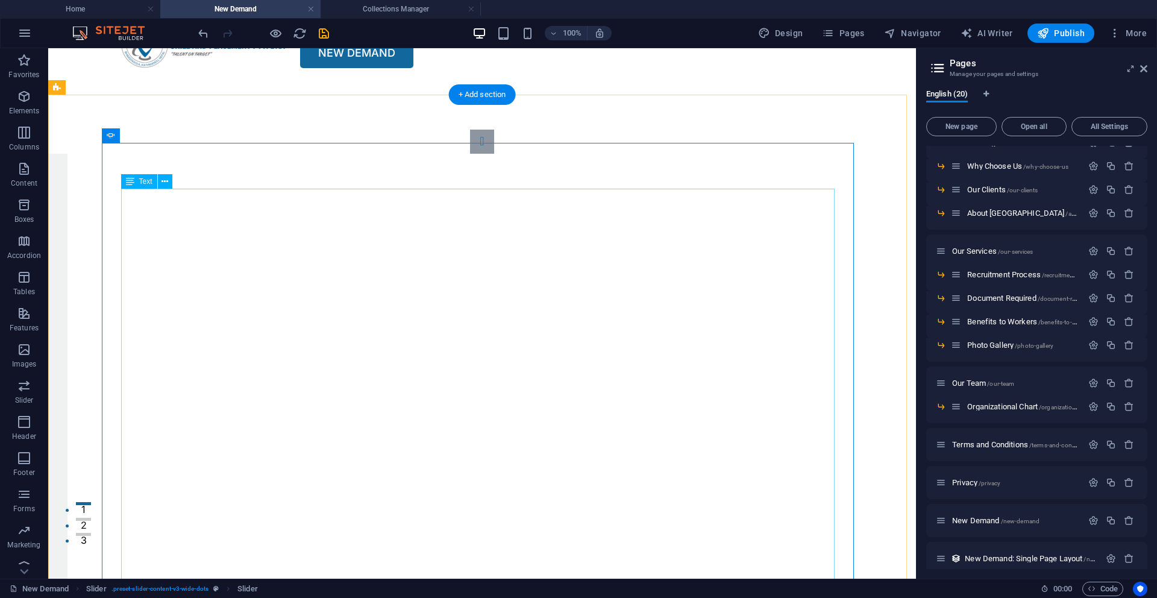
scroll to position [52, 0]
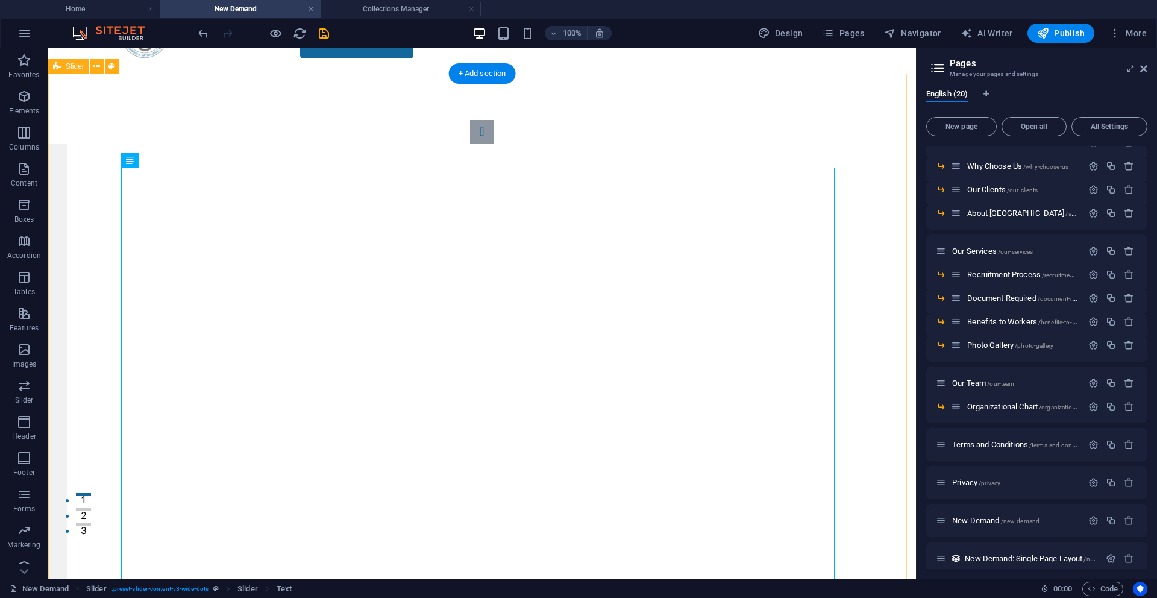
click at [879, 241] on div "Slide 3 Lorem ipsum dolor sit amet, consectetur adipisicing elit. Id, ipsum, qu…" at bounding box center [482, 436] width 868 height 728
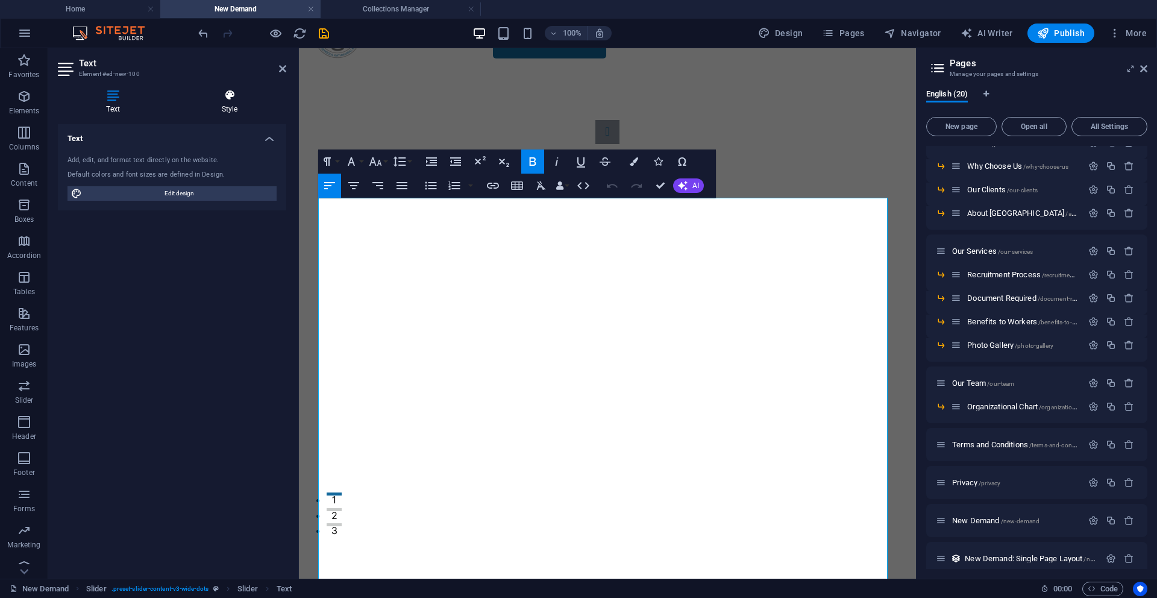
click at [228, 98] on icon at bounding box center [229, 95] width 113 height 12
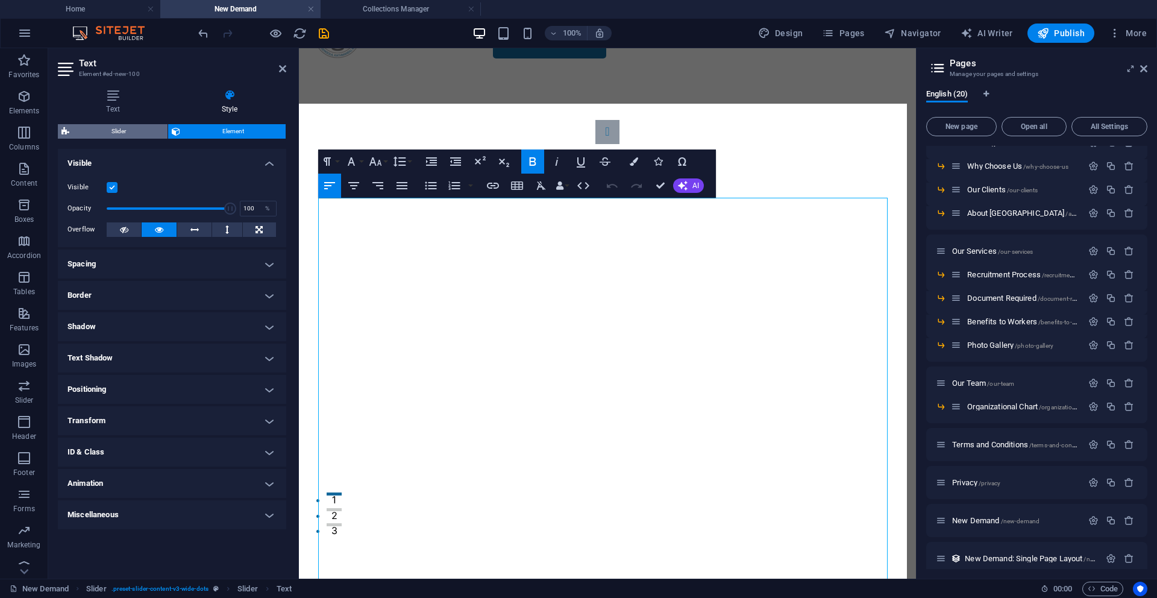
click at [118, 134] on span "Slider" at bounding box center [118, 131] width 91 height 14
select select "rem"
select select "px"
select select "preset-slider-content-v3-wide-dots"
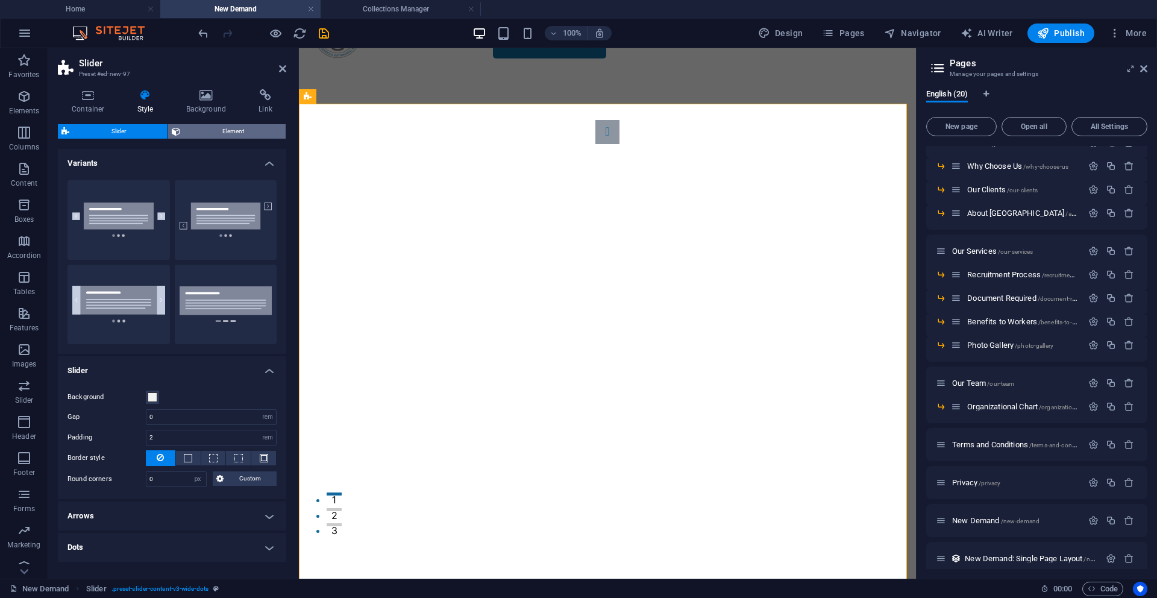
click at [218, 133] on span "Element" at bounding box center [233, 131] width 98 height 14
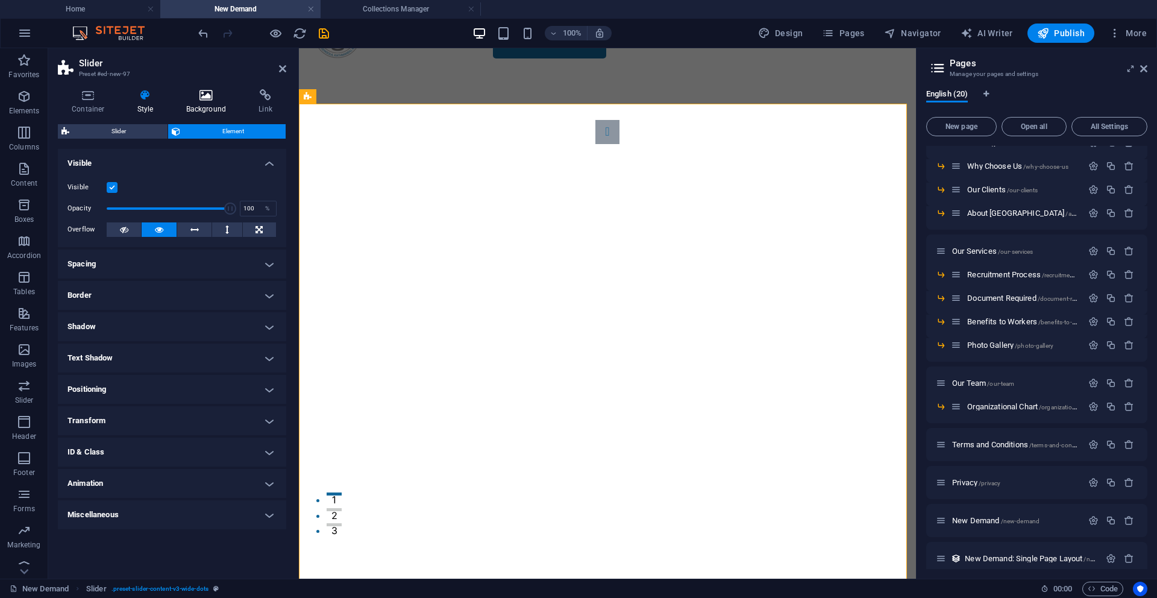
click at [198, 91] on icon at bounding box center [206, 95] width 68 height 12
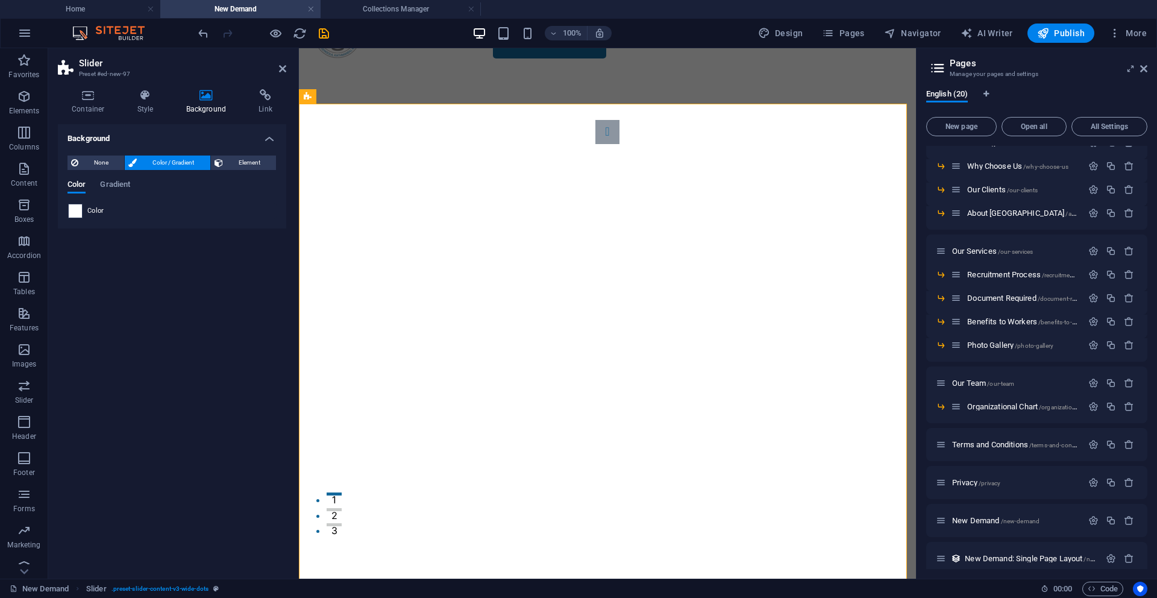
click at [75, 215] on span at bounding box center [75, 210] width 13 height 13
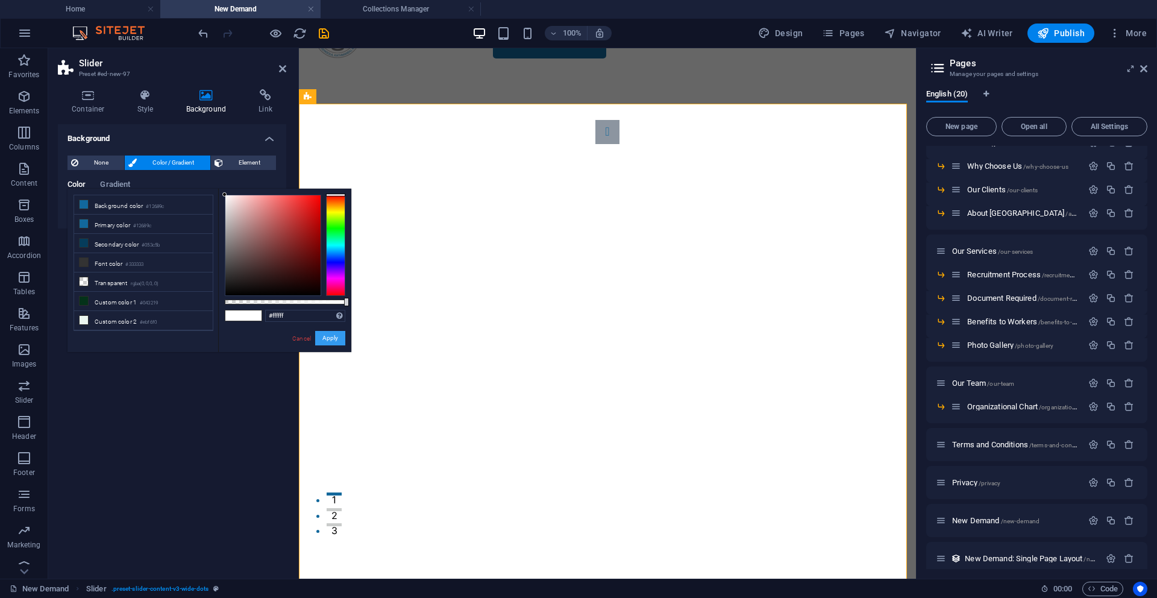
click at [338, 342] on button "Apply" at bounding box center [330, 338] width 30 height 14
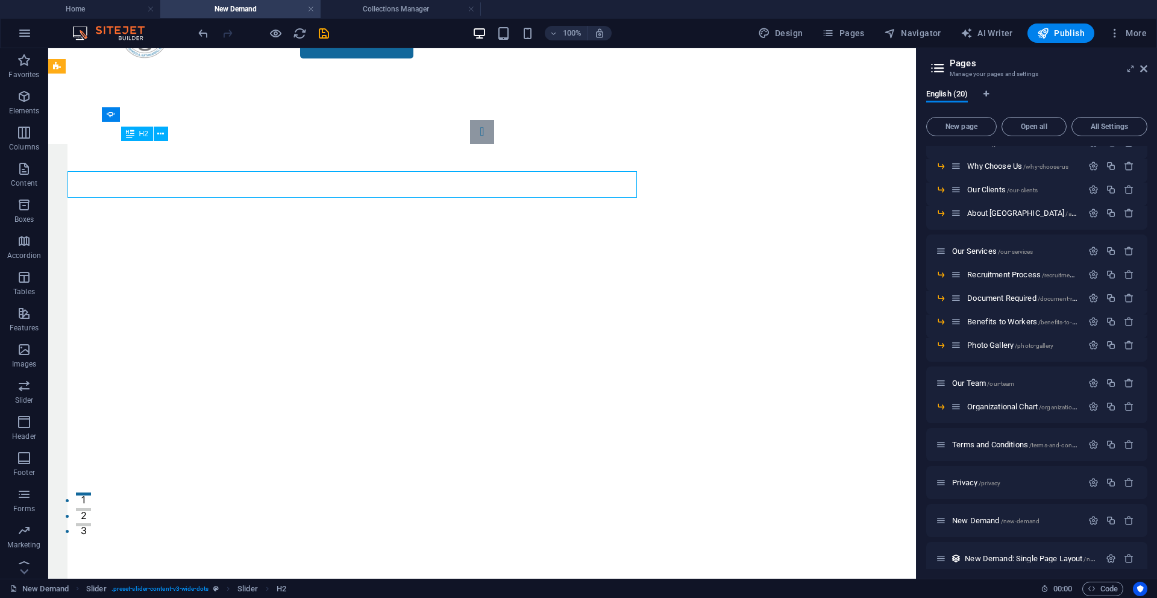
click at [758, 134] on div "Slide 3 Lorem ipsum dolor sit amet, consectetur adipisicing elit. Id, ipsum, qu…" at bounding box center [482, 435] width 752 height 631
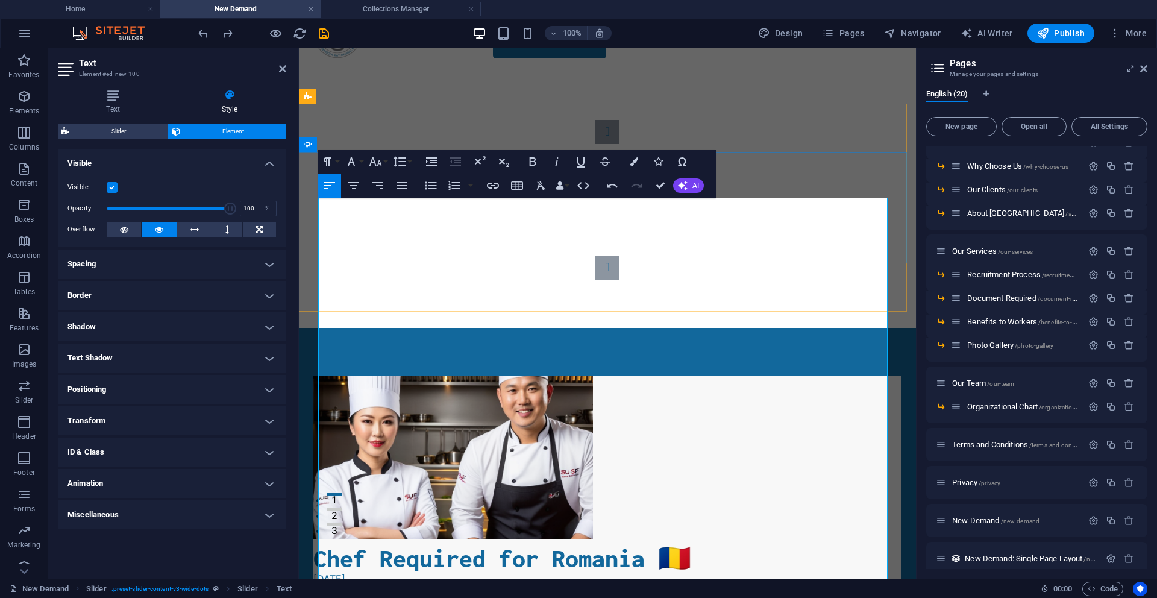
scroll to position [72, 0]
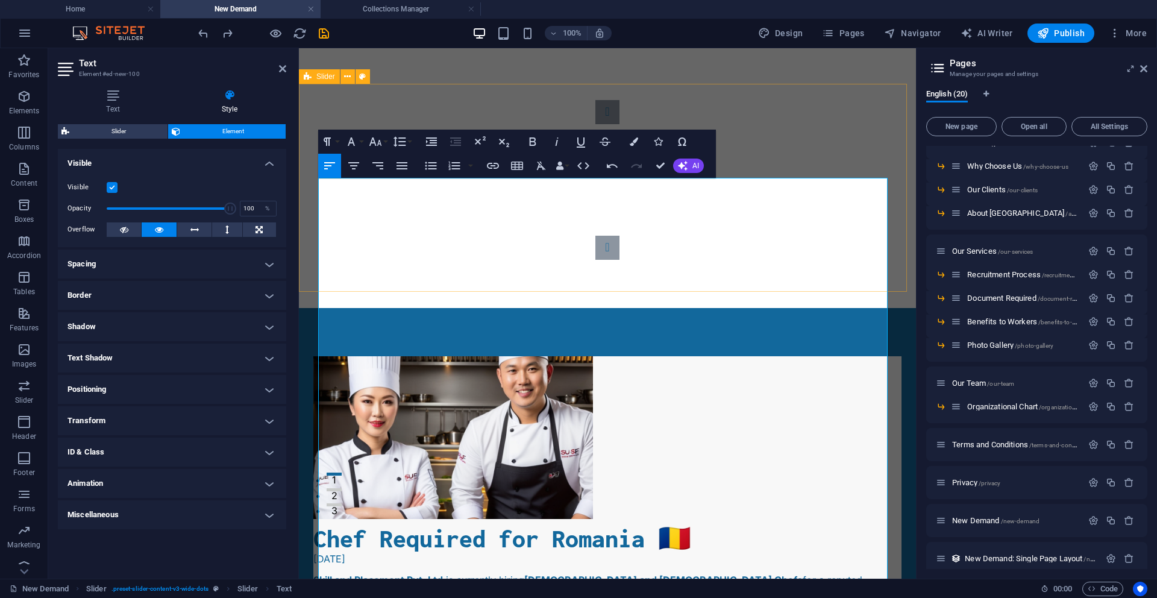
click at [766, 104] on div "Slide 3 Lorem ipsum dolor sit amet, consectetur adipisicing elit. Id, ipsum, qu…" at bounding box center [607, 180] width 617 height 256
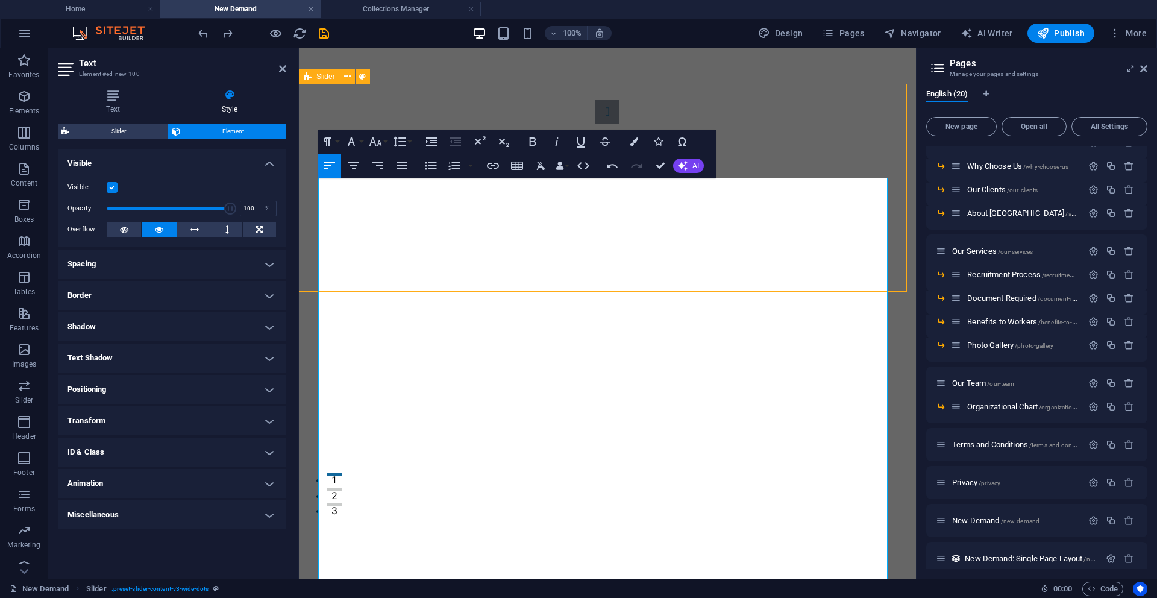
scroll to position [42, 0]
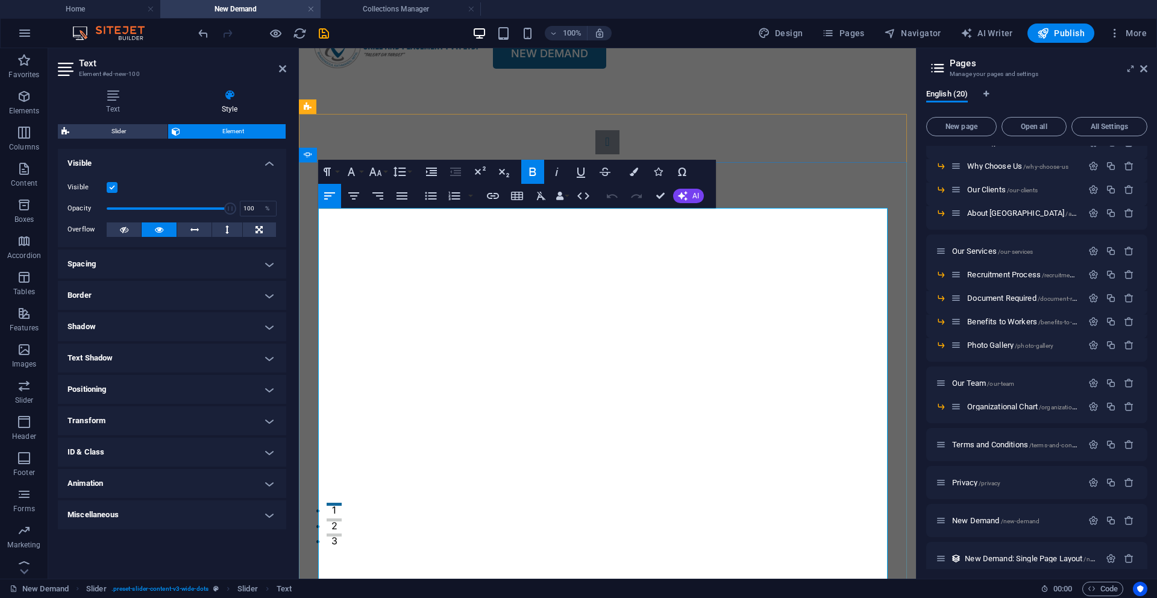
drag, startPoint x: 374, startPoint y: 307, endPoint x: 320, endPoint y: 221, distance: 101.0
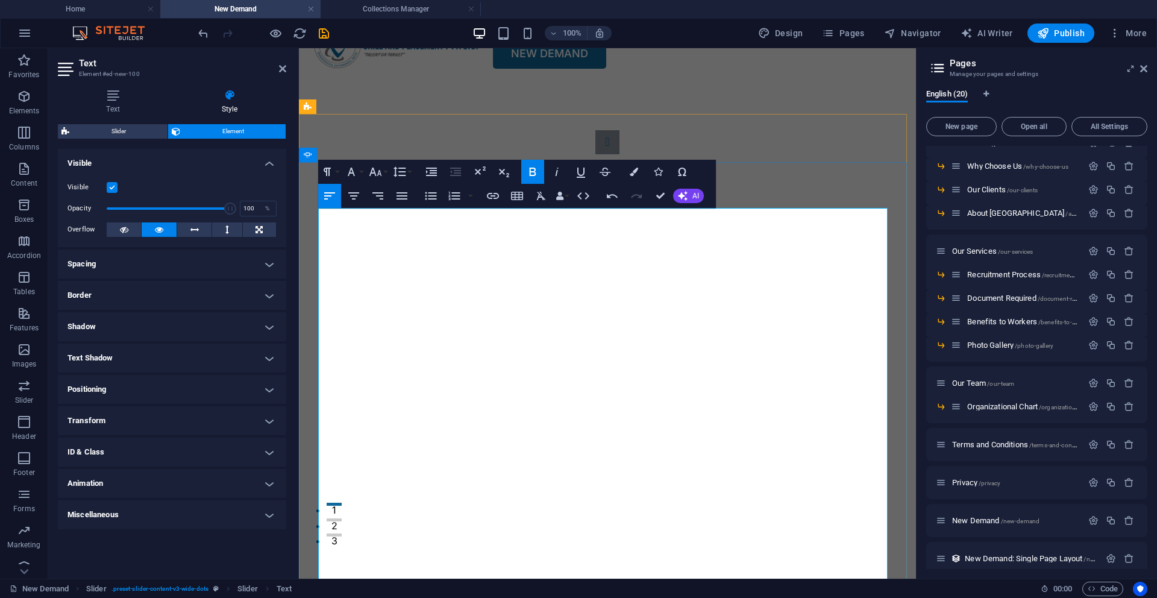
scroll to position [16, 0]
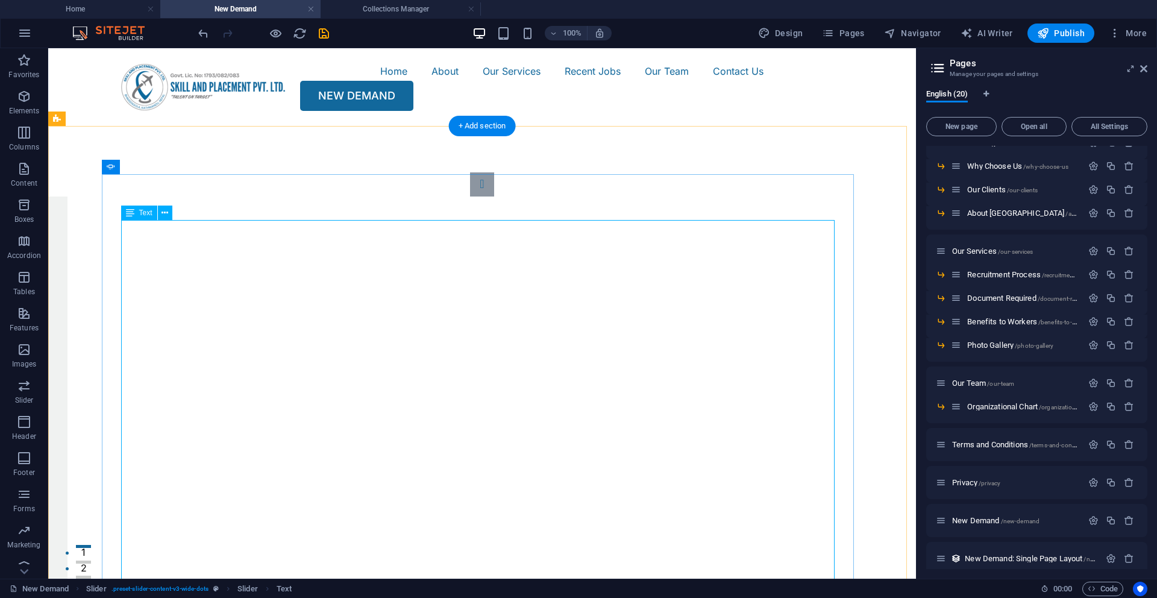
scroll to position [17, 0]
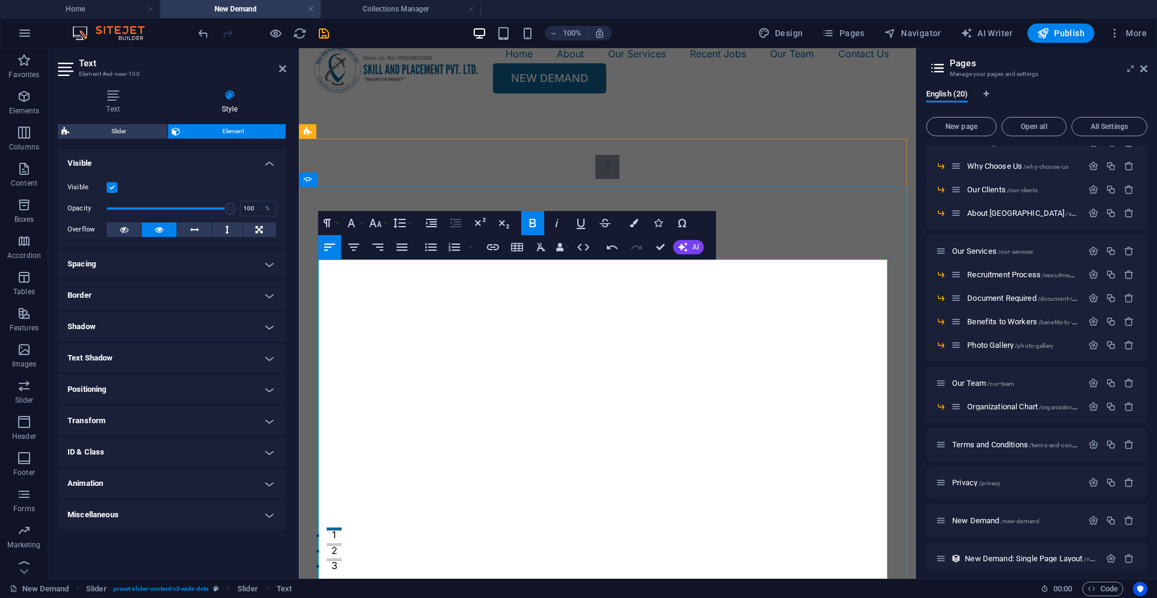
drag, startPoint x: 327, startPoint y: 408, endPoint x: 398, endPoint y: 406, distance: 70.6
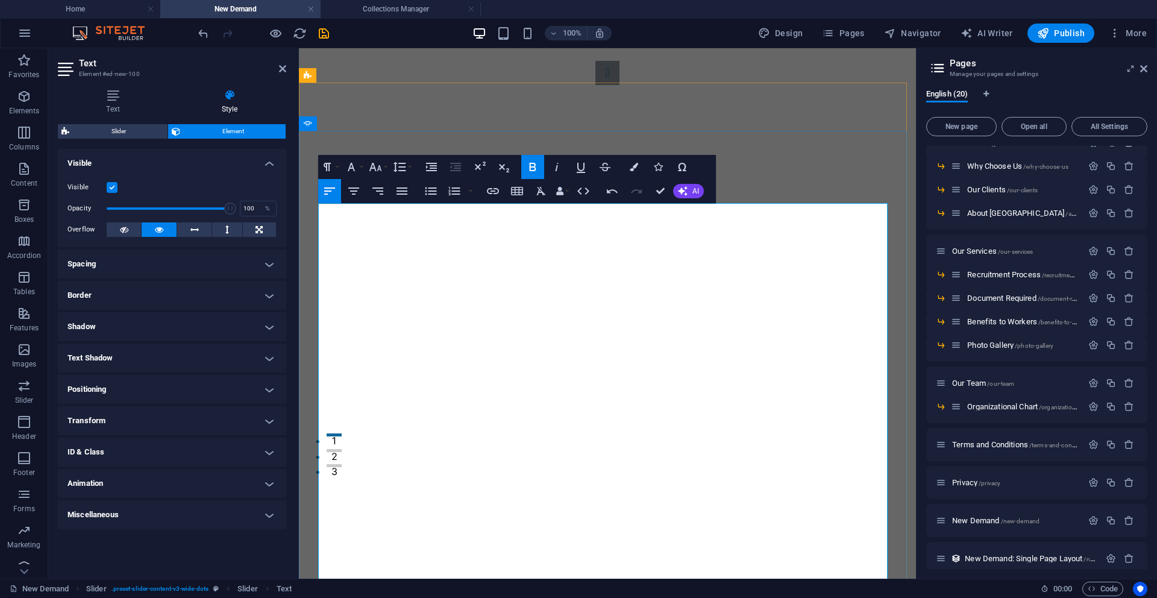
scroll to position [119, 0]
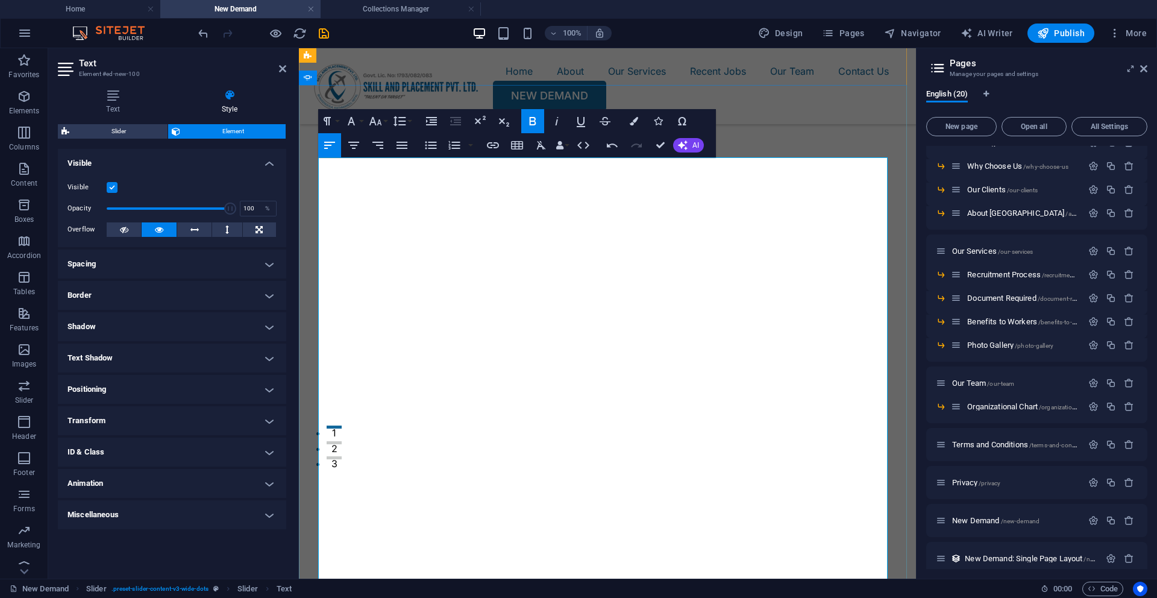
drag, startPoint x: 512, startPoint y: 409, endPoint x: 318, endPoint y: 364, distance: 199.3
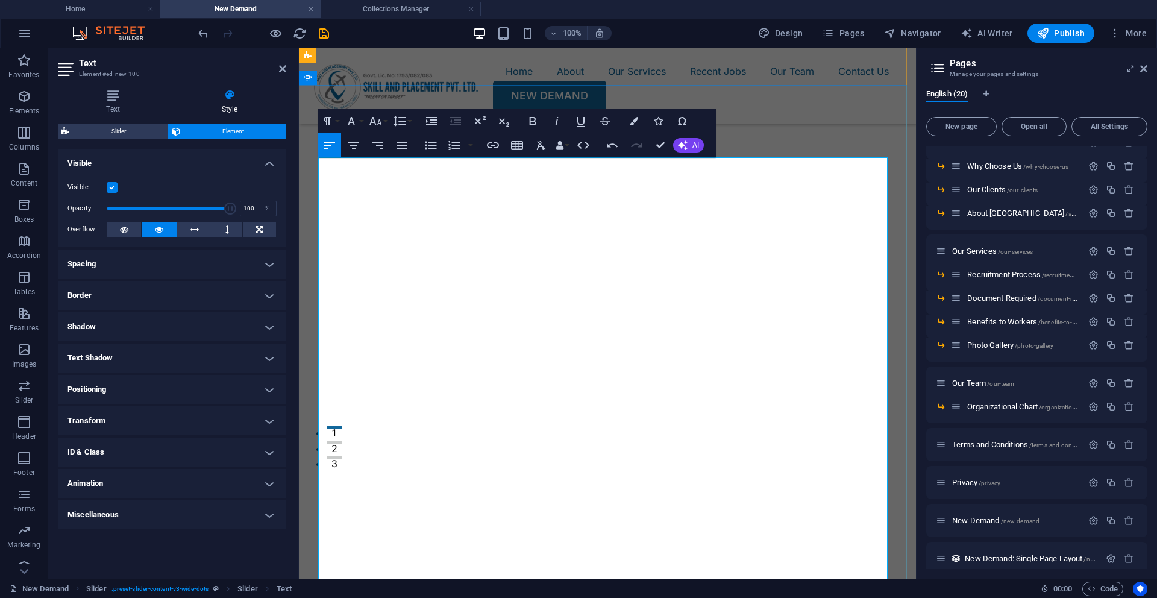
click at [453, 144] on icon "button" at bounding box center [454, 145] width 14 height 14
click at [430, 145] on icon "button" at bounding box center [431, 146] width 11 height 8
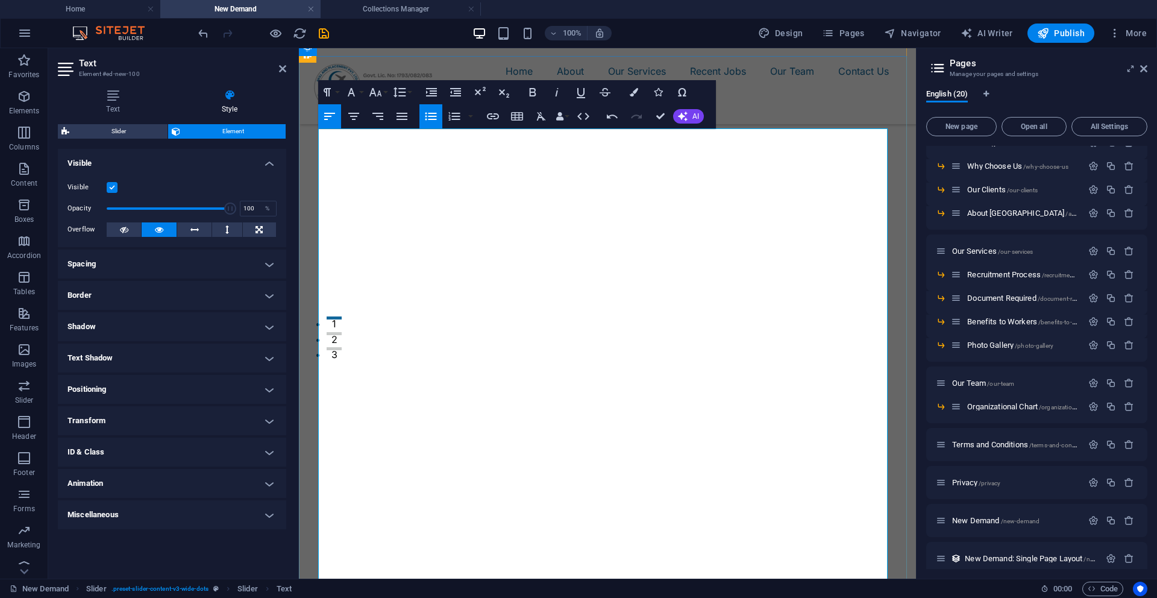
scroll to position [234, 0]
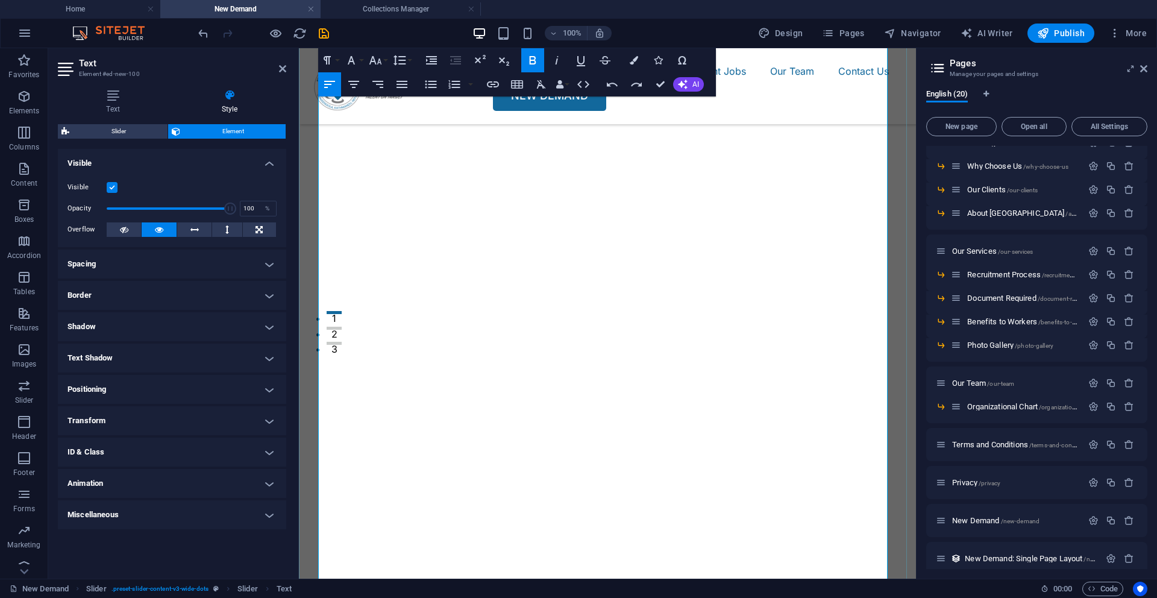
drag, startPoint x: 529, startPoint y: 426, endPoint x: 313, endPoint y: 377, distance: 221.3
click at [313, 377] on div "Slide 3 Lorem ipsum dolor sit amet, consectetur adipisicing elit. Id, ipsum, qu…" at bounding box center [607, 388] width 617 height 837
click at [433, 85] on icon "button" at bounding box center [431, 84] width 14 height 14
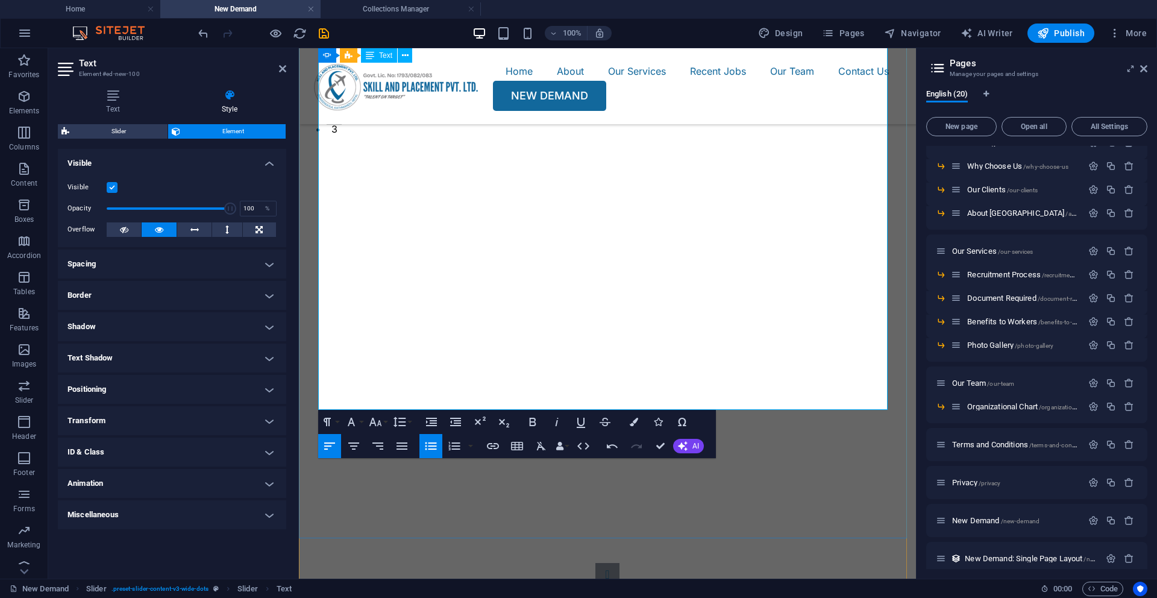
scroll to position [455, 0]
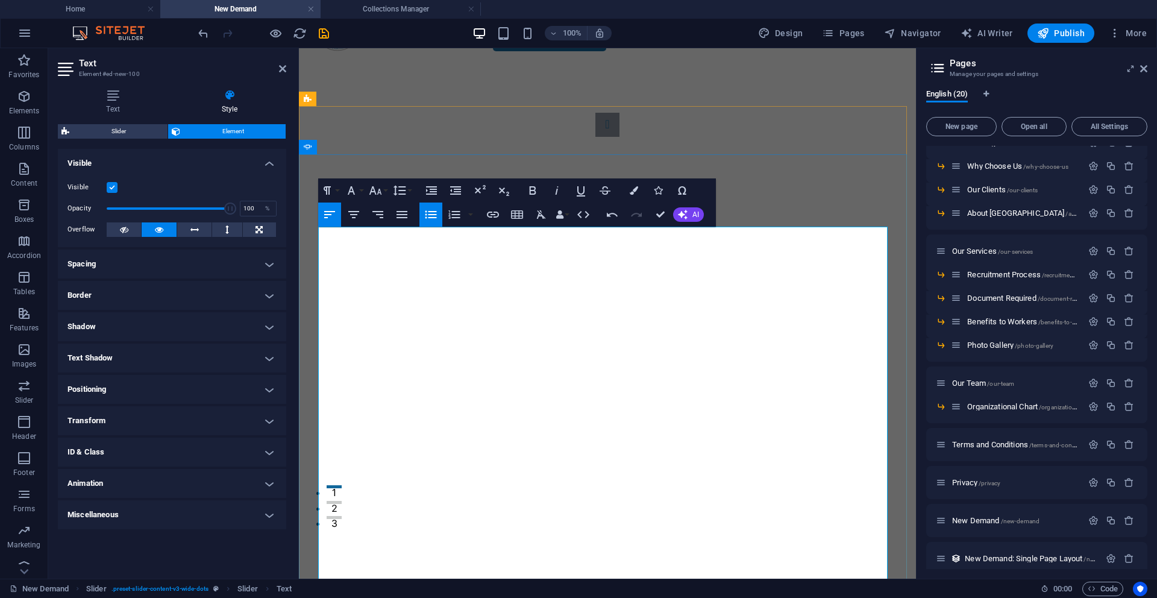
scroll to position [46, 0]
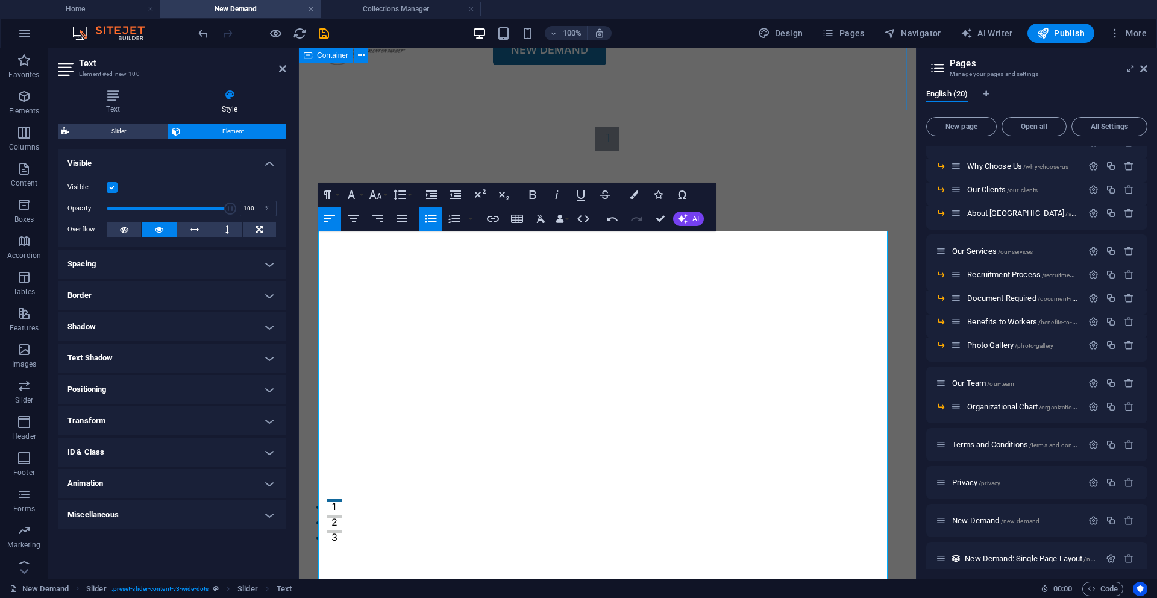
click at [833, 78] on div "Menu Home About License & Certificate Message form Chairman Message from Execut…" at bounding box center [607, 40] width 617 height 76
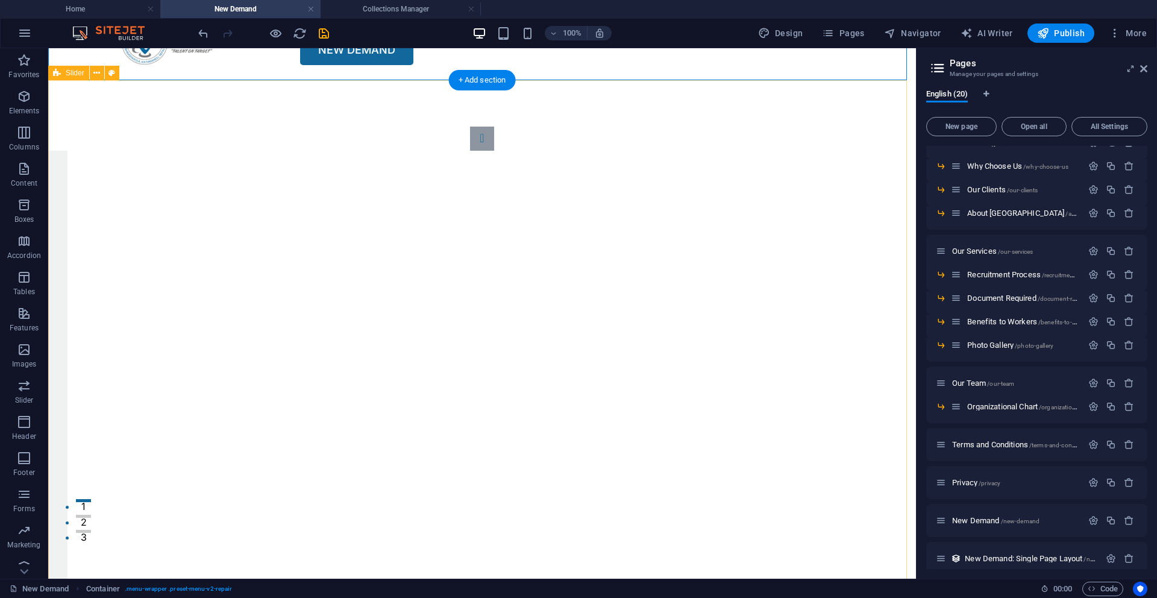
click at [833, 94] on div "Slide 3 Lorem ipsum dolor sit amet, consectetur adipisicing elit. Id, ipsum, qu…" at bounding box center [482, 461] width 868 height 767
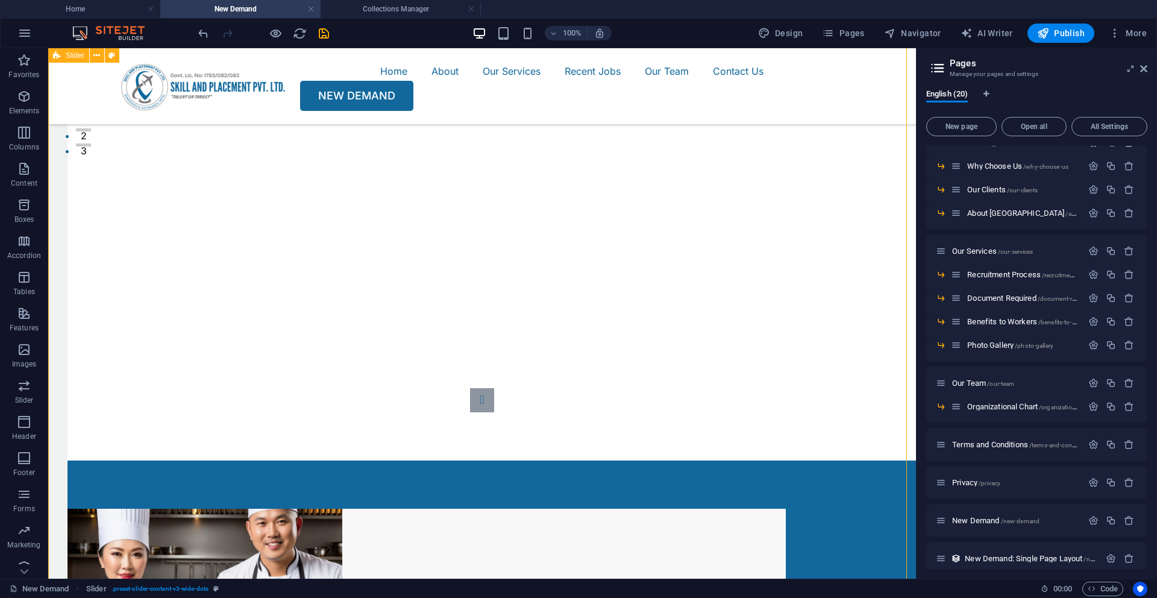
scroll to position [436, 0]
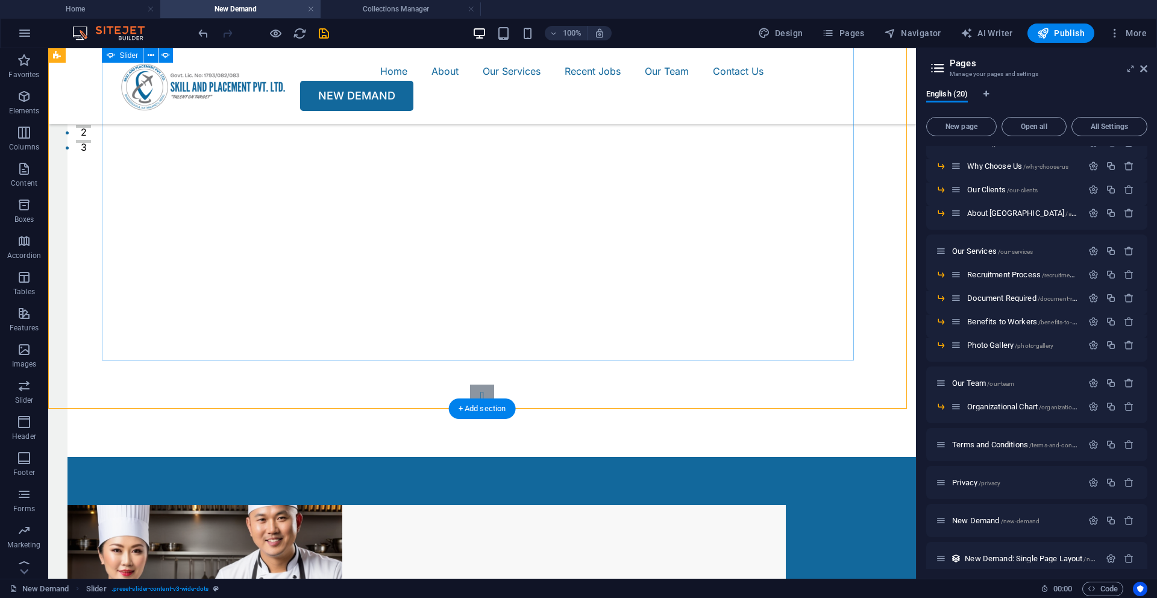
click at [91, 128] on button "2" at bounding box center [83, 126] width 15 height 3
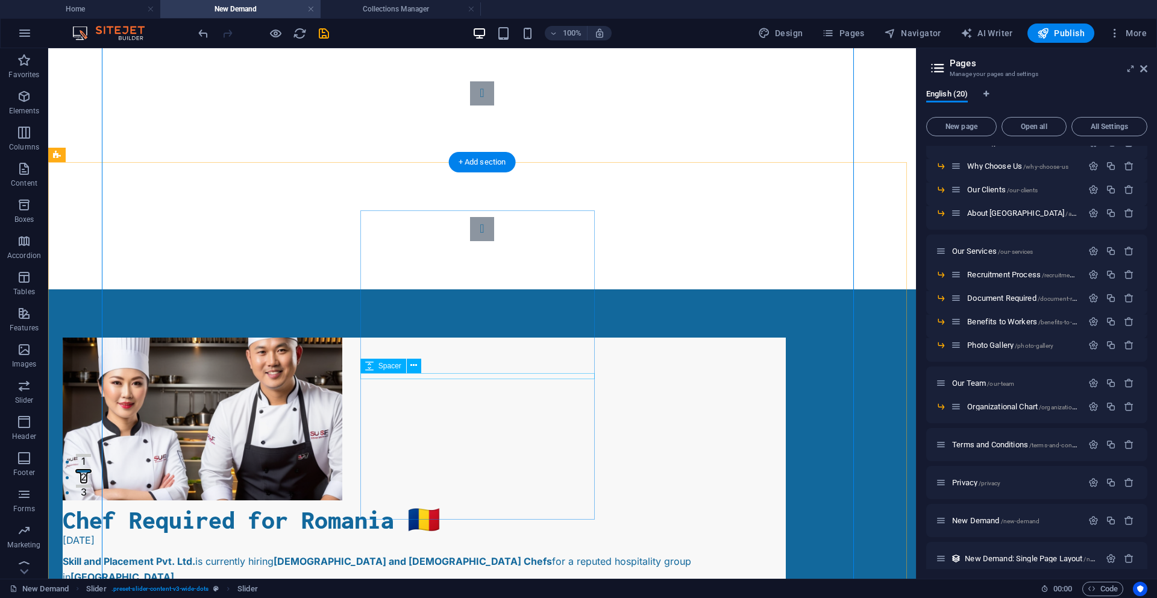
scroll to position [0, 0]
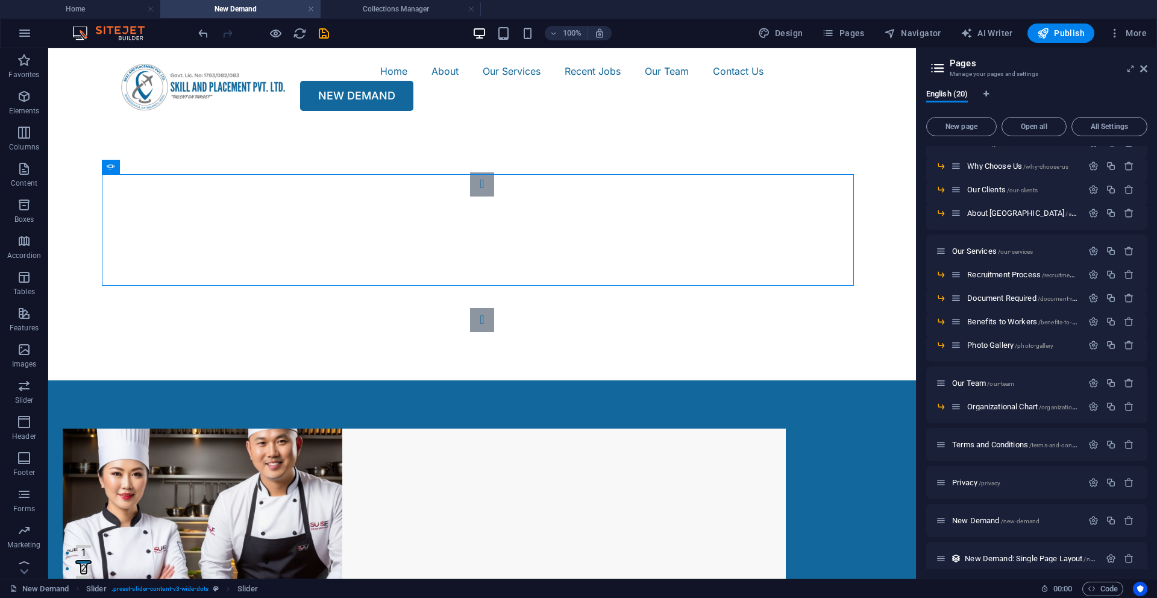
drag, startPoint x: 199, startPoint y: 205, endPoint x: 247, endPoint y: 253, distance: 67.8
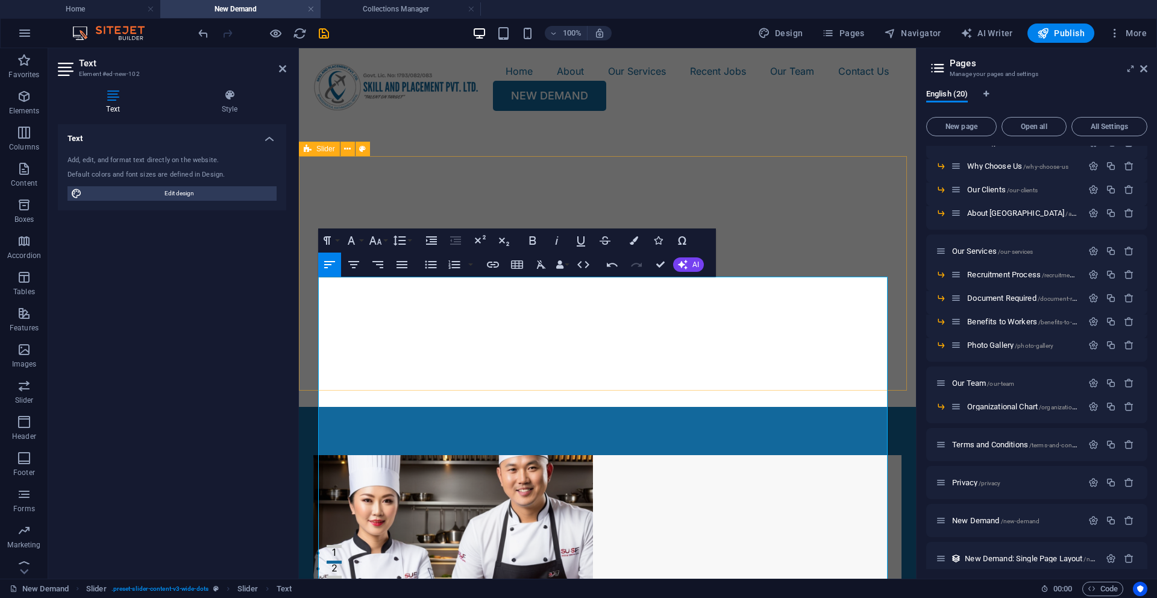
click at [845, 164] on div "Slide 3 Lorem ipsum dolor sit amet, consectetur adipisicing elit. Id, ipsum, qu…" at bounding box center [607, 265] width 617 height 283
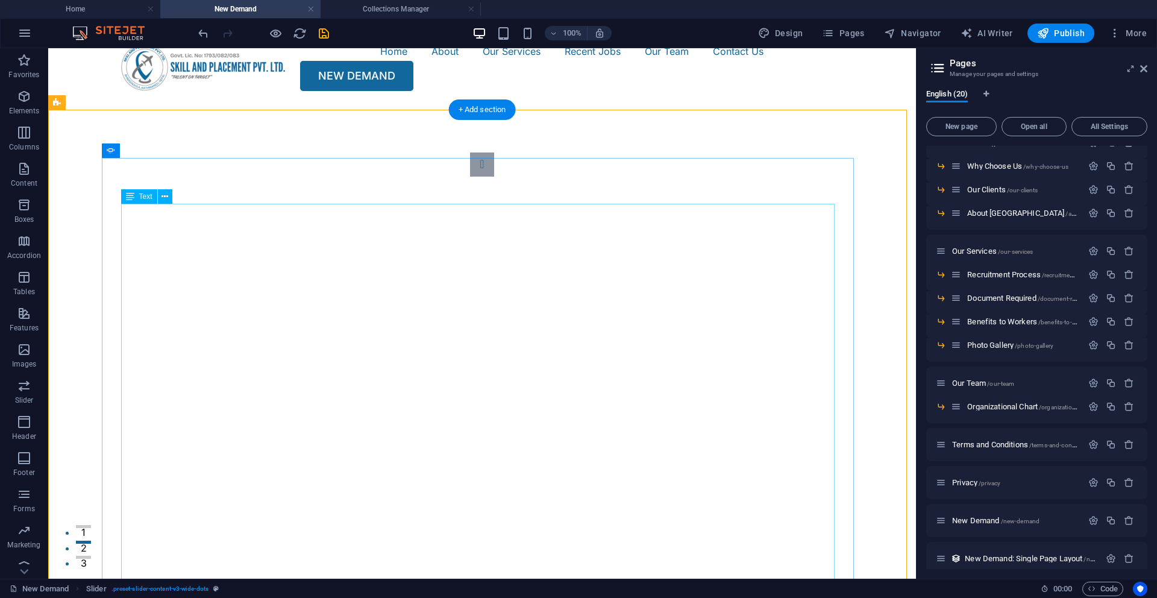
scroll to position [21, 0]
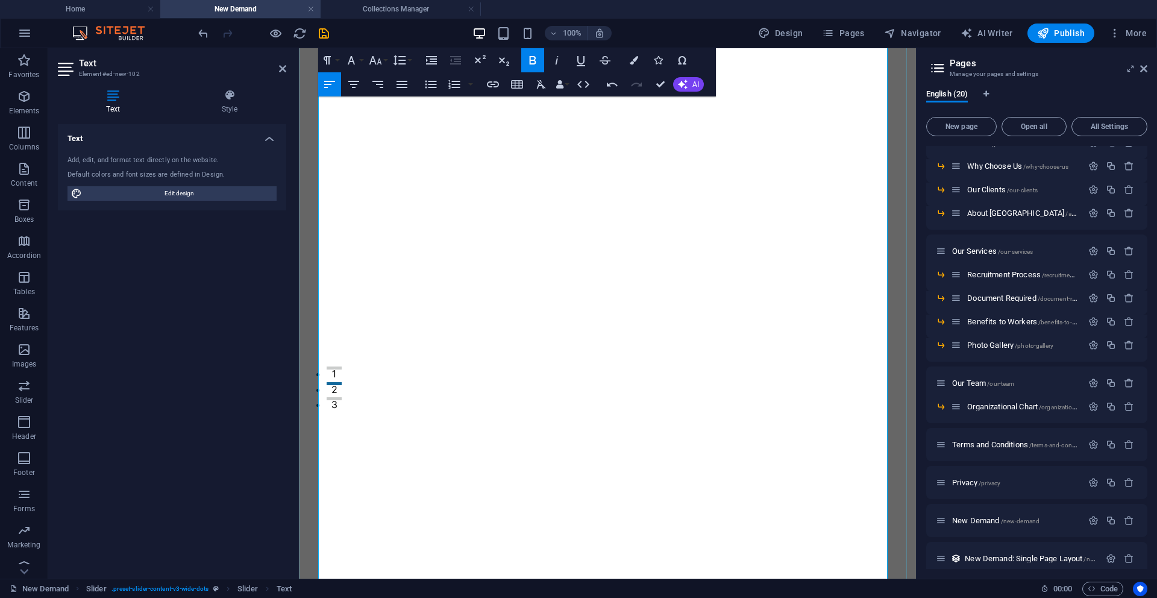
scroll to position [33, 0]
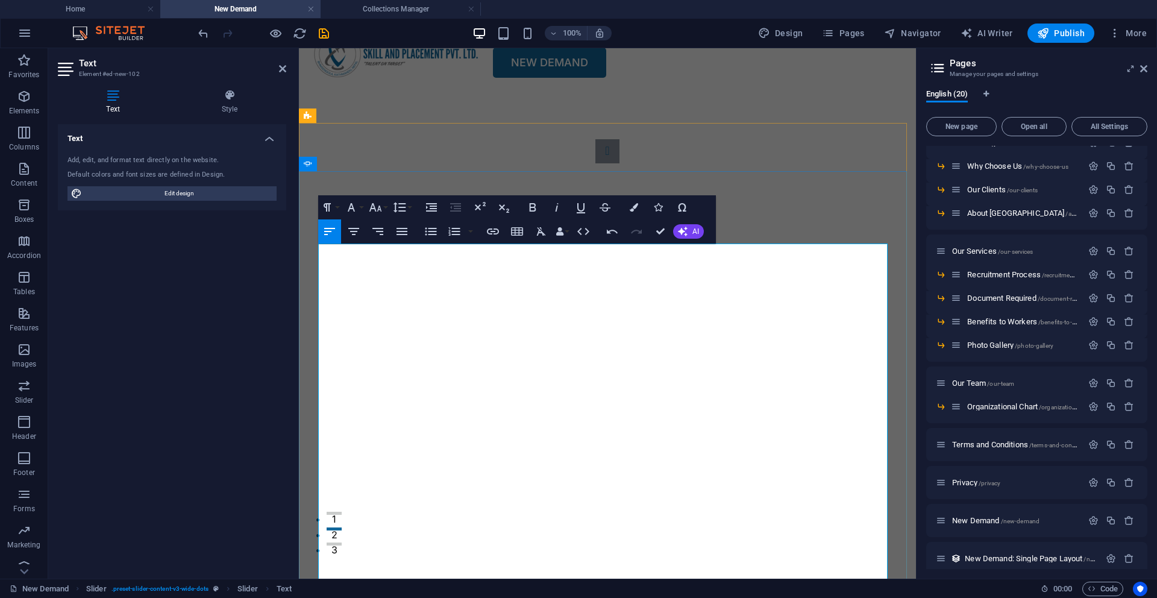
drag, startPoint x: 327, startPoint y: 436, endPoint x: 432, endPoint y: 479, distance: 113.9
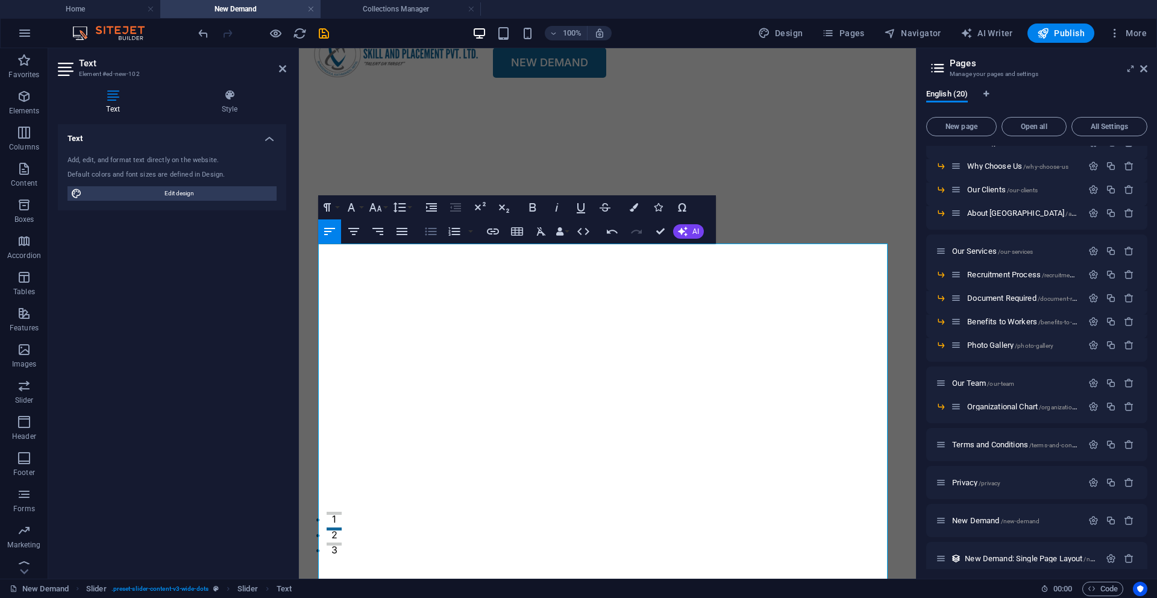
click at [433, 234] on icon "button" at bounding box center [431, 232] width 11 height 8
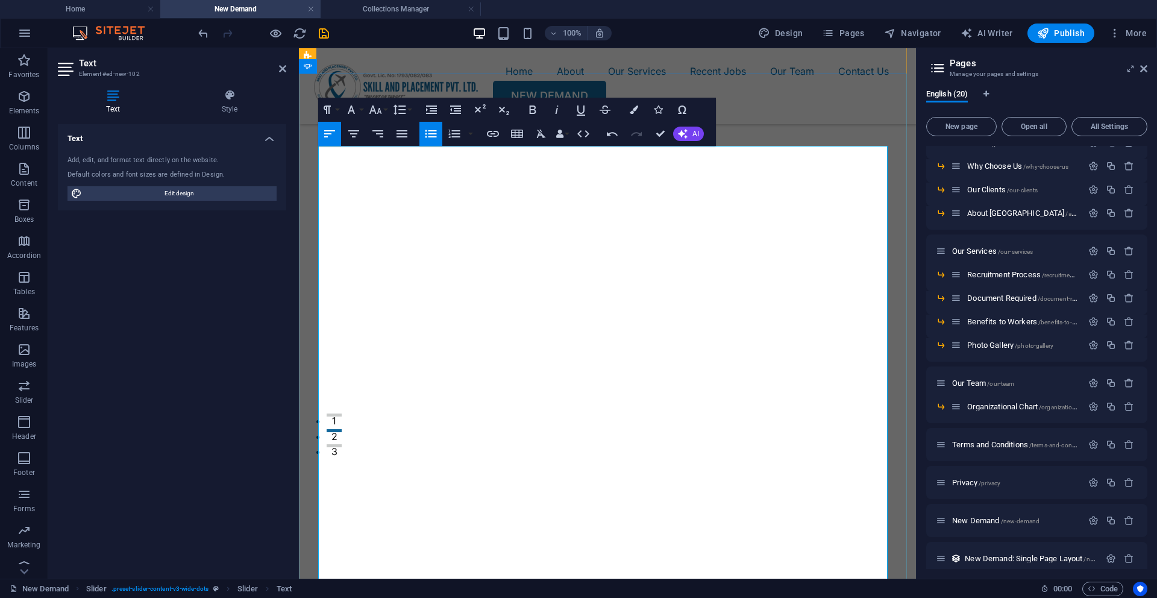
scroll to position [133, 0]
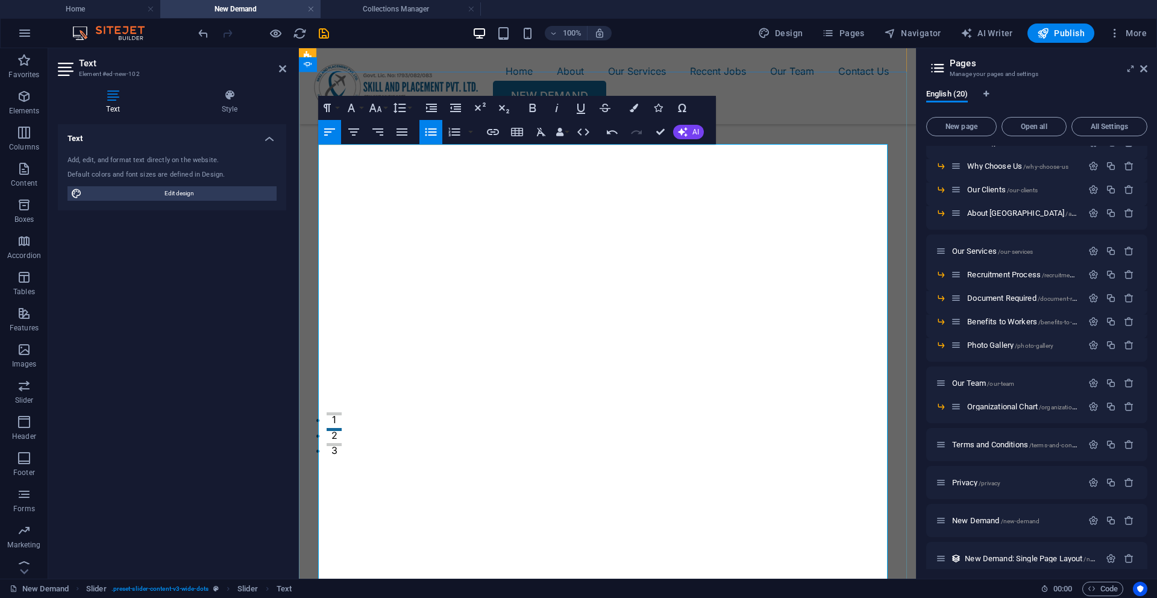
drag, startPoint x: 364, startPoint y: 453, endPoint x: 395, endPoint y: 497, distance: 54.5
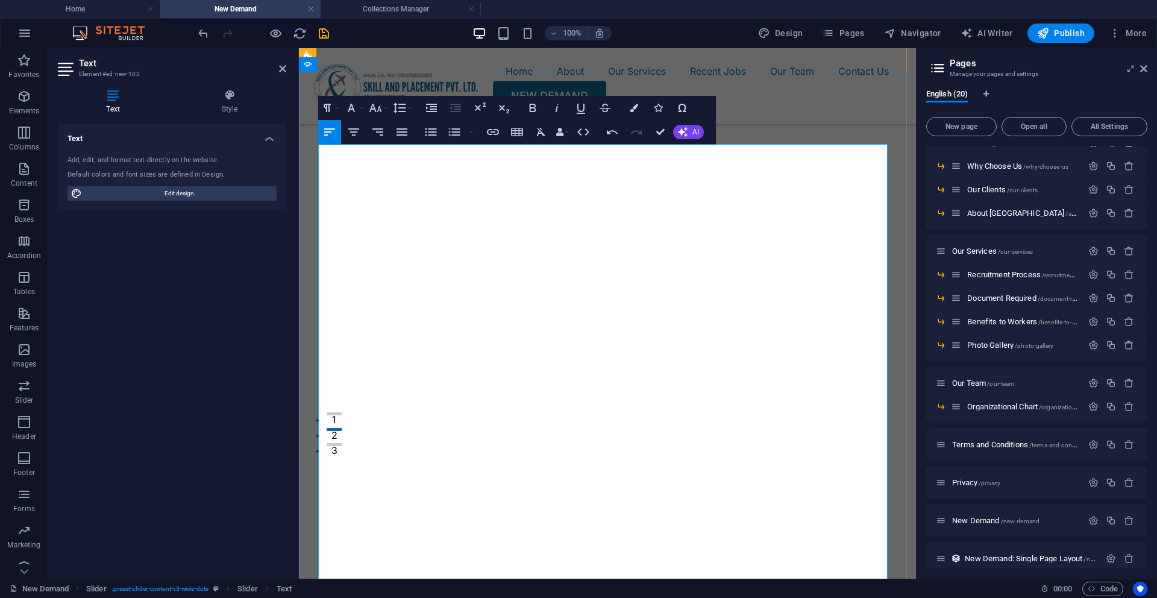
drag, startPoint x: 369, startPoint y: 444, endPoint x: 414, endPoint y: 498, distance: 70.6
drag, startPoint x: 431, startPoint y: 133, endPoint x: 149, endPoint y: 198, distance: 289.7
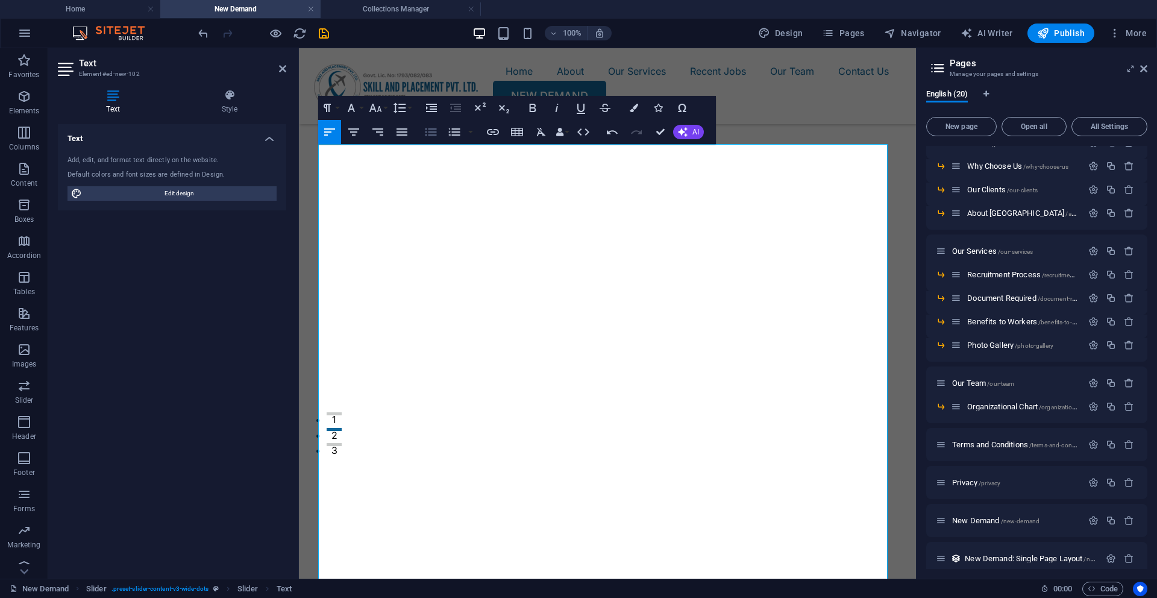
click at [431, 133] on icon "button" at bounding box center [431, 132] width 14 height 14
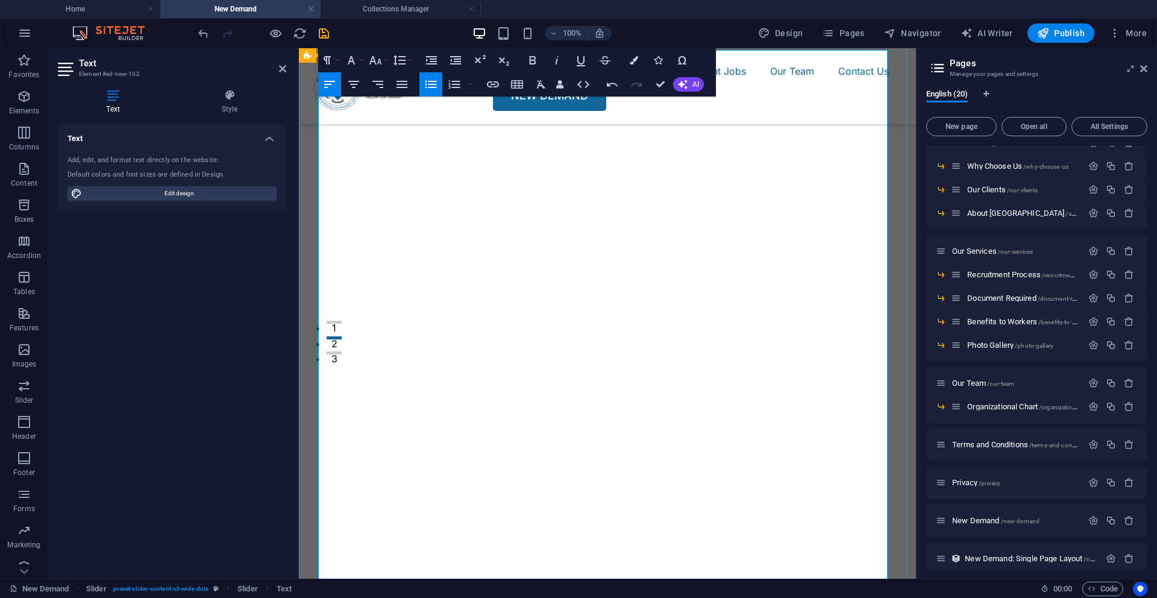
scroll to position [344, 0]
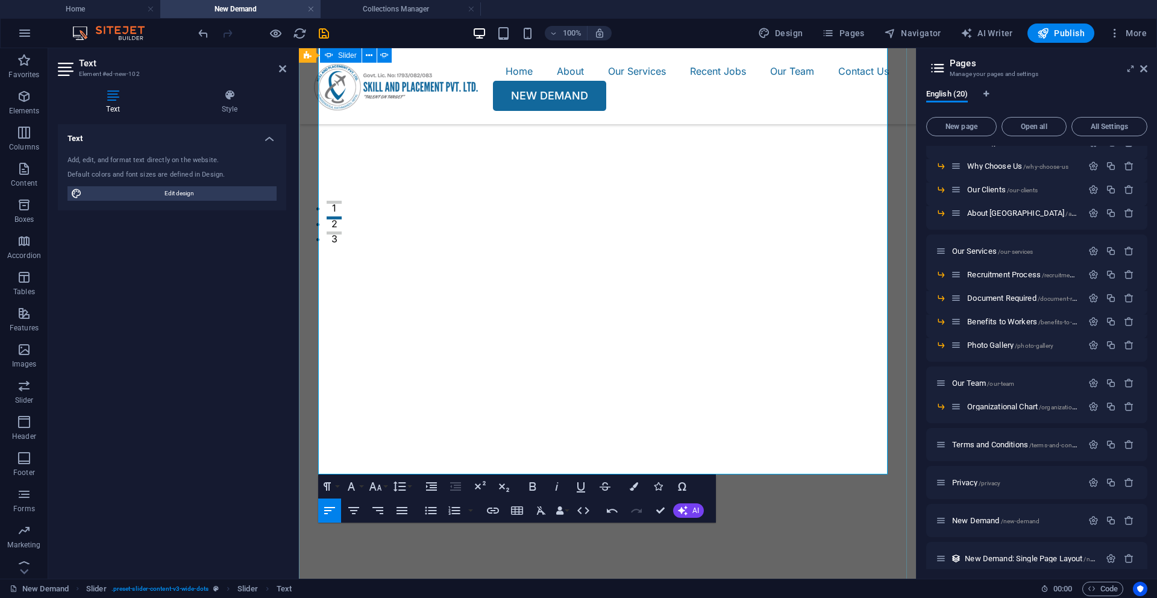
click at [789, 503] on div "Slide 3 Lorem ipsum dolor sit amet, consectetur adipisicing elit. Id, ipsum, qu…" at bounding box center [607, 278] width 617 height 837
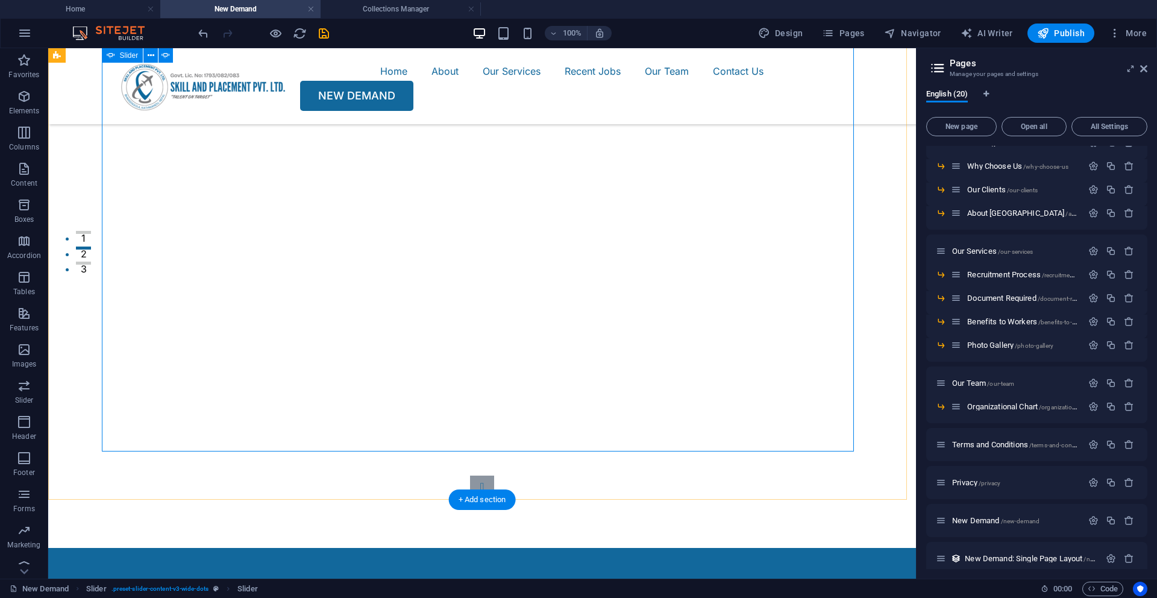
click at [91, 265] on button "3" at bounding box center [83, 263] width 15 height 3
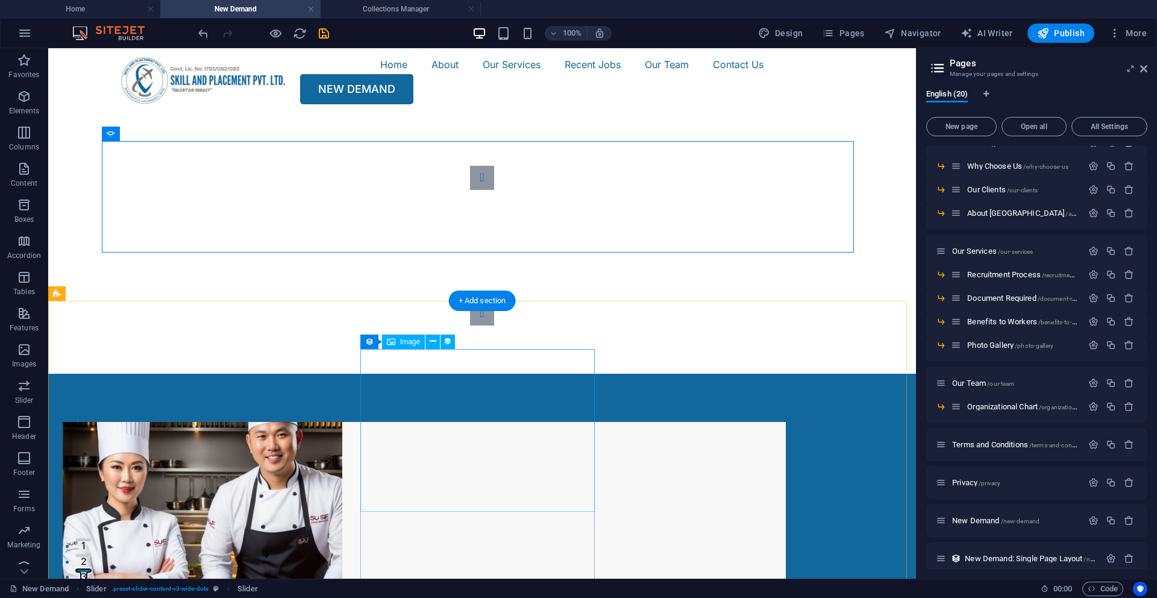
scroll to position [0, 0]
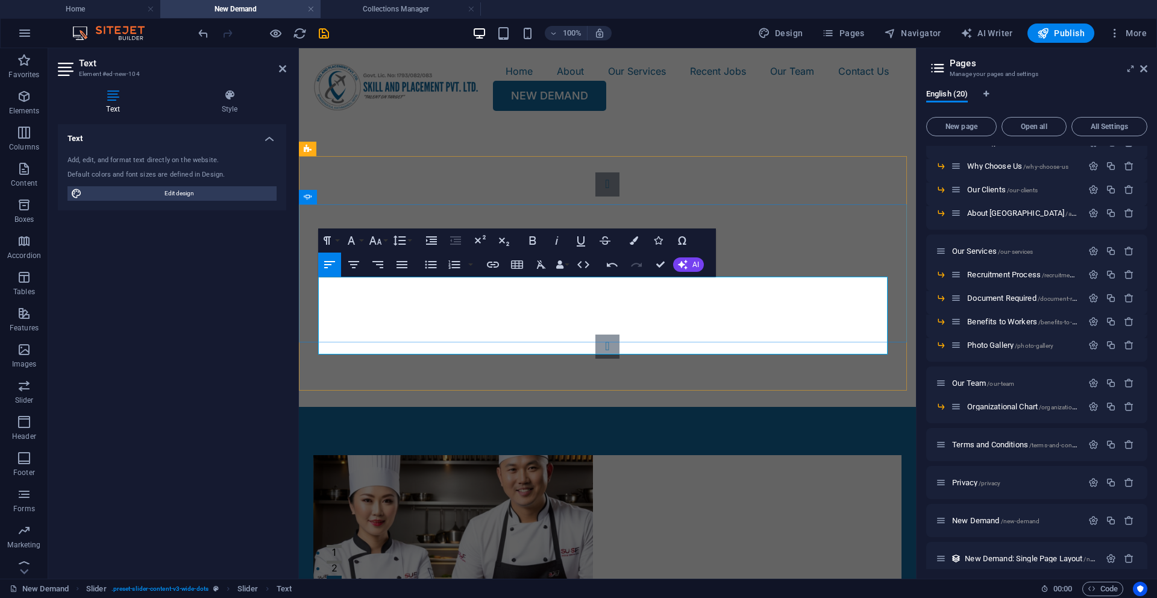
scroll to position [25, 0]
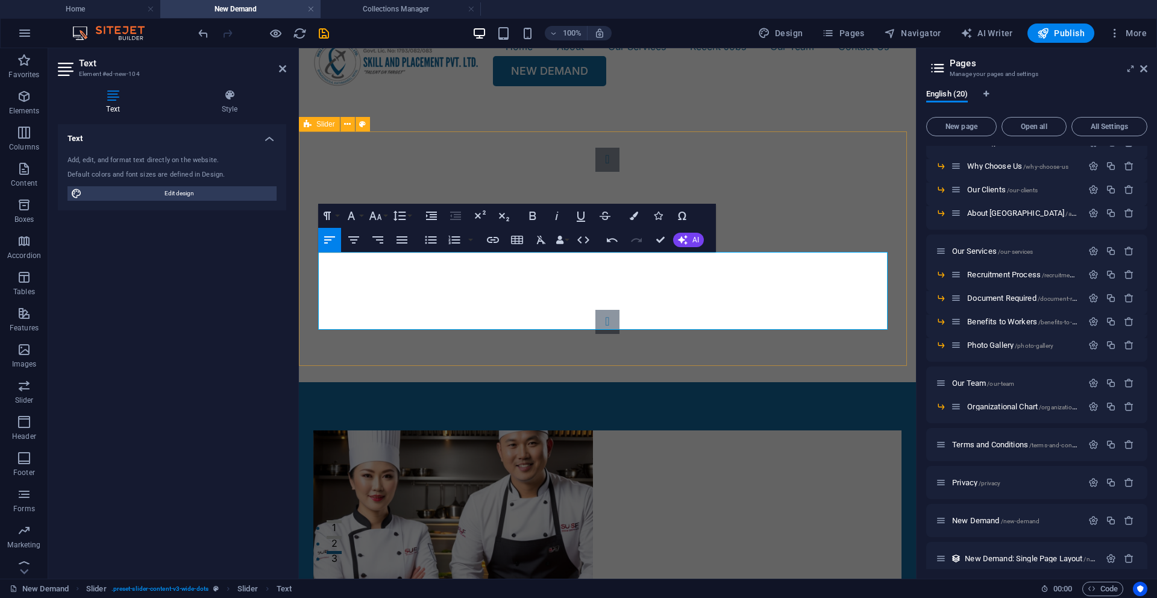
click at [435, 351] on div "Vacancy Announcement – Housekeepers Required for Cyprus 🇨🇾 Lorem ipsum dolor si…" at bounding box center [607, 240] width 617 height 283
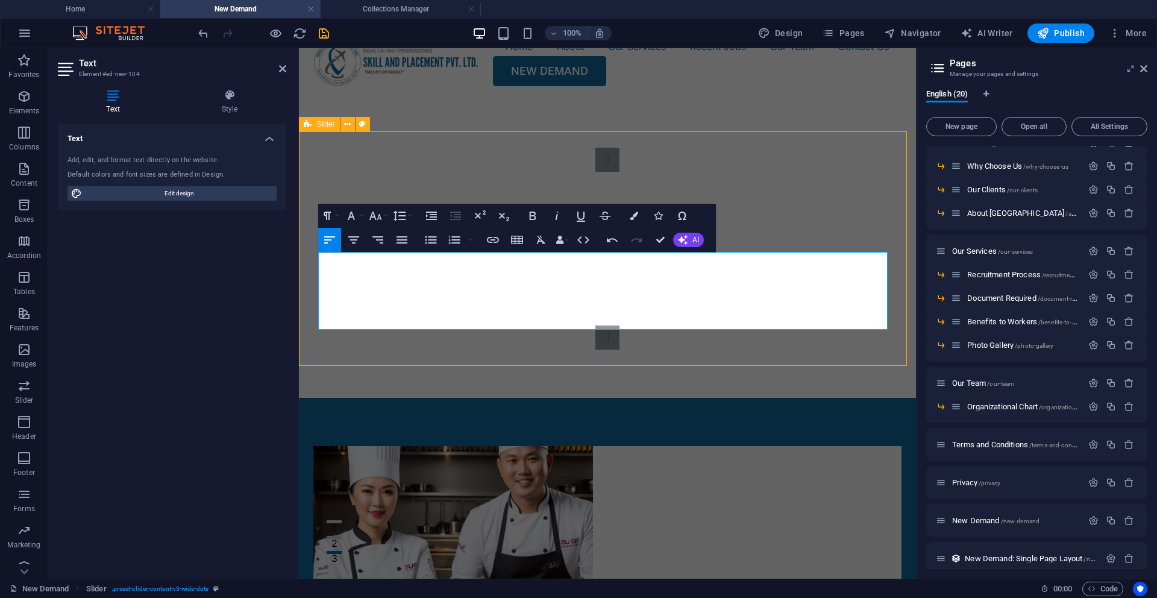
scroll to position [0, 0]
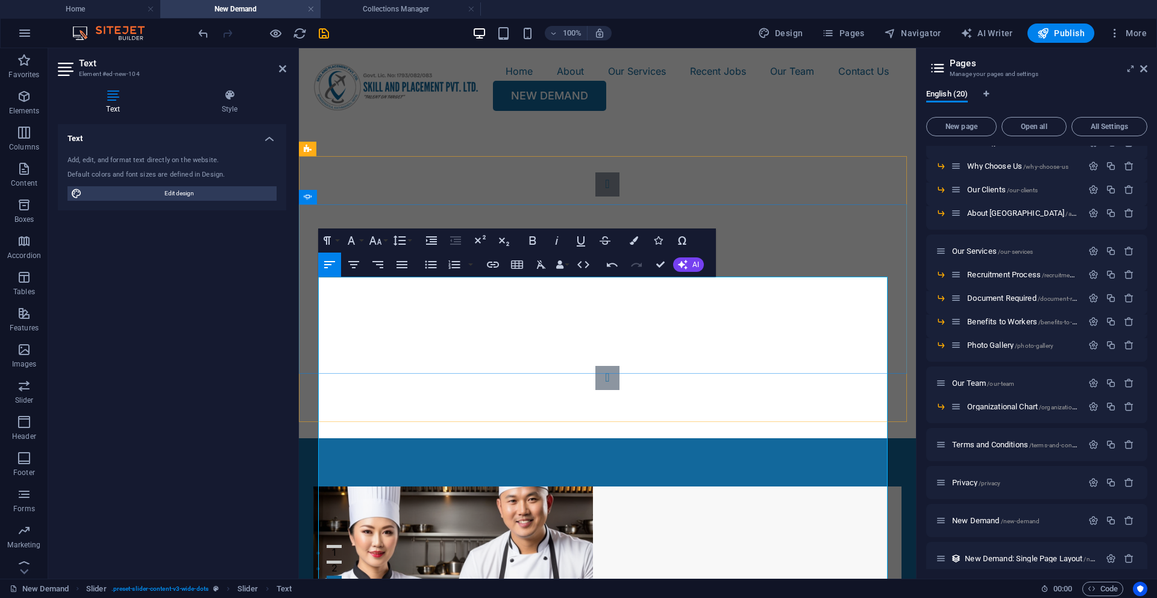
click at [728, 168] on div "Vacancy Announcement – Housekeepers Required for Cyprus 🇨🇾 Skill and Placement …" at bounding box center [607, 281] width 617 height 314
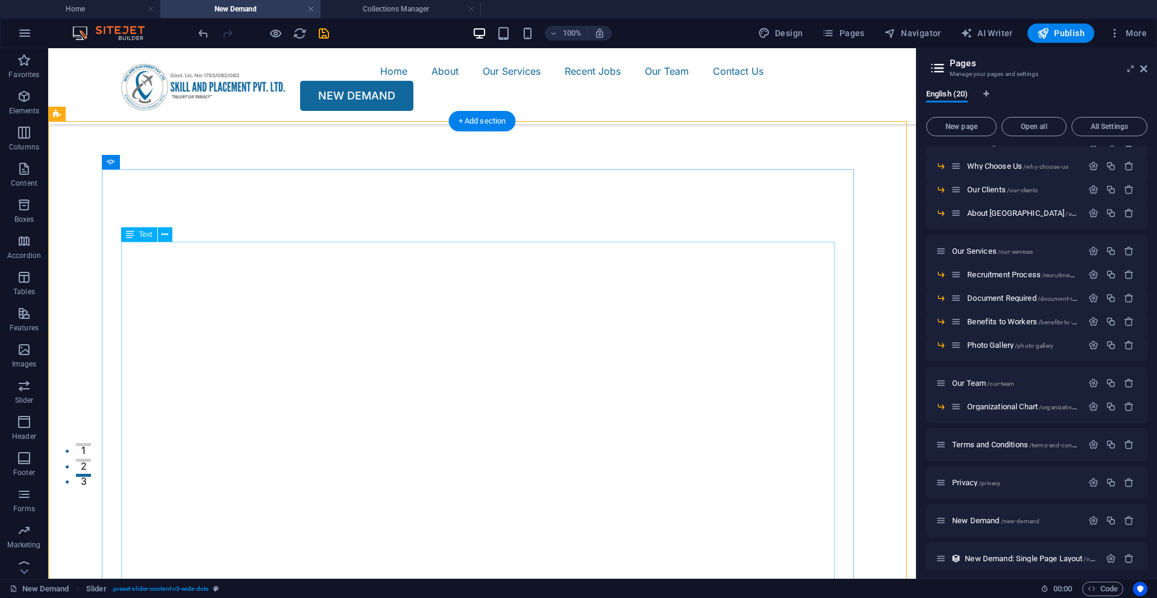
scroll to position [104, 0]
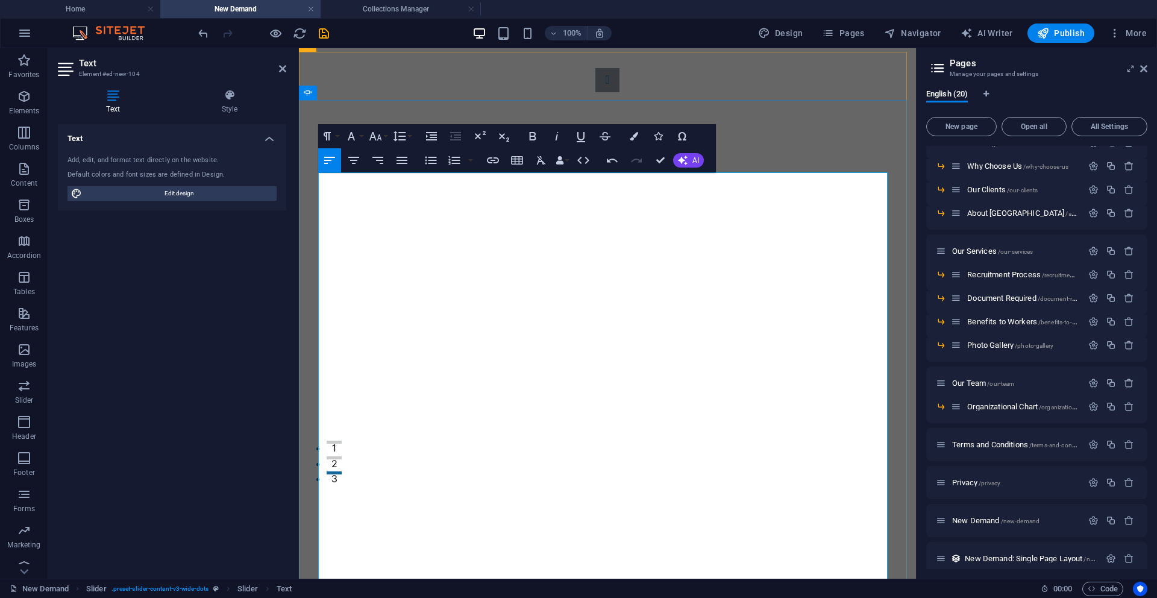
drag, startPoint x: 354, startPoint y: 389, endPoint x: 380, endPoint y: 427, distance: 45.6
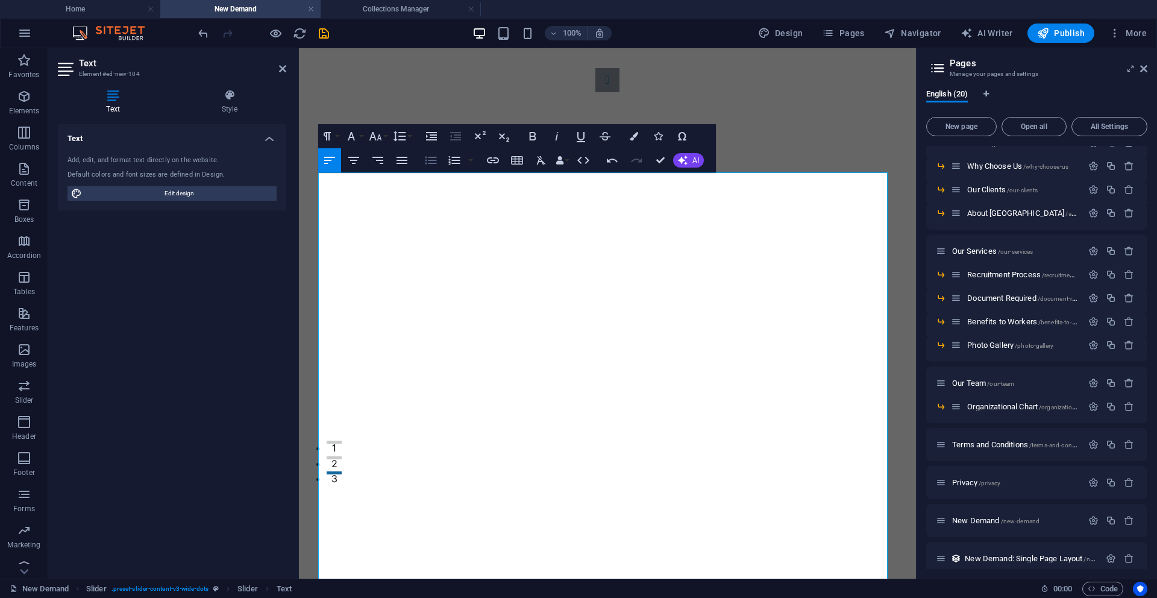
click at [433, 160] on icon "button" at bounding box center [431, 161] width 11 height 8
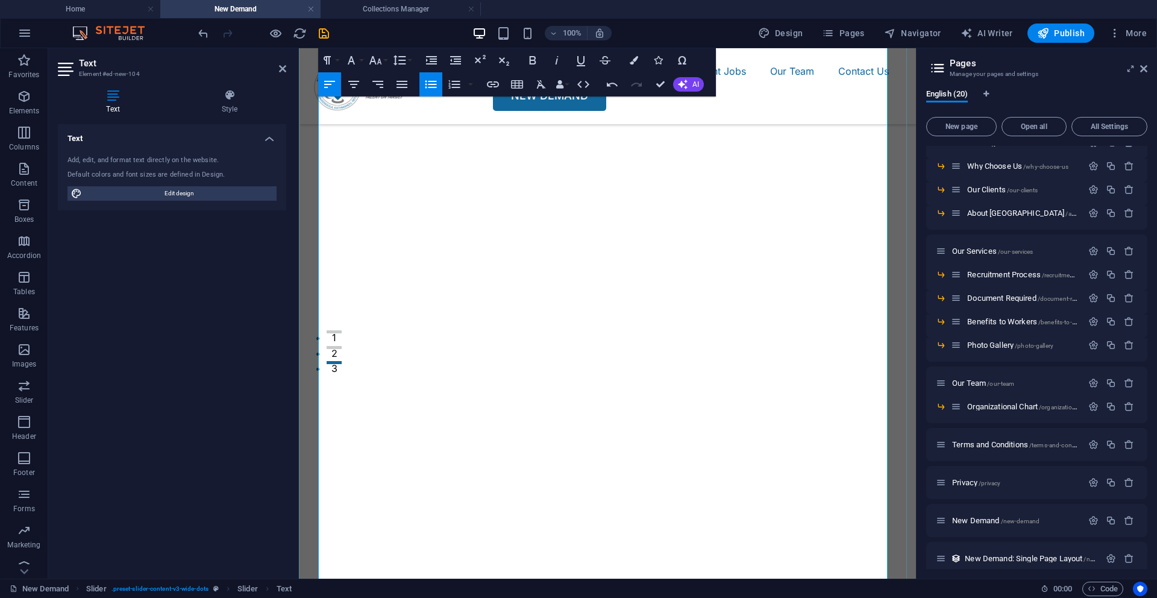
scroll to position [209, 0]
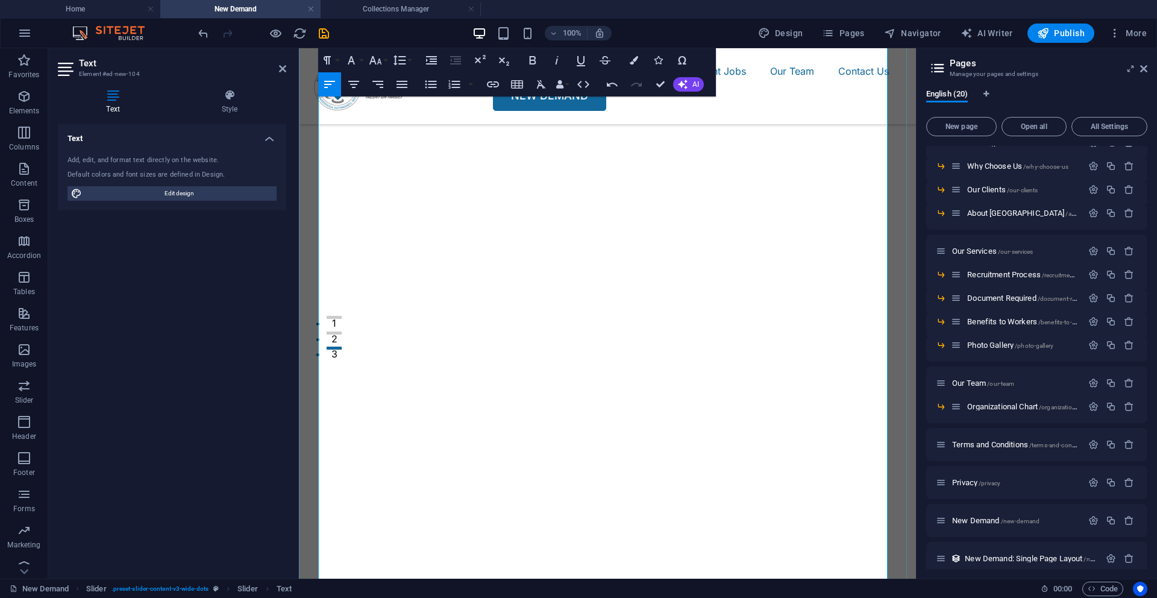
drag, startPoint x: 334, startPoint y: 411, endPoint x: 333, endPoint y: 400, distance: 10.3
drag, startPoint x: 364, startPoint y: 368, endPoint x: 395, endPoint y: 404, distance: 48.3
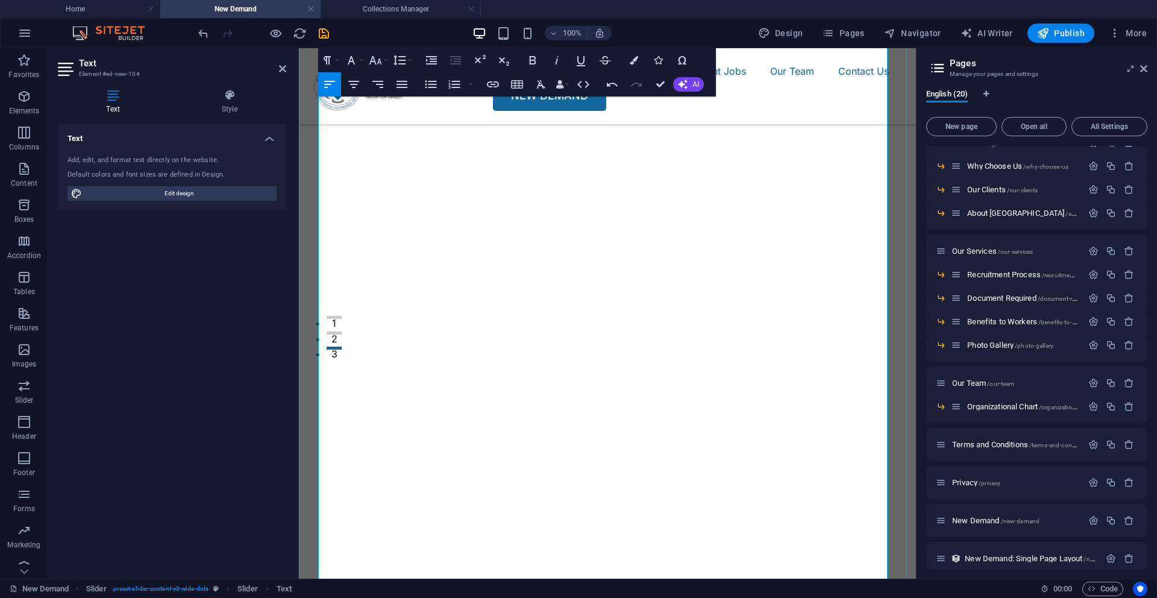
drag, startPoint x: 449, startPoint y: 422, endPoint x: 376, endPoint y: 363, distance: 93.9
click at [427, 87] on icon "button" at bounding box center [431, 84] width 14 height 14
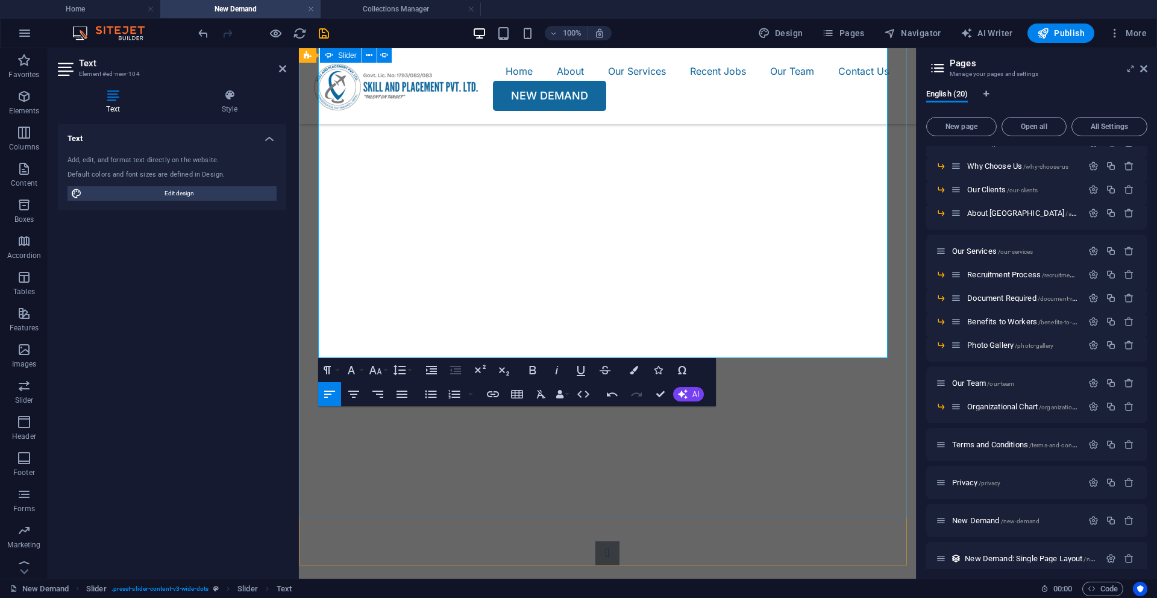
click at [766, 445] on div "Vacancy Announcement – Housekeepers Required for Cyprus 🇨🇾 Skill and Placement …" at bounding box center [607, 147] width 617 height 837
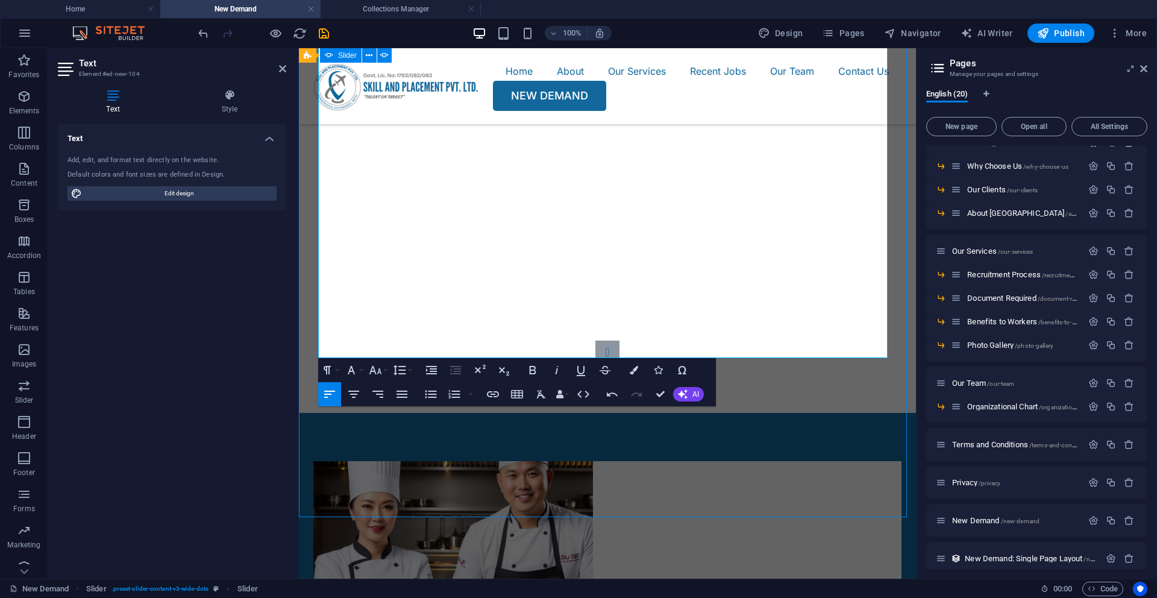
scroll to position [446, 0]
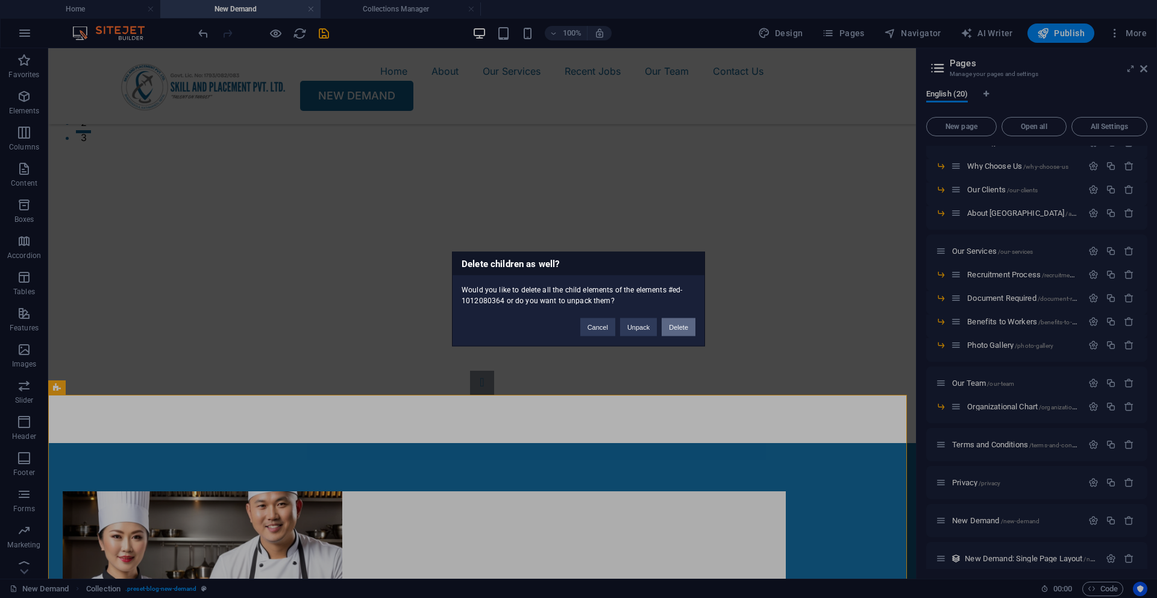
click at [674, 328] on button "Delete" at bounding box center [679, 327] width 34 height 18
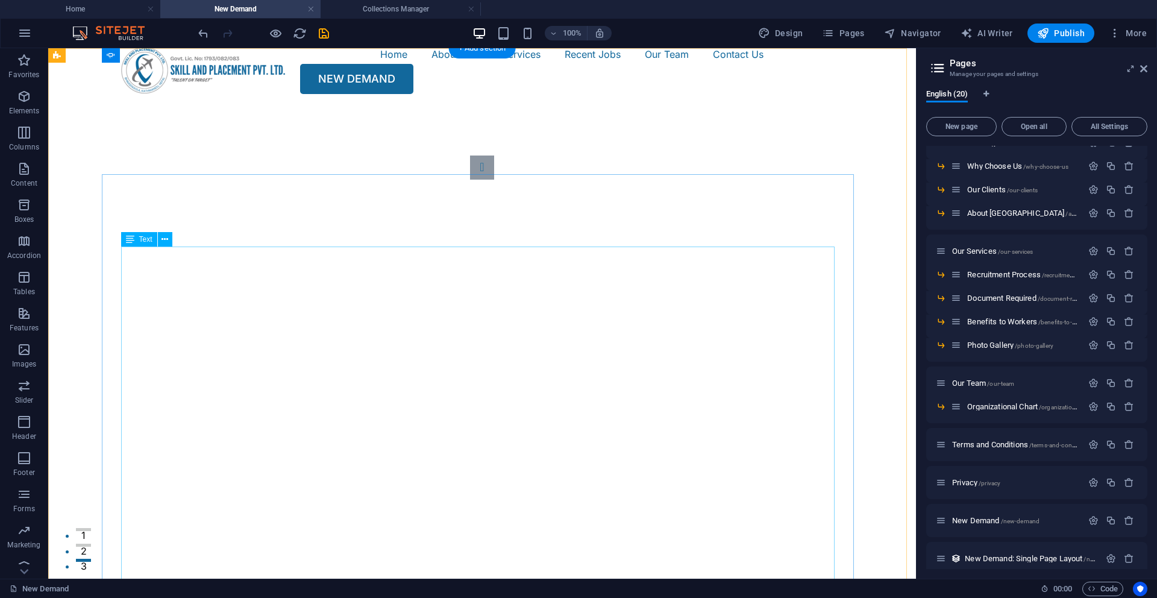
scroll to position [0, 0]
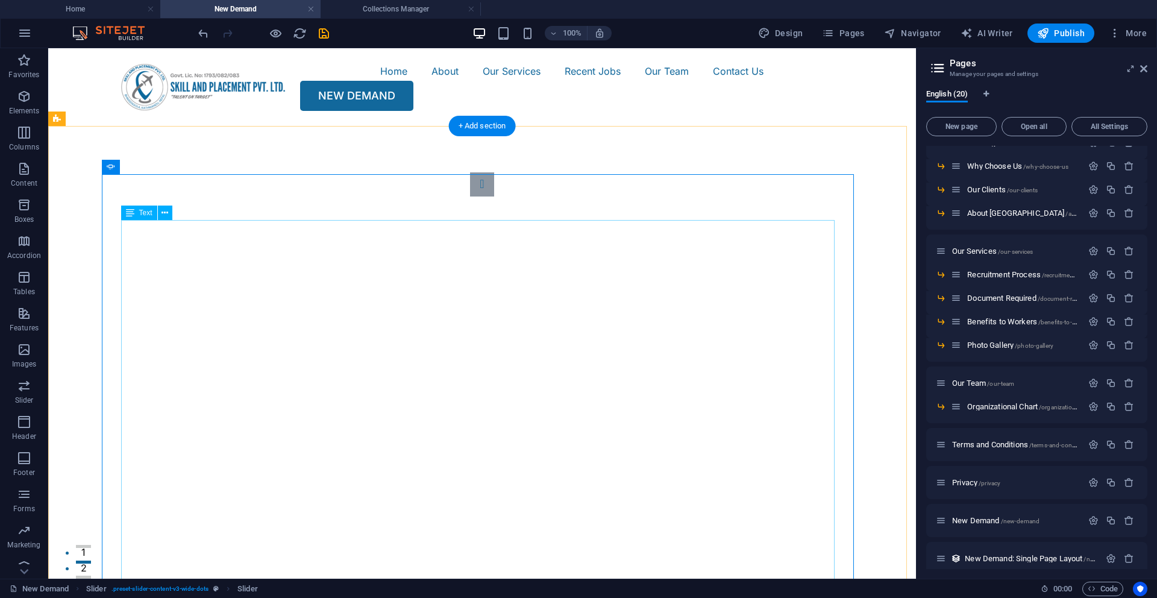
click at [320, 35] on icon "save" at bounding box center [324, 34] width 14 height 14
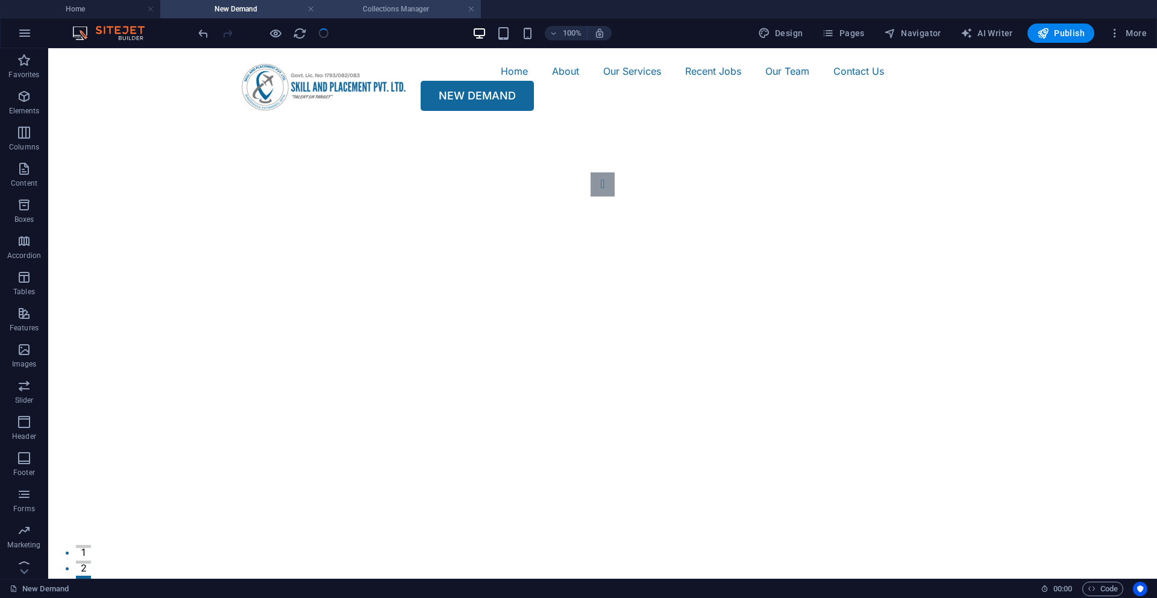
click at [444, 11] on h4 "Collections Manager" at bounding box center [401, 8] width 160 height 13
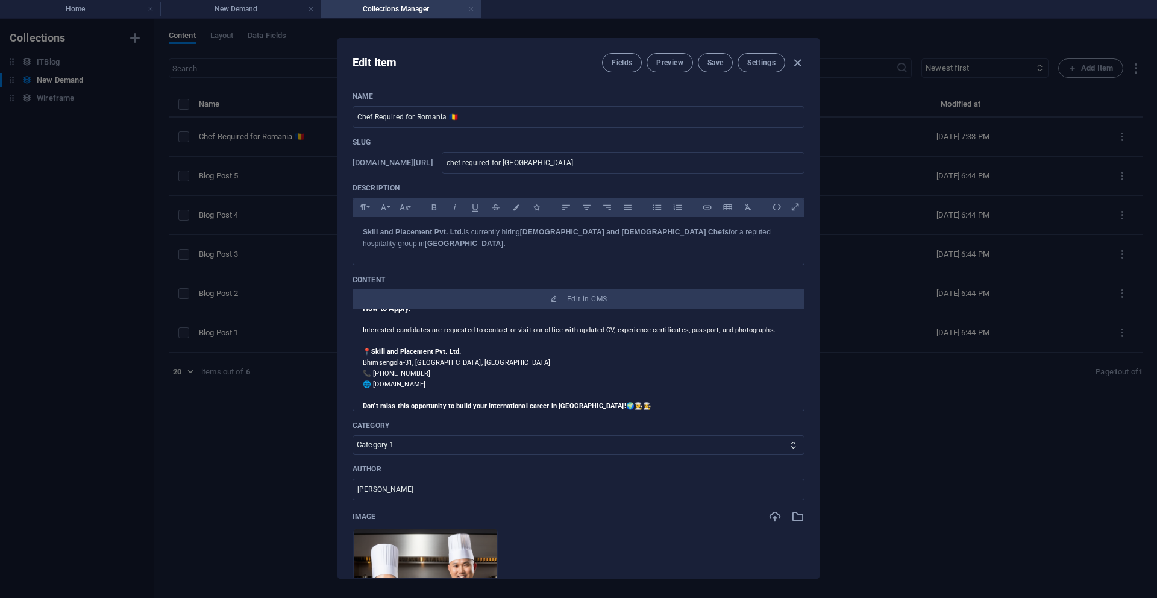
click at [472, 7] on link at bounding box center [471, 9] width 7 height 11
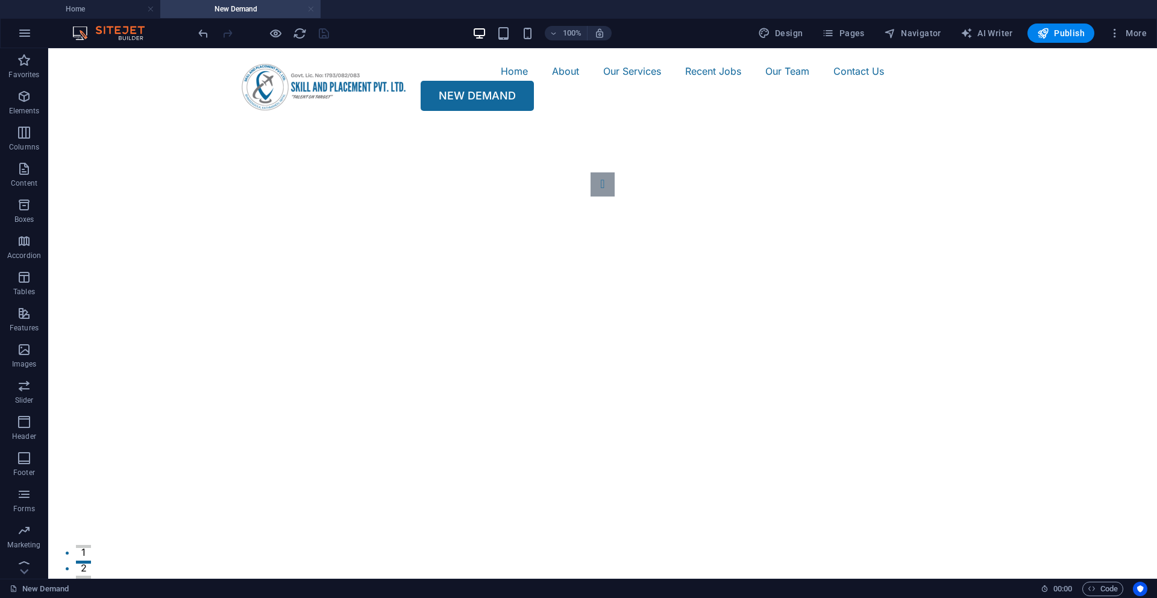
click at [307, 7] on link at bounding box center [310, 9] width 7 height 11
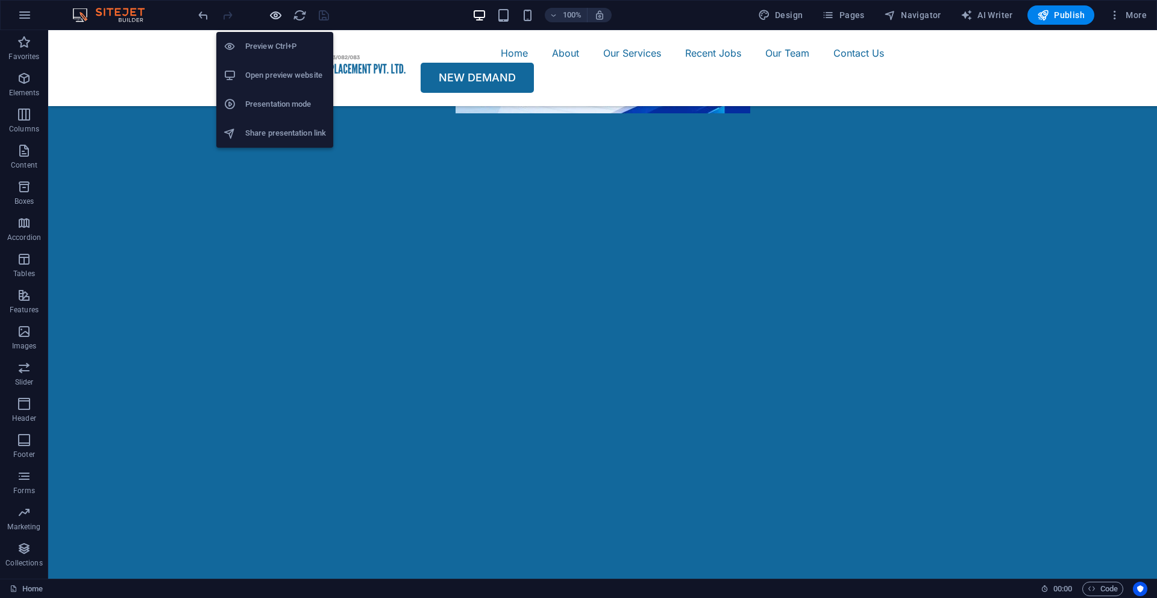
click at [272, 19] on icon "button" at bounding box center [276, 15] width 14 height 14
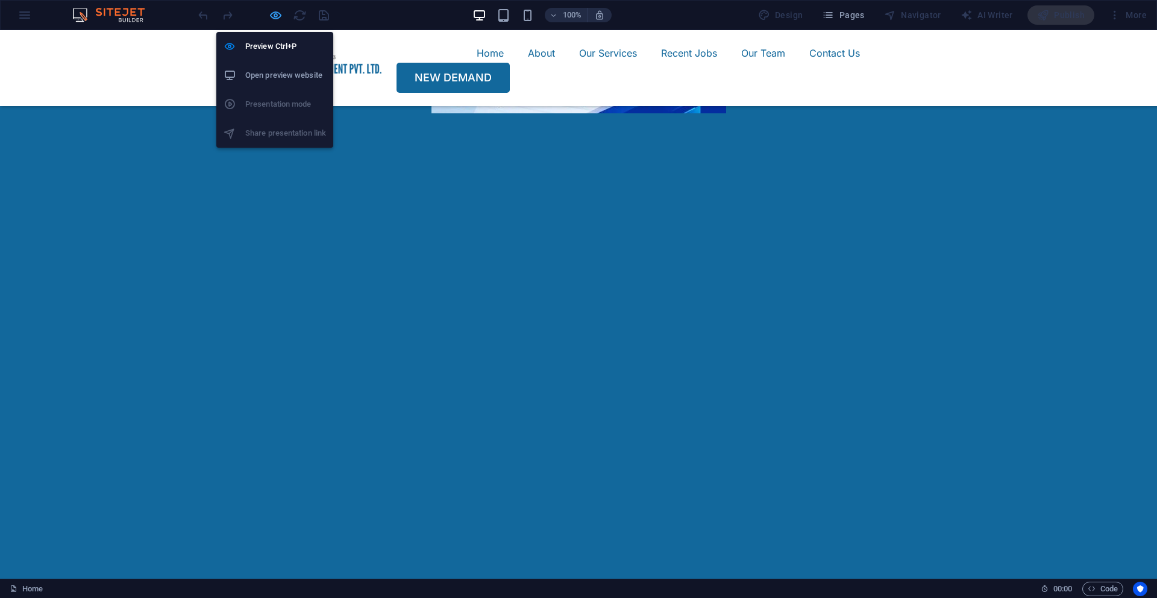
scroll to position [0, 0]
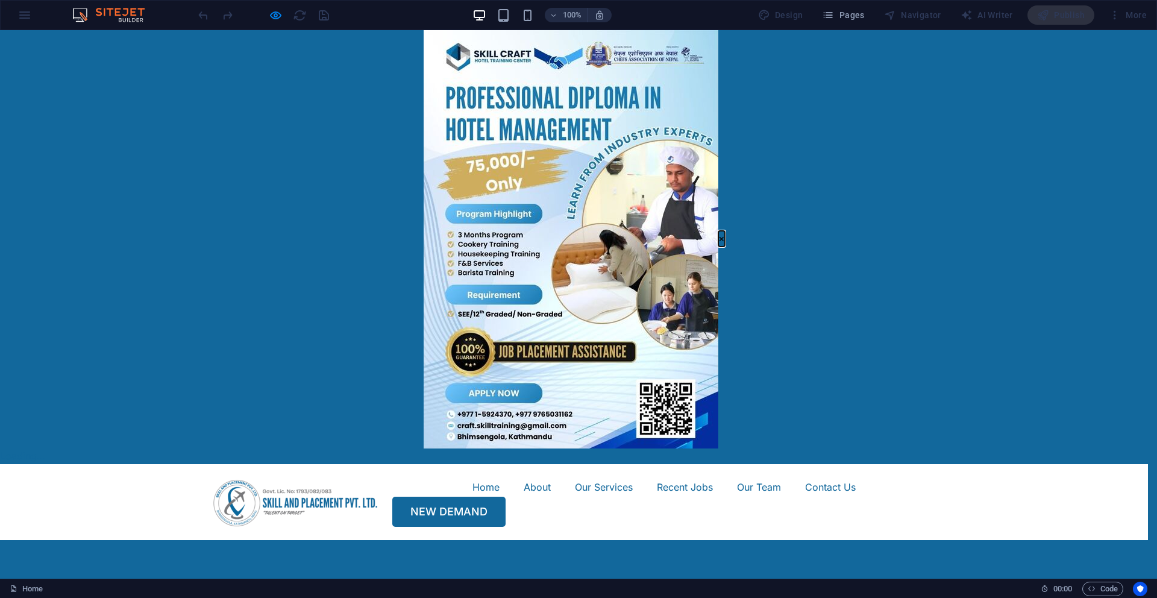
drag, startPoint x: 713, startPoint y: 105, endPoint x: 721, endPoint y: 105, distance: 8.5
click at [719, 231] on button "×" at bounding box center [722, 239] width 7 height 16
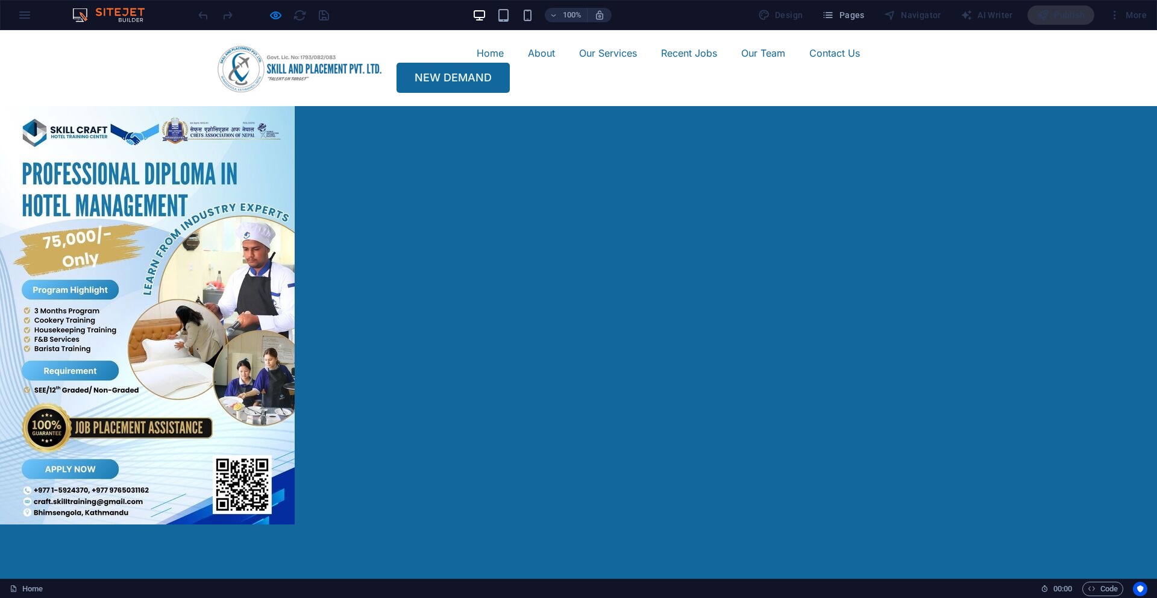
click at [510, 82] on link "NEW DEMAND" at bounding box center [453, 78] width 113 height 30
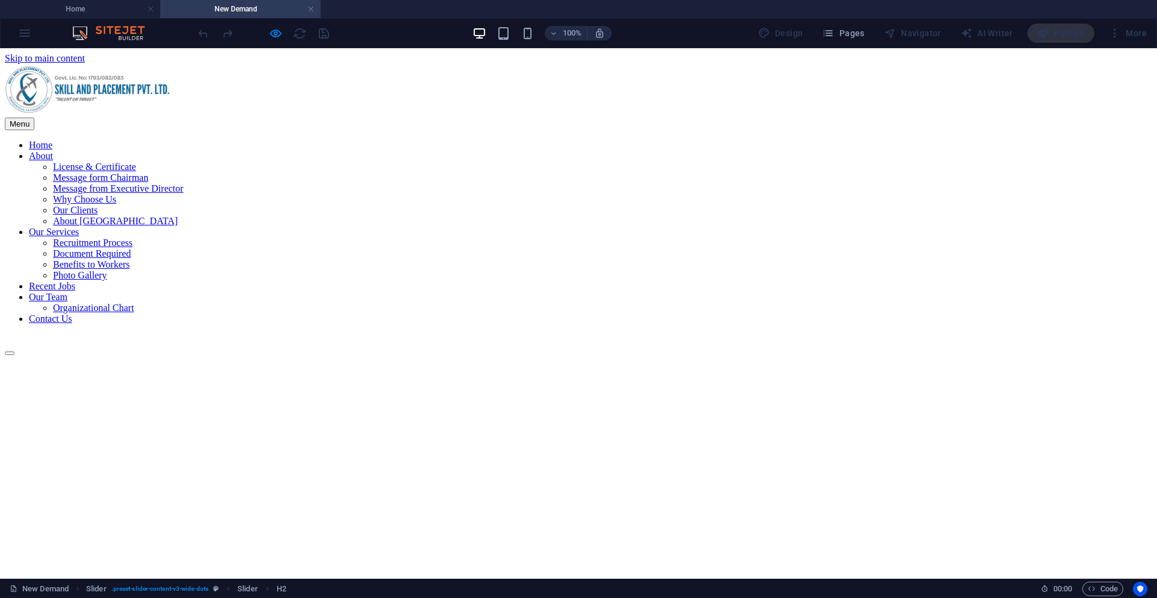
click at [628, 140] on nav "Home About License & Certificate Message form Chairman Message from Executive D…" at bounding box center [579, 232] width 1148 height 184
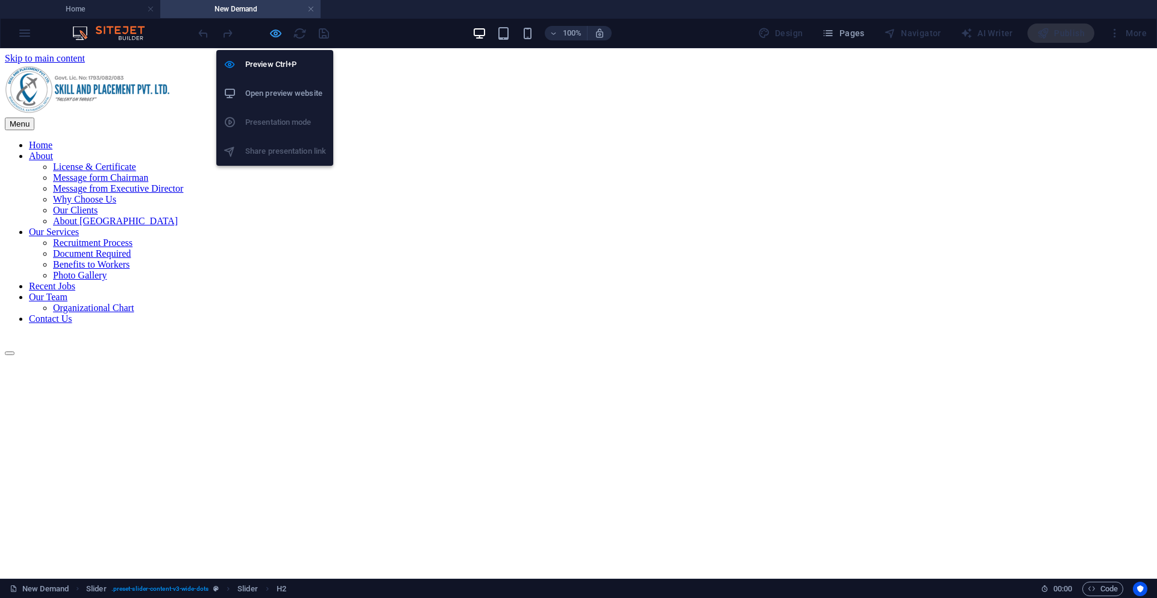
click at [274, 35] on icon "button" at bounding box center [276, 34] width 14 height 14
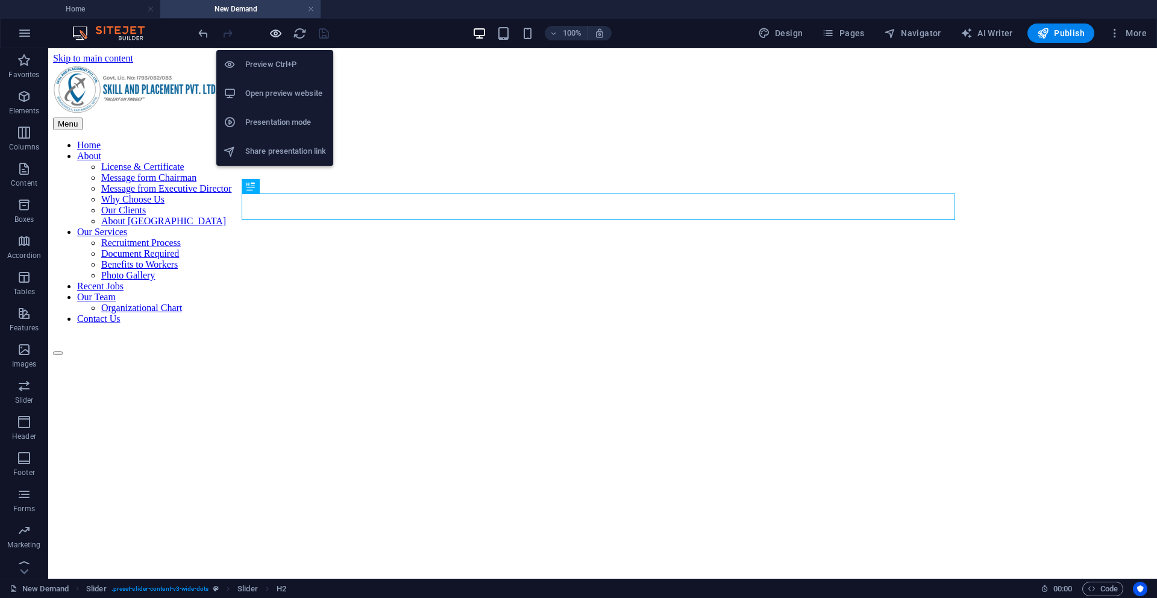
click at [274, 35] on icon "button" at bounding box center [276, 34] width 14 height 14
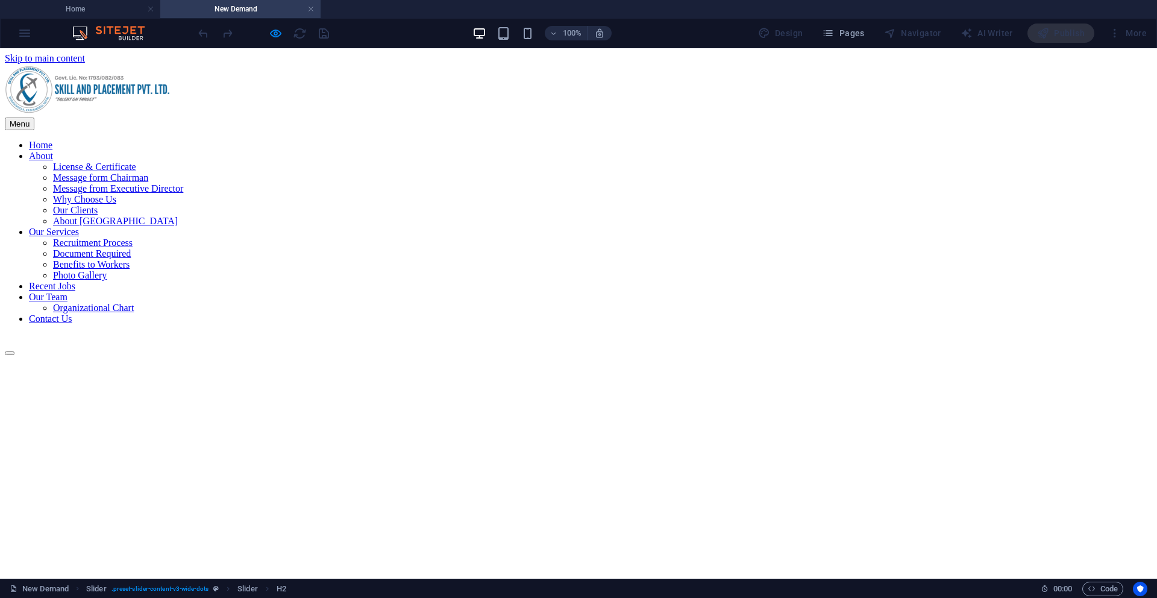
click at [75, 281] on link "Recent Jobs" at bounding box center [52, 286] width 46 height 10
click at [79, 227] on link "Our Services" at bounding box center [54, 232] width 50 height 10
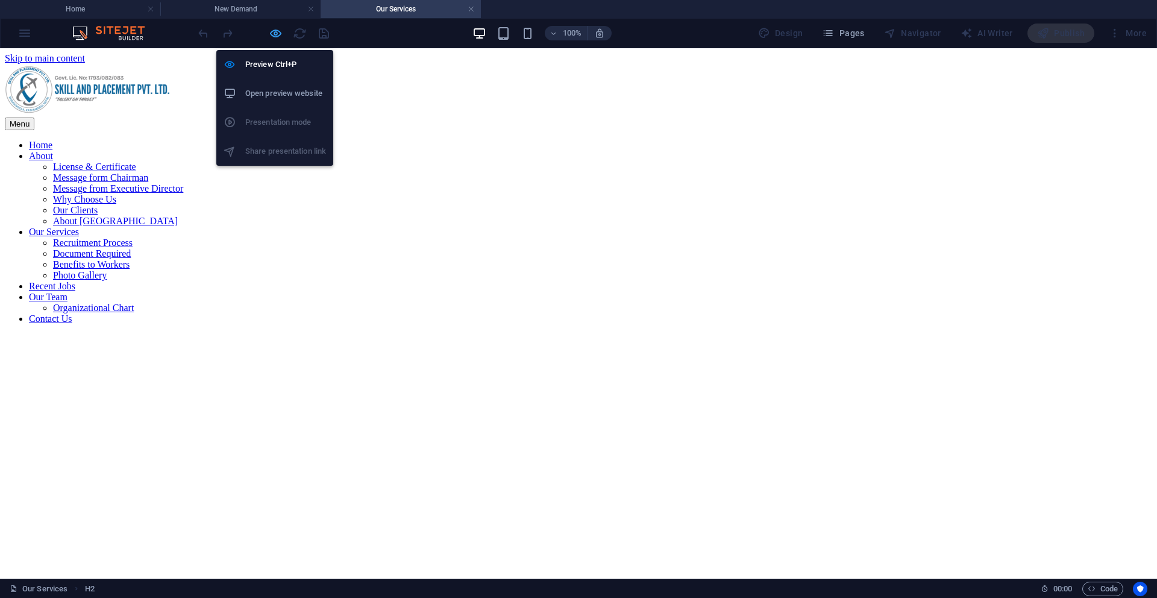
click at [274, 37] on icon "button" at bounding box center [276, 34] width 14 height 14
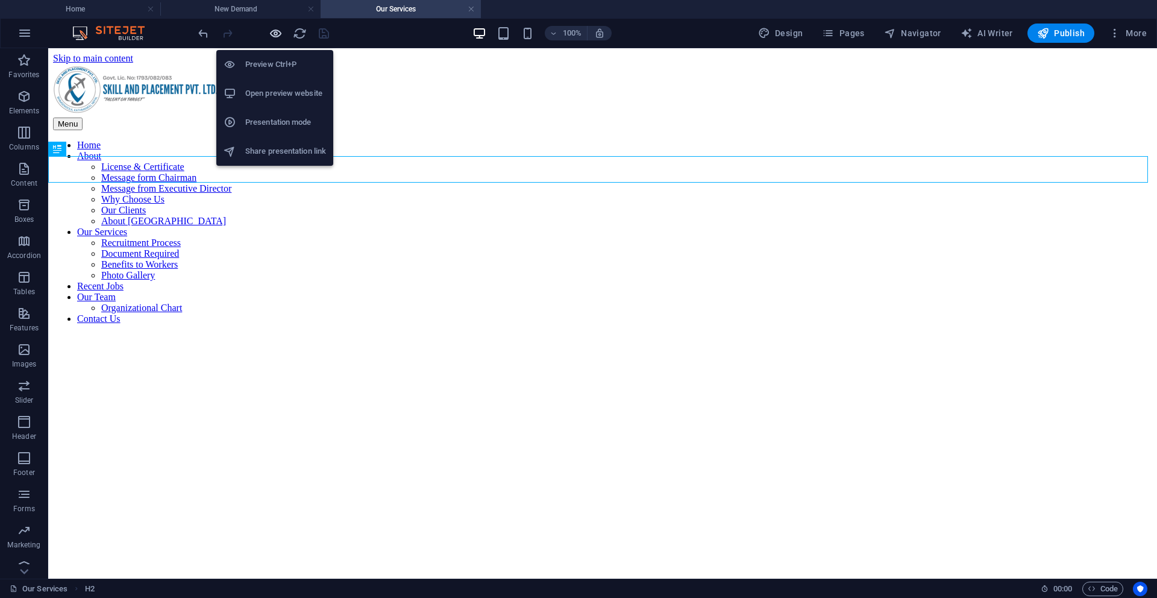
drag, startPoint x: 274, startPoint y: 37, endPoint x: 282, endPoint y: 38, distance: 7.9
click at [274, 37] on icon "button" at bounding box center [276, 34] width 14 height 14
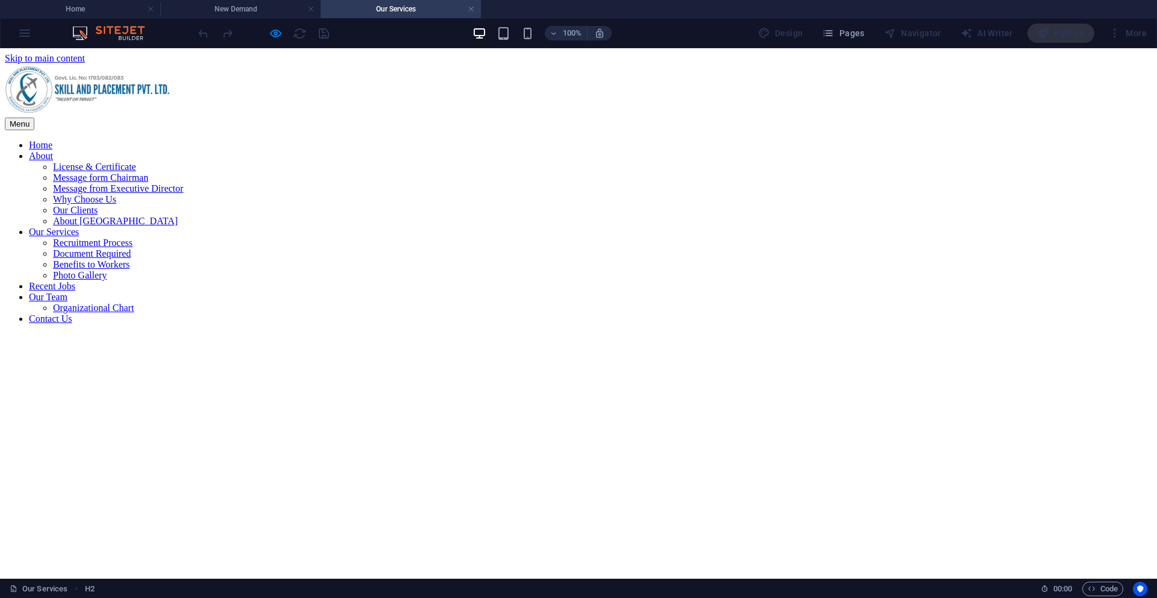
click at [75, 281] on link "Recent Jobs" at bounding box center [52, 286] width 46 height 10
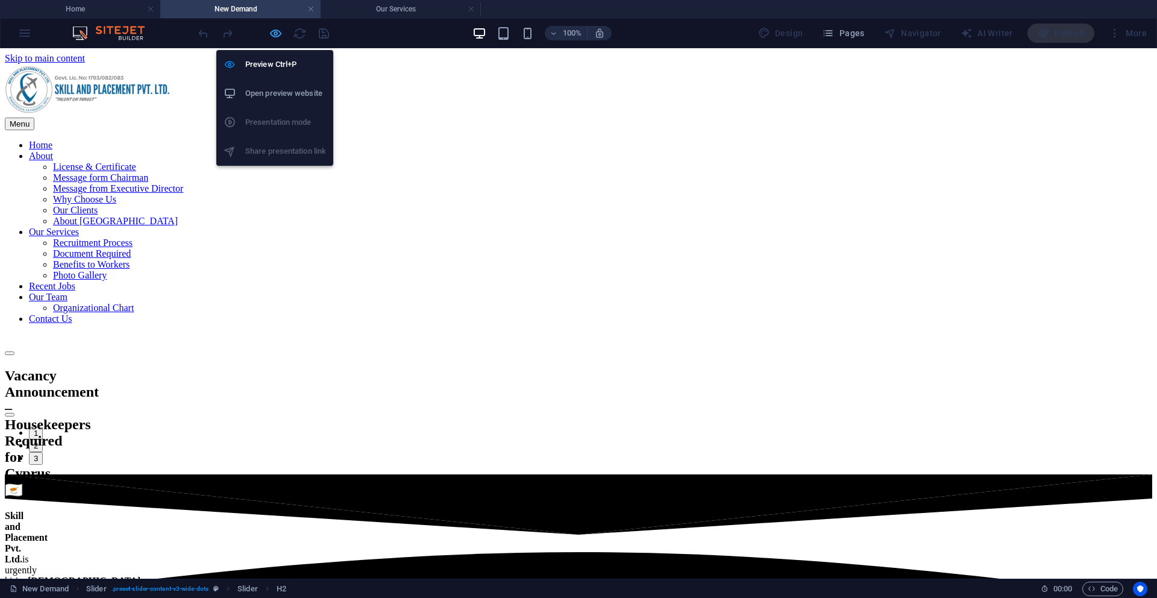
click at [277, 36] on icon "button" at bounding box center [276, 34] width 14 height 14
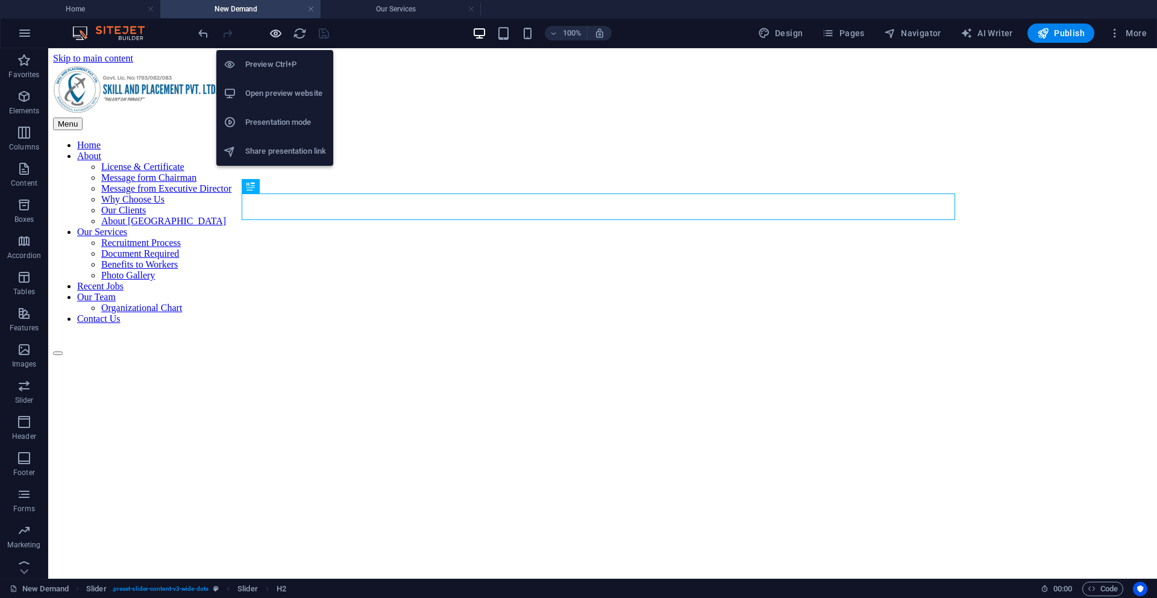
click at [277, 36] on icon "button" at bounding box center [276, 34] width 14 height 14
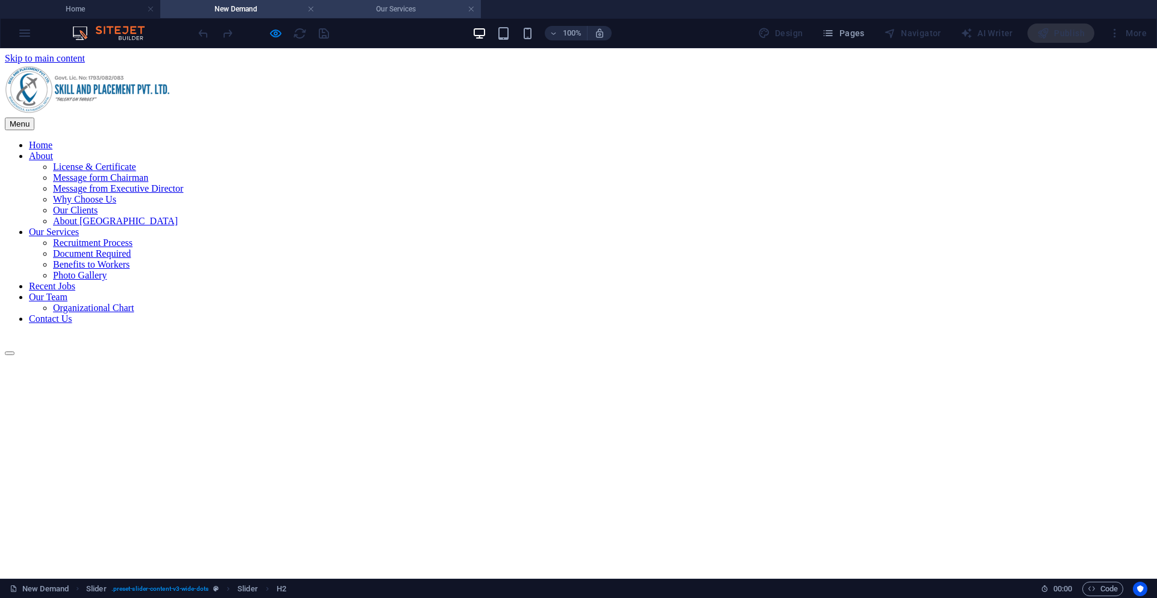
click at [467, 5] on h4 "Our Services" at bounding box center [401, 8] width 160 height 13
drag, startPoint x: 473, startPoint y: 9, endPoint x: 395, endPoint y: 11, distance: 78.4
click at [310, 8] on link at bounding box center [310, 9] width 7 height 11
click at [312, 8] on link at bounding box center [310, 9] width 7 height 11
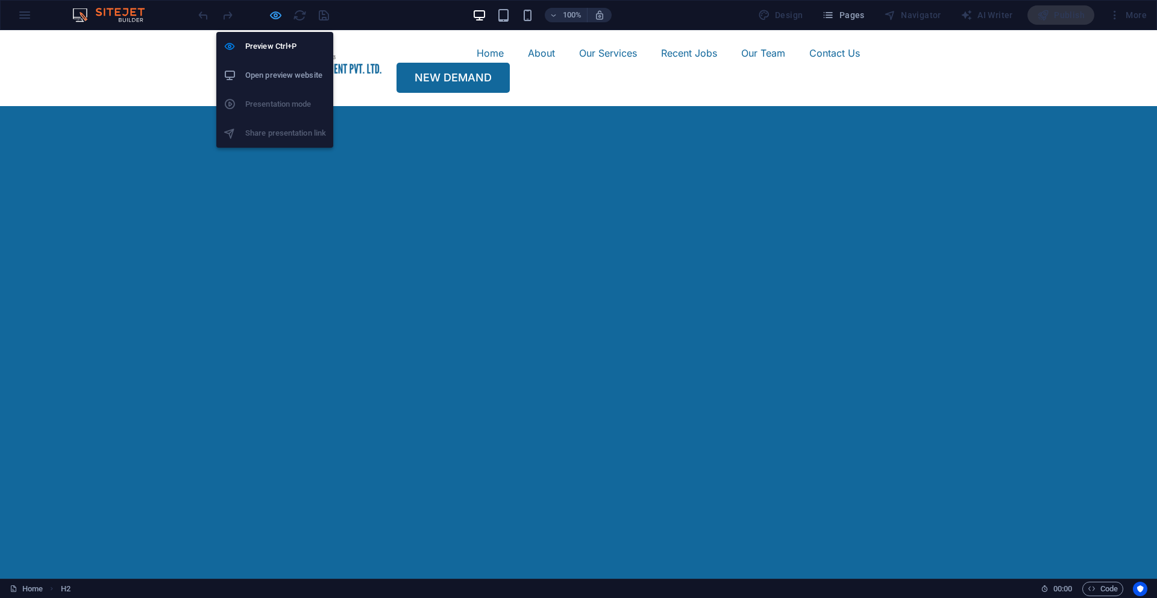
drag, startPoint x: 274, startPoint y: 17, endPoint x: 307, endPoint y: 17, distance: 33.2
click at [274, 17] on icon "button" at bounding box center [276, 15] width 14 height 14
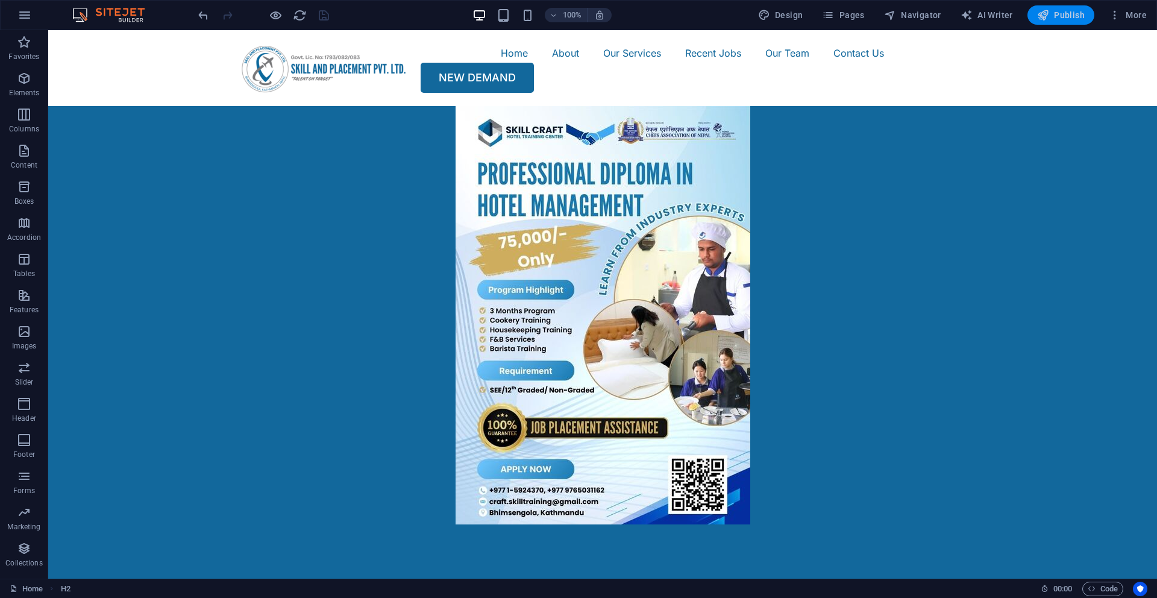
drag, startPoint x: 1069, startPoint y: 14, endPoint x: 1063, endPoint y: 24, distance: 11.4
click at [1069, 14] on span "Publish" at bounding box center [1062, 15] width 48 height 12
